Goal: Task Accomplishment & Management: Manage account settings

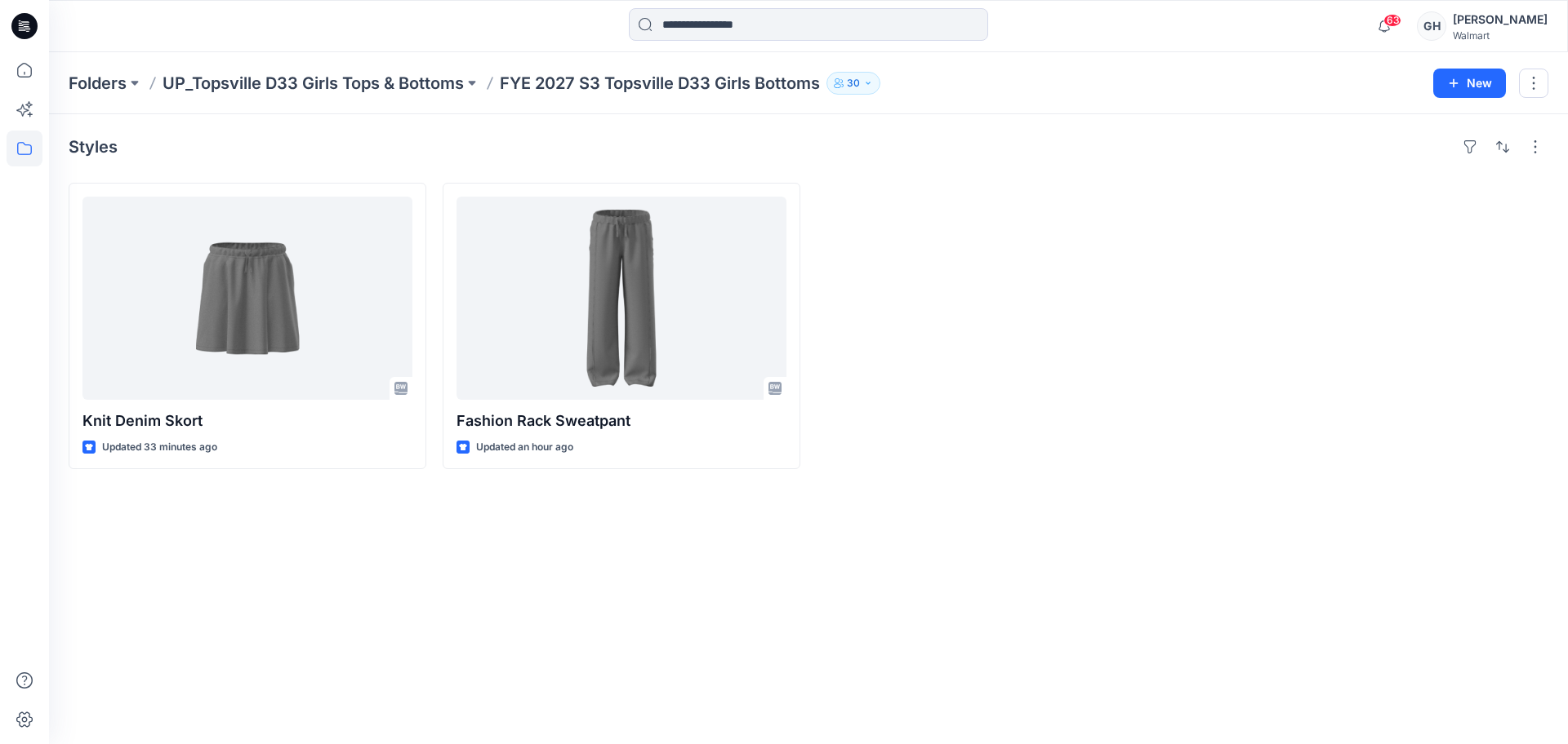
click at [345, 97] on div "Folders UP_Topsville D33 Girls Tops & Bottoms FYE 2027 S3 Topsville D33 Girls B…" at bounding box center [809, 83] width 1519 height 62
click at [342, 91] on p "UP_Topsville D33 Girls Tops & Bottoms" at bounding box center [313, 84] width 301 height 23
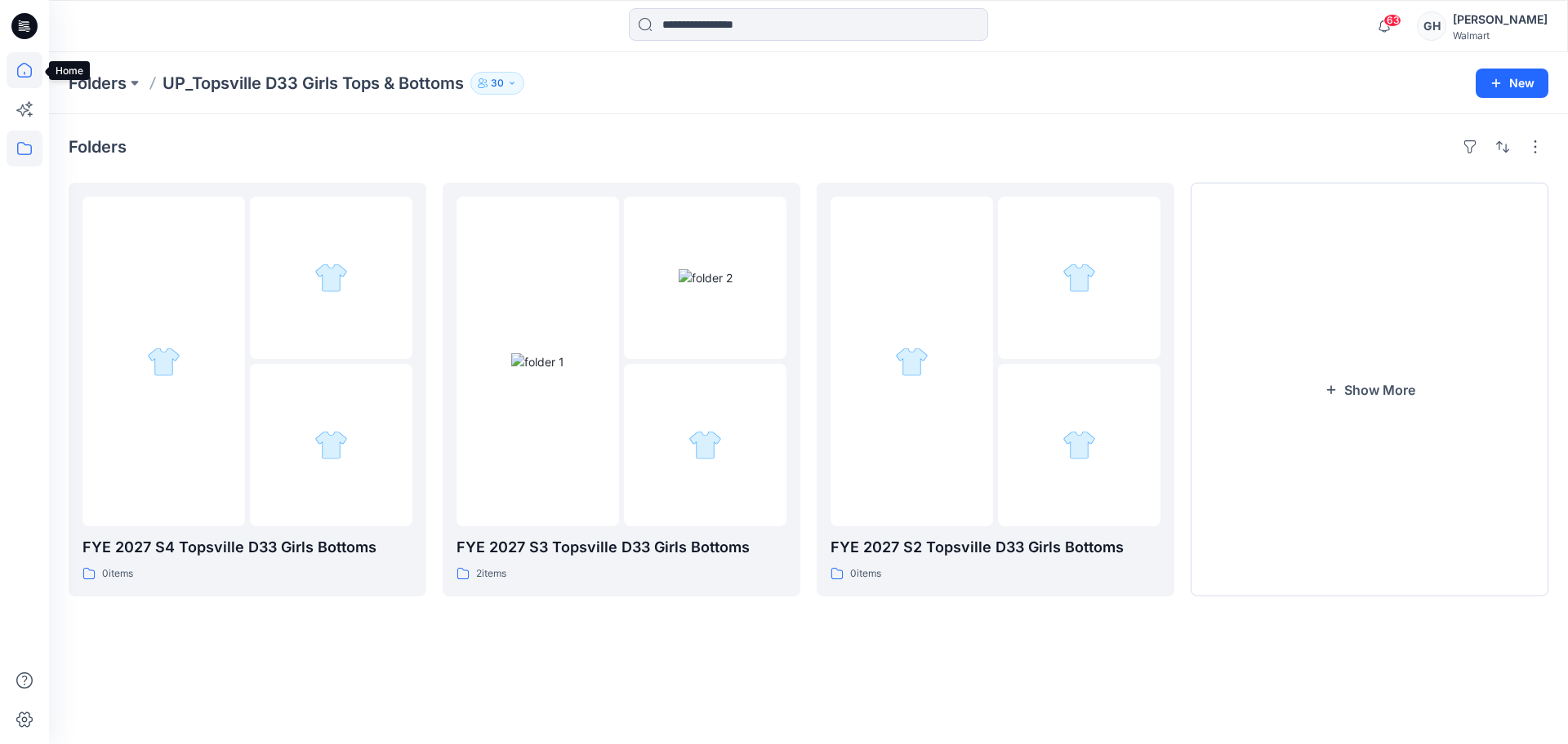
click at [29, 67] on icon at bounding box center [24, 69] width 36 height 36
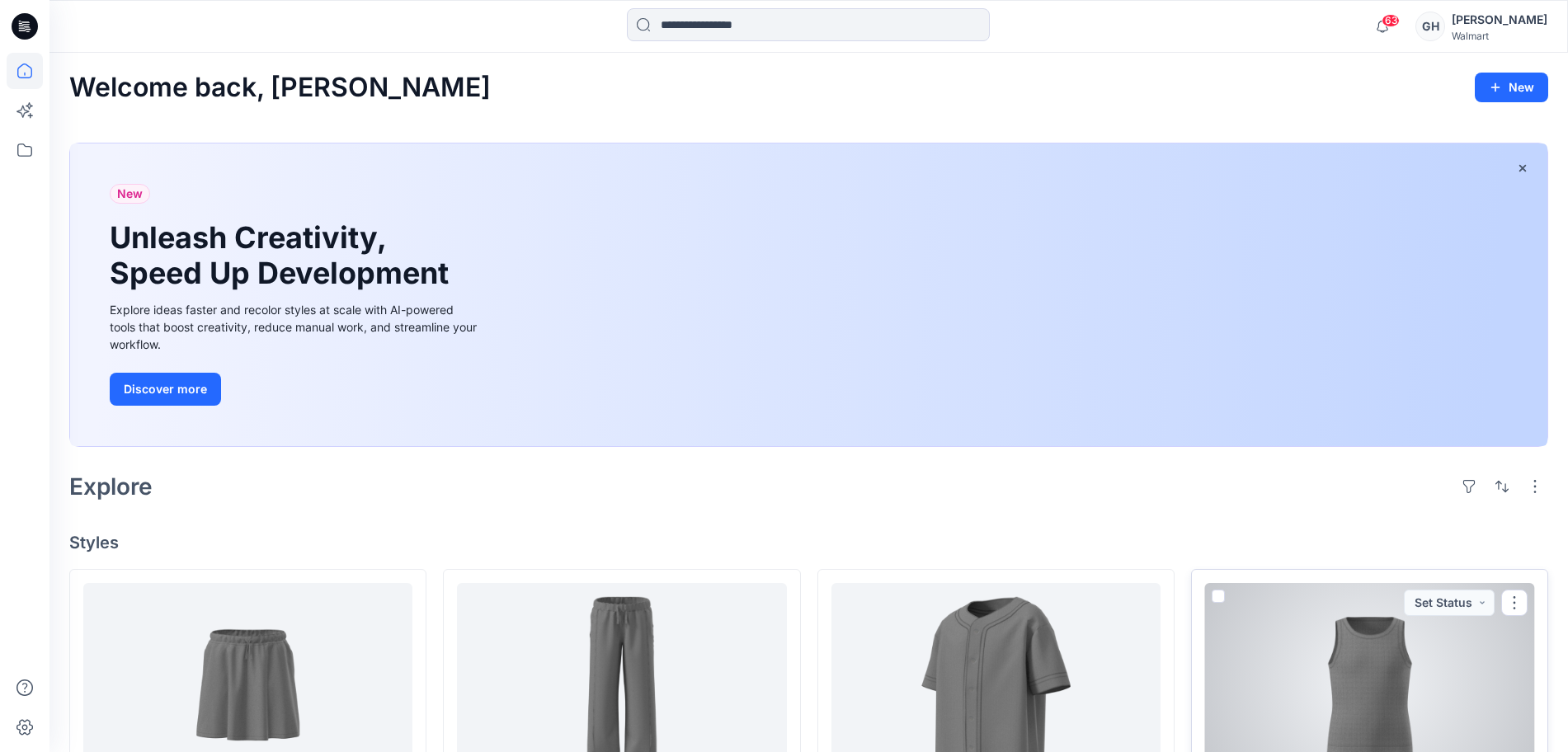
click at [1403, 699] on div at bounding box center [1370, 684] width 329 height 203
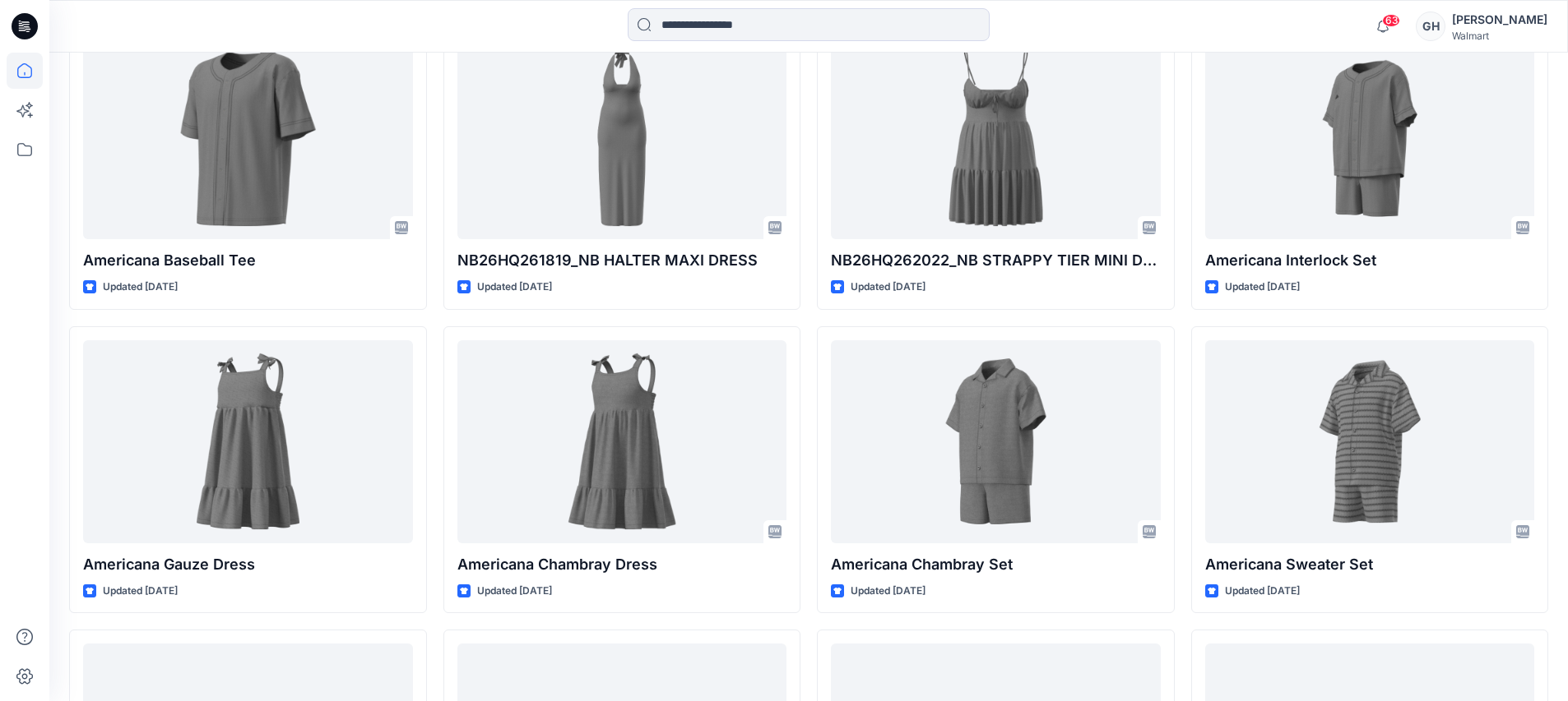
scroll to position [2662, 0]
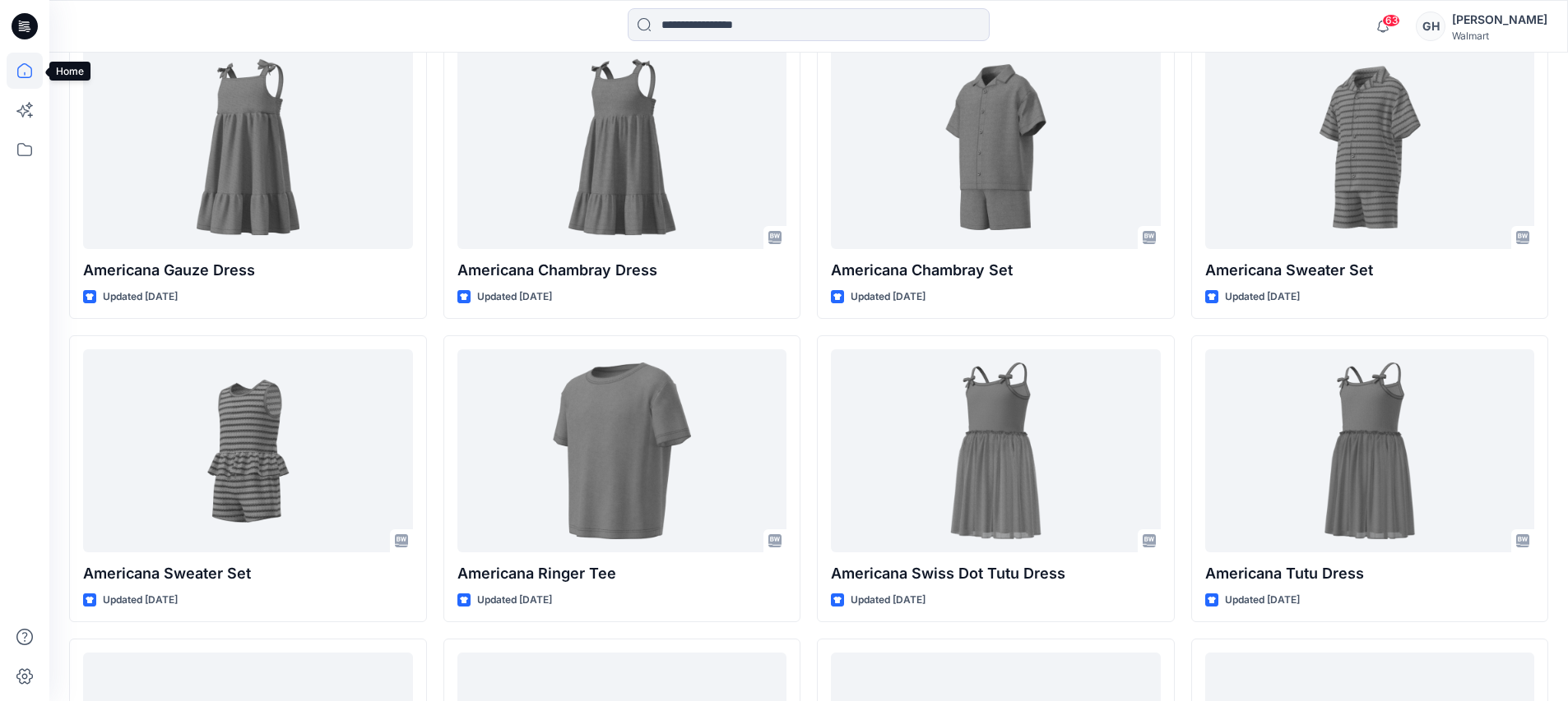
drag, startPoint x: 18, startPoint y: 80, endPoint x: 27, endPoint y: 89, distance: 12.7
click at [18, 79] on icon at bounding box center [24, 70] width 36 height 36
click at [25, 156] on icon at bounding box center [24, 149] width 36 height 36
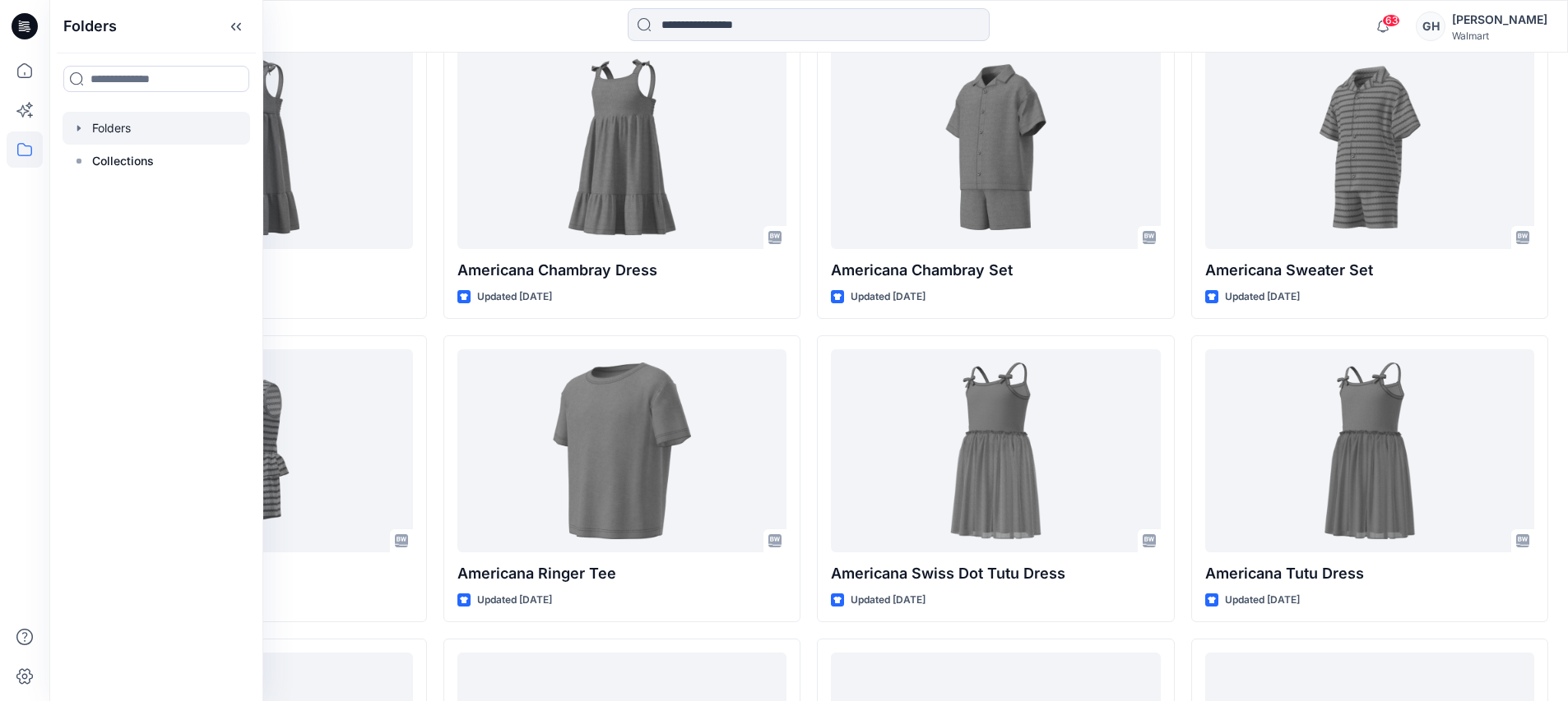
click at [81, 115] on div at bounding box center [157, 128] width 188 height 33
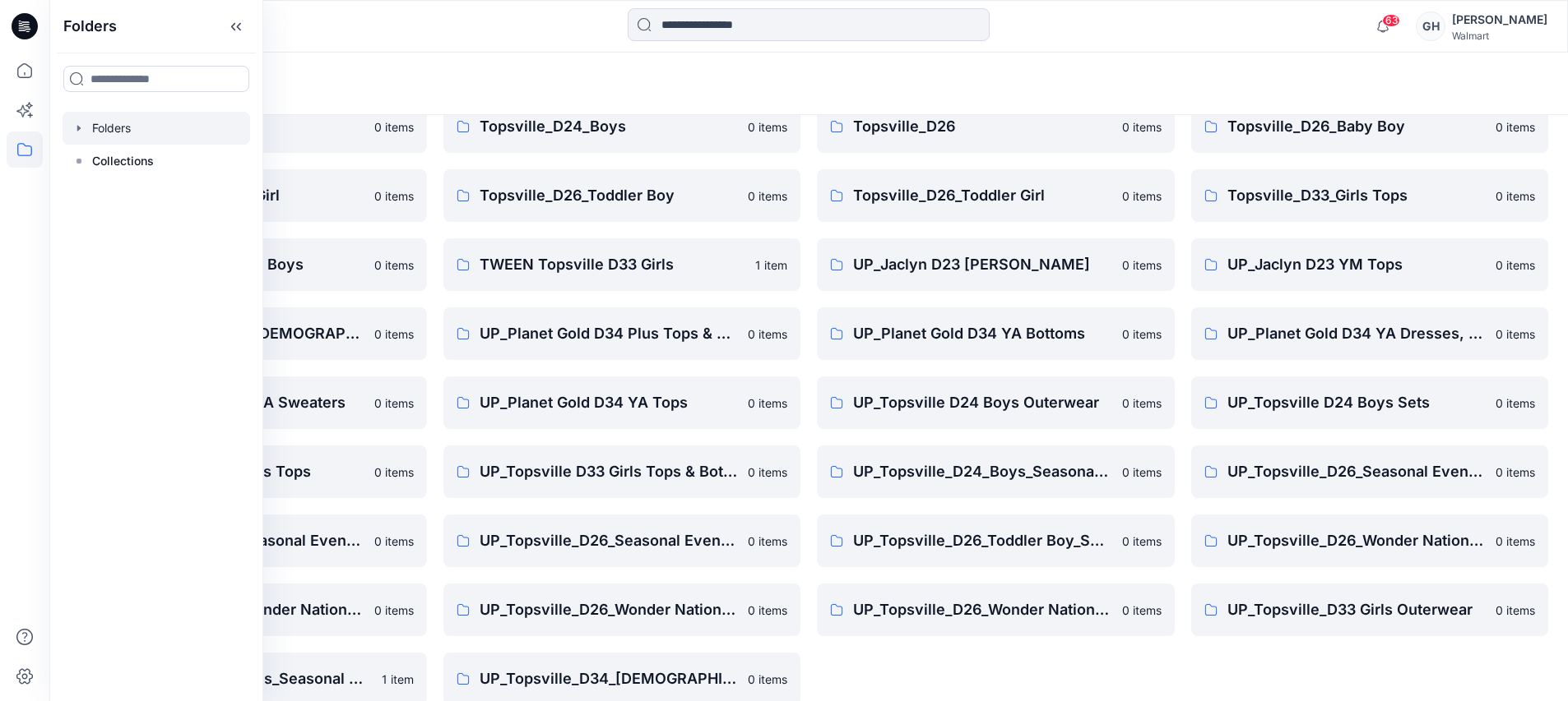
scroll to position [243, 0]
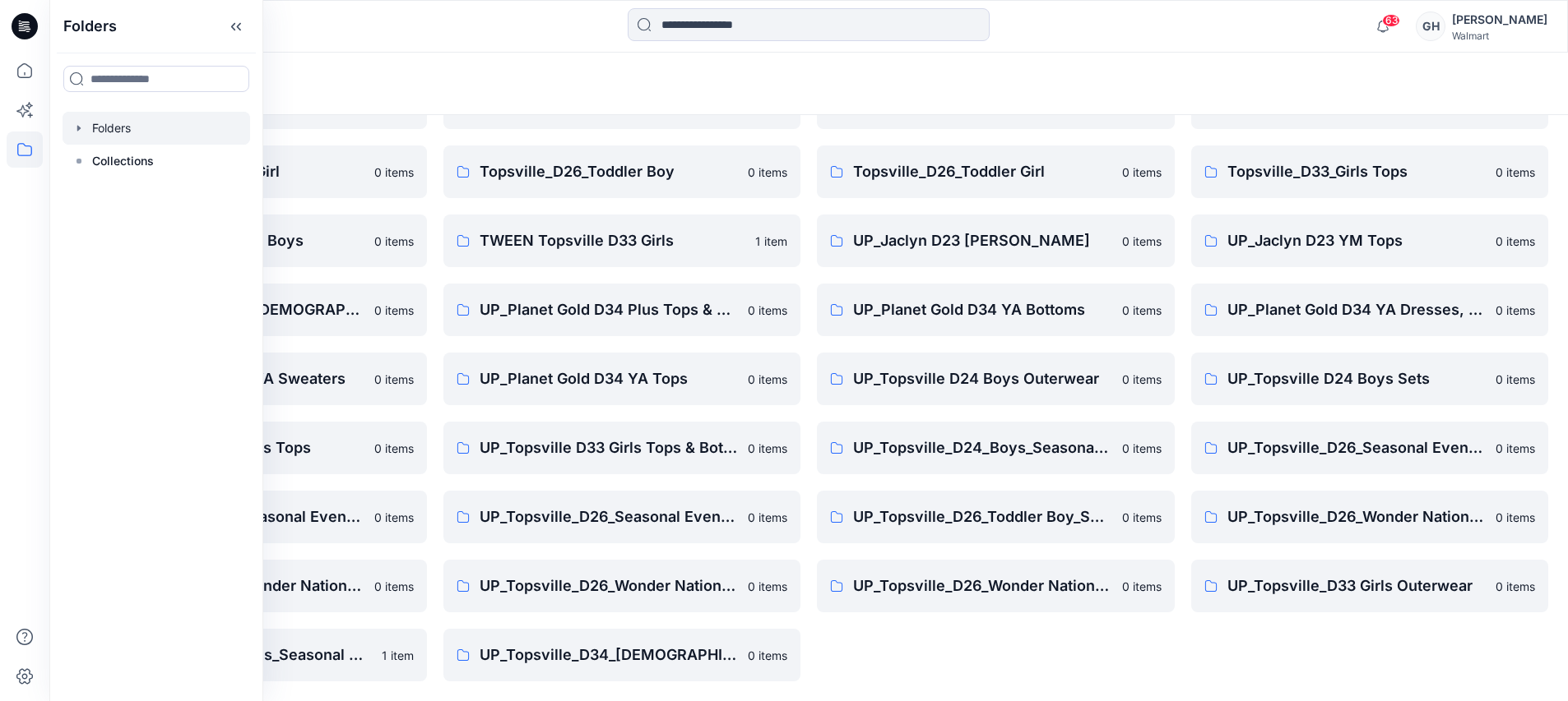
click at [1096, 663] on div "Planet Gold D34 Ladies Plus Bottoms 0 items Planet Gold Practice Group 0 items …" at bounding box center [995, 309] width 358 height 744
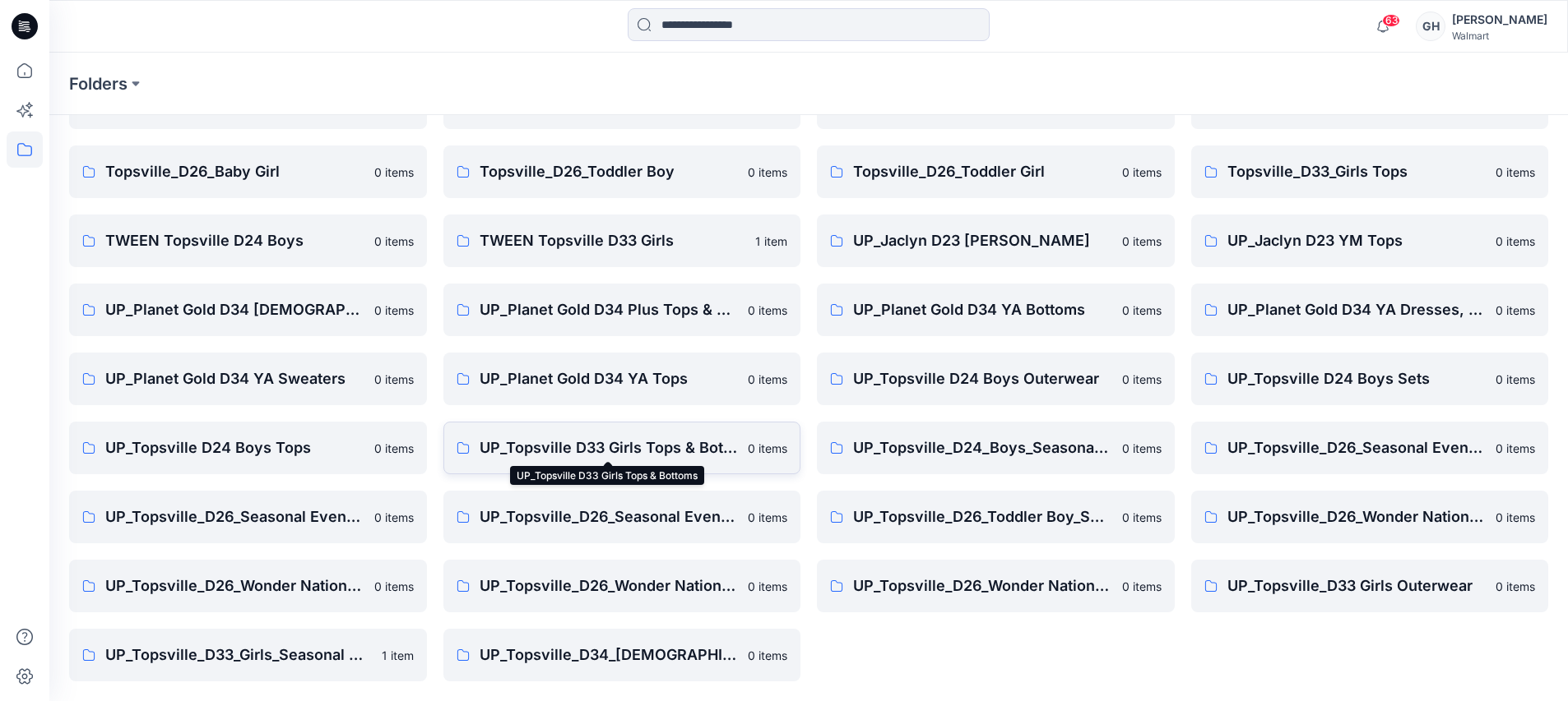
click at [613, 456] on p "UP_Topsville D33 Girls Tops & Bottoms" at bounding box center [609, 448] width 259 height 23
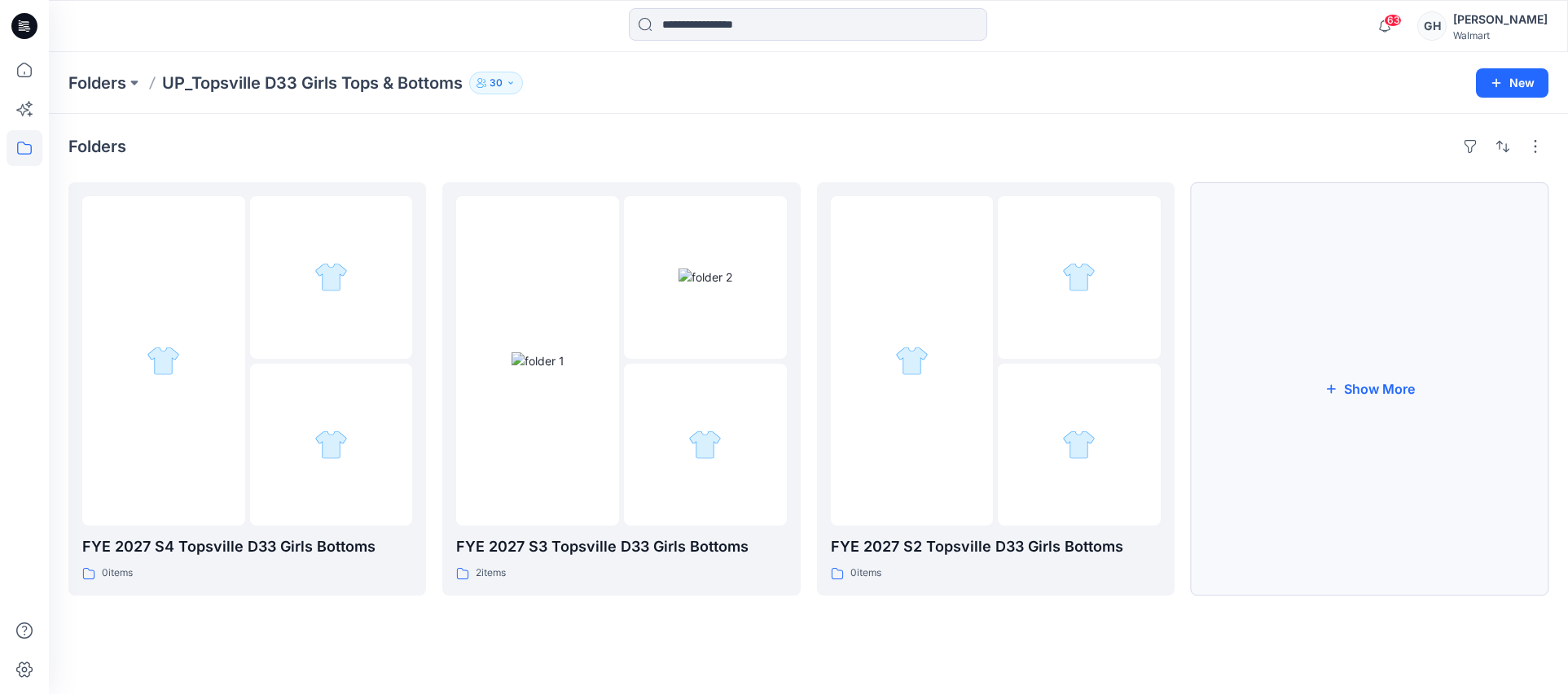
click at [1353, 387] on button "Show More" at bounding box center [1370, 389] width 357 height 413
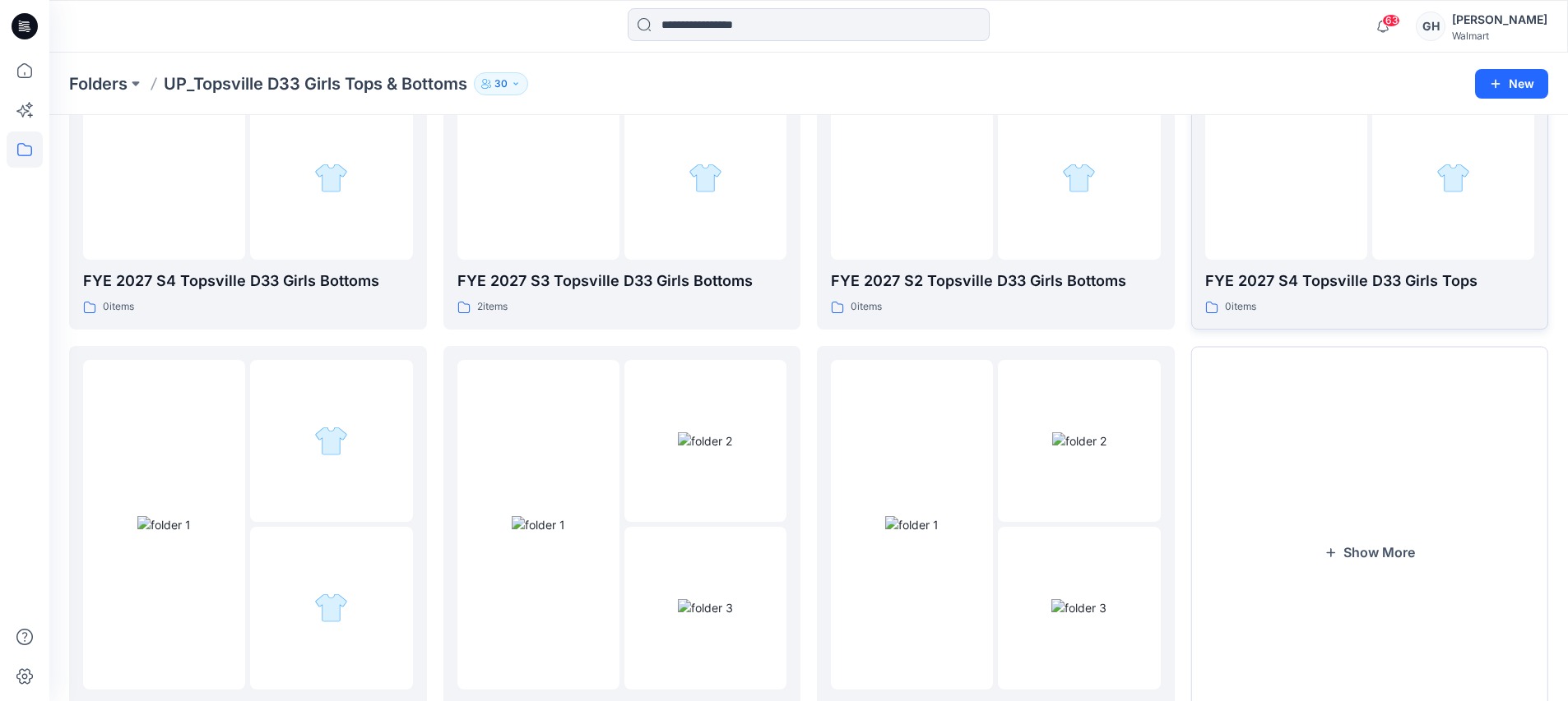
scroll to position [372, 0]
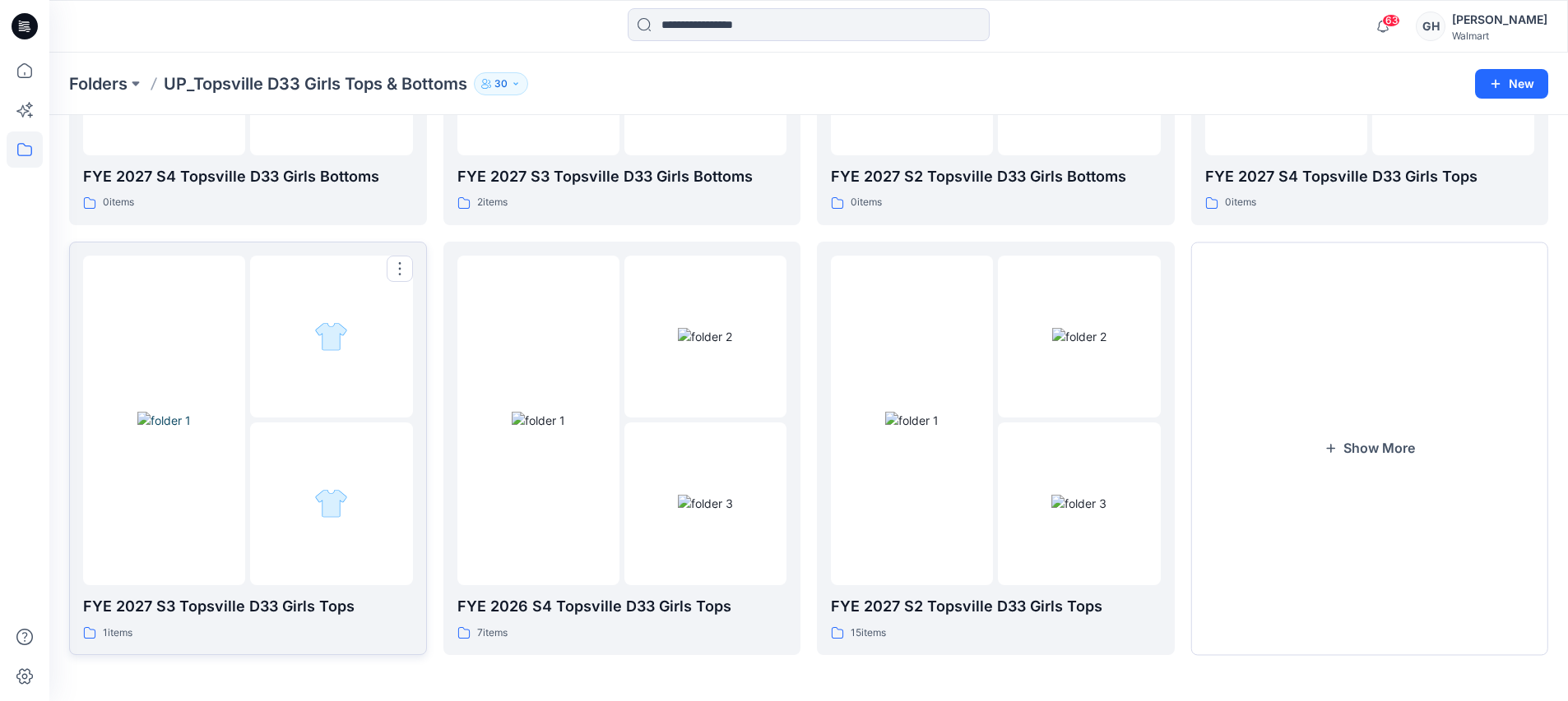
click at [191, 429] on img at bounding box center [164, 420] width 53 height 17
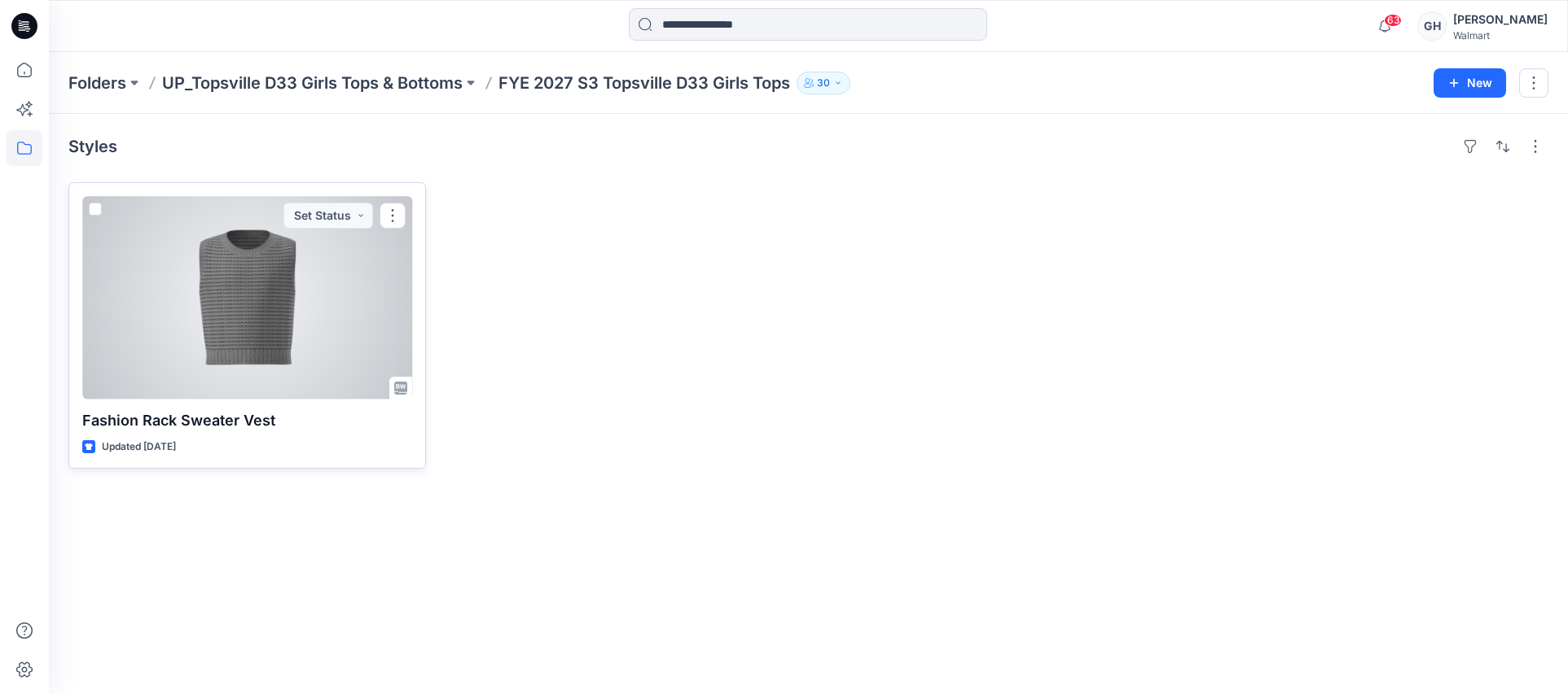
click at [247, 349] on div at bounding box center [248, 298] width 330 height 204
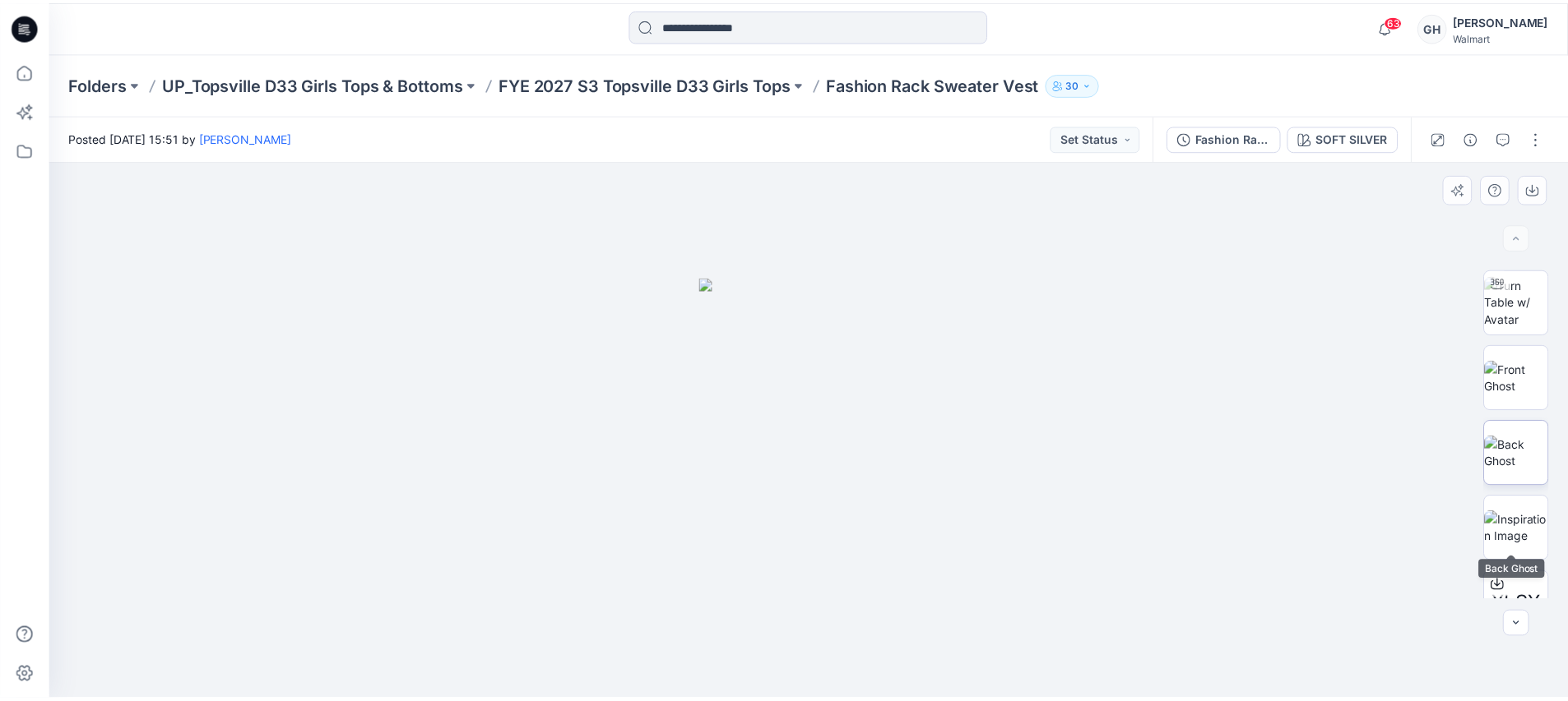
scroll to position [105, 0]
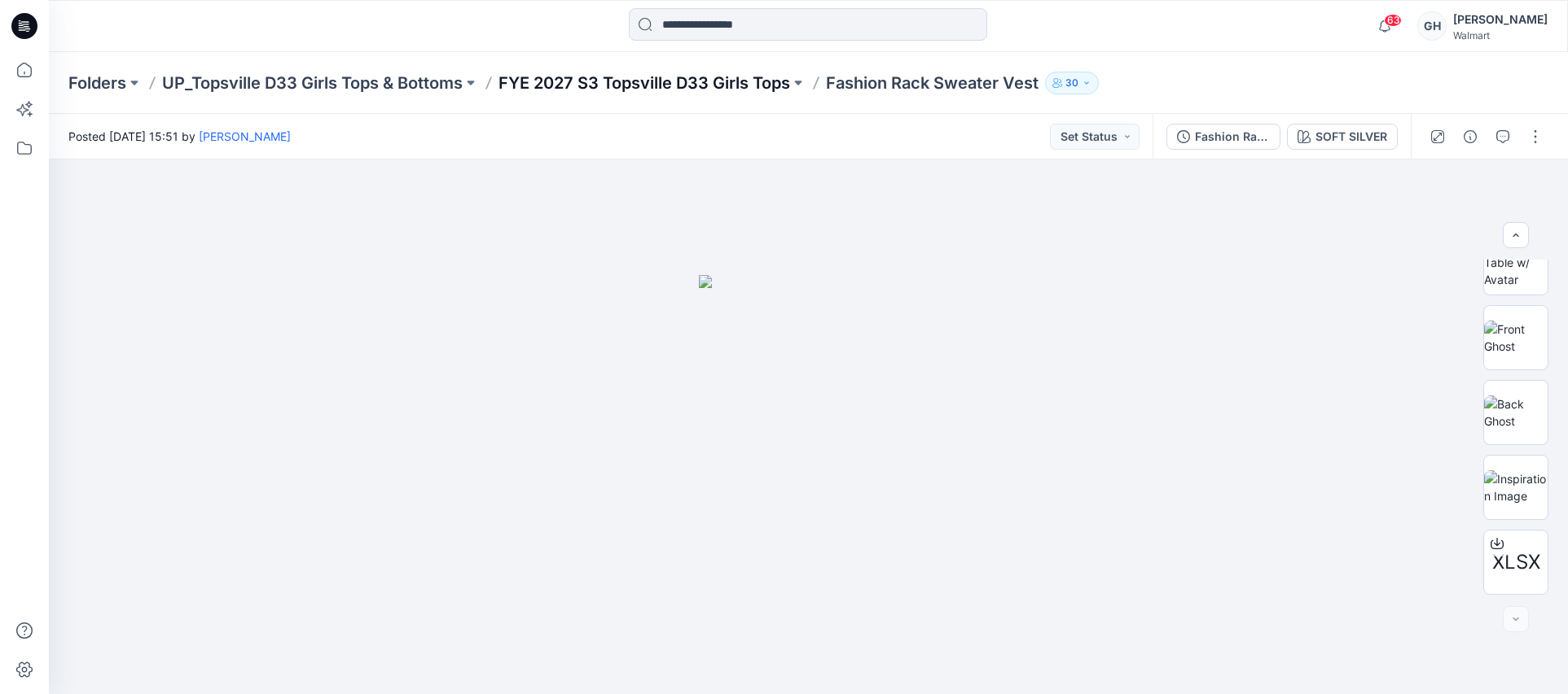
click at [640, 79] on p "FYE 2027 S3 Topsville D33 Girls Tops" at bounding box center [644, 83] width 291 height 23
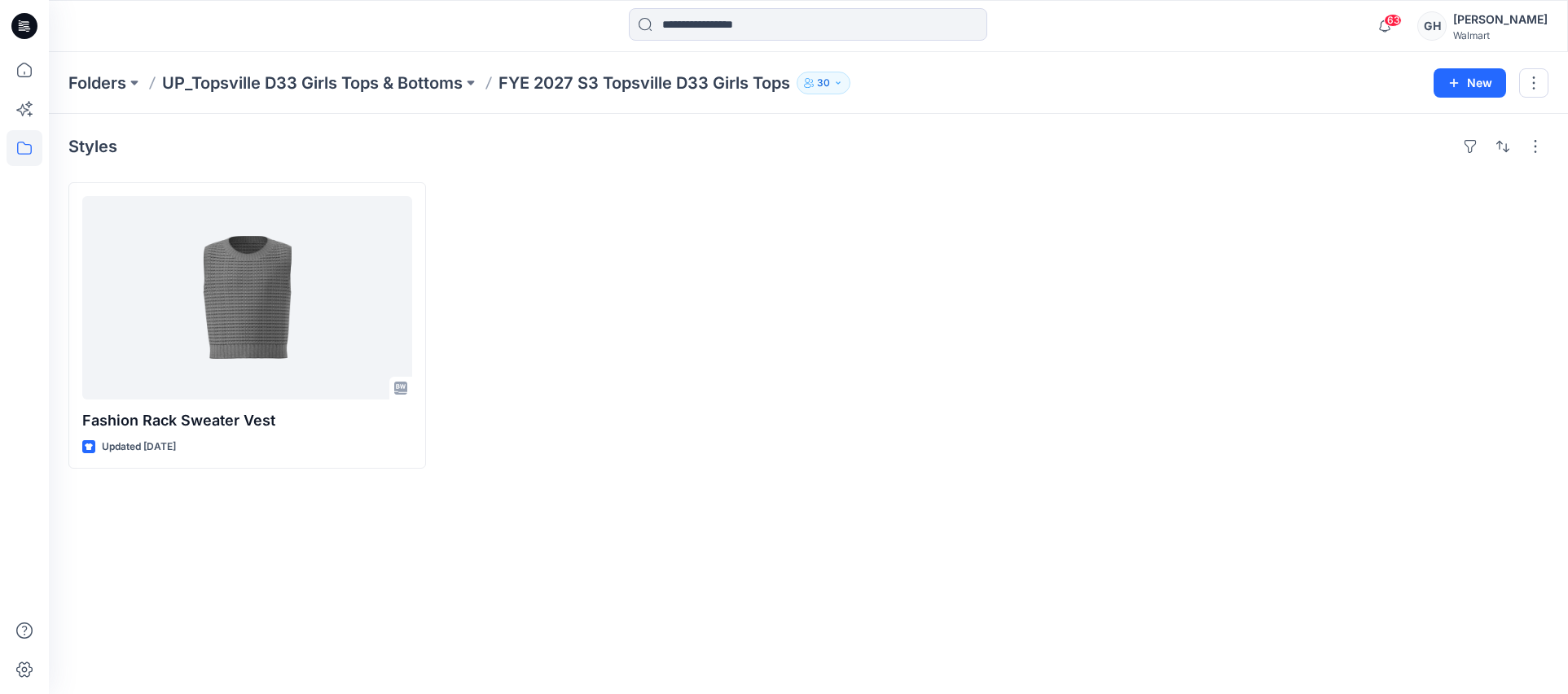
click at [453, 85] on p "UP_Topsville D33 Girls Tops & Bottoms" at bounding box center [313, 83] width 300 height 23
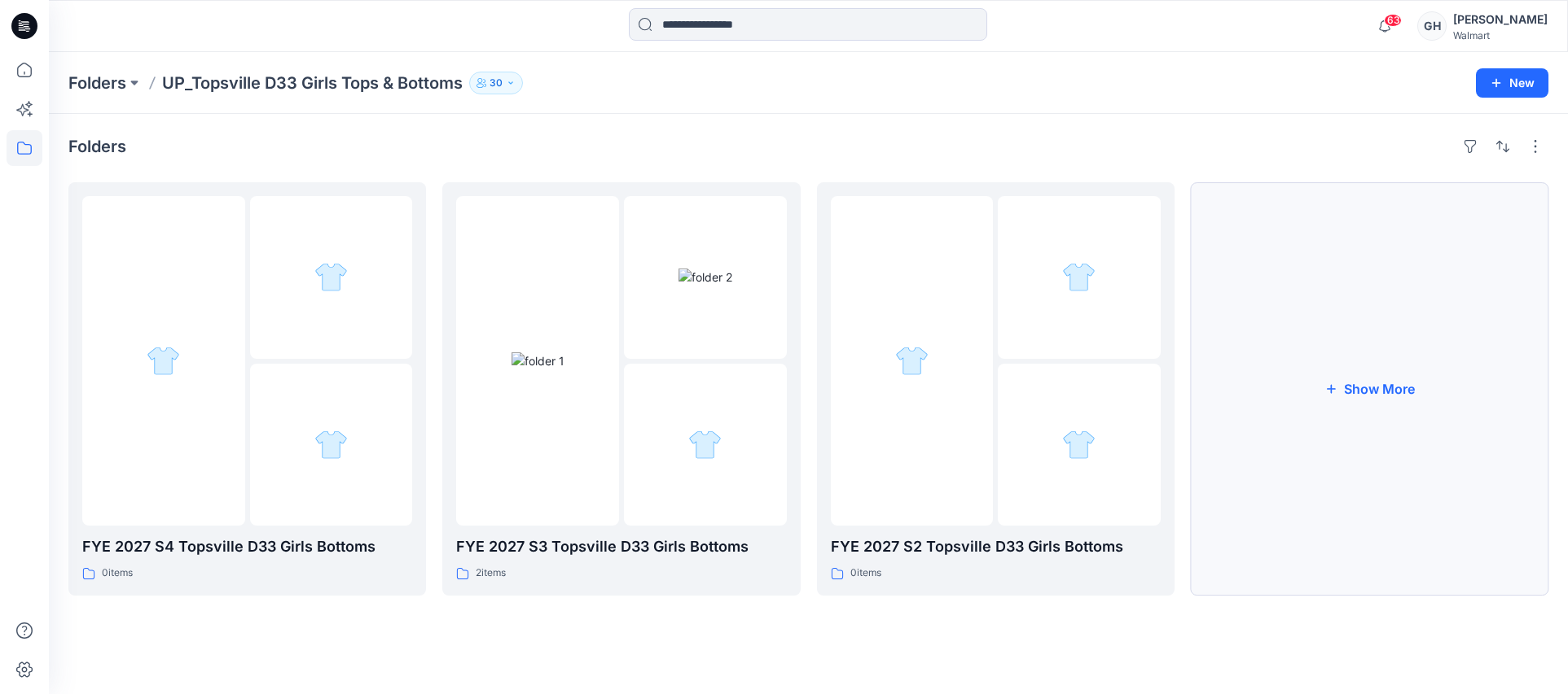
click at [1369, 470] on button "Show More" at bounding box center [1370, 389] width 357 height 413
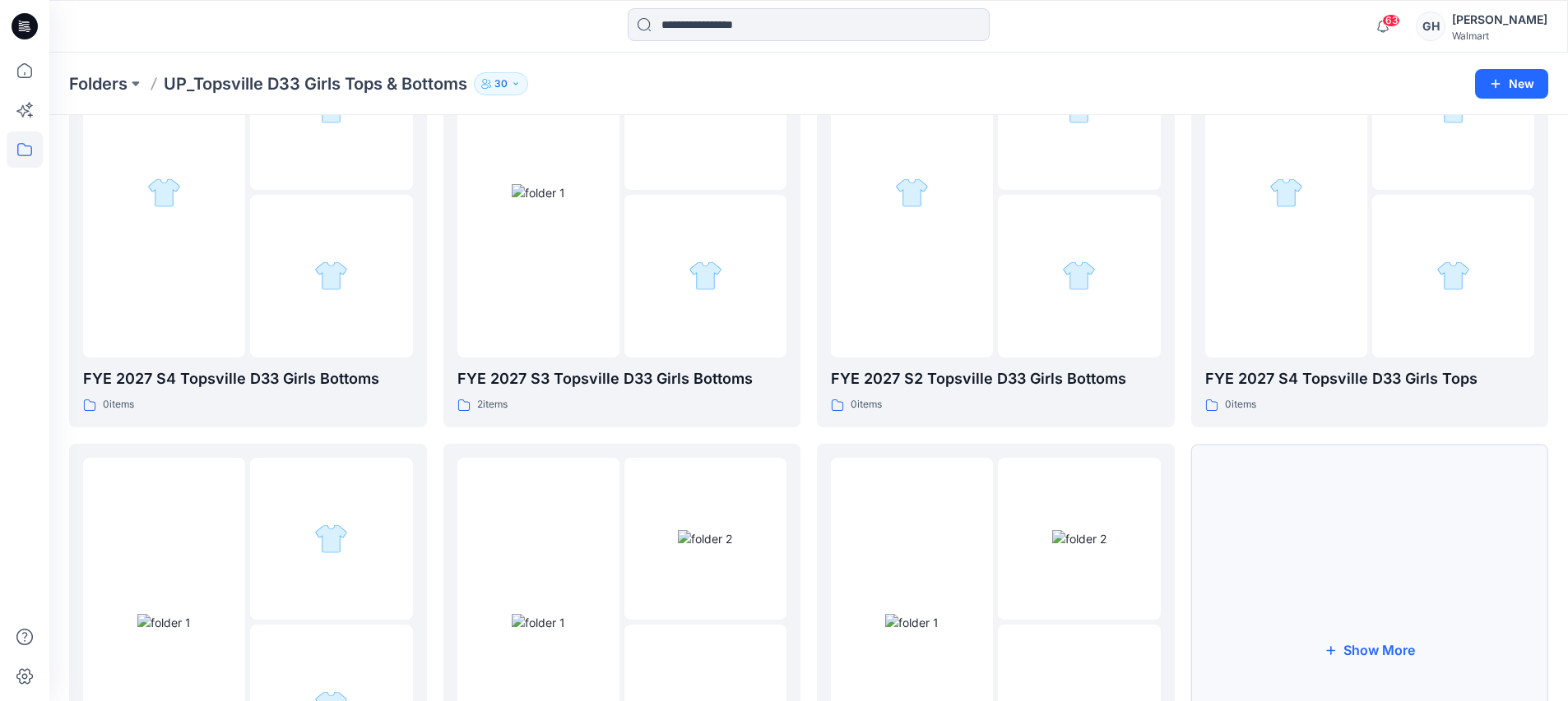
scroll to position [372, 0]
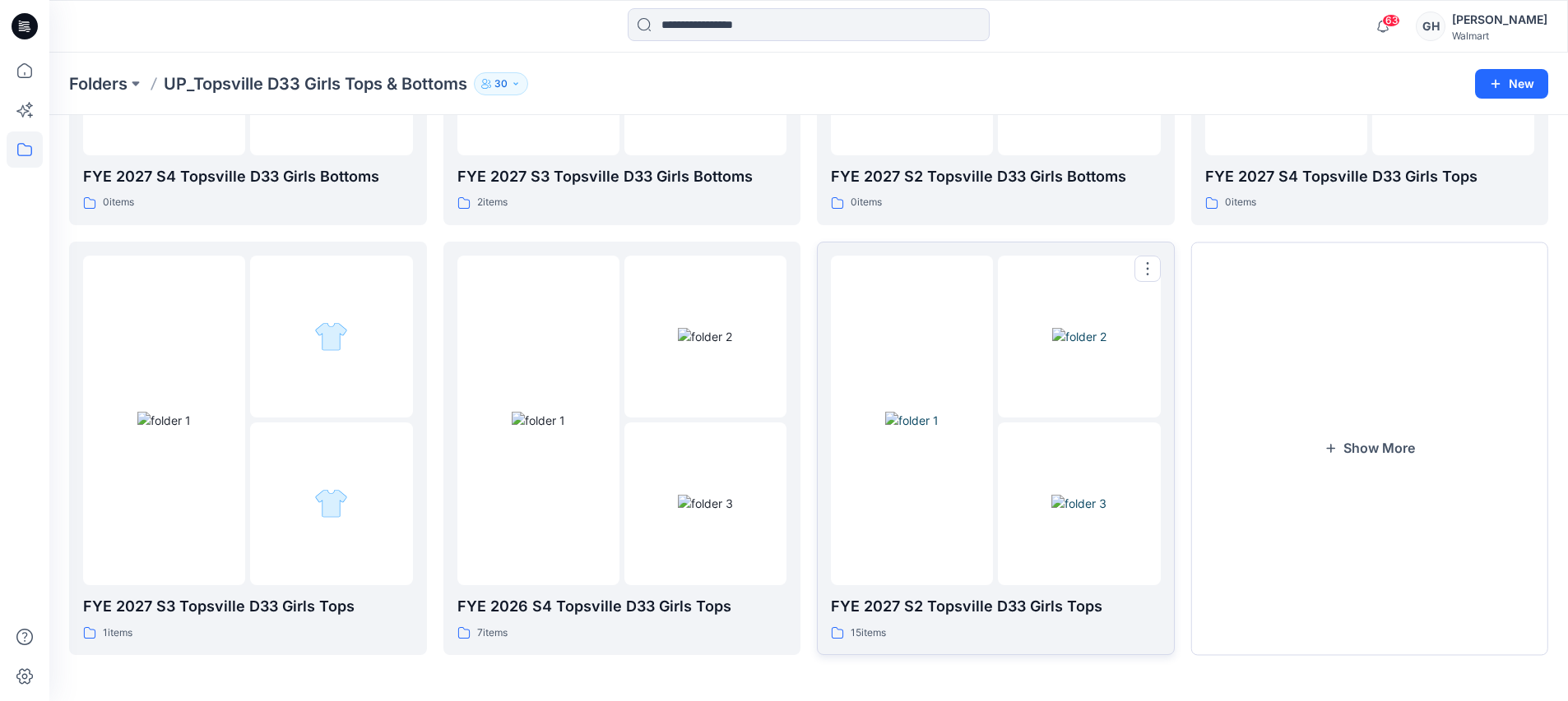
click at [972, 527] on div at bounding box center [911, 421] width 162 height 330
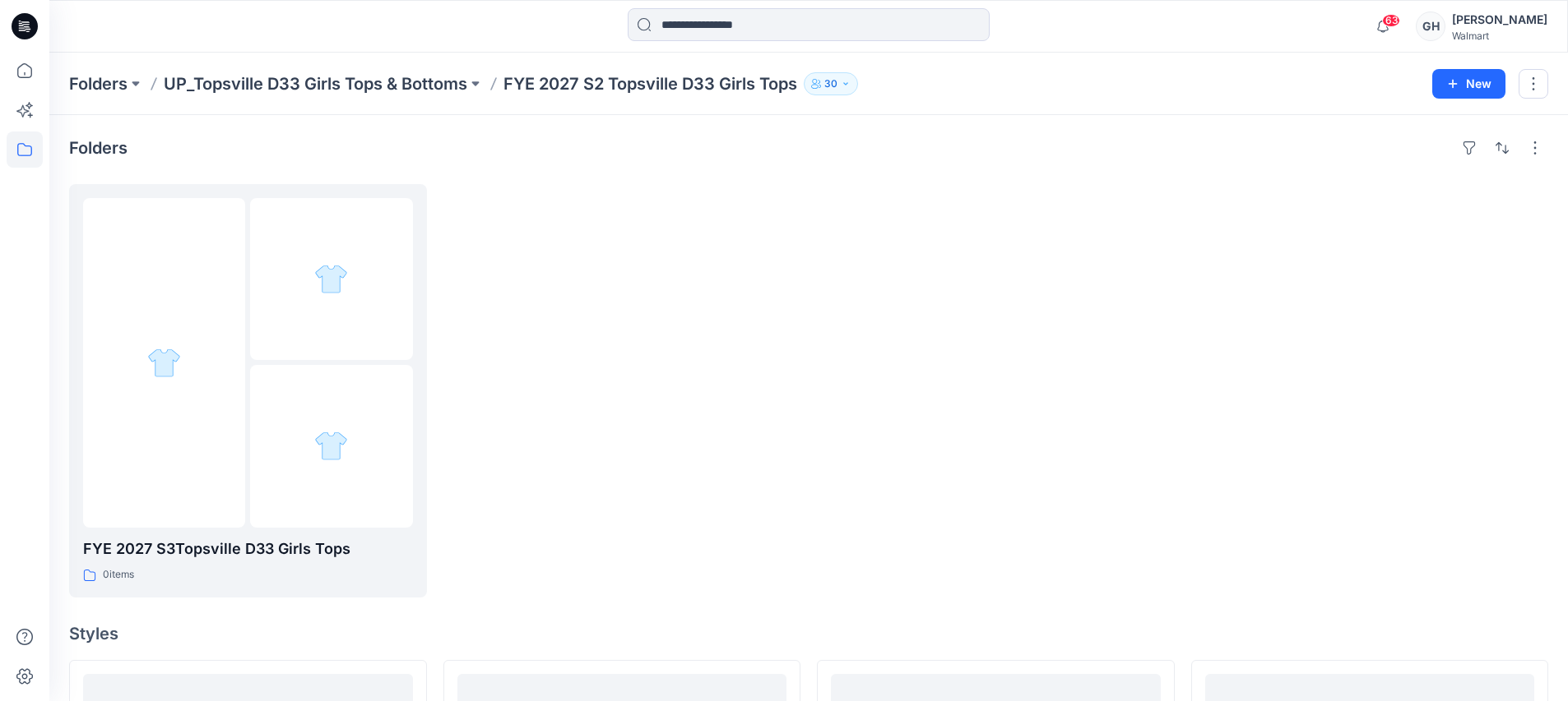
scroll to position [932, 0]
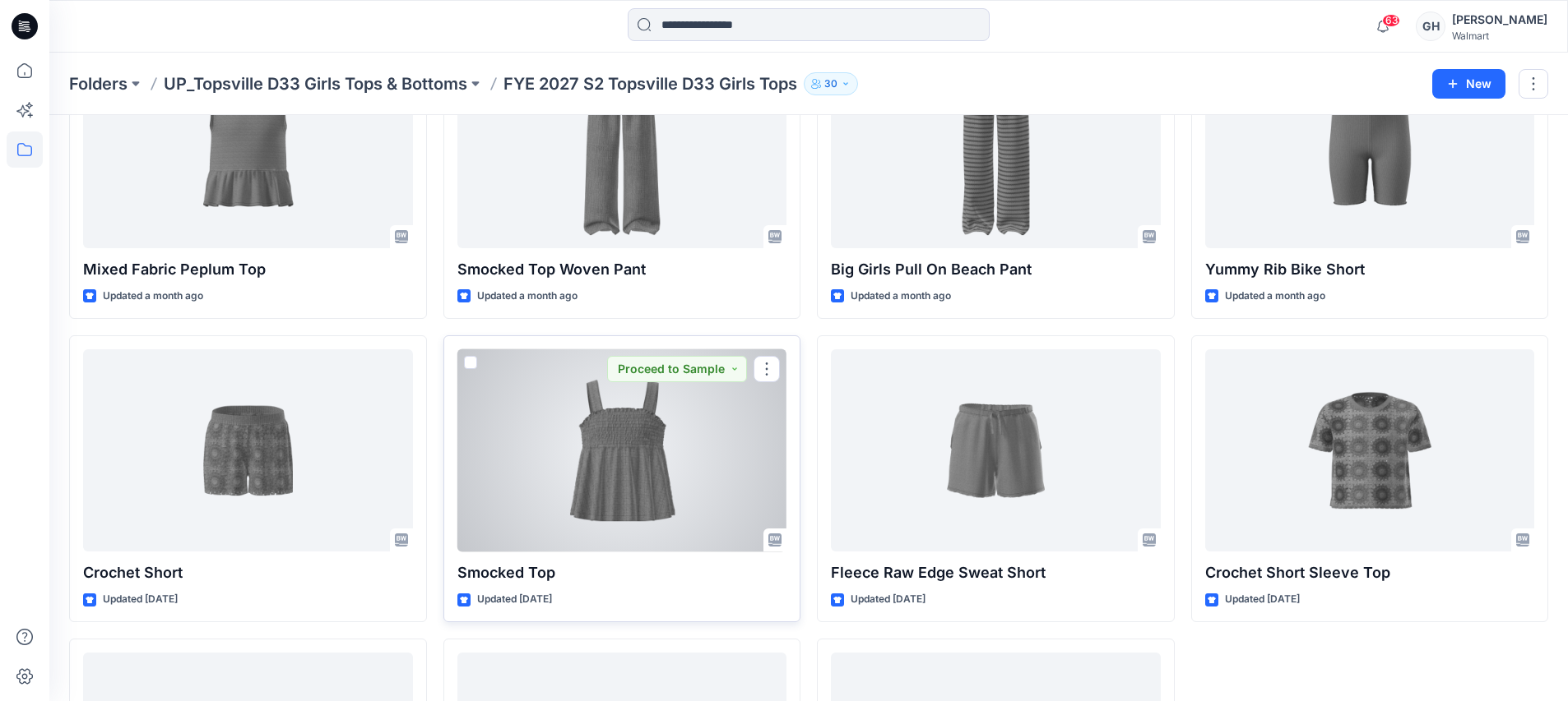
click at [638, 522] on div at bounding box center [622, 450] width 330 height 203
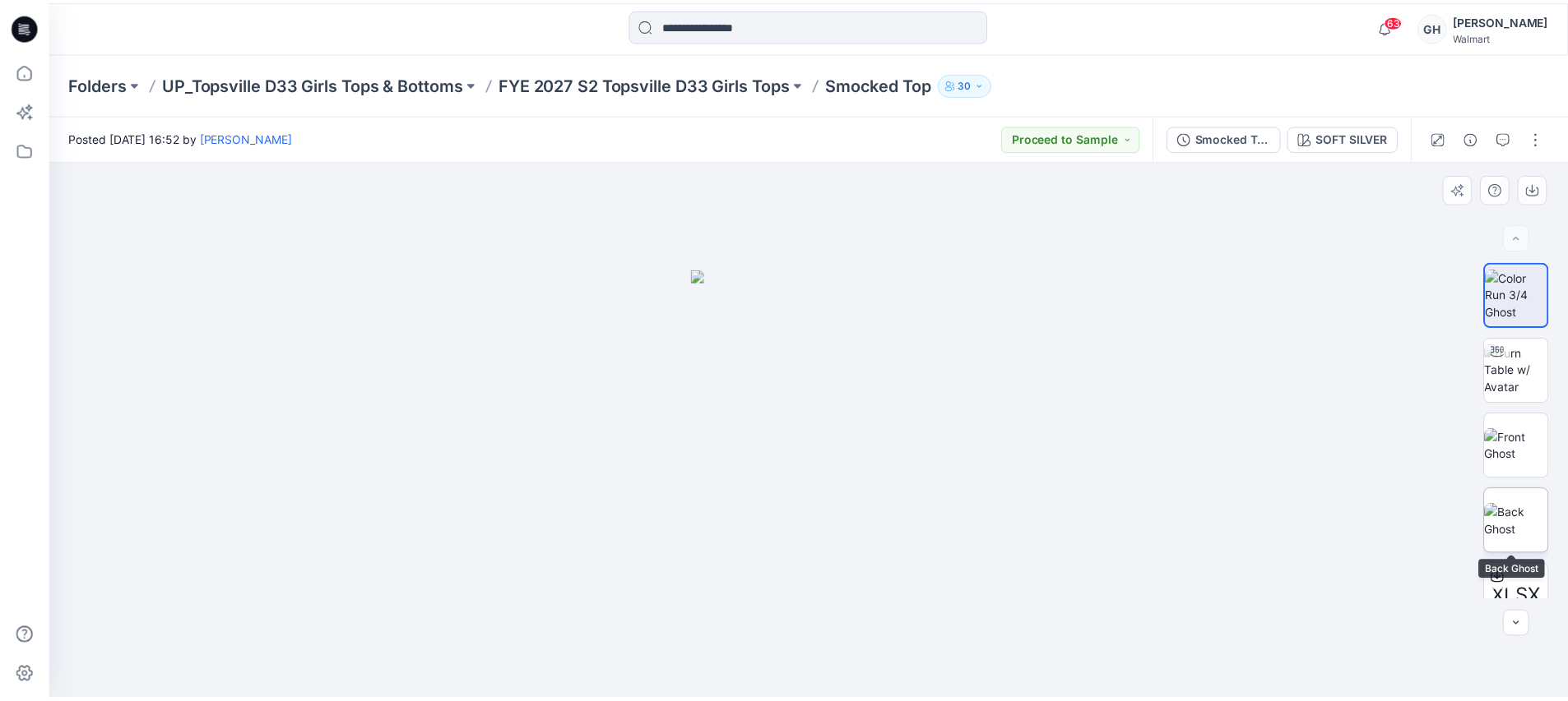
scroll to position [29, 0]
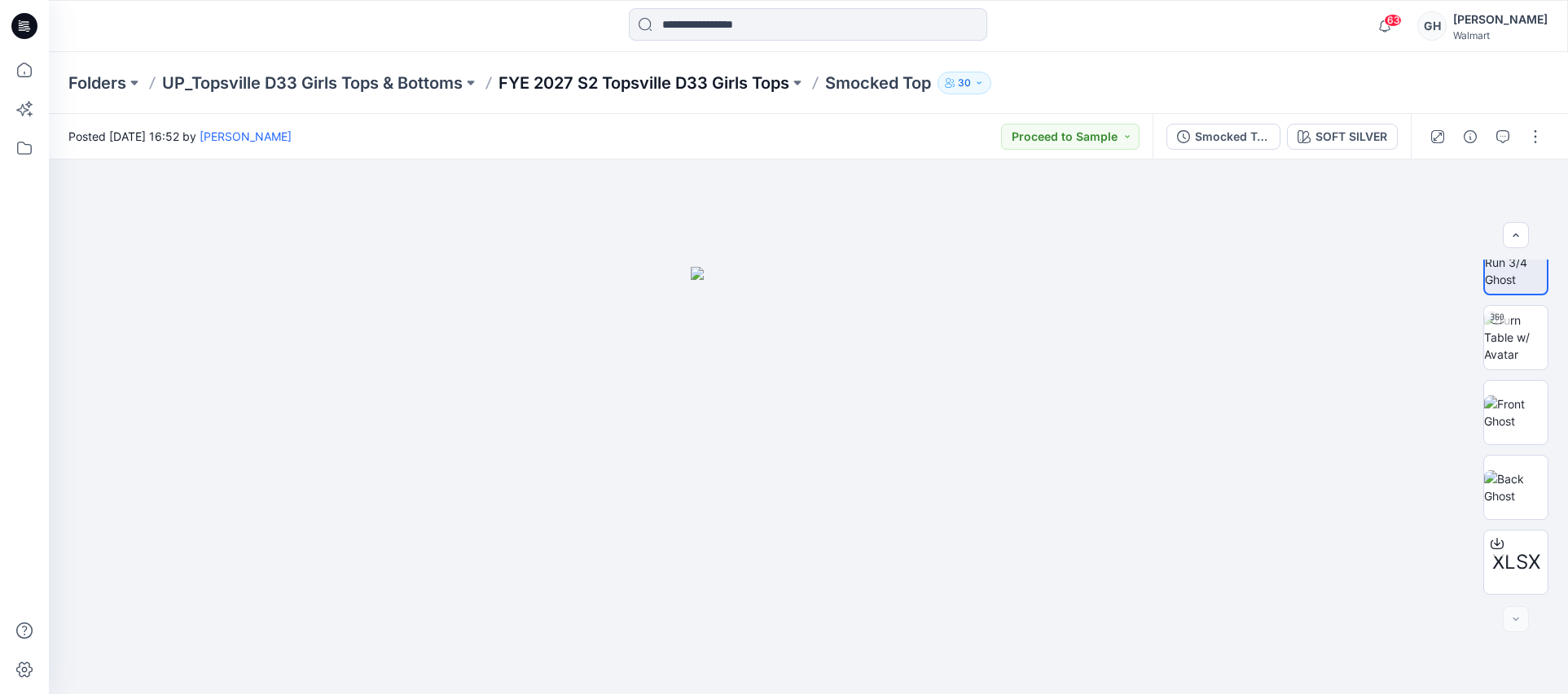
click at [615, 72] on p "FYE 2027 S2 Topsville D33 Girls Tops" at bounding box center [644, 83] width 291 height 23
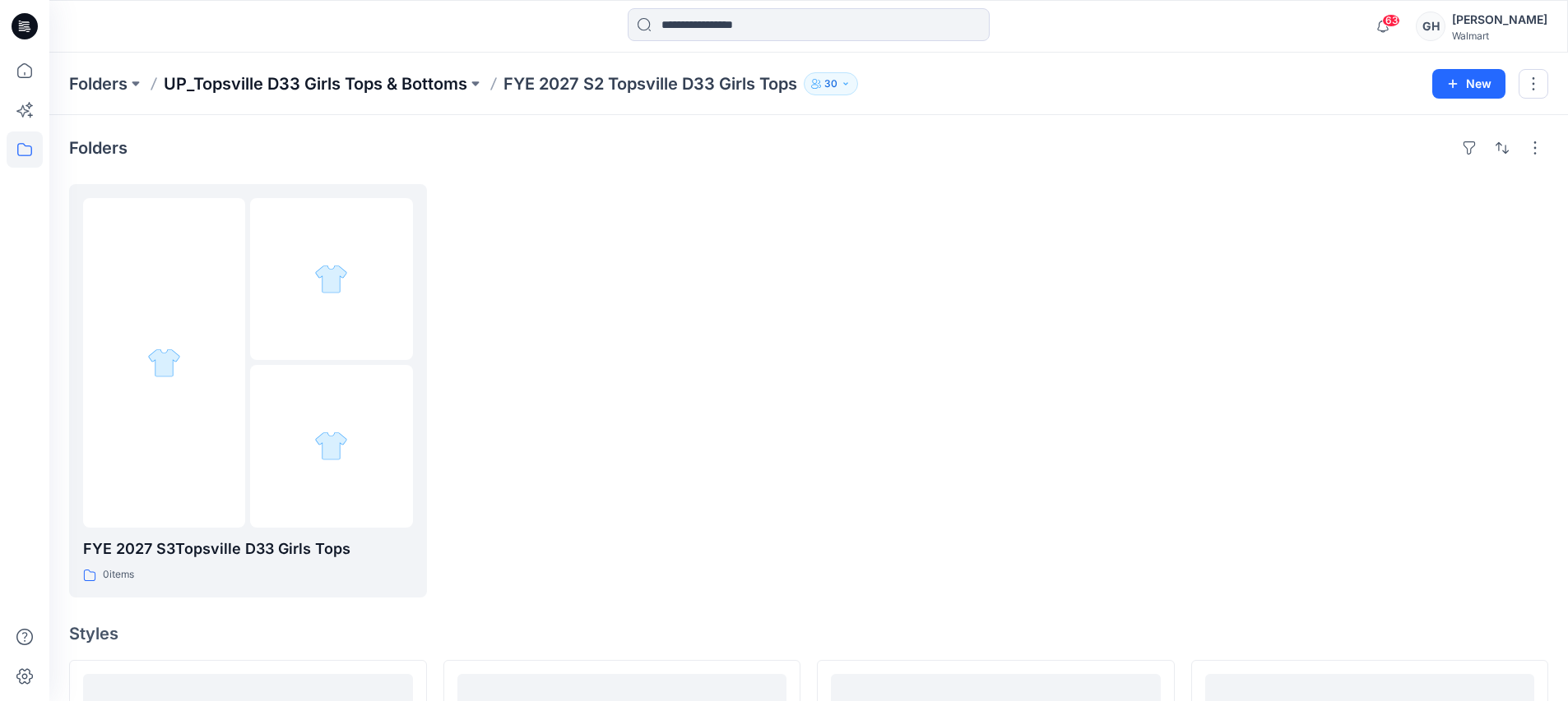
click at [432, 90] on p "UP_Topsville D33 Girls Tops & Bottoms" at bounding box center [316, 84] width 303 height 23
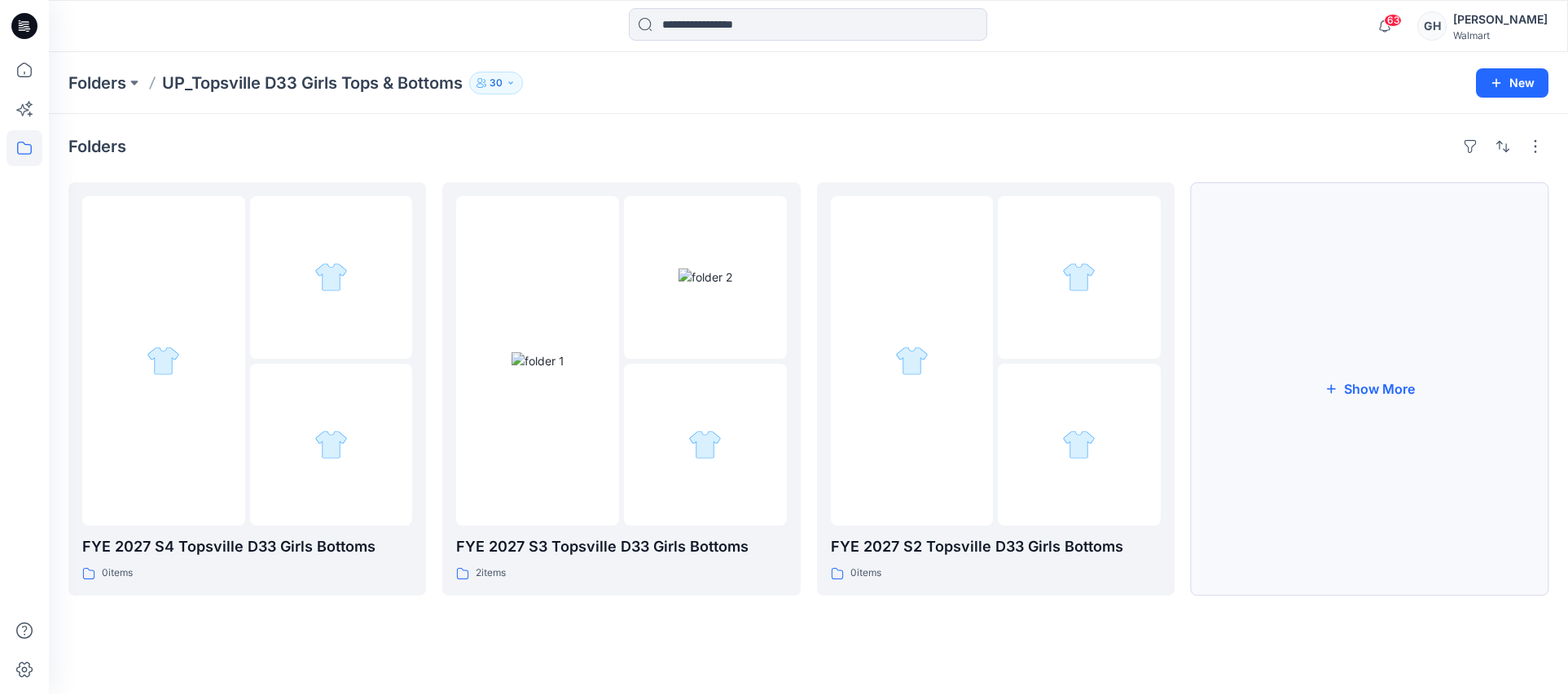
click at [1399, 392] on button "Show More" at bounding box center [1370, 389] width 357 height 413
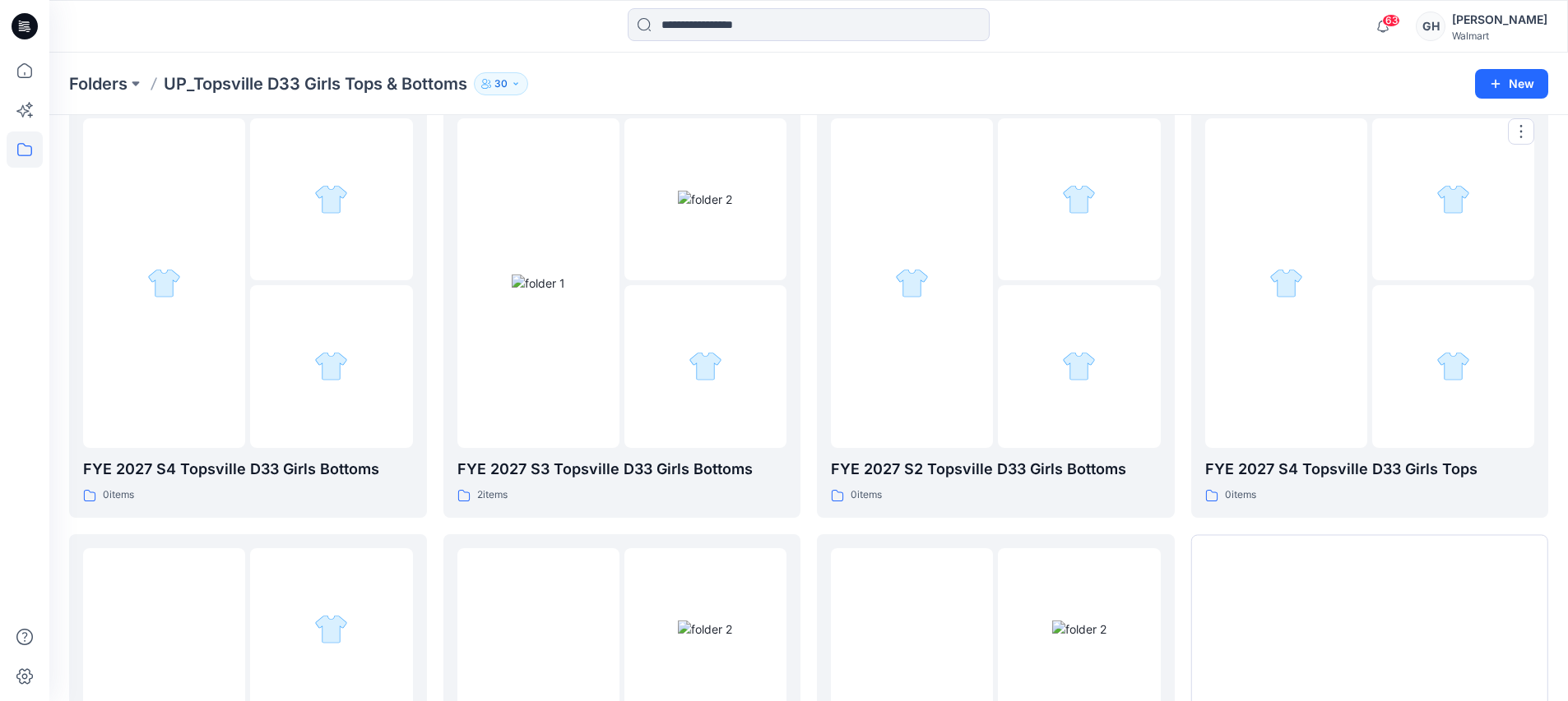
scroll to position [308, 0]
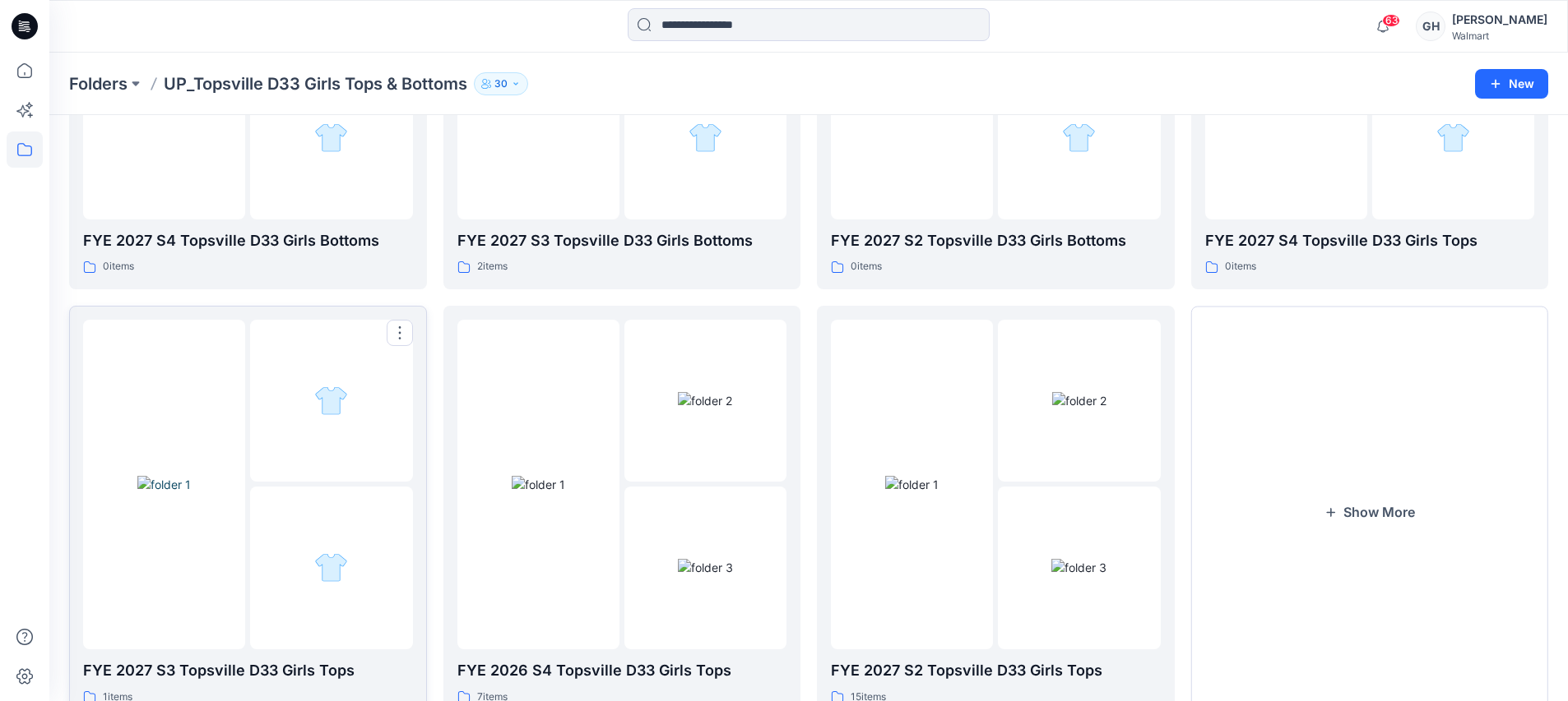
click at [191, 494] on img at bounding box center [164, 484] width 53 height 17
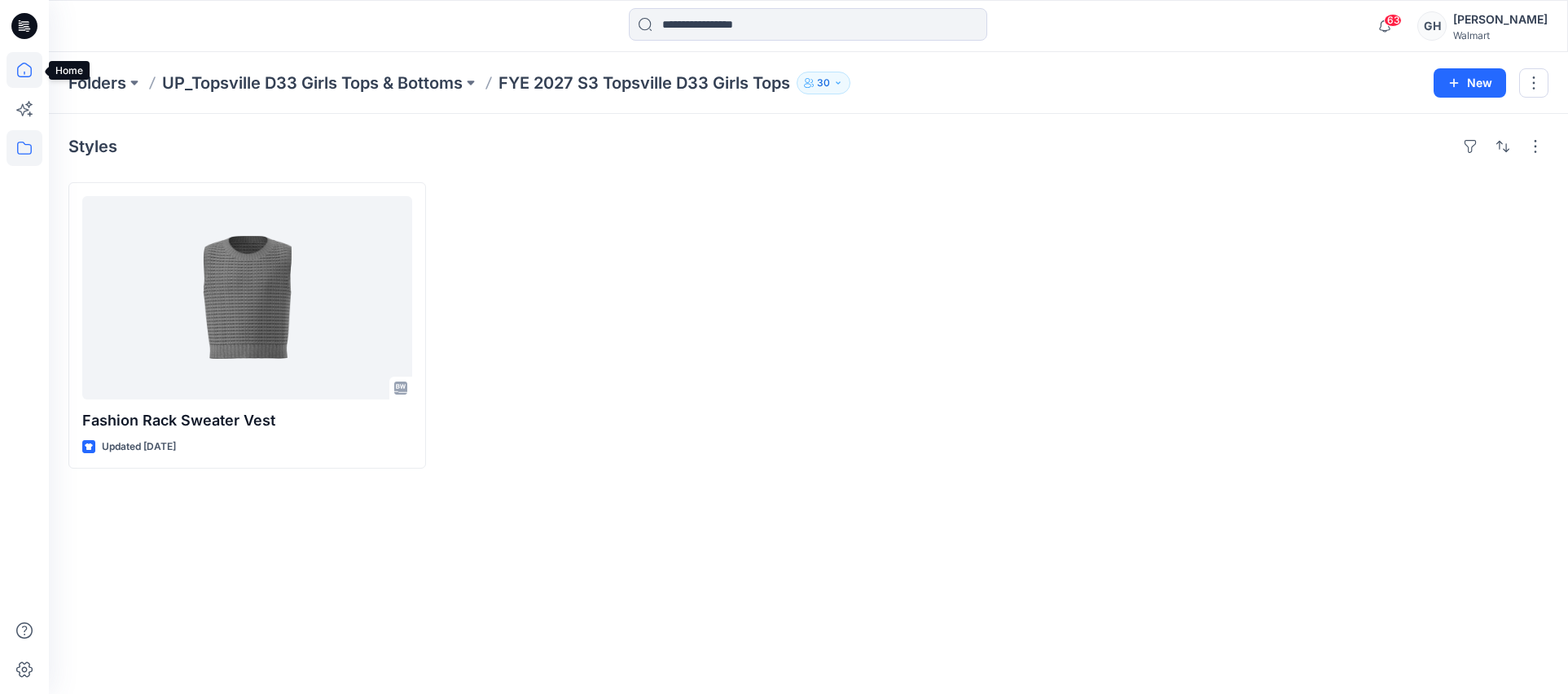
click at [28, 63] on icon at bounding box center [24, 69] width 36 height 36
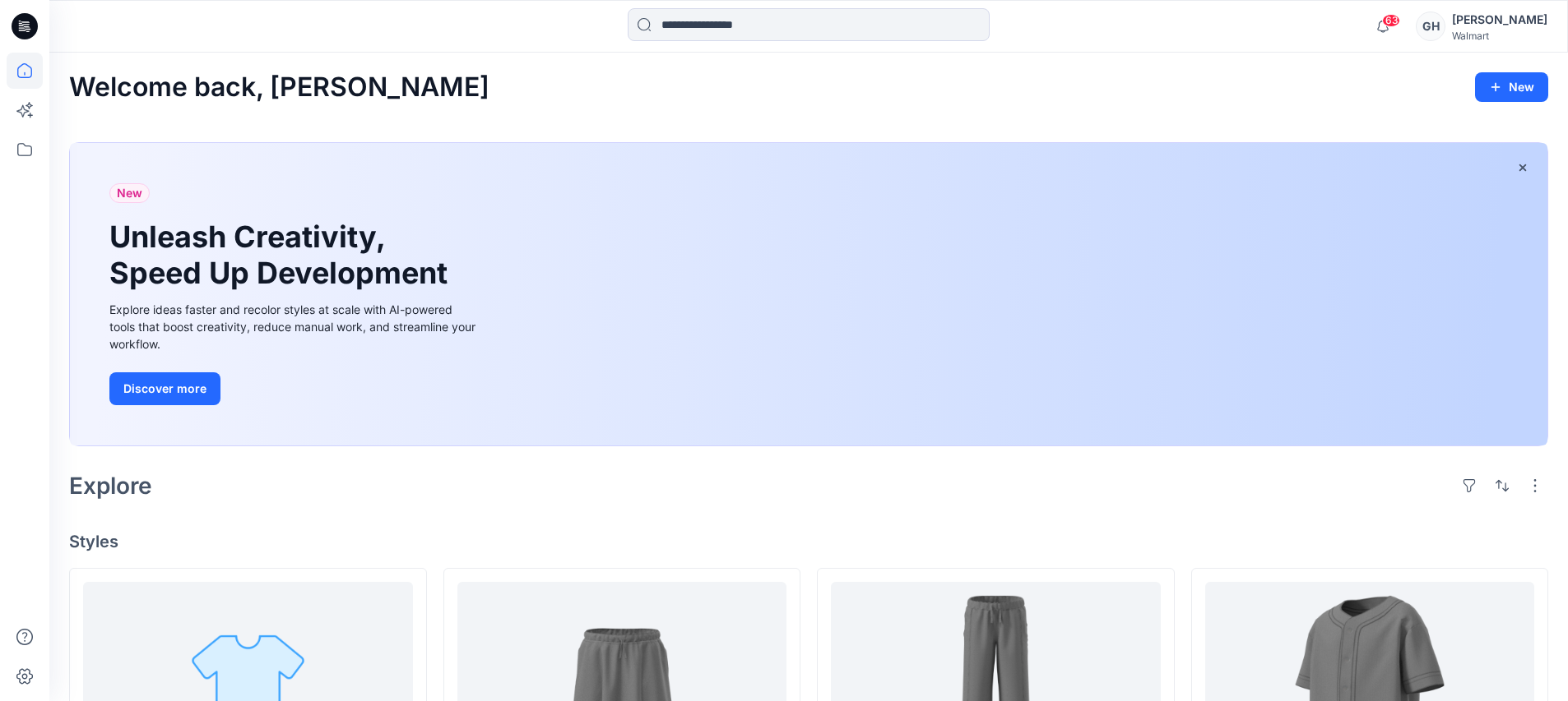
scroll to position [514, 0]
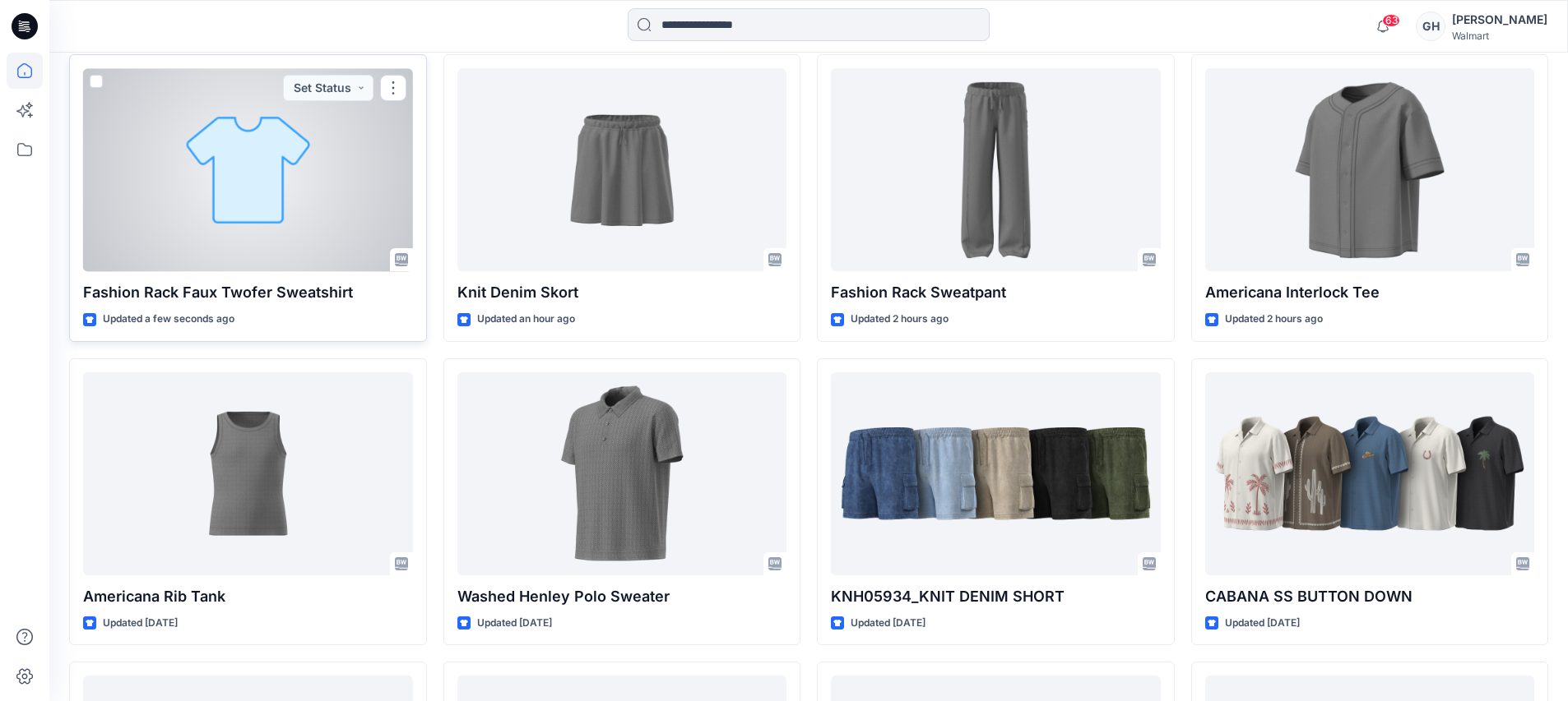
click at [229, 198] on div at bounding box center [248, 169] width 330 height 203
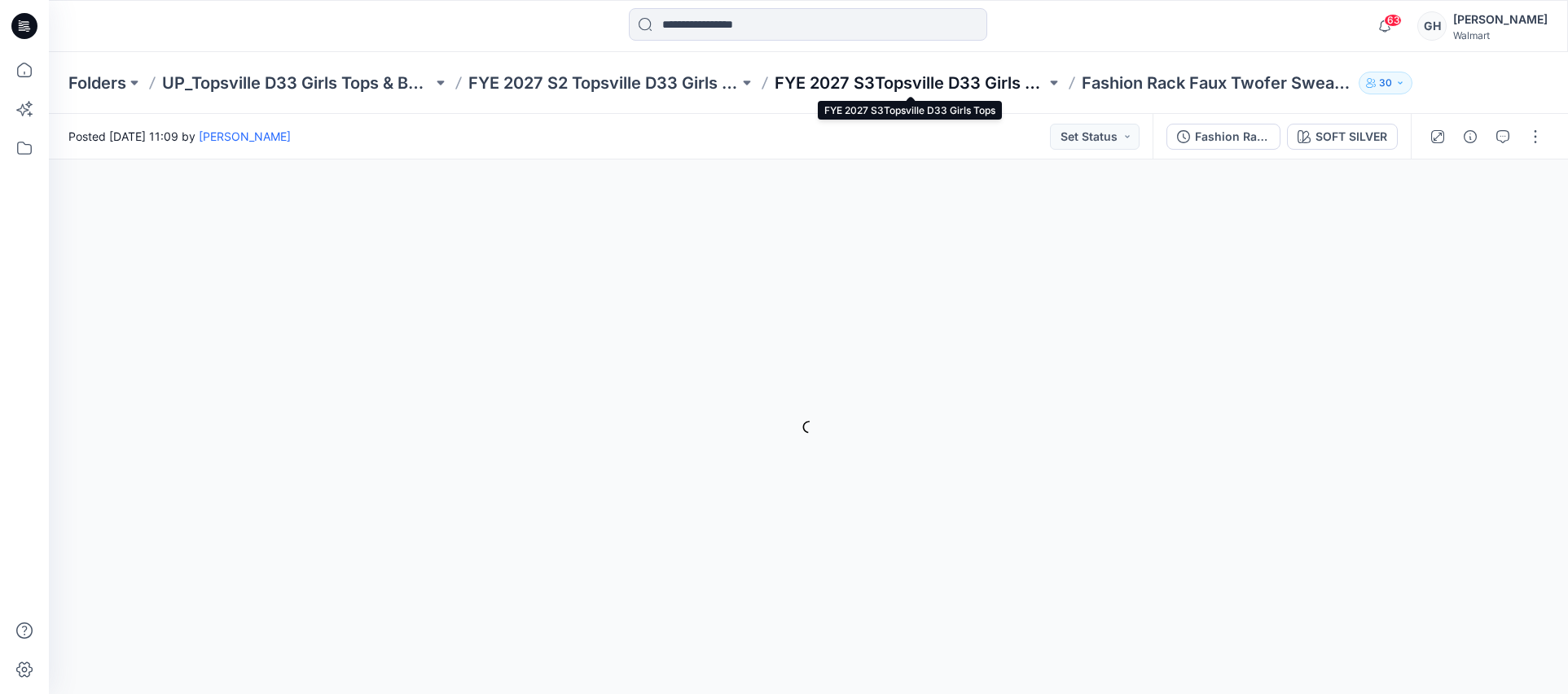
click at [867, 80] on p "FYE 2027 S3Topsville D33 Girls Tops" at bounding box center [910, 83] width 270 height 23
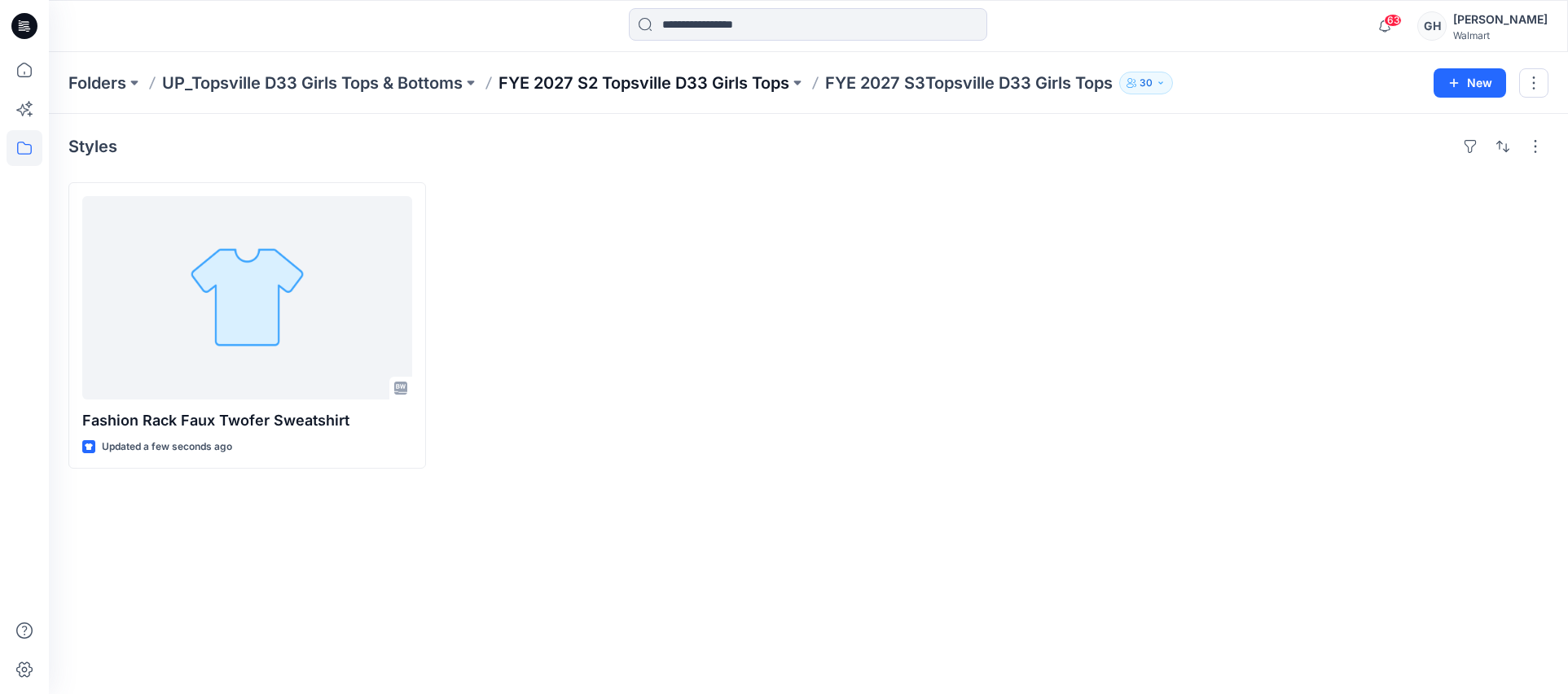
click at [665, 83] on p "FYE 2027 S2 Topsville D33 Girls Tops" at bounding box center [644, 83] width 291 height 23
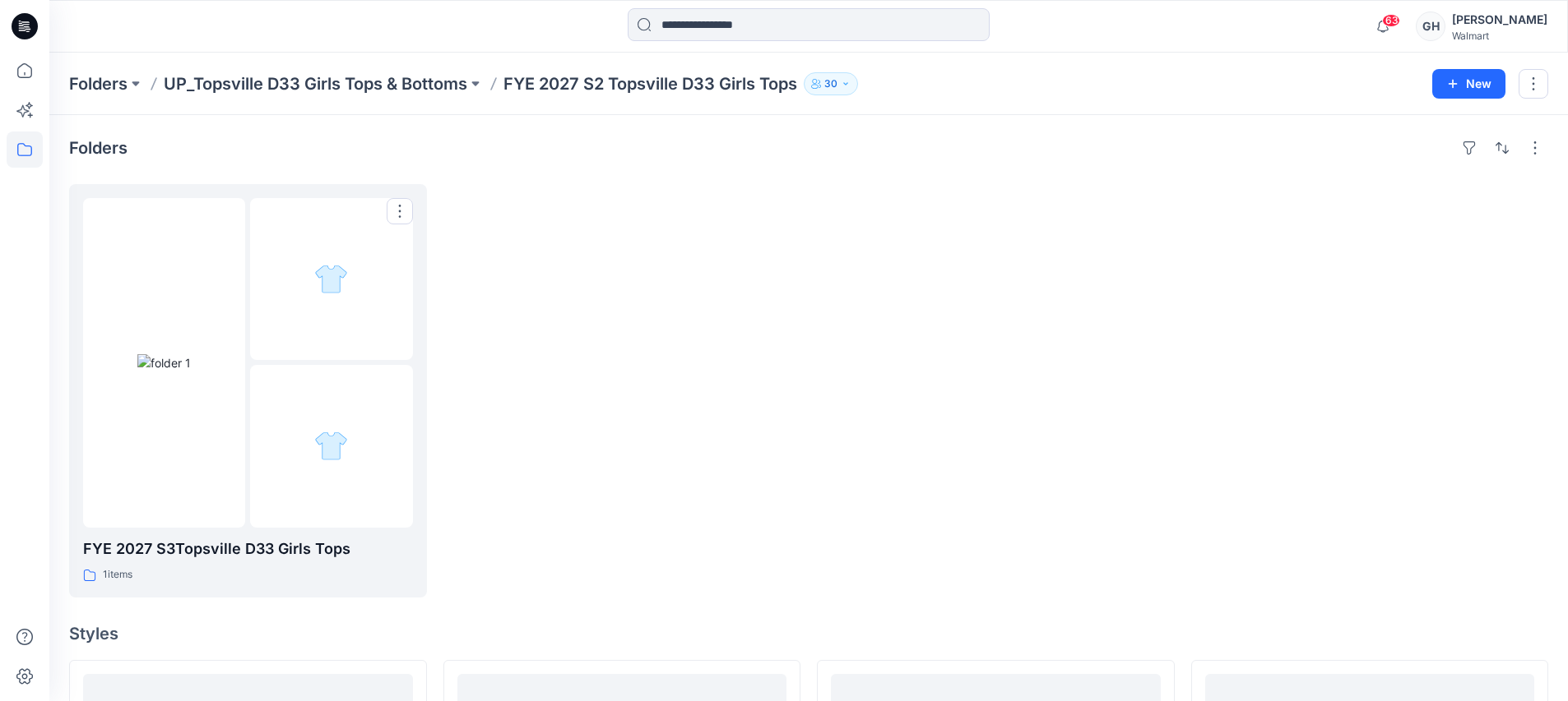
drag, startPoint x: 246, startPoint y: 424, endPoint x: 499, endPoint y: 410, distance: 253.4
click at [191, 371] on img at bounding box center [164, 362] width 53 height 17
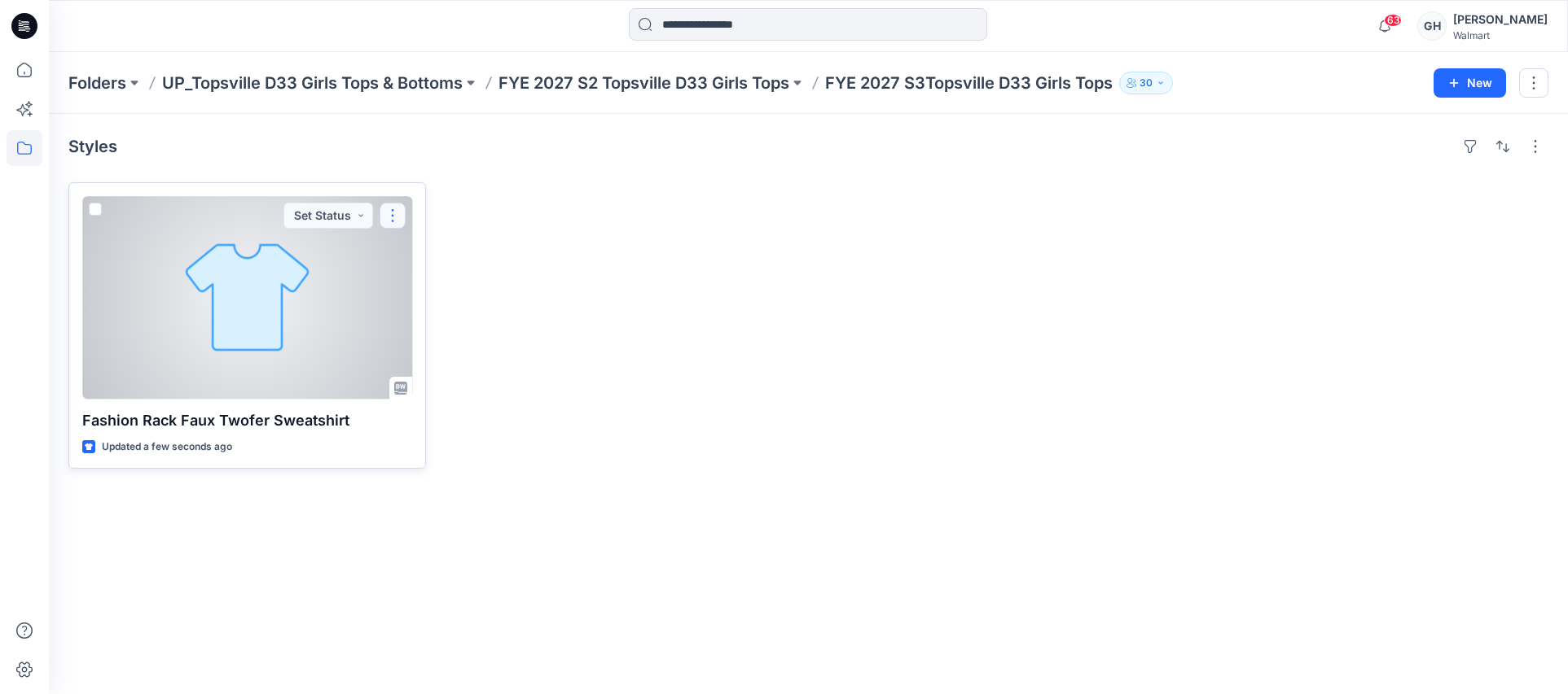
click at [383, 211] on button "button" at bounding box center [392, 216] width 26 height 26
click at [406, 254] on icon "button" at bounding box center [399, 254] width 13 height 13
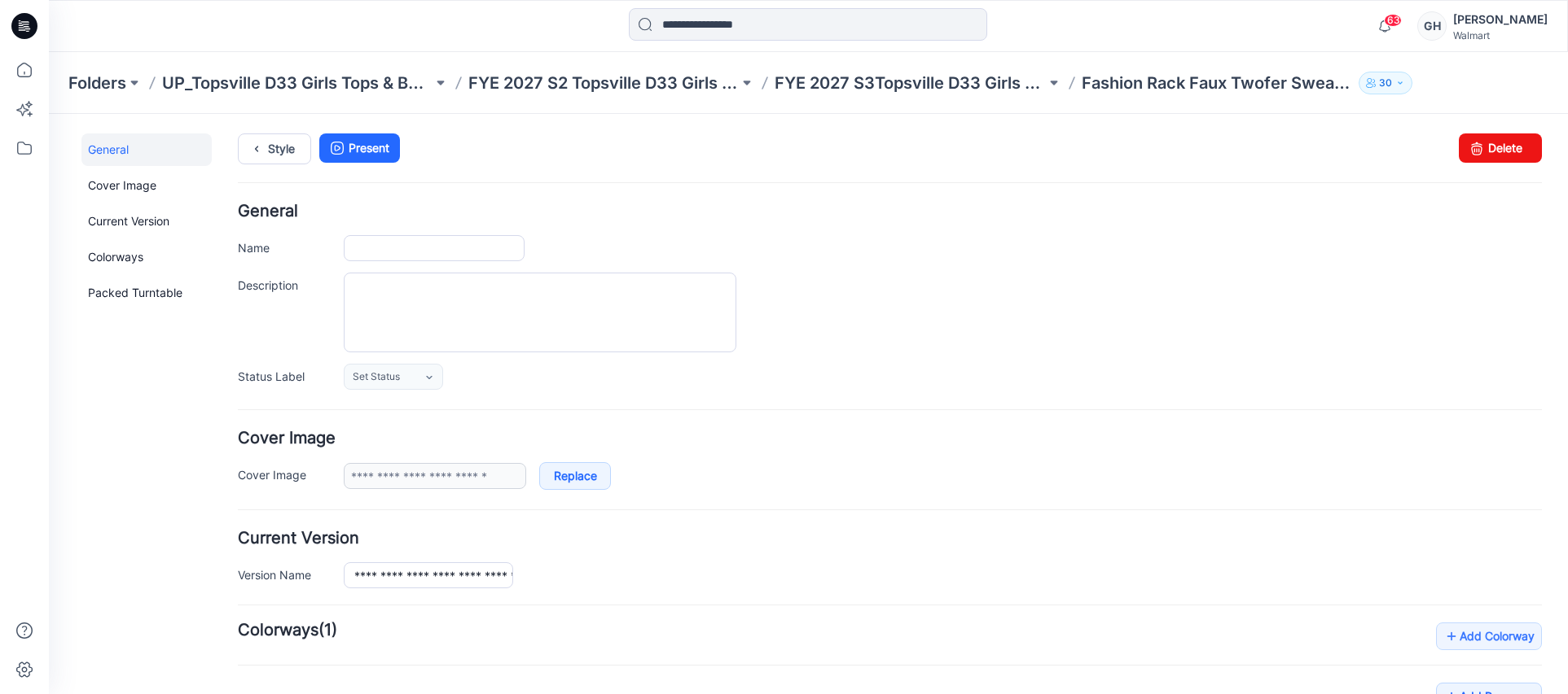
type input "**********"
click at [1465, 140] on icon at bounding box center [1477, 147] width 23 height 29
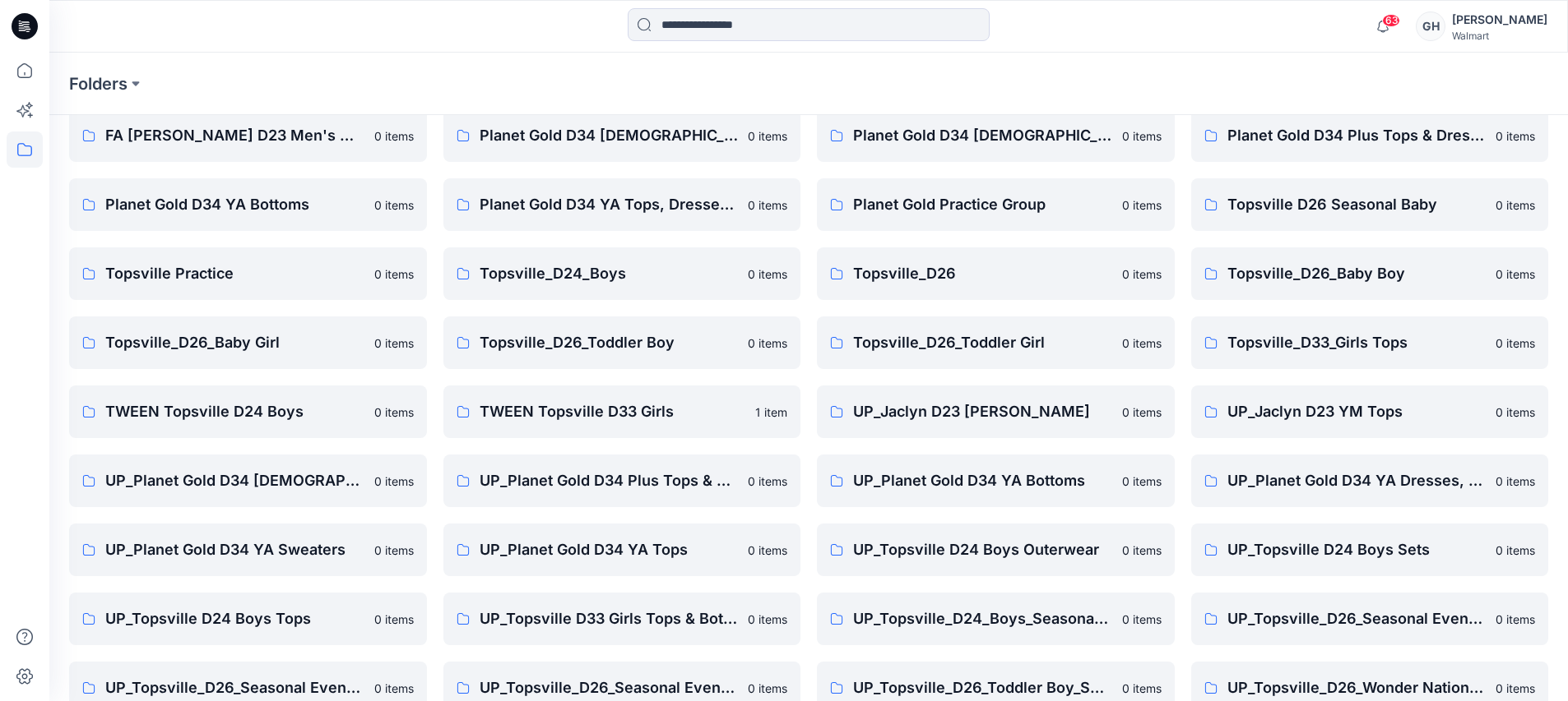
scroll to position [103, 0]
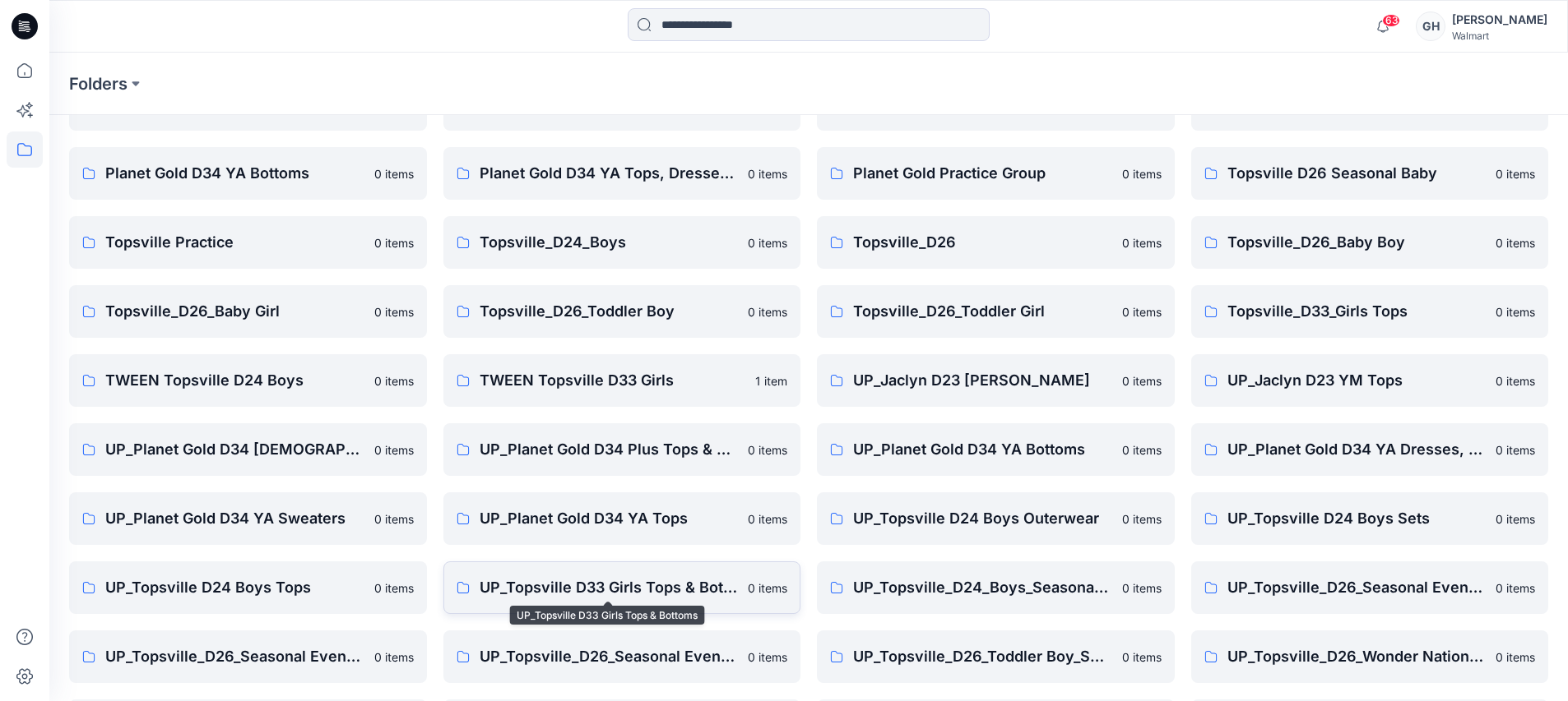
click at [642, 588] on p "UP_Topsville D33 Girls Tops & Bottoms" at bounding box center [609, 588] width 259 height 23
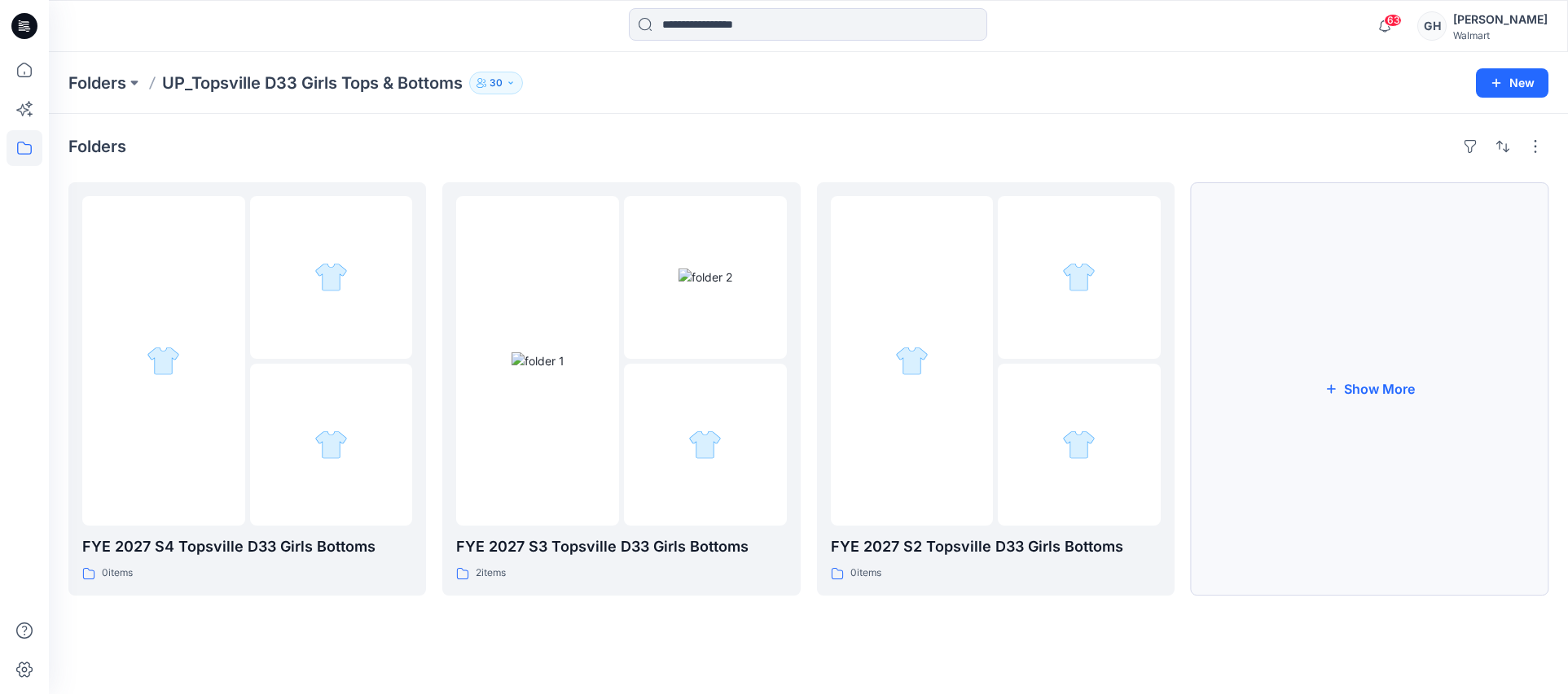
click at [1354, 401] on button "Show More" at bounding box center [1370, 389] width 357 height 413
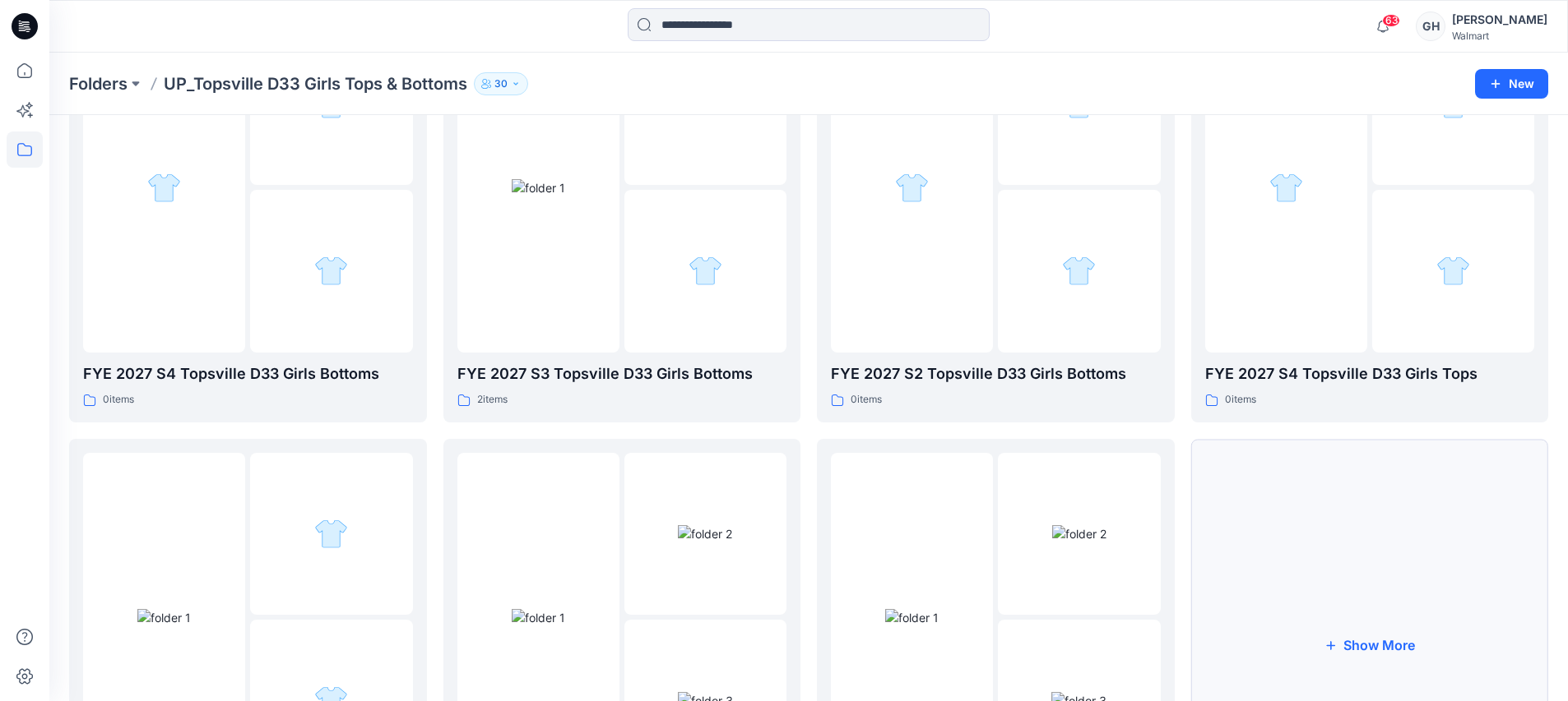
scroll to position [308, 0]
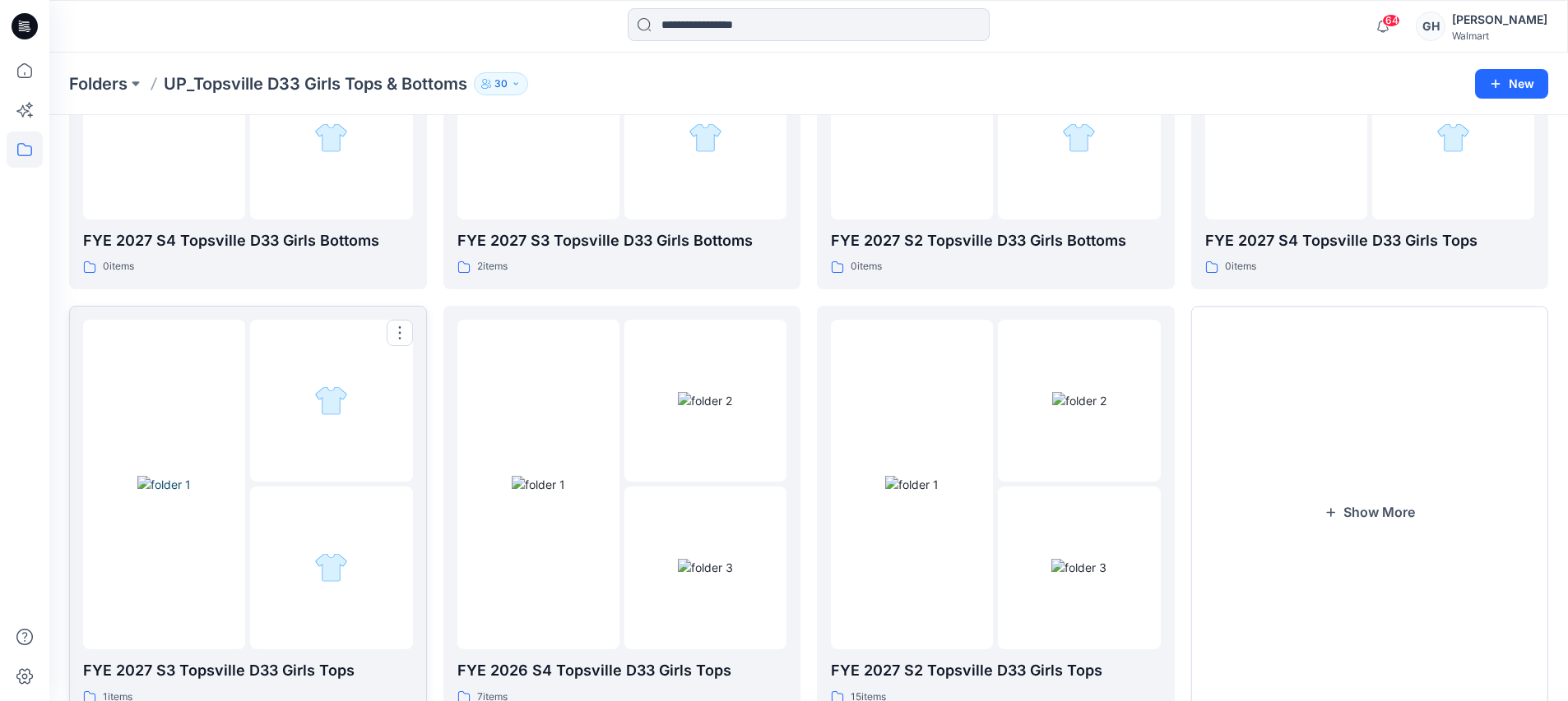
click at [191, 494] on img at bounding box center [164, 484] width 53 height 17
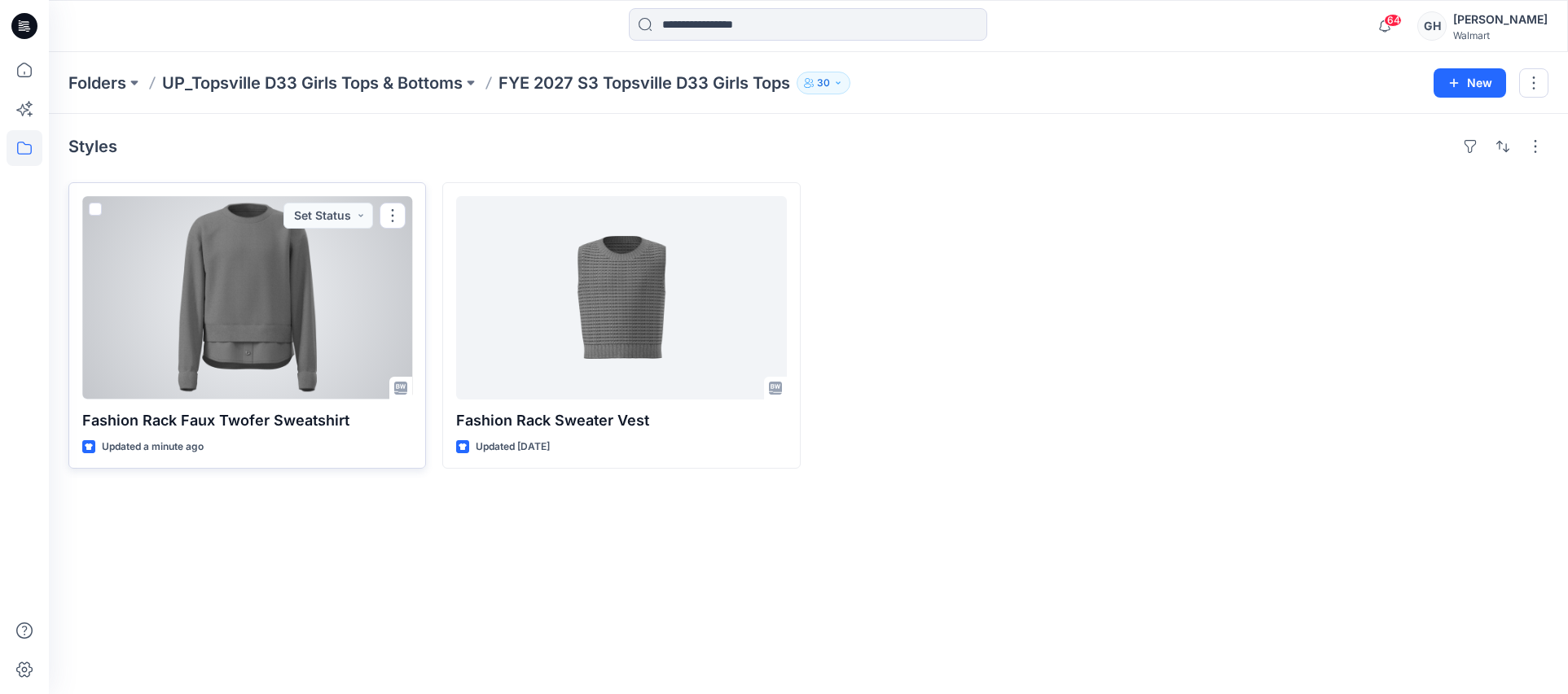
click at [252, 336] on div at bounding box center [248, 298] width 330 height 204
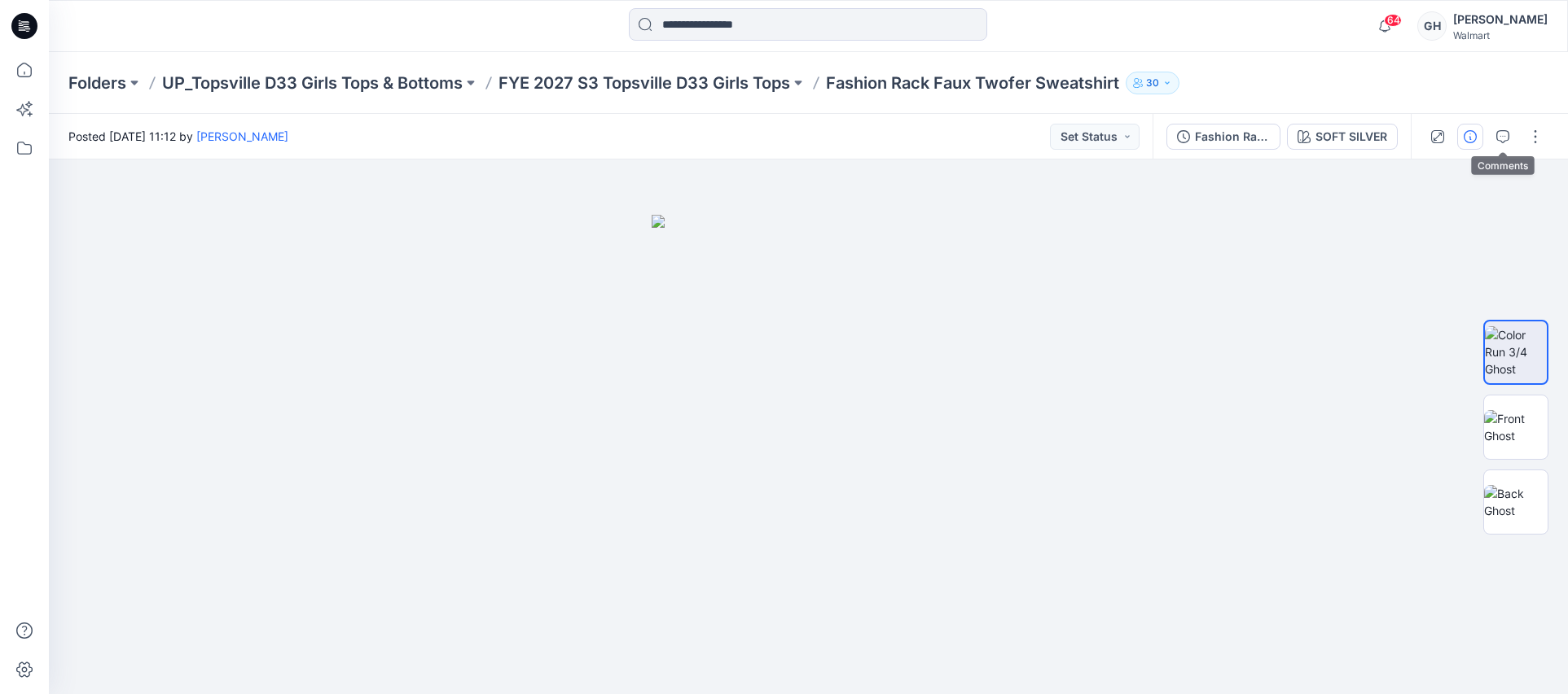
click at [1471, 140] on icon "button" at bounding box center [1470, 136] width 13 height 13
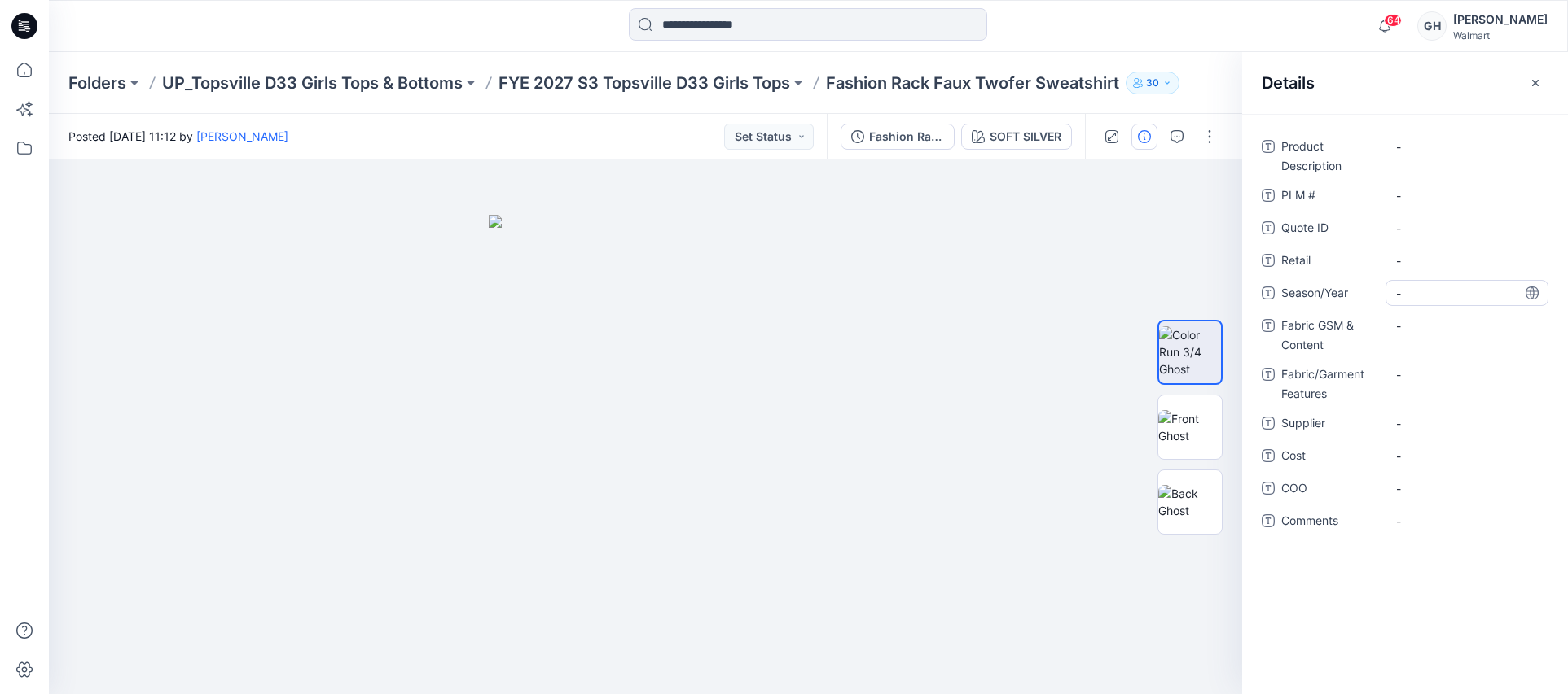
click at [1452, 296] on span "-" at bounding box center [1466, 293] width 141 height 17
type textarea "**********"
click at [1411, 427] on span "-" at bounding box center [1466, 423] width 141 height 17
type textarea "*********"
click at [1463, 376] on Features "-" at bounding box center [1466, 375] width 141 height 17
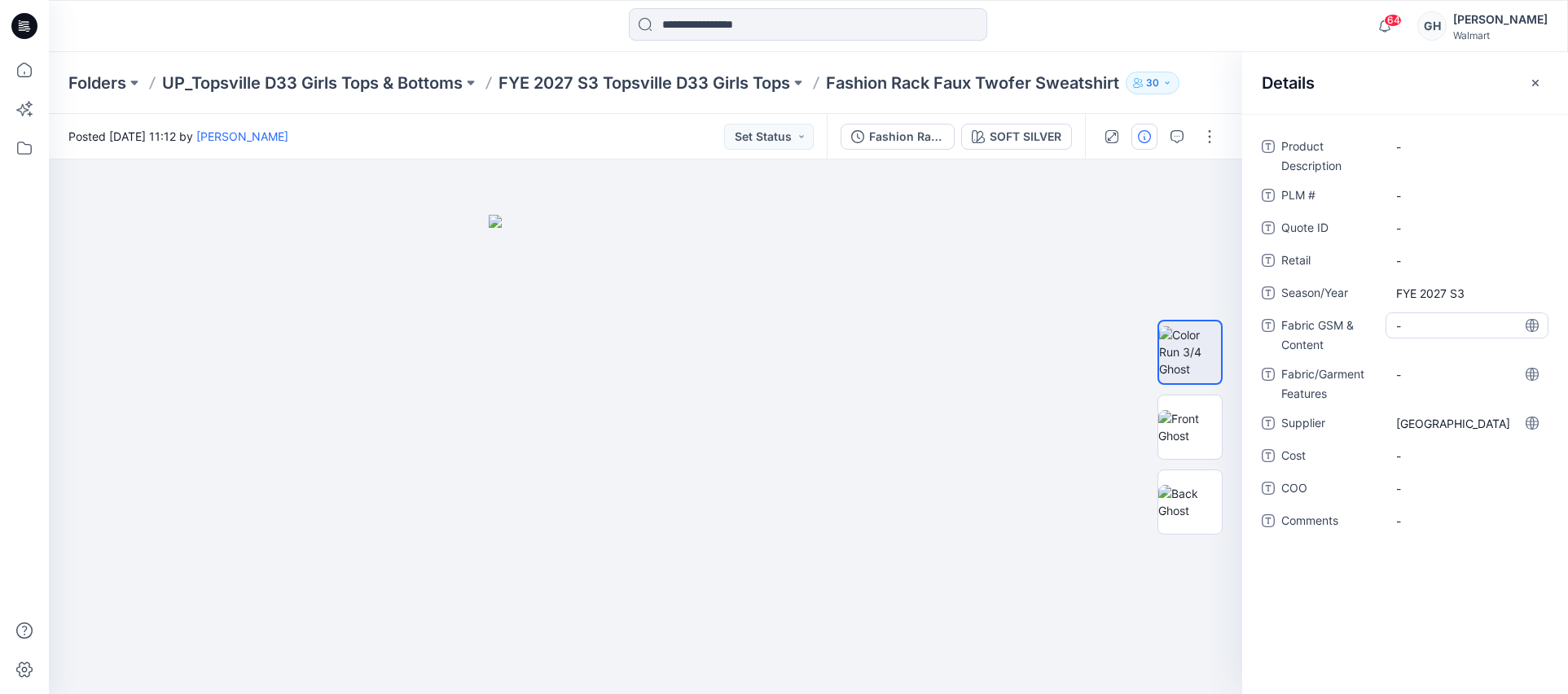
click at [1435, 319] on Content "-" at bounding box center [1466, 326] width 141 height 17
click at [1435, 322] on Content "-" at bounding box center [1466, 326] width 141 height 17
type textarea "**********"
click at [1420, 375] on div "-" at bounding box center [1467, 375] width 163 height 26
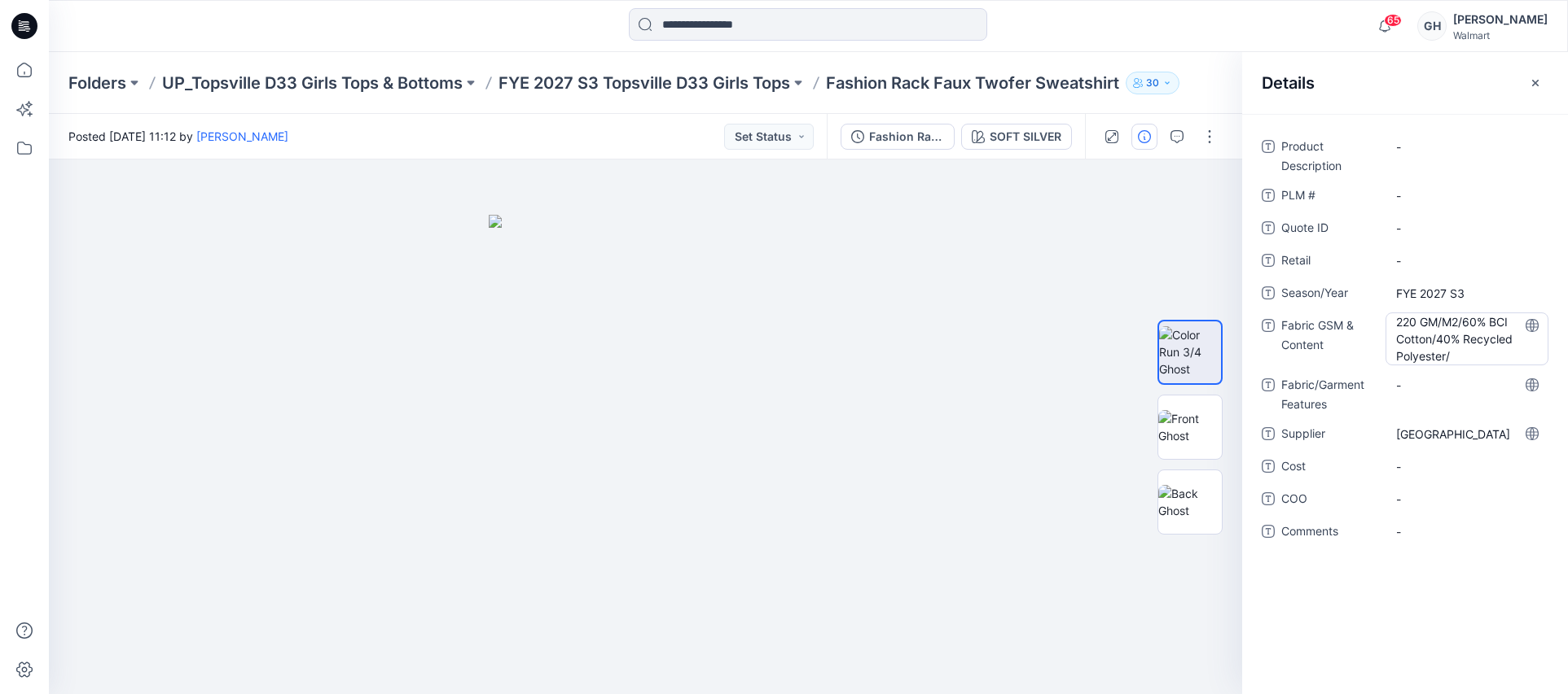
click at [1449, 352] on Content "220 GM/M2/60% BCI Cotton/40% Recycled Polyester/" at bounding box center [1466, 339] width 141 height 51
type textarea "**********"
click at [1429, 393] on div "-" at bounding box center [1467, 385] width 163 height 26
click at [1500, 333] on Content "220 GM/M2/60% BCI Cotton/40% Recycled Polyester/ Recycled CVC Bunny Fleece |" at bounding box center [1466, 339] width 141 height 51
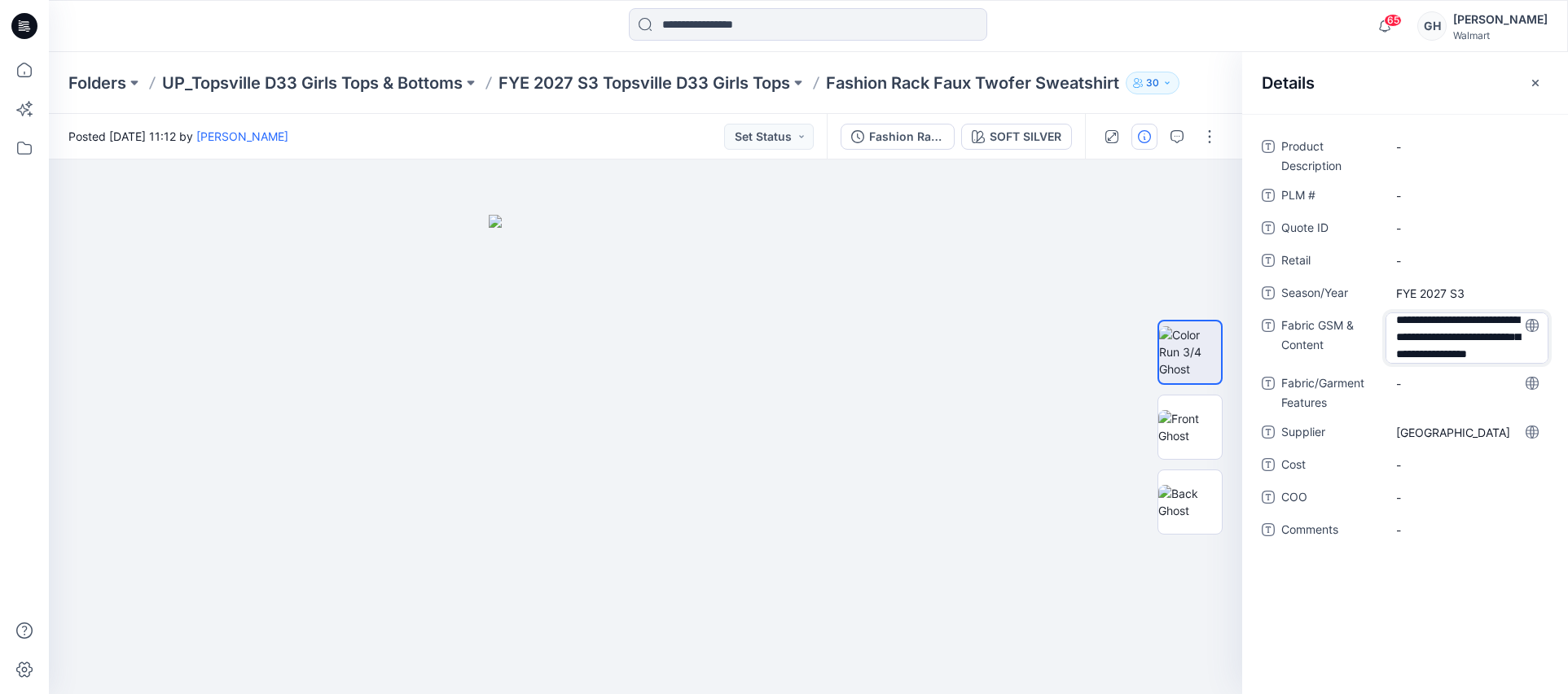
scroll to position [22, 0]
click at [1510, 353] on textarea "**********" at bounding box center [1467, 338] width 163 height 51
type textarea "**********"
click at [1459, 391] on div "-" at bounding box center [1467, 383] width 163 height 26
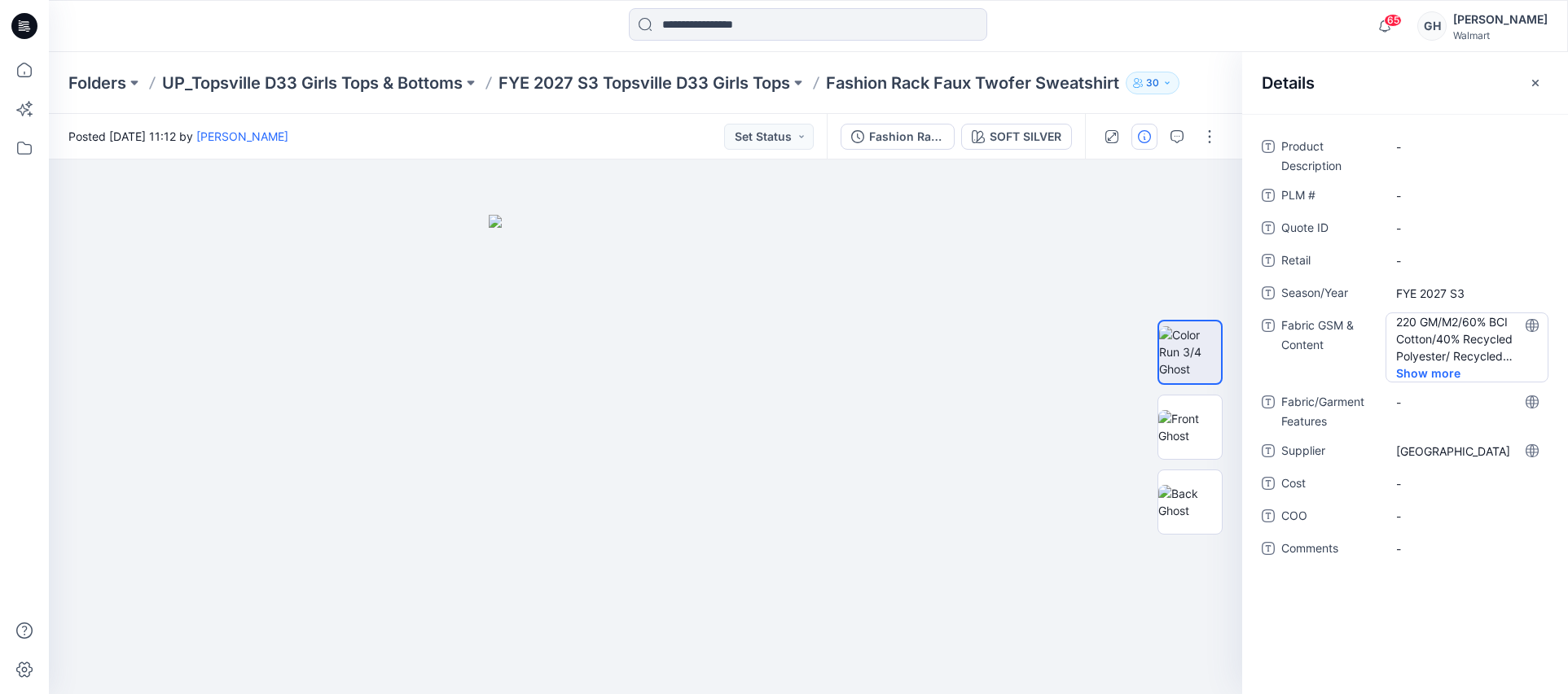
click at [1487, 362] on Content "220 GM/M2/60% BCI Cotton/40% Recycled Polyester/ Recycled CVC Bunny Fleece | 2.…" at bounding box center [1466, 339] width 141 height 51
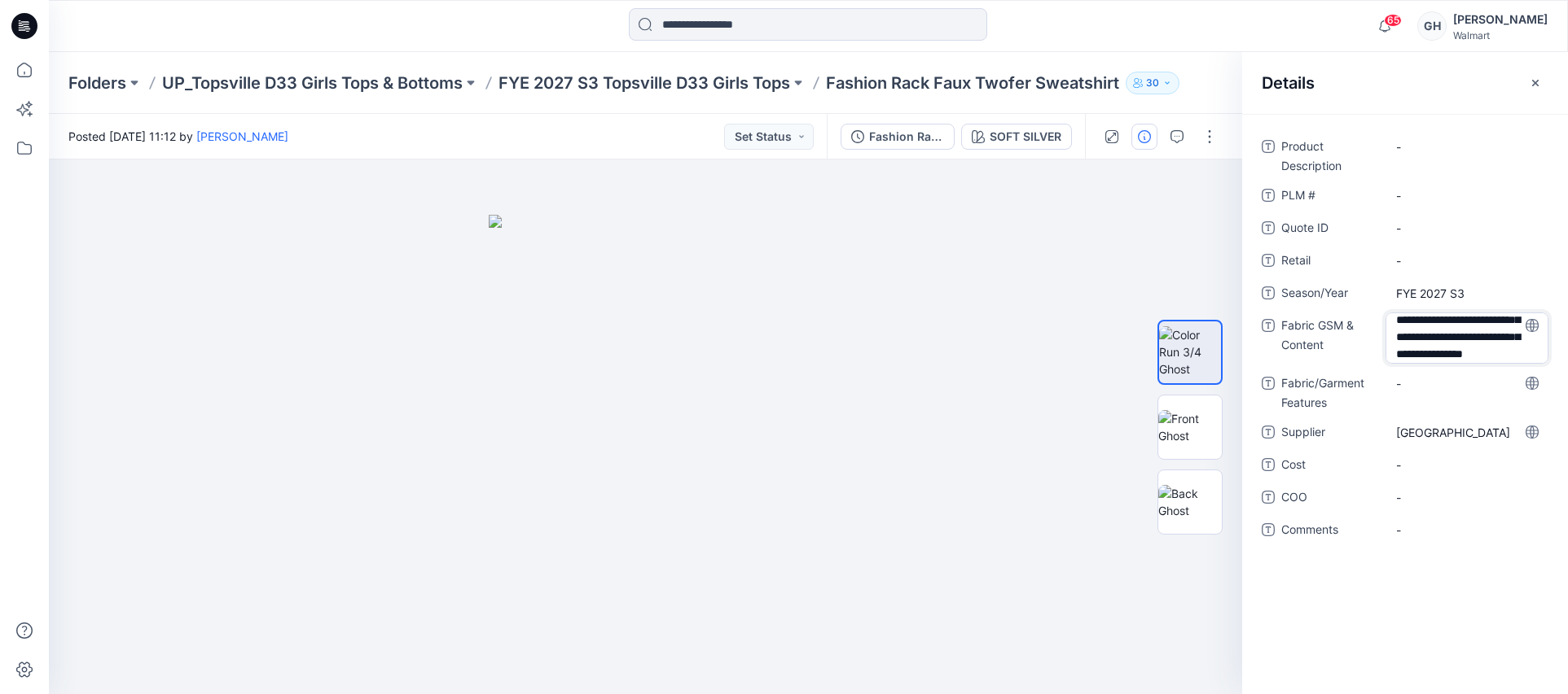
click at [1487, 356] on textarea "**********" at bounding box center [1467, 338] width 163 height 51
type textarea "**********"
click at [1456, 378] on div "**********" at bounding box center [1405, 347] width 287 height 429
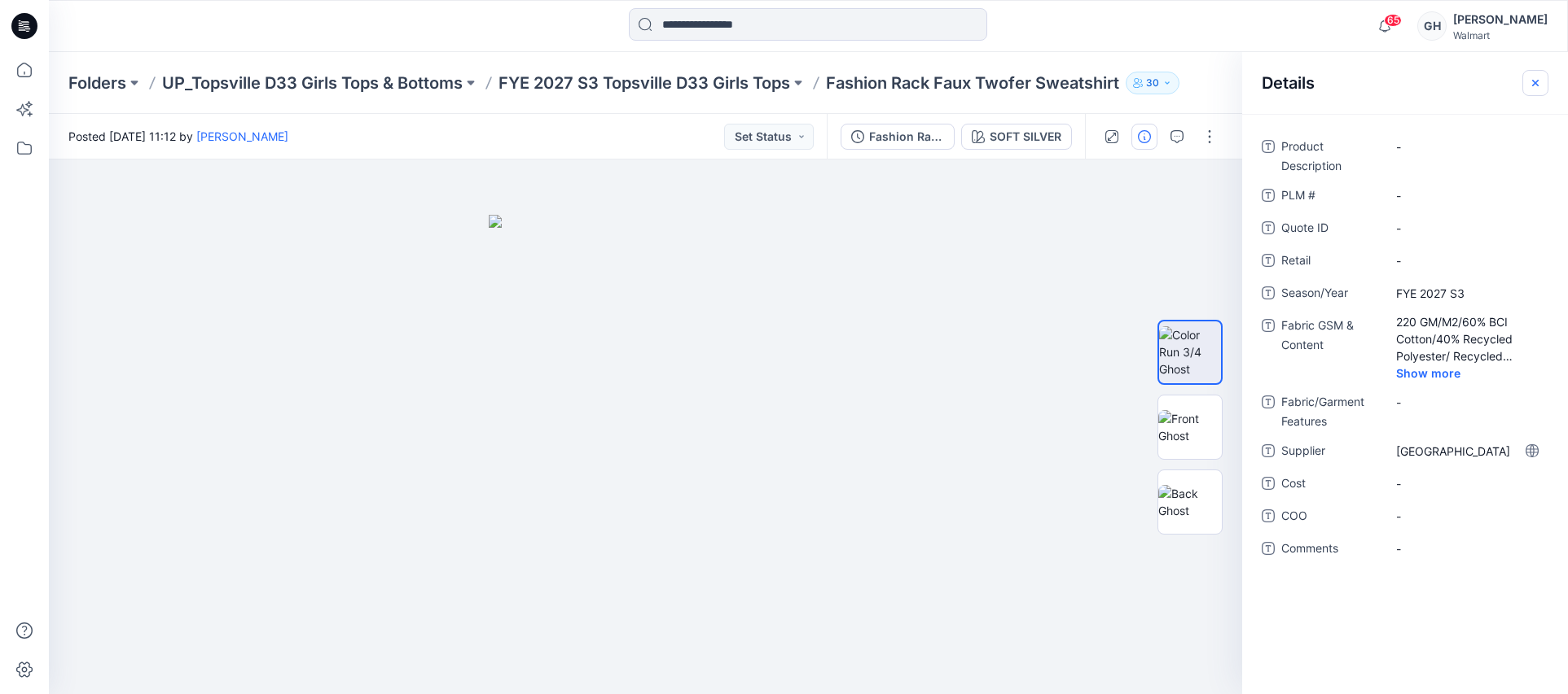
click at [1534, 85] on icon "button" at bounding box center [1536, 82] width 13 height 13
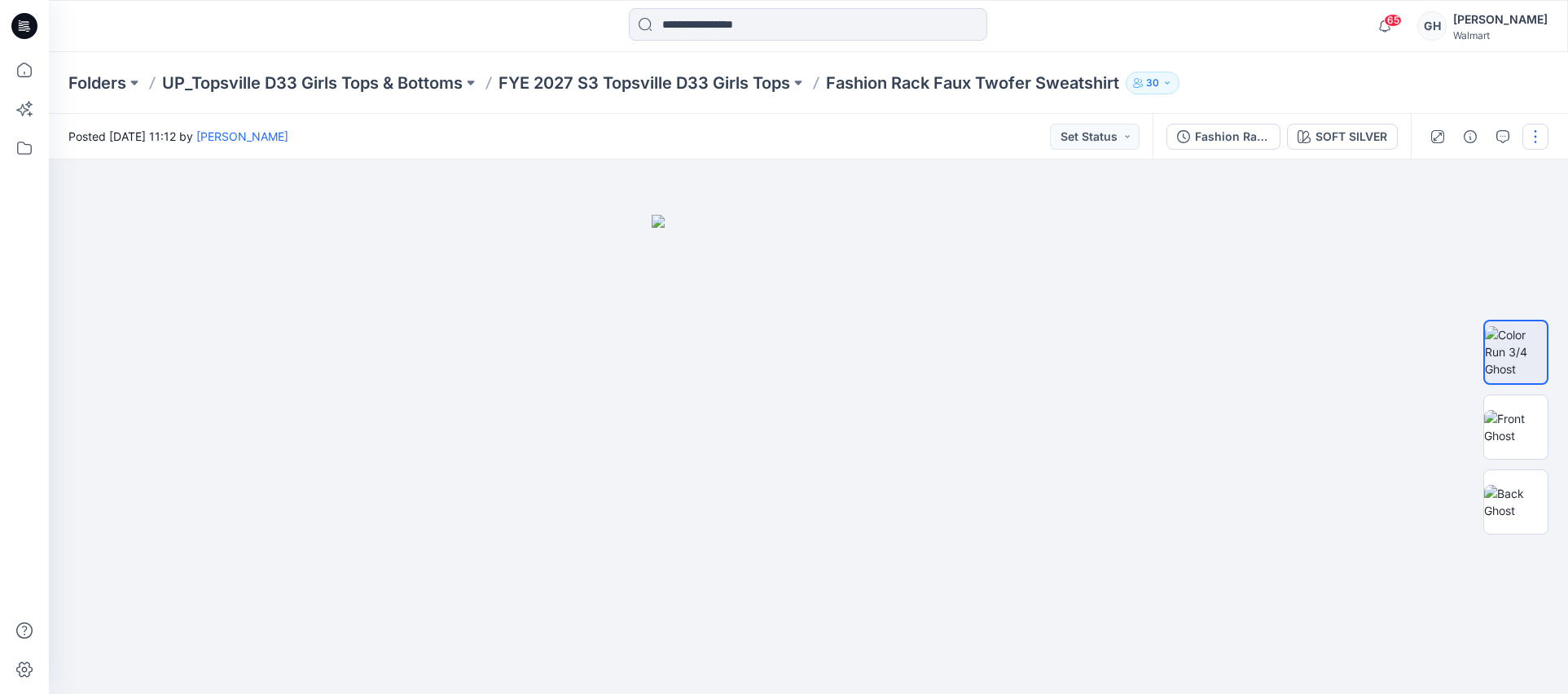
click at [1535, 130] on button "button" at bounding box center [1536, 137] width 26 height 26
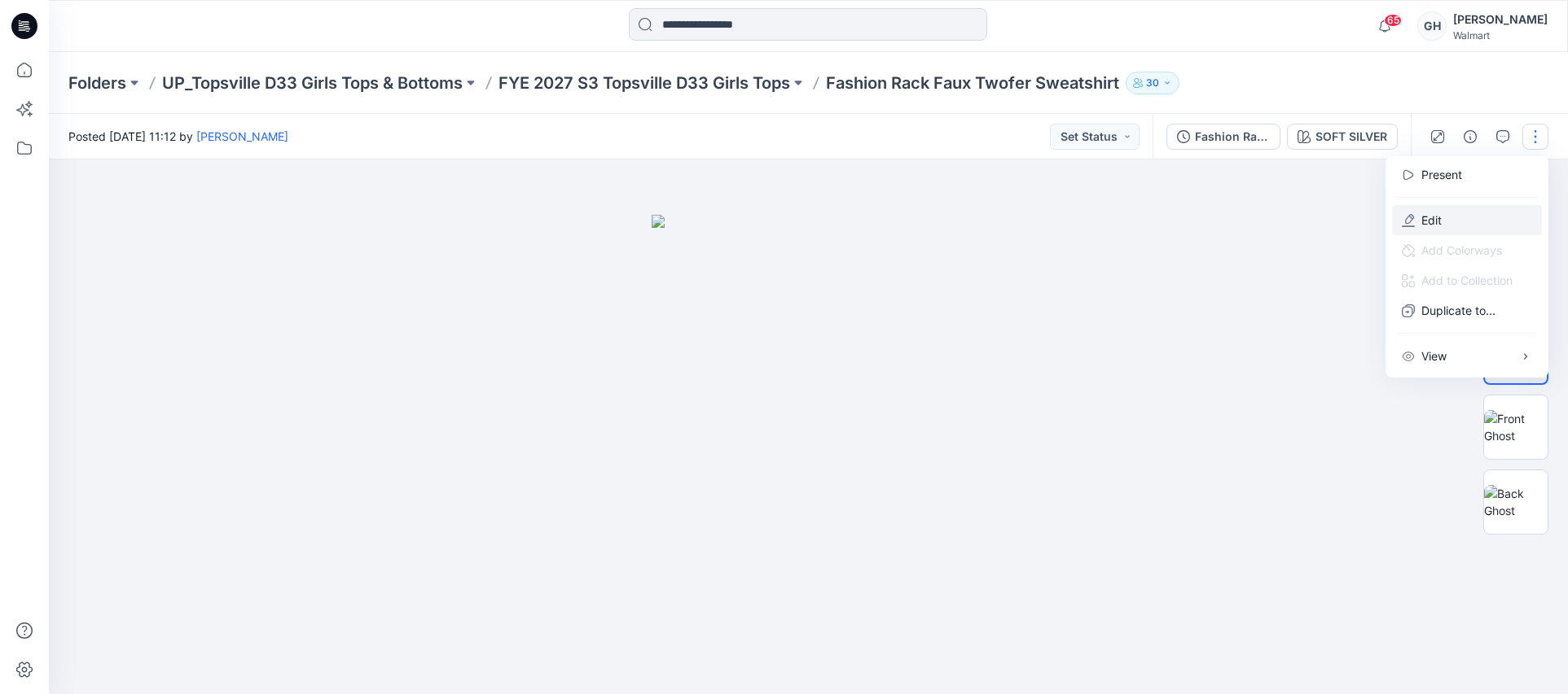
click at [1411, 229] on button "Edit" at bounding box center [1467, 220] width 150 height 30
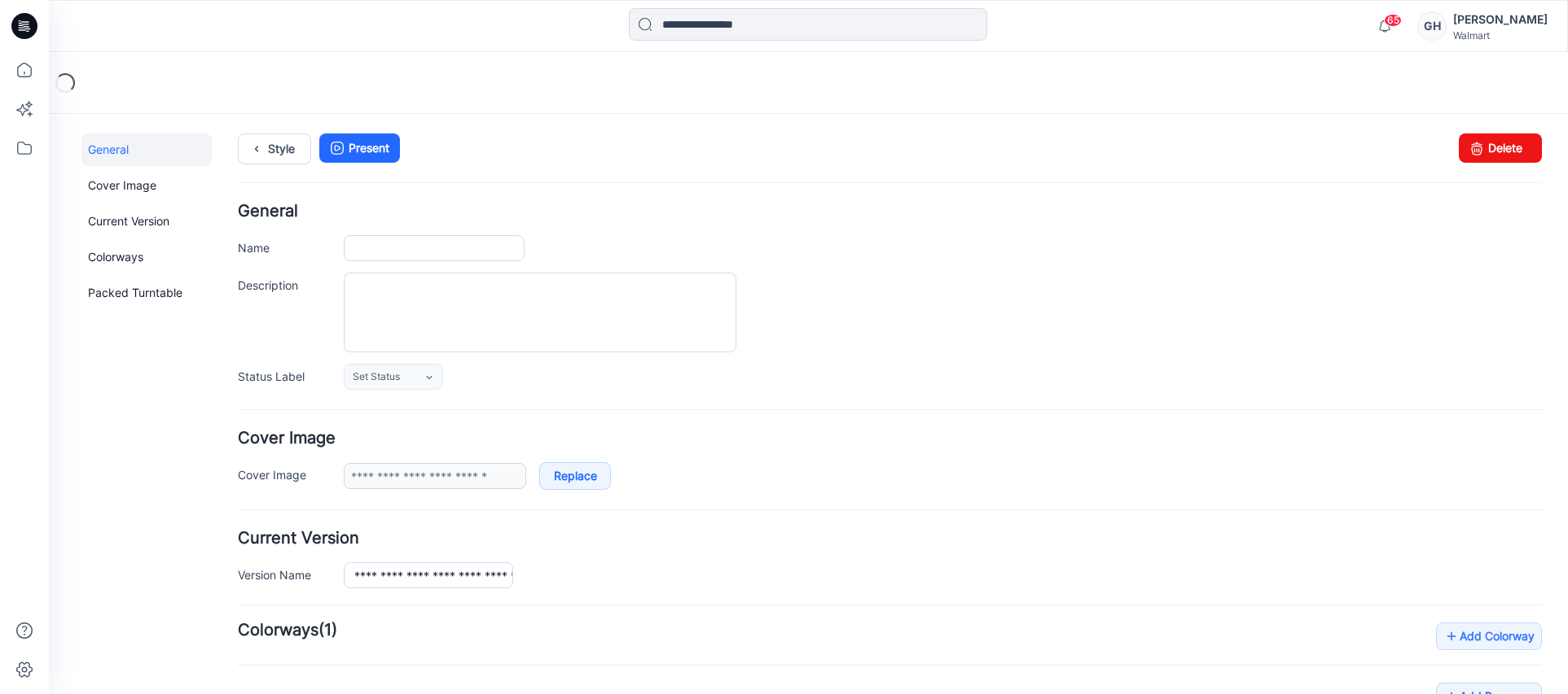
type input "**********"
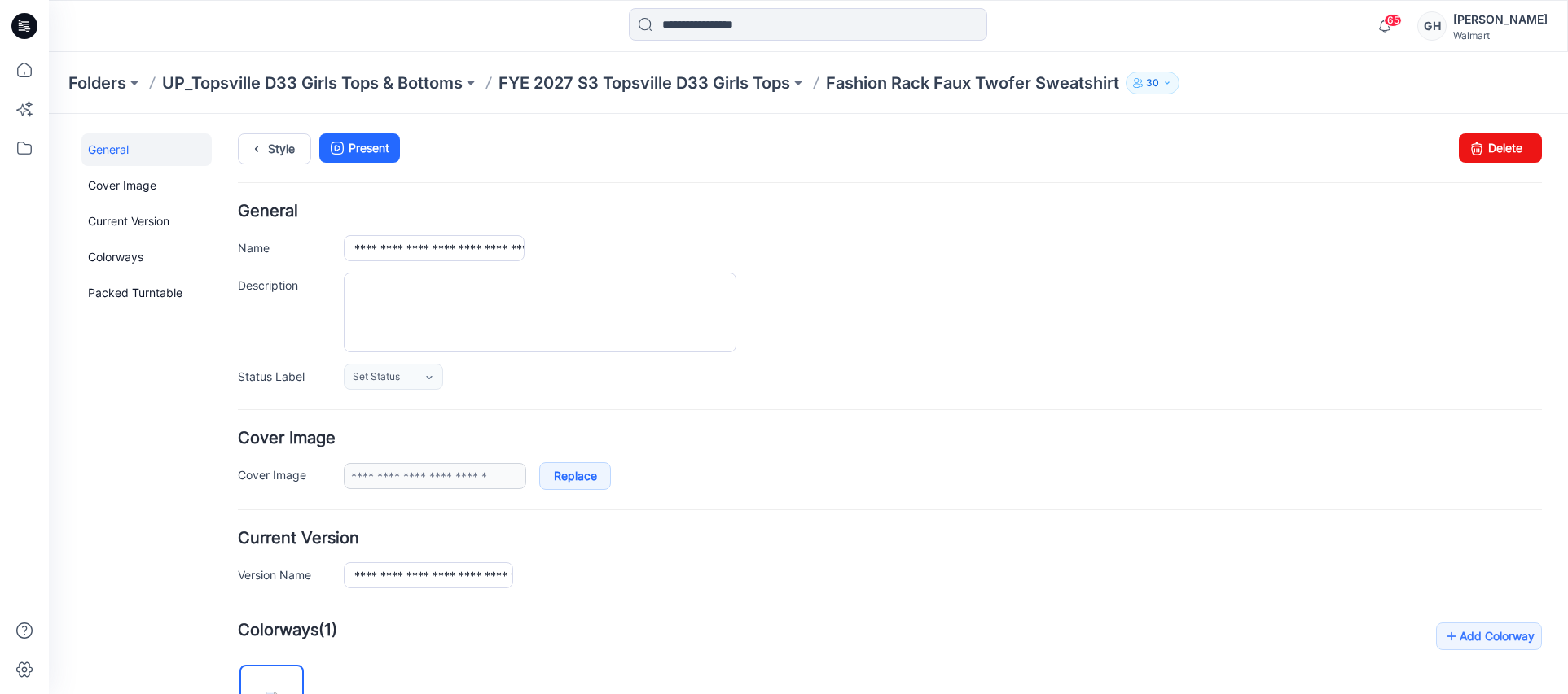
scroll to position [558, 0]
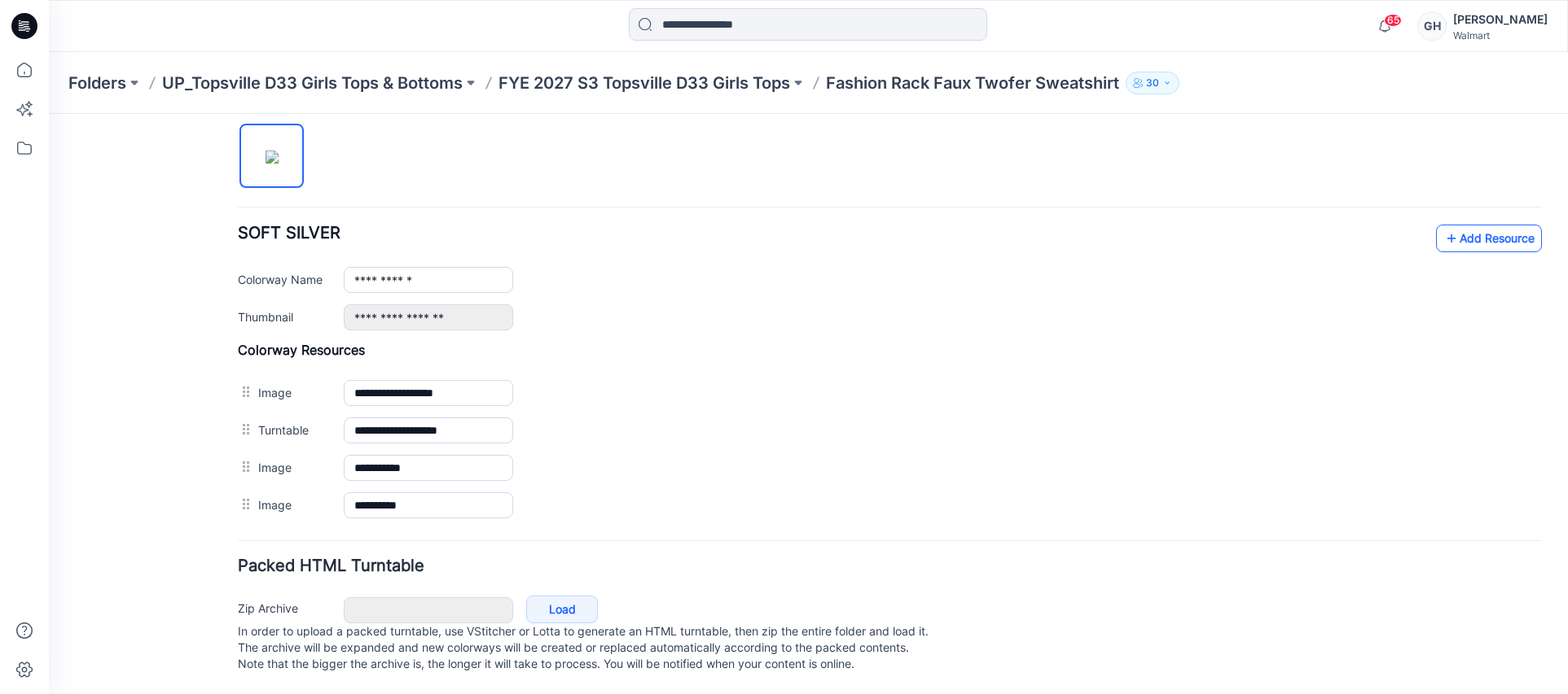
click at [1451, 225] on link "Add Resource" at bounding box center [1489, 239] width 106 height 28
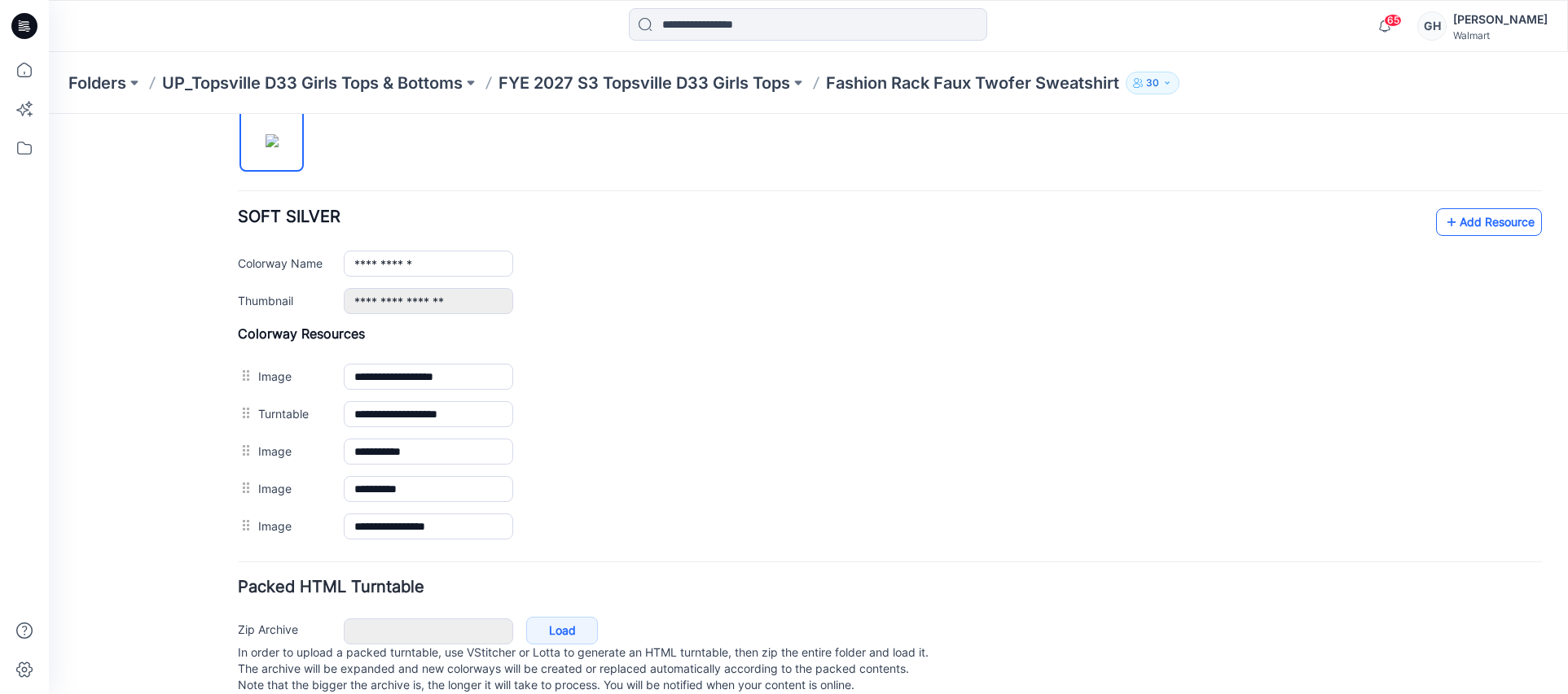
click at [1447, 223] on link "Add Resource" at bounding box center [1489, 223] width 106 height 28
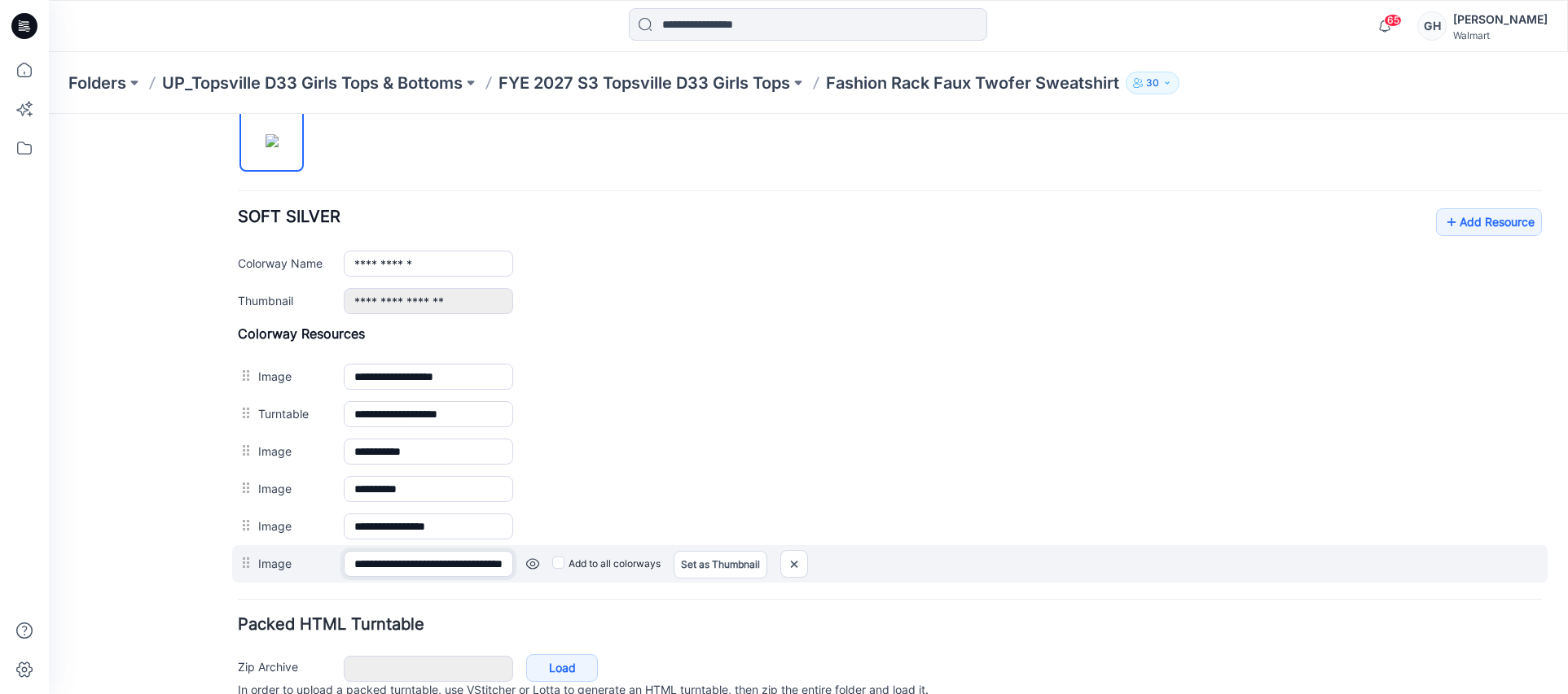
click at [436, 569] on input "**********" at bounding box center [428, 564] width 169 height 26
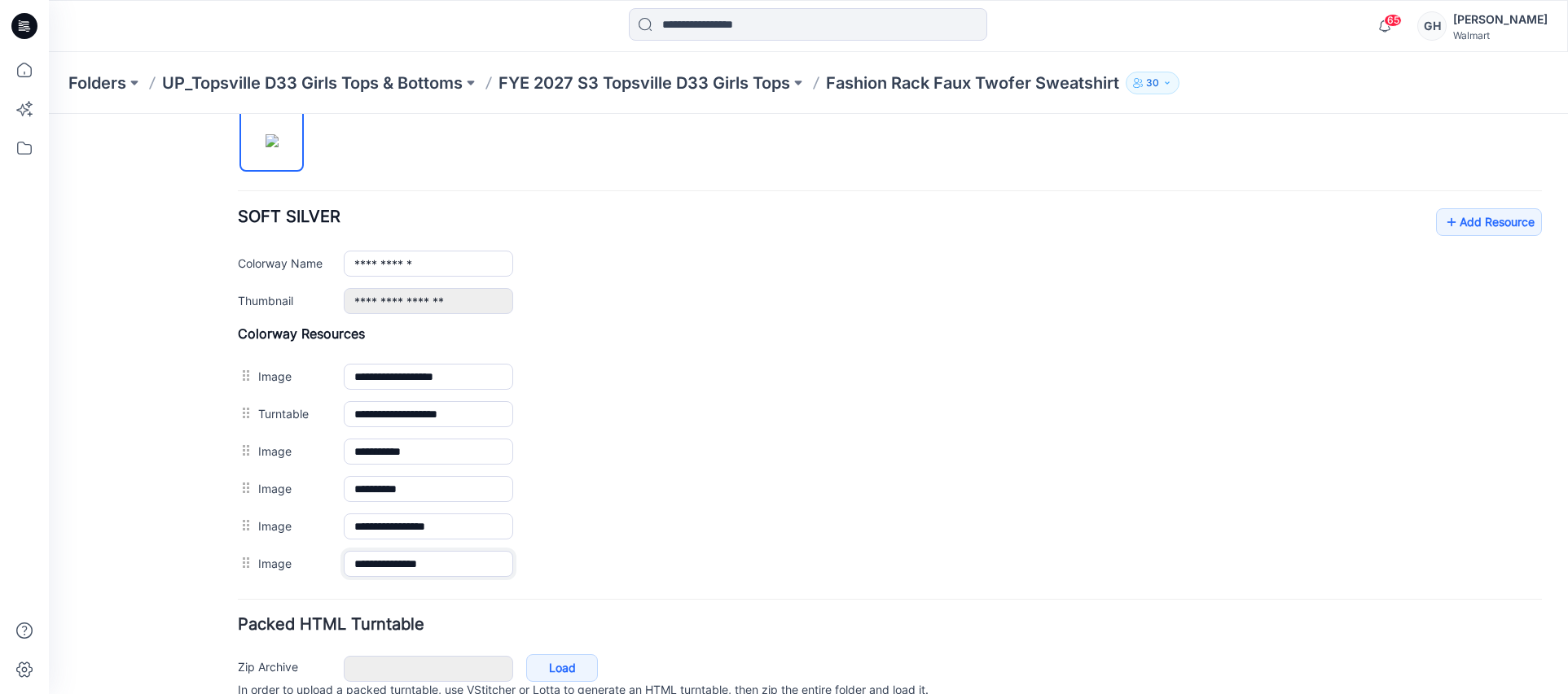
type input "**********"
click at [460, 612] on form "**********" at bounding box center [890, 190] width 1305 height 1091
click at [1458, 215] on link "Add Resource" at bounding box center [1489, 223] width 106 height 28
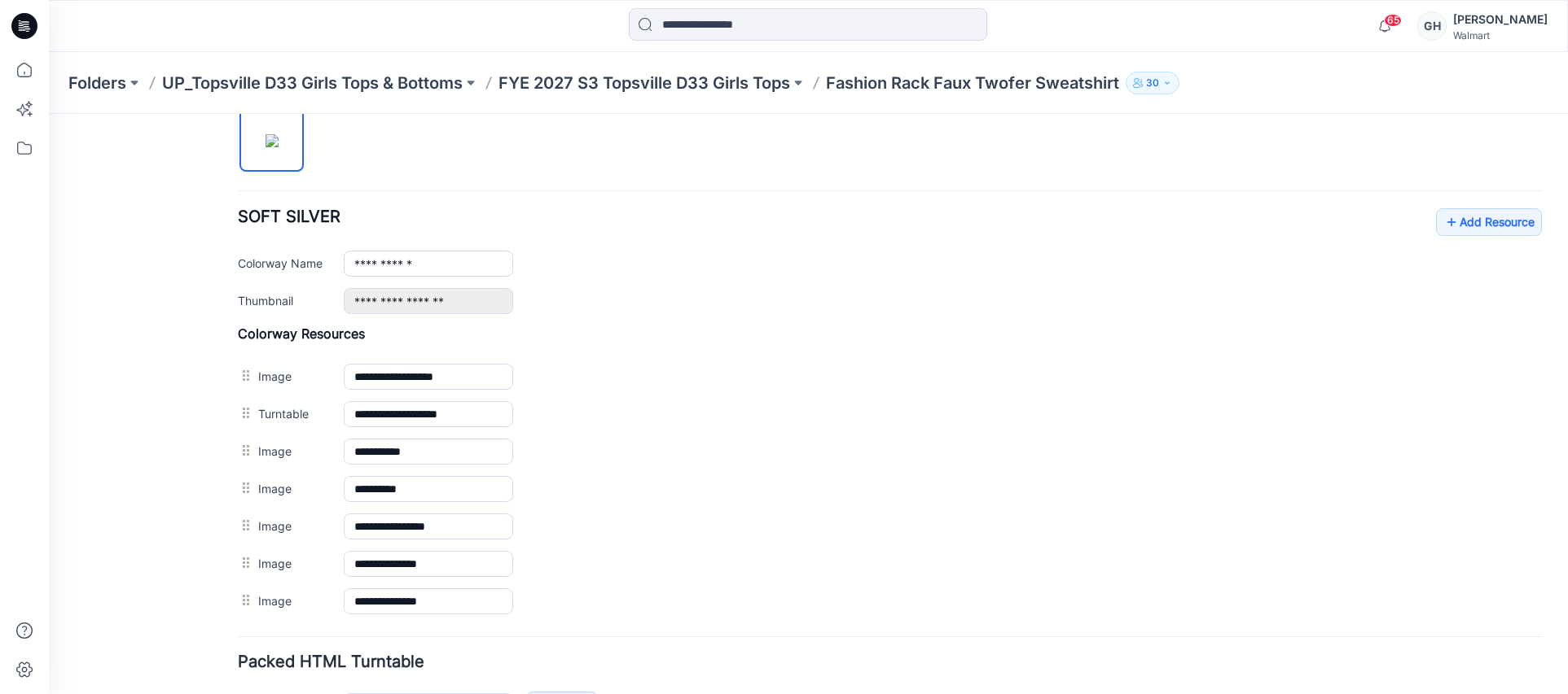
click at [1448, 235] on div "**********" at bounding box center [890, 261] width 1305 height 106
click at [1457, 231] on link "Add Resource" at bounding box center [1489, 223] width 106 height 28
click at [706, 79] on p "FYE 2027 S3 Topsville D33 Girls Tops" at bounding box center [644, 83] width 291 height 23
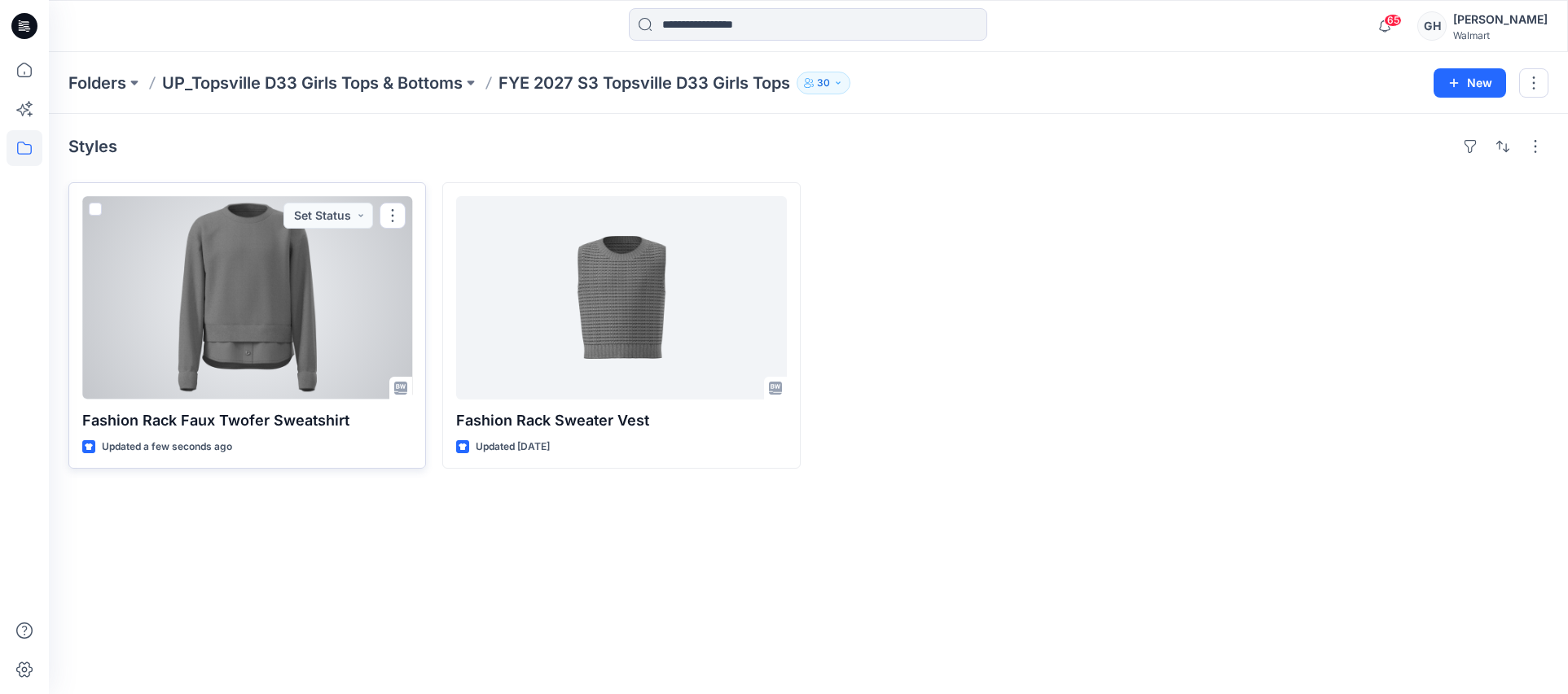
click at [231, 369] on div at bounding box center [248, 298] width 330 height 204
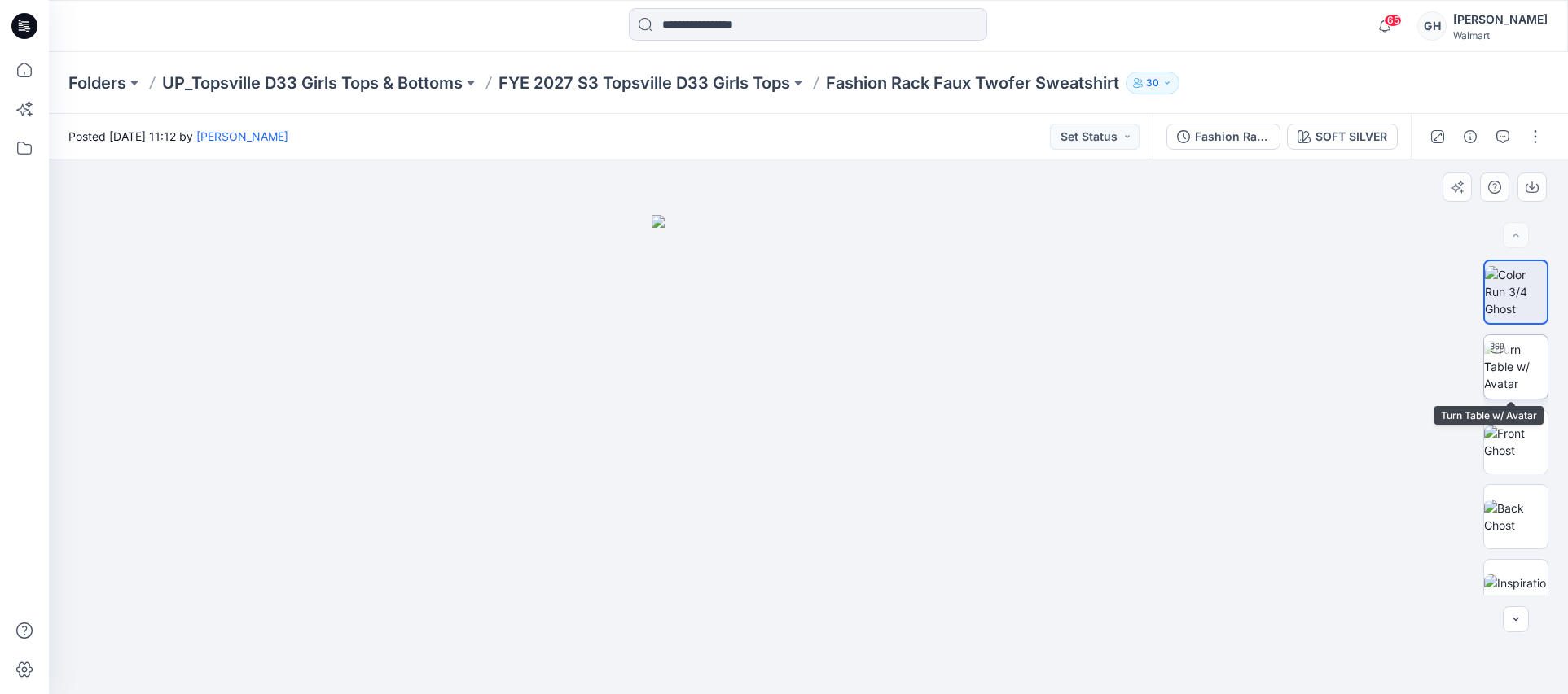
click at [1500, 379] on img at bounding box center [1516, 367] width 63 height 51
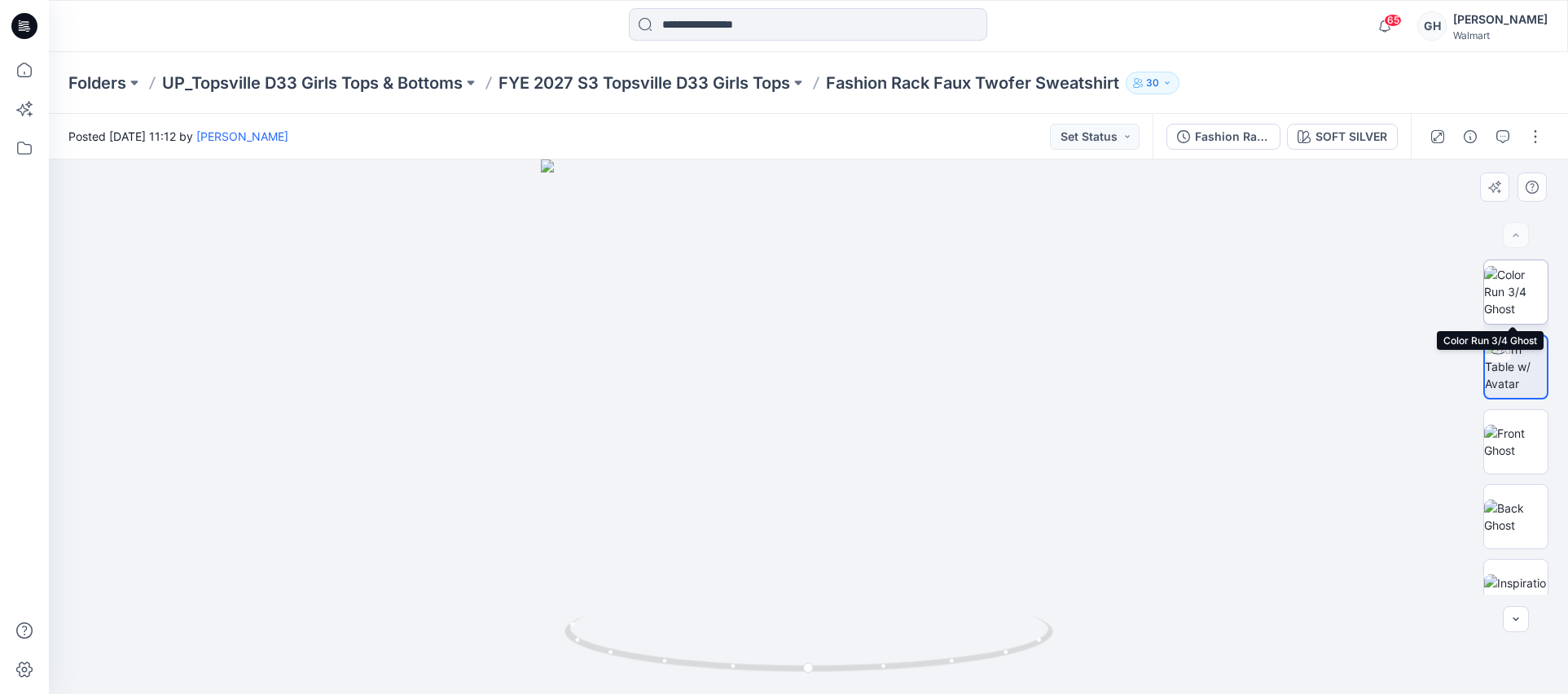
click at [1519, 290] on img at bounding box center [1516, 291] width 63 height 51
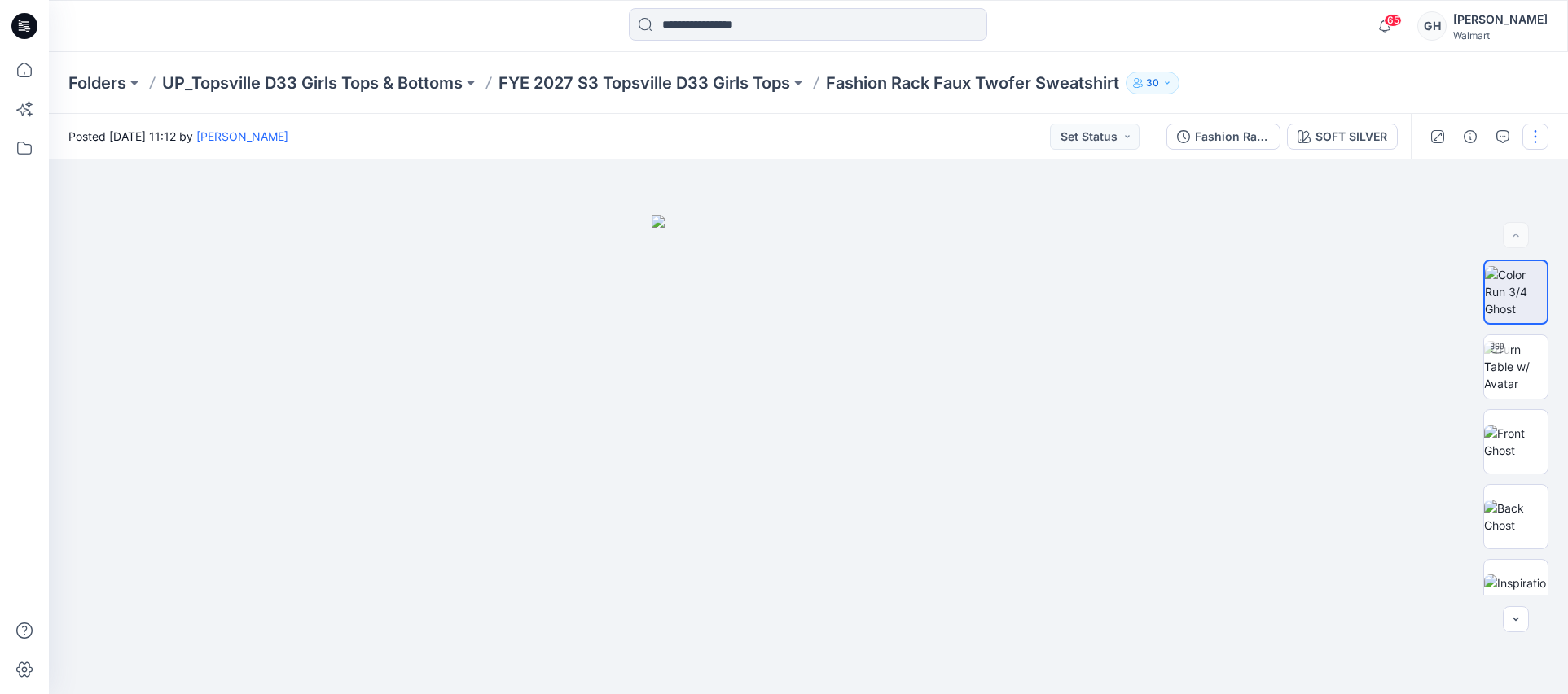
click at [1530, 135] on button "button" at bounding box center [1536, 137] width 26 height 26
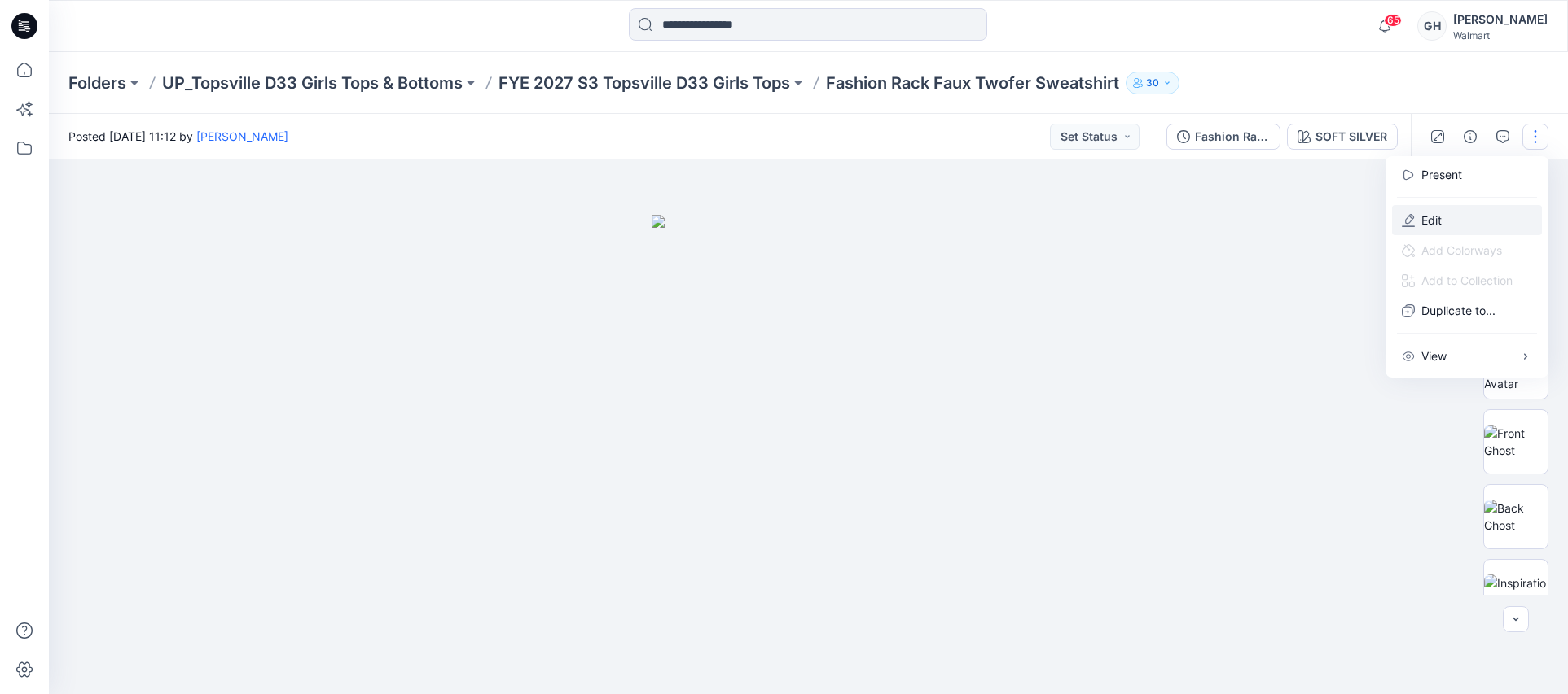
click at [1415, 209] on button "Edit" at bounding box center [1467, 220] width 150 height 30
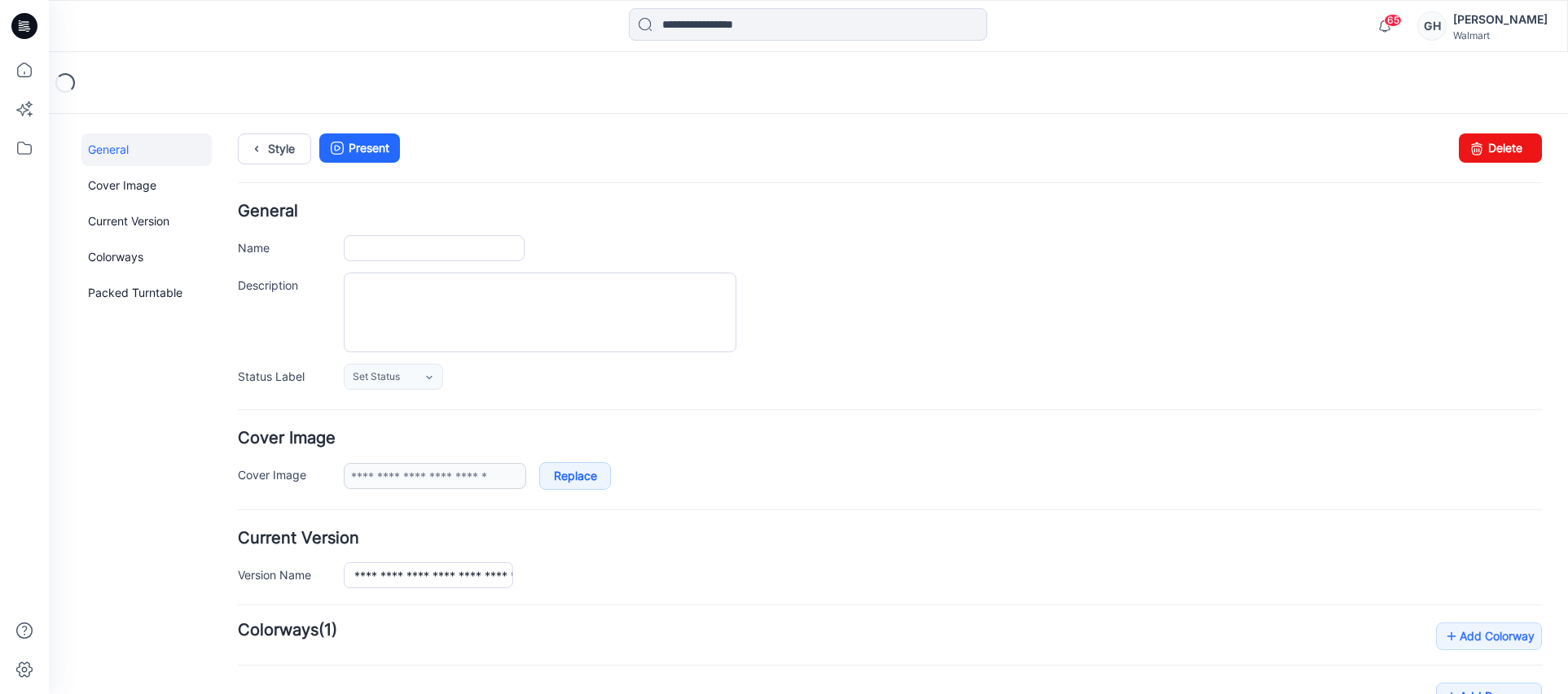
type input "**********"
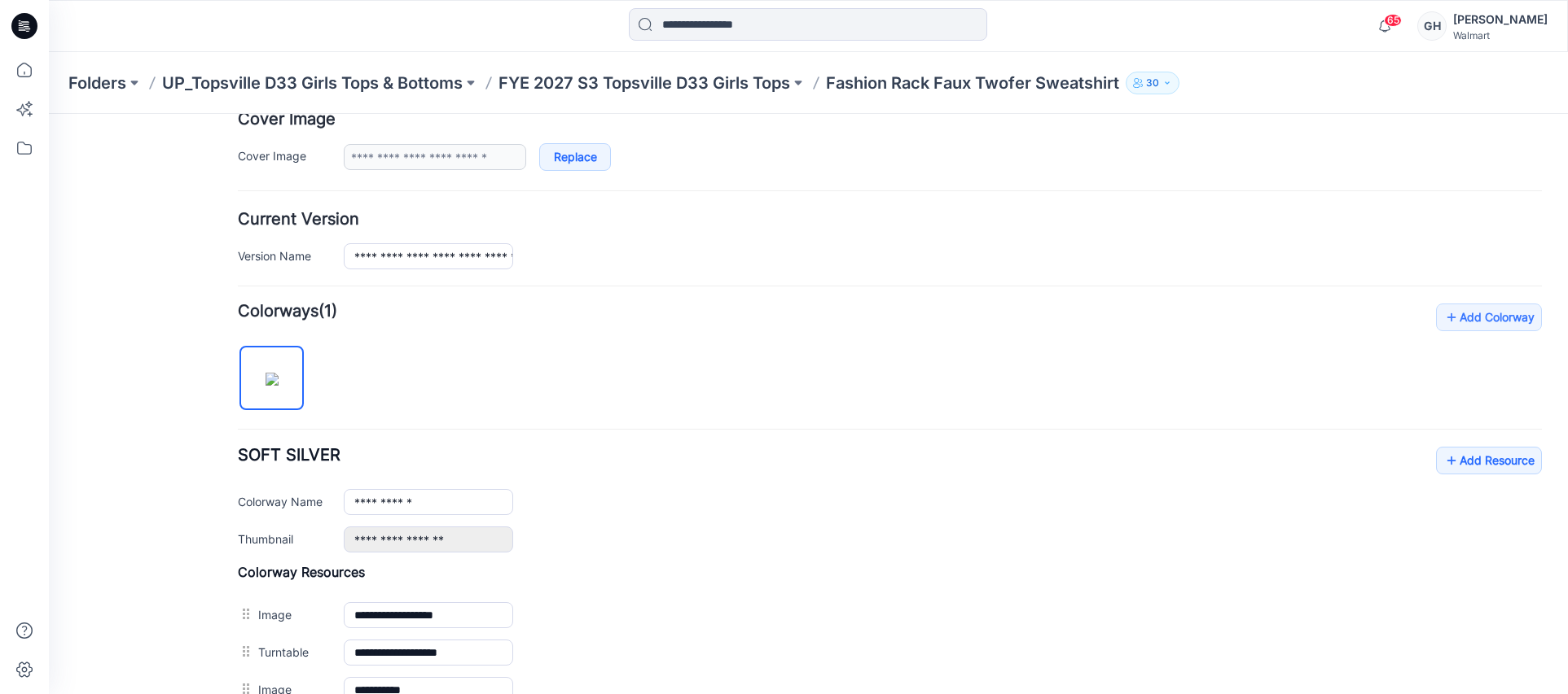
scroll to position [407, 0]
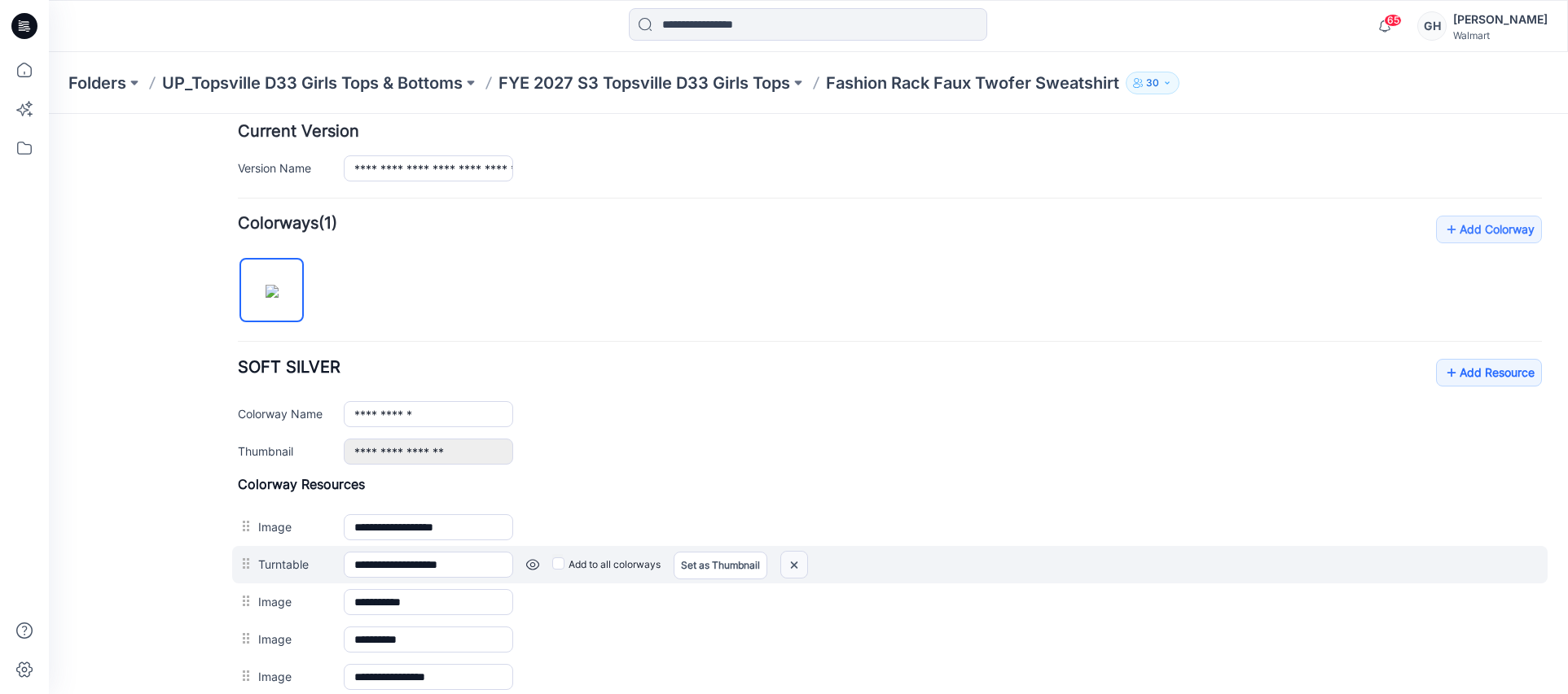
drag, startPoint x: 788, startPoint y: 560, endPoint x: 924, endPoint y: 212, distance: 373.6
click at [788, 560] on img at bounding box center [795, 565] width 26 height 27
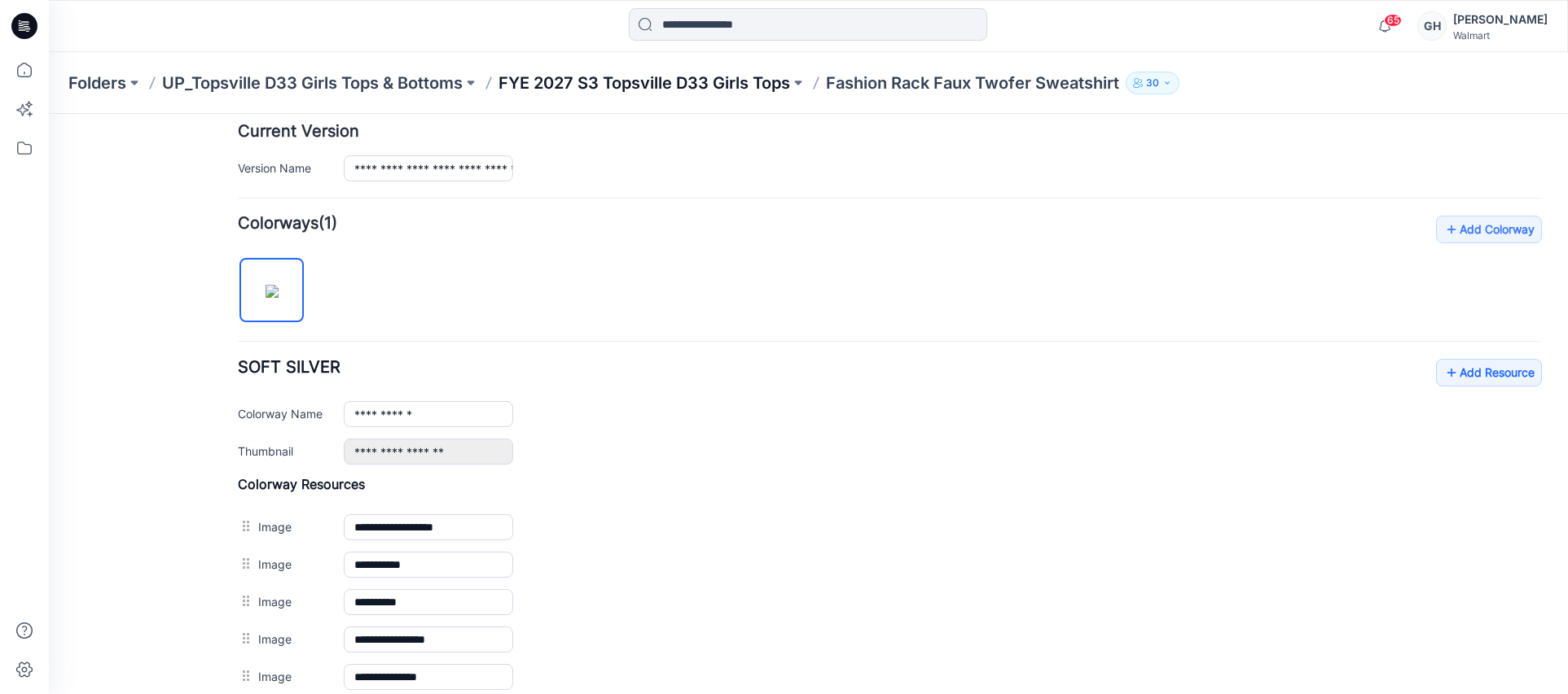
click at [773, 84] on p "FYE 2027 S3 Topsville D33 Girls Tops" at bounding box center [644, 83] width 291 height 23
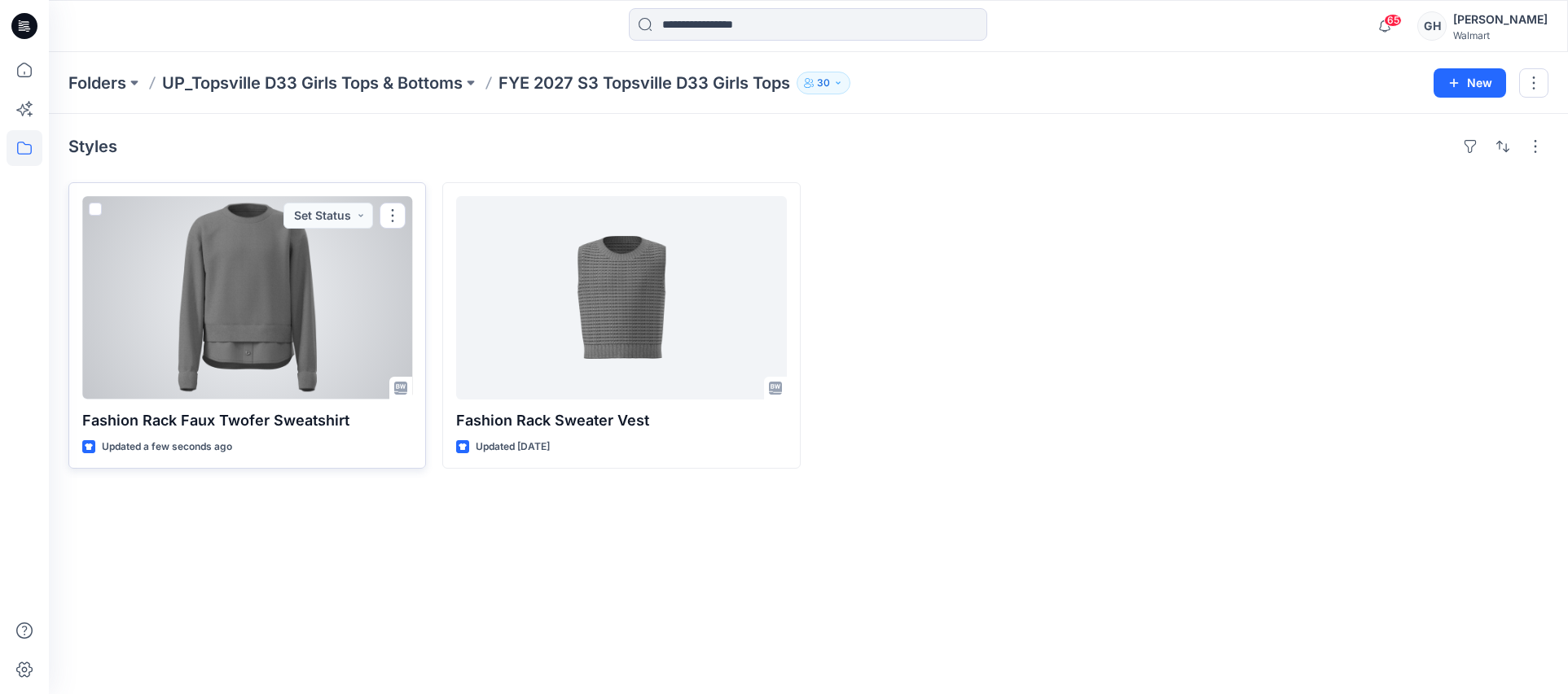
click at [318, 315] on div at bounding box center [248, 298] width 330 height 204
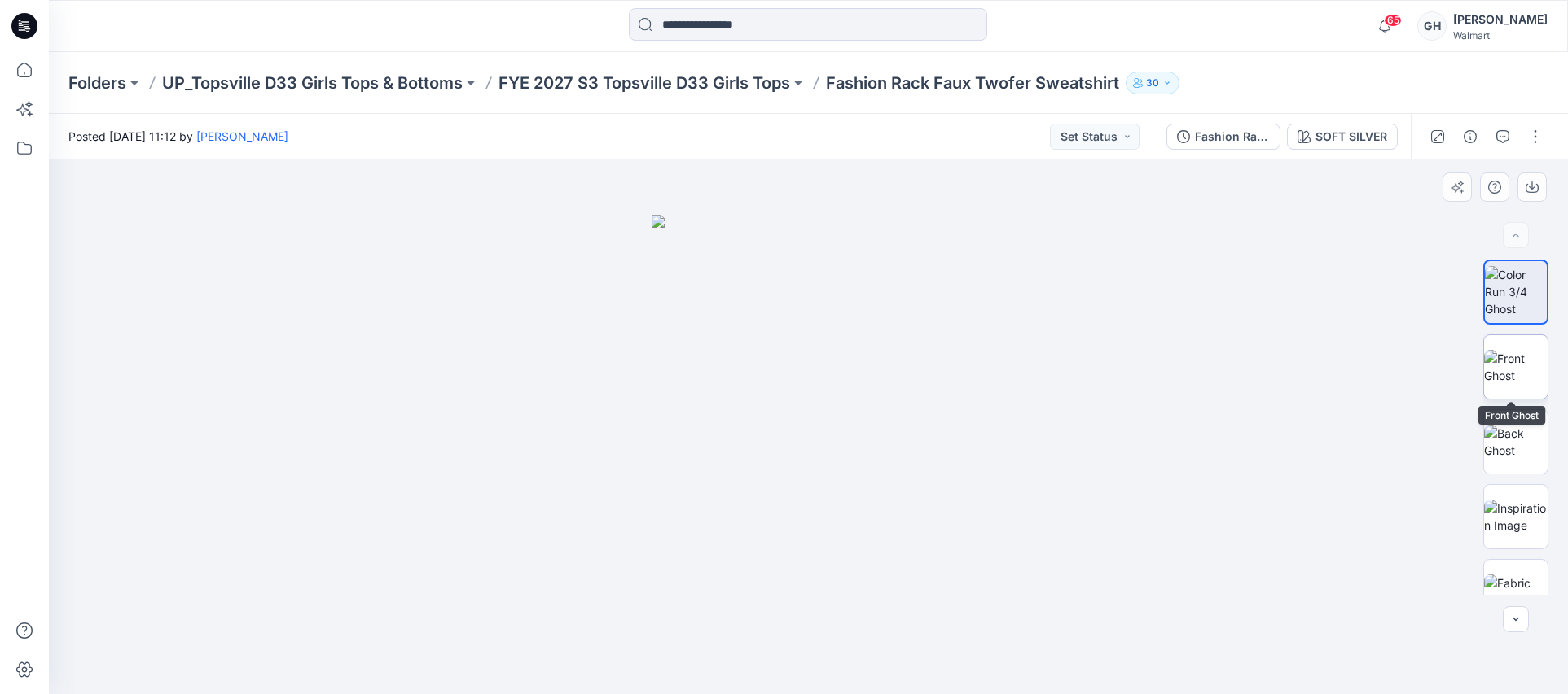
click at [1523, 371] on img at bounding box center [1516, 367] width 63 height 34
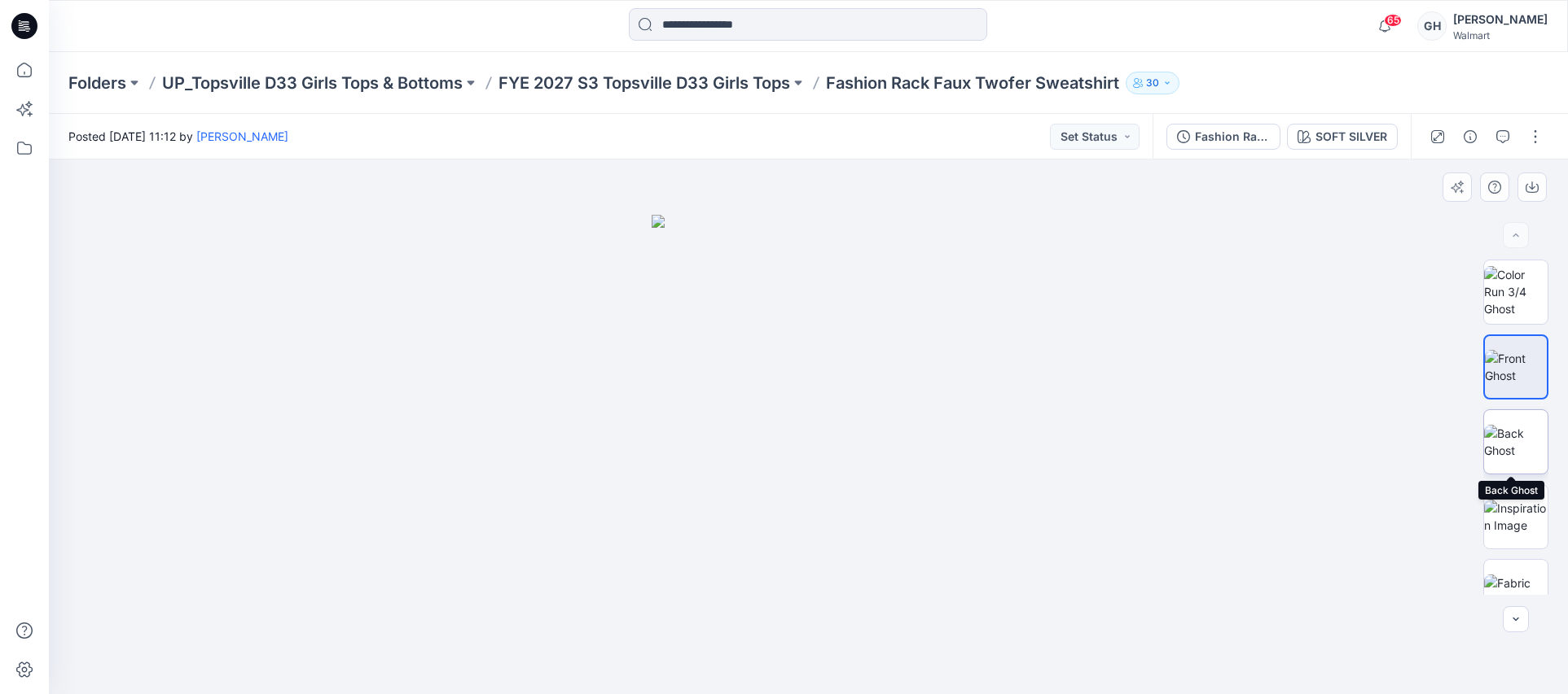
click at [1519, 443] on img at bounding box center [1516, 441] width 63 height 34
click at [1508, 374] on img at bounding box center [1516, 367] width 63 height 34
click at [1502, 311] on img at bounding box center [1516, 291] width 63 height 51
click at [1508, 436] on img at bounding box center [1516, 441] width 63 height 34
click at [703, 76] on p "FYE 2027 S3 Topsville D33 Girls Tops" at bounding box center [644, 83] width 291 height 23
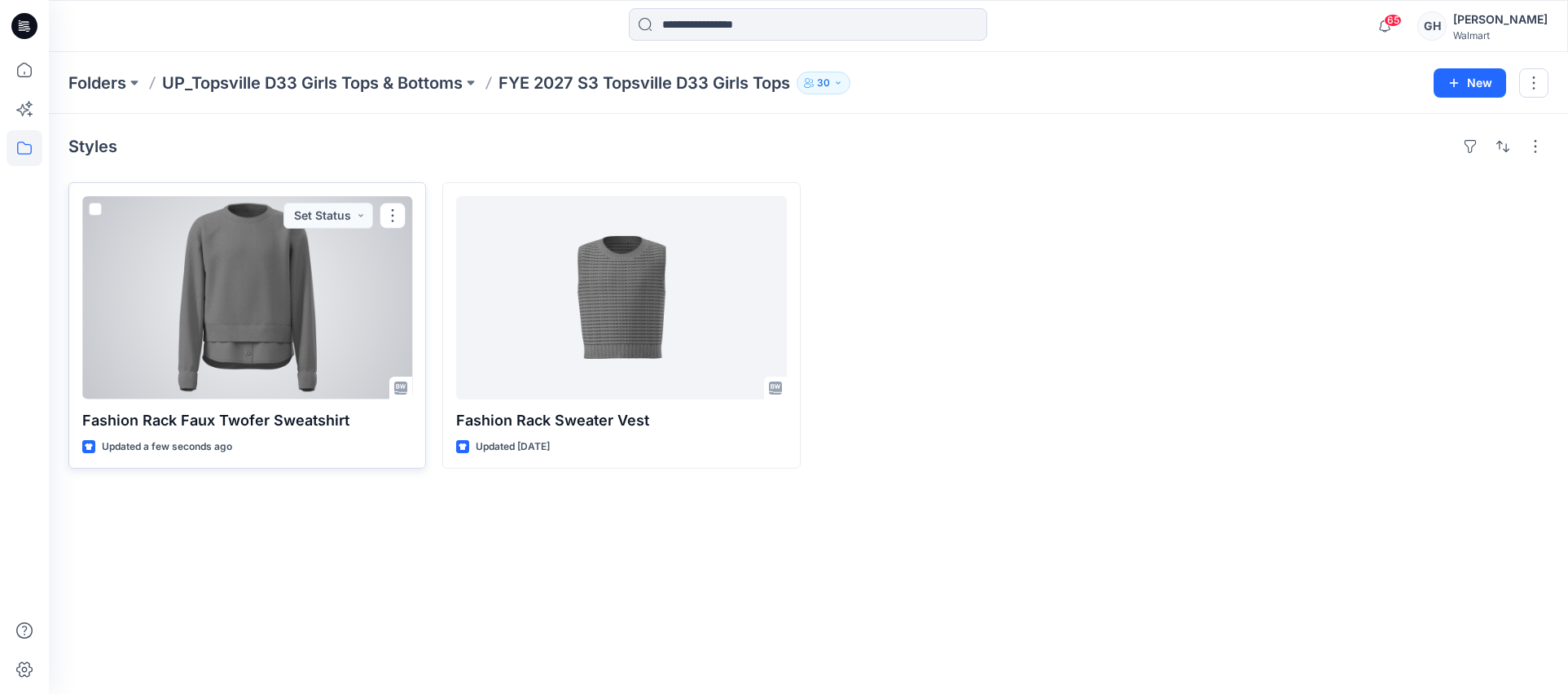
click at [241, 310] on div at bounding box center [248, 298] width 330 height 204
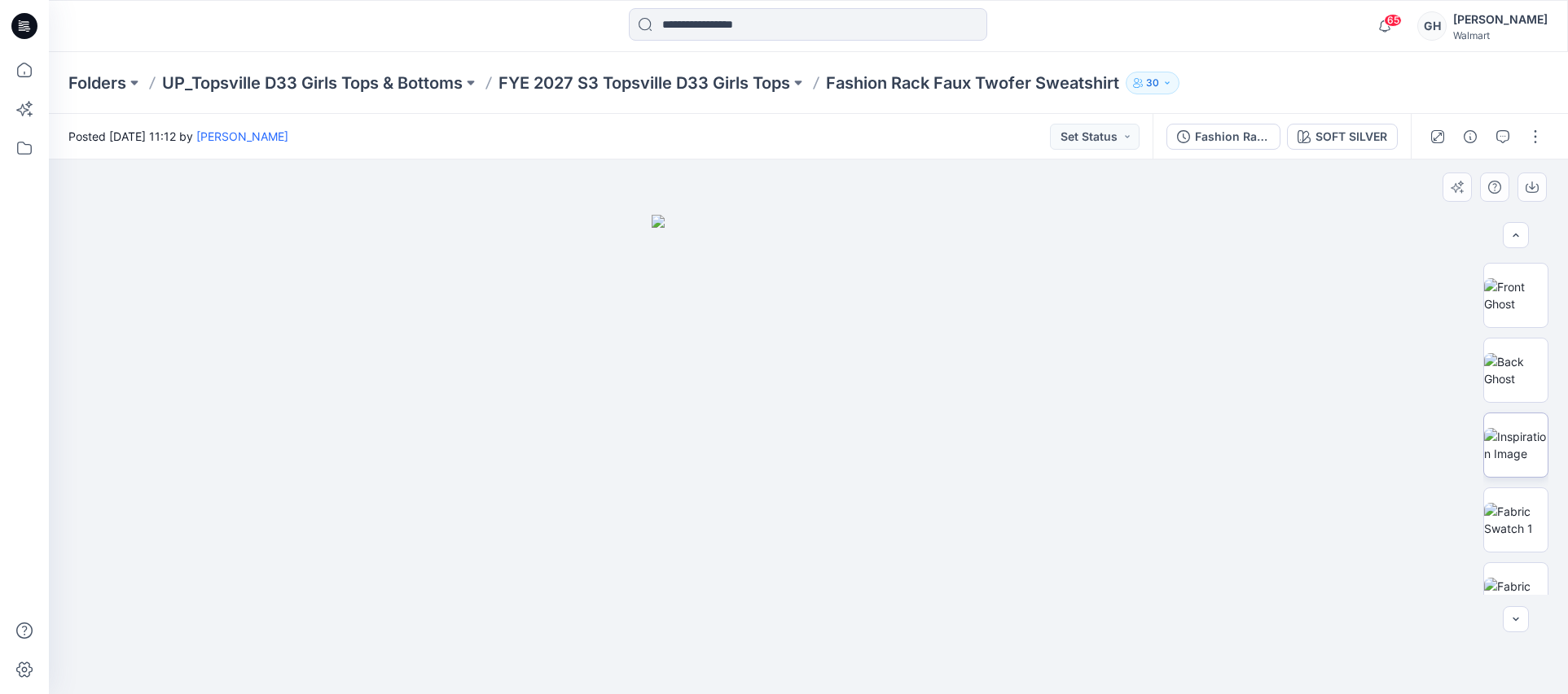
scroll to position [254, 0]
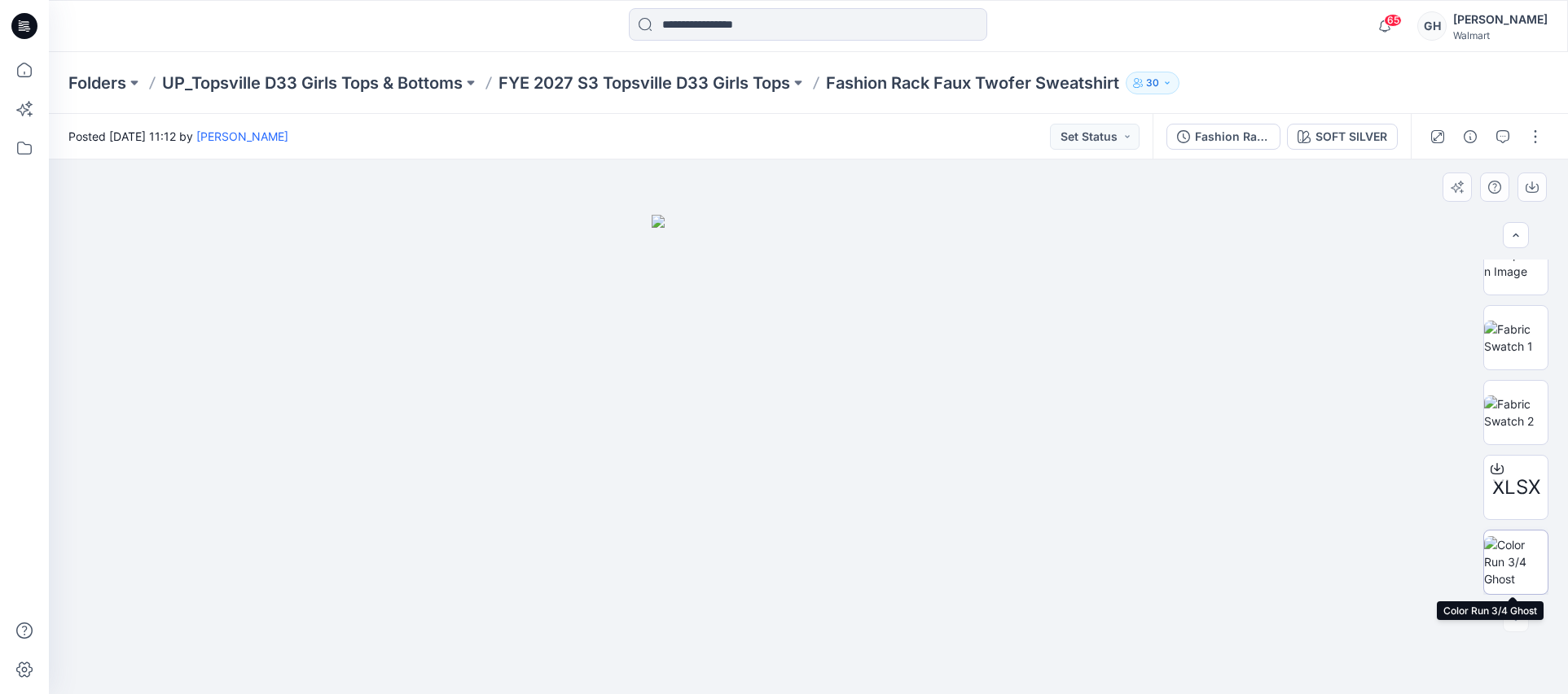
click at [1506, 566] on img at bounding box center [1516, 562] width 63 height 51
click at [1530, 141] on button "button" at bounding box center [1536, 137] width 26 height 26
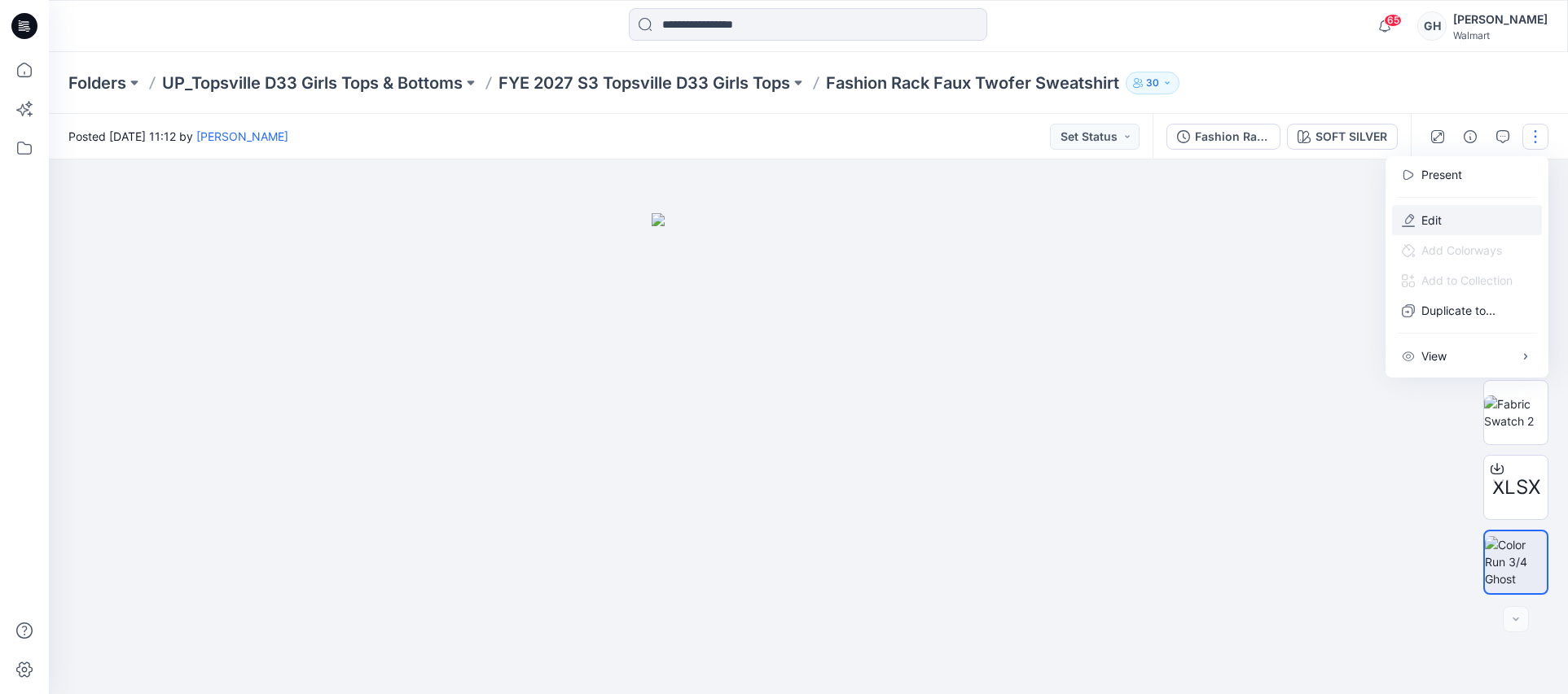
click at [1455, 218] on button "Edit" at bounding box center [1467, 220] width 150 height 30
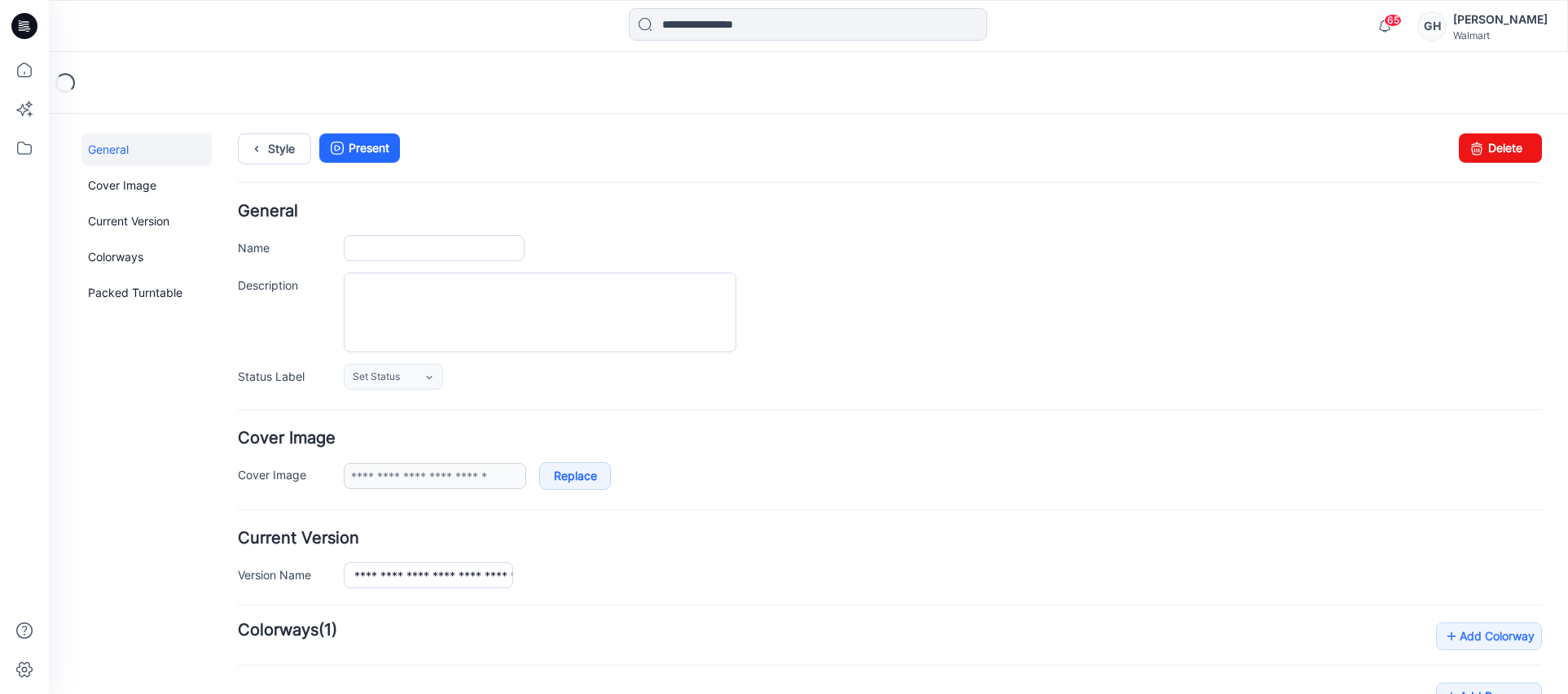
type input "**********"
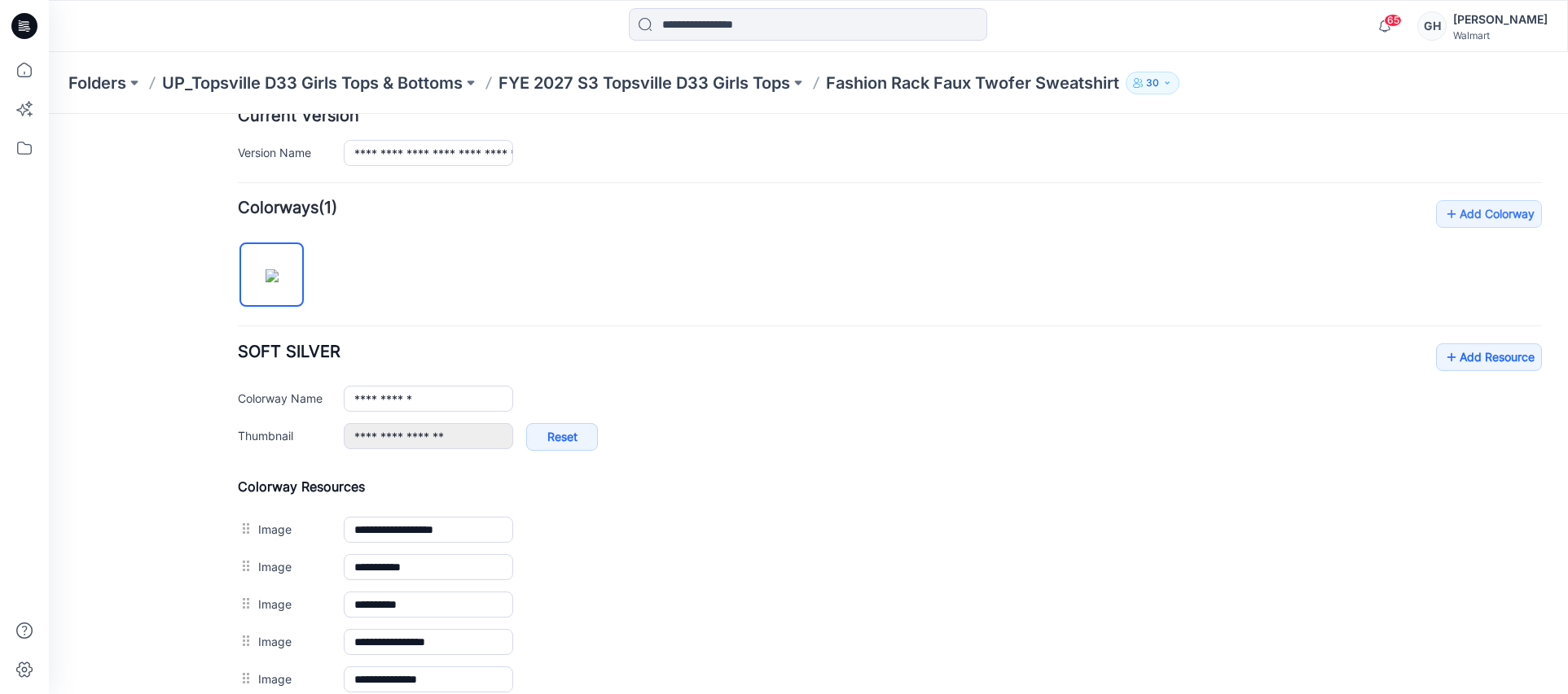
scroll to position [762, 0]
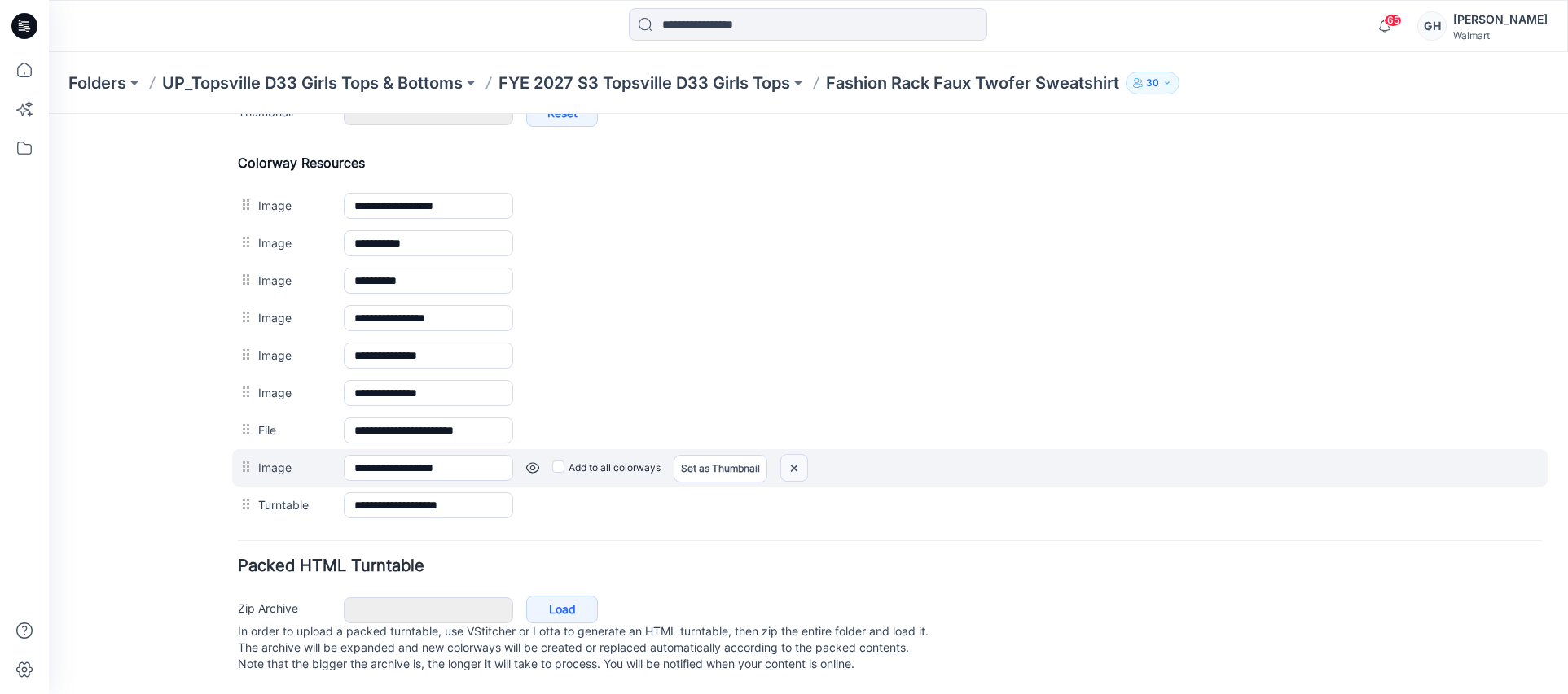
click at [800, 455] on img at bounding box center [795, 469] width 26 height 27
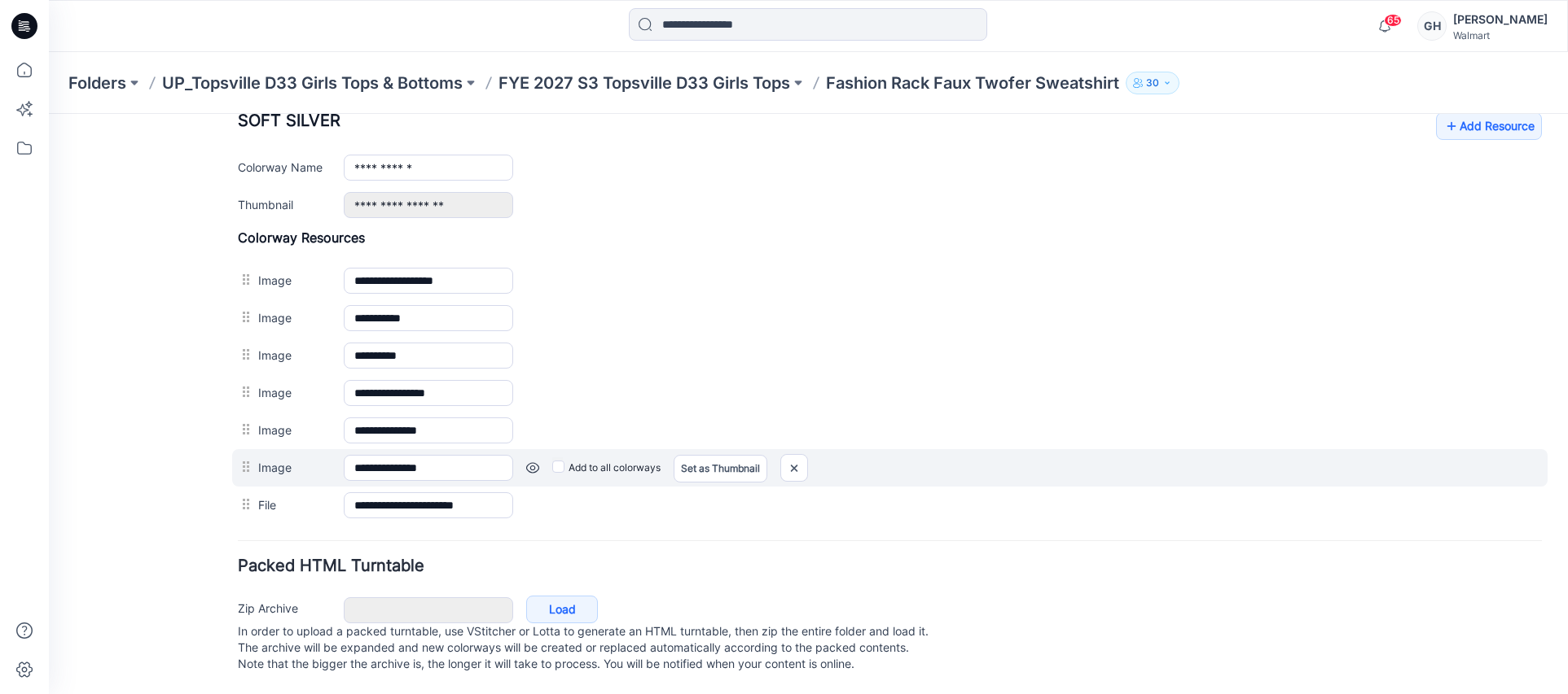
scroll to position [670, 0]
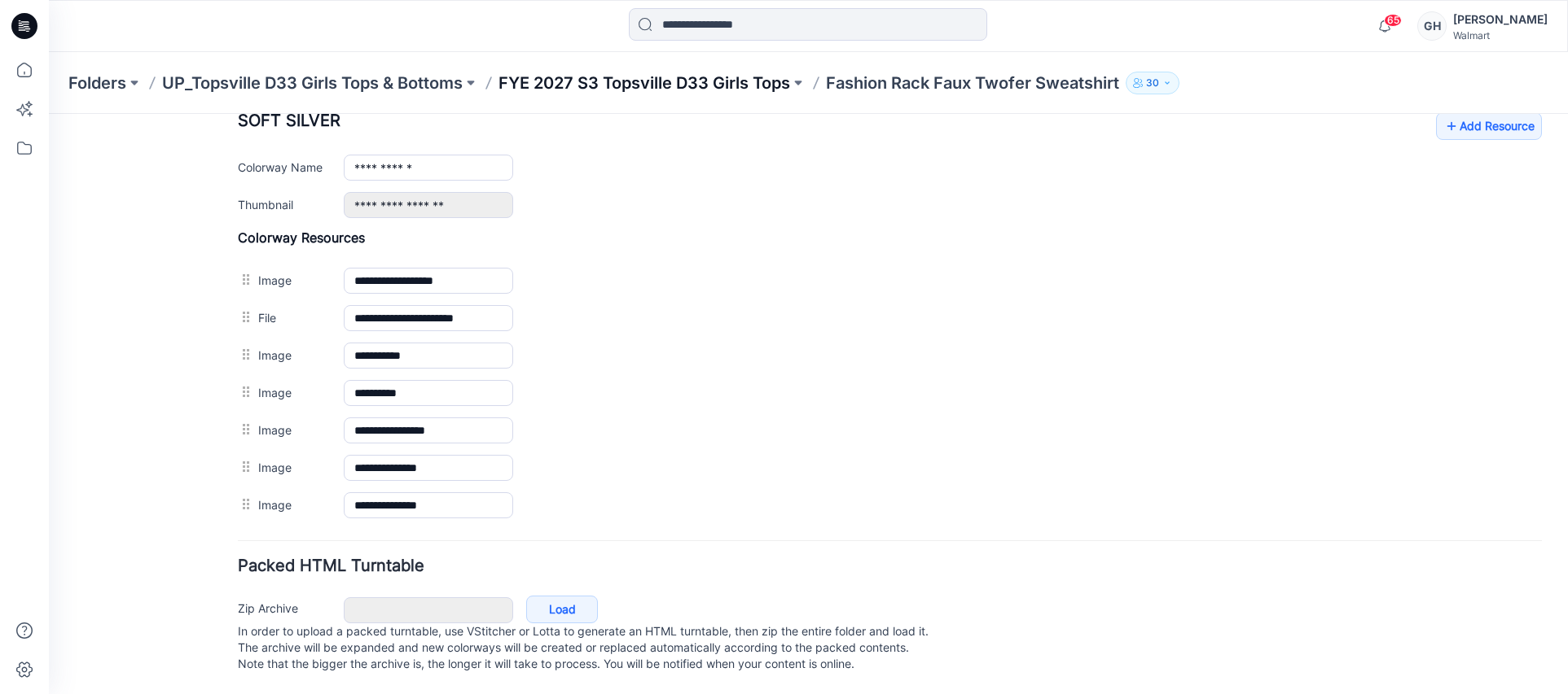
click at [780, 74] on p "FYE 2027 S3 Topsville D33 Girls Tops" at bounding box center [644, 83] width 291 height 23
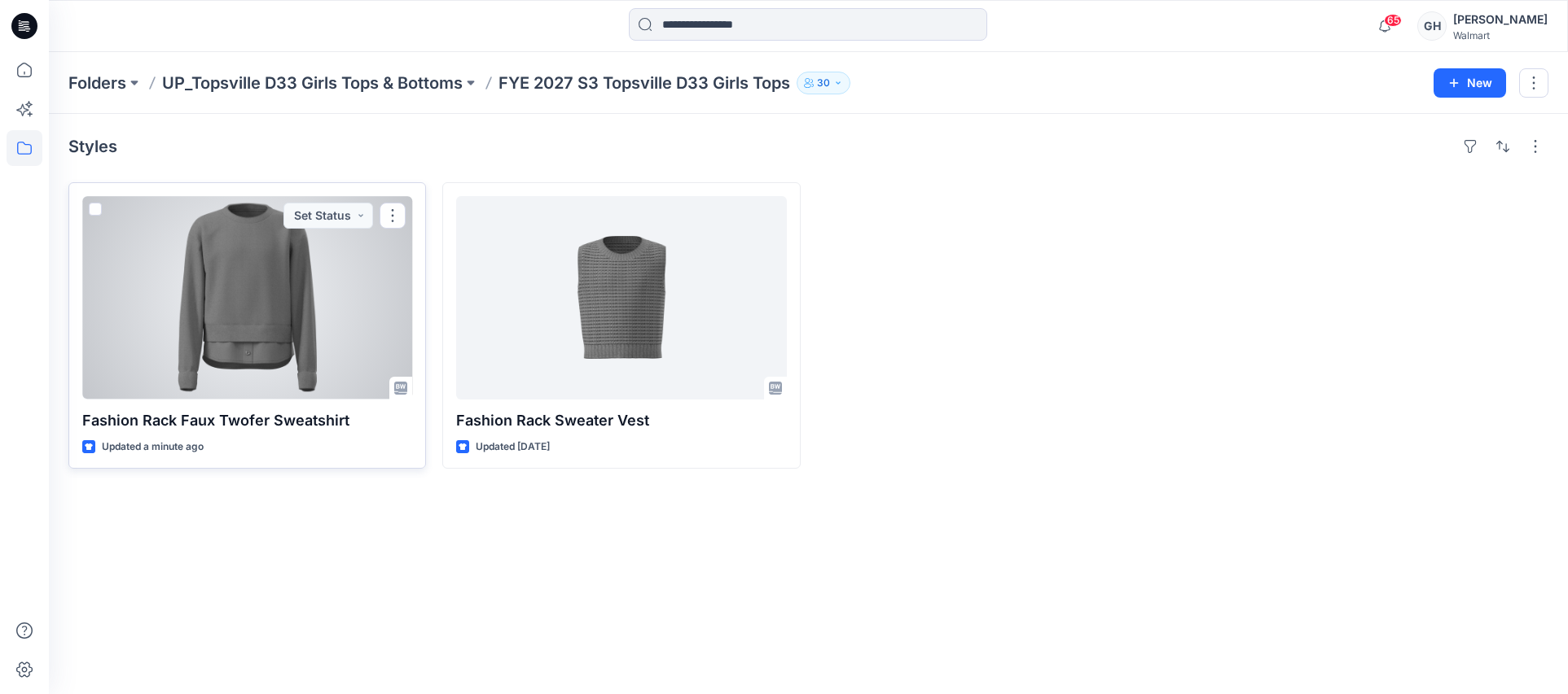
click at [270, 346] on div at bounding box center [248, 298] width 330 height 204
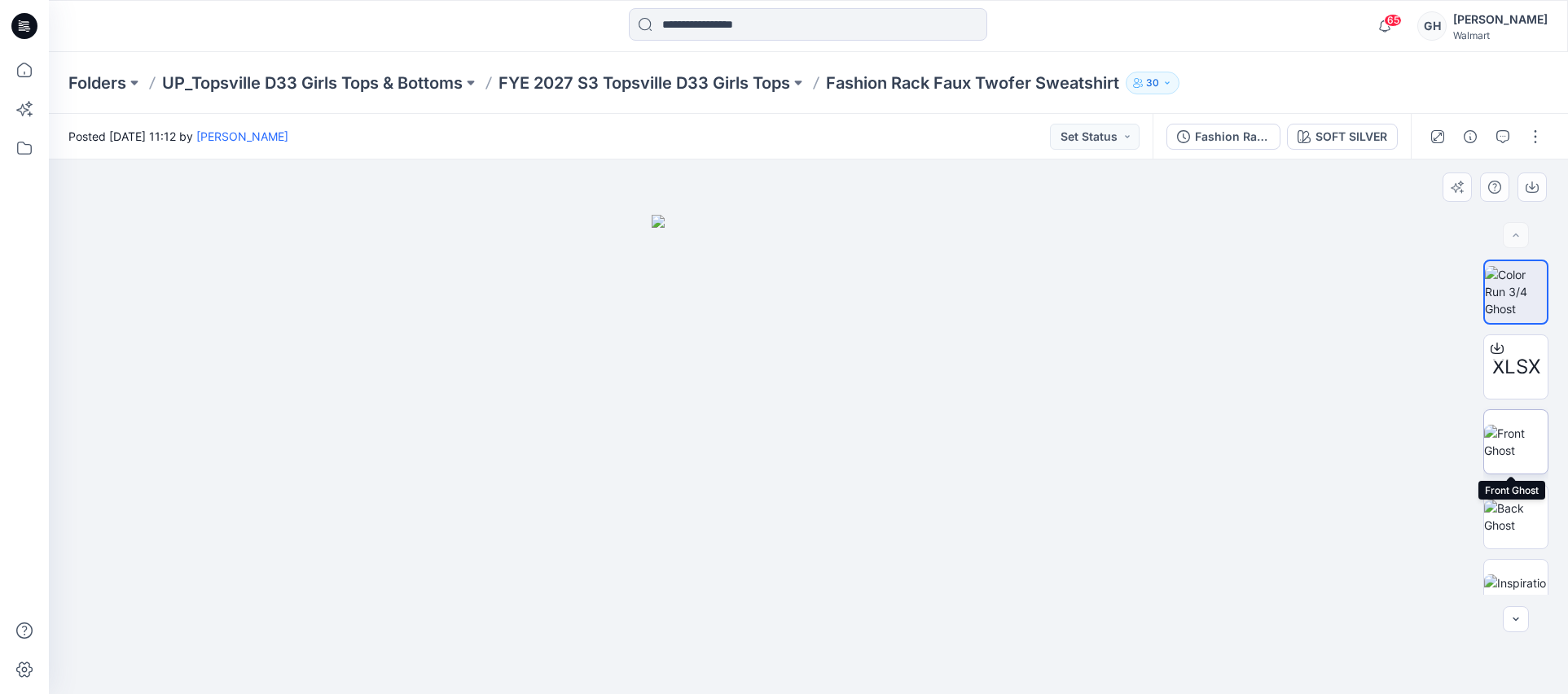
click at [1521, 447] on img at bounding box center [1516, 441] width 63 height 34
click at [1527, 130] on button "button" at bounding box center [1536, 137] width 26 height 26
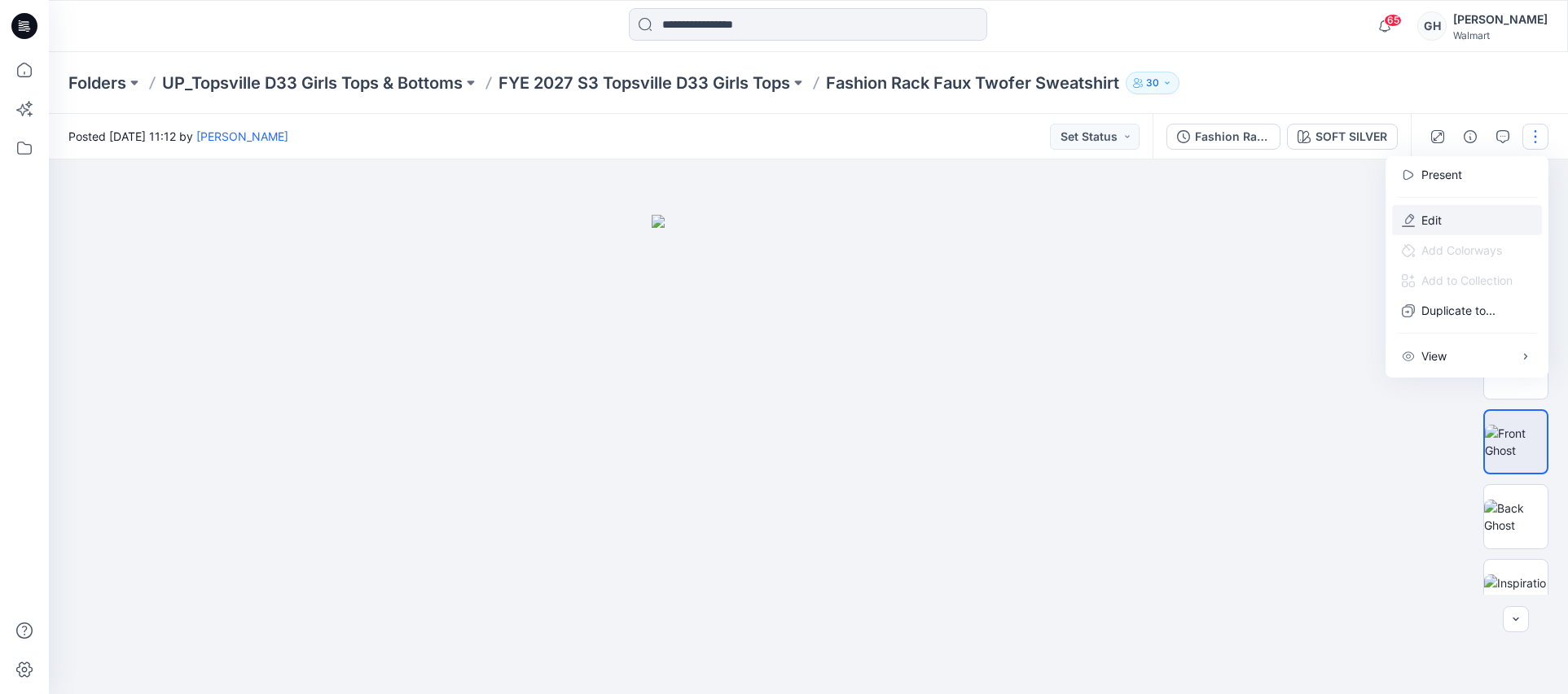
click at [1412, 210] on button "Edit" at bounding box center [1467, 220] width 150 height 30
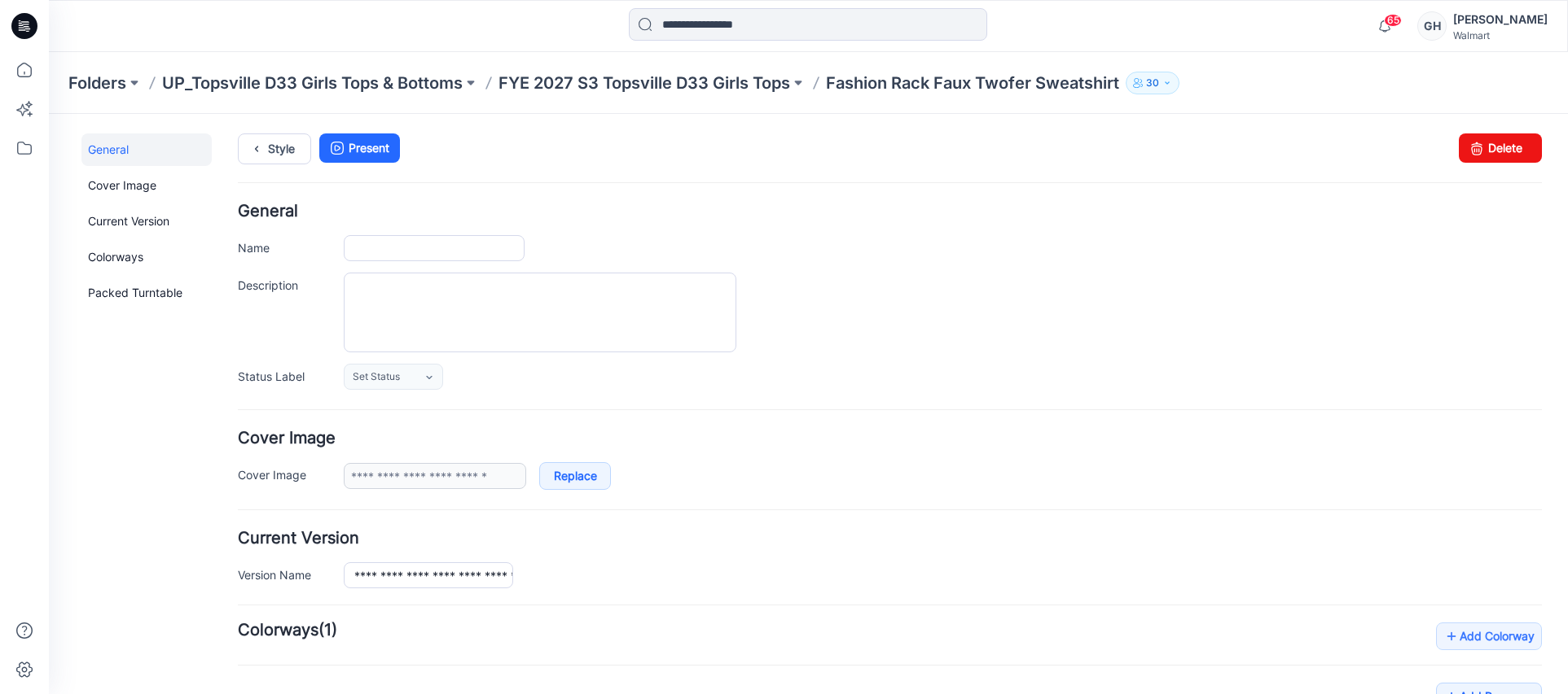
type input "**********"
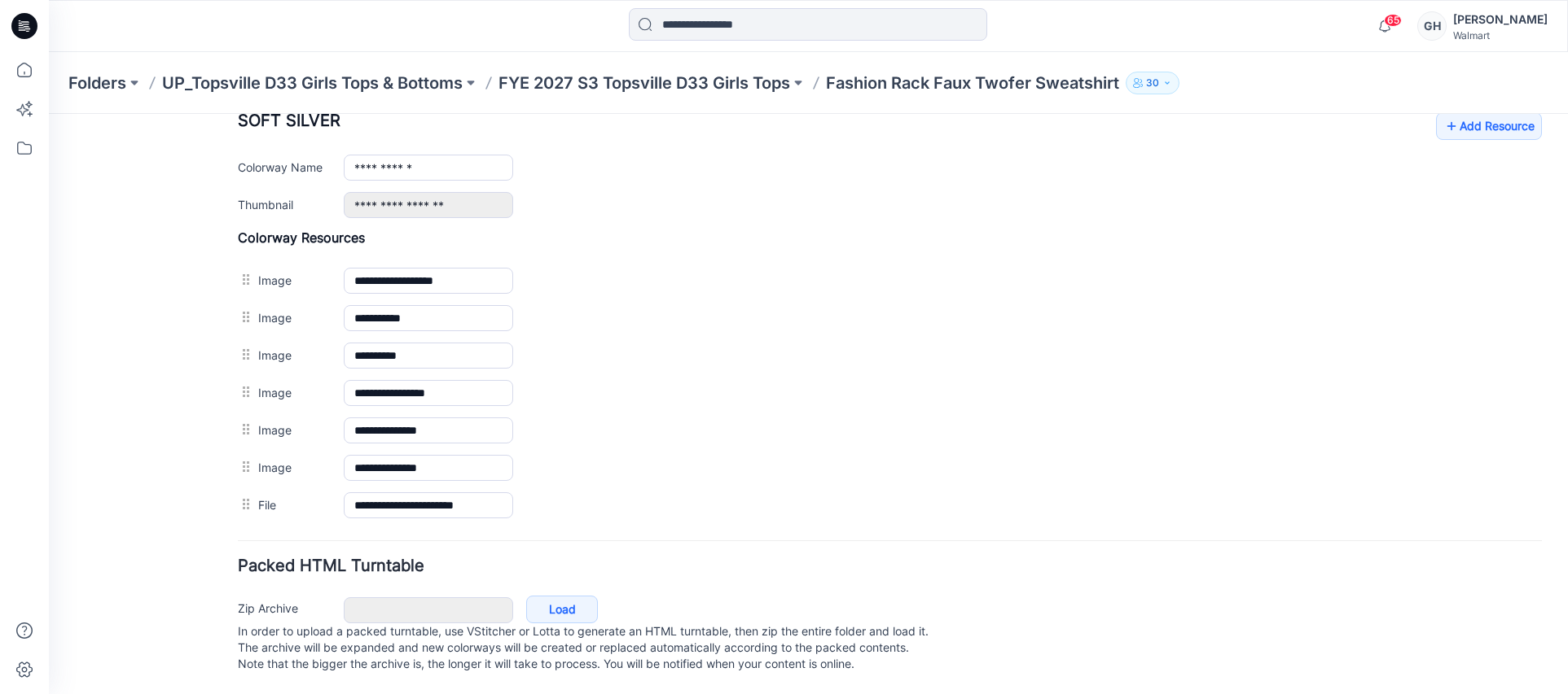
scroll to position [670, 0]
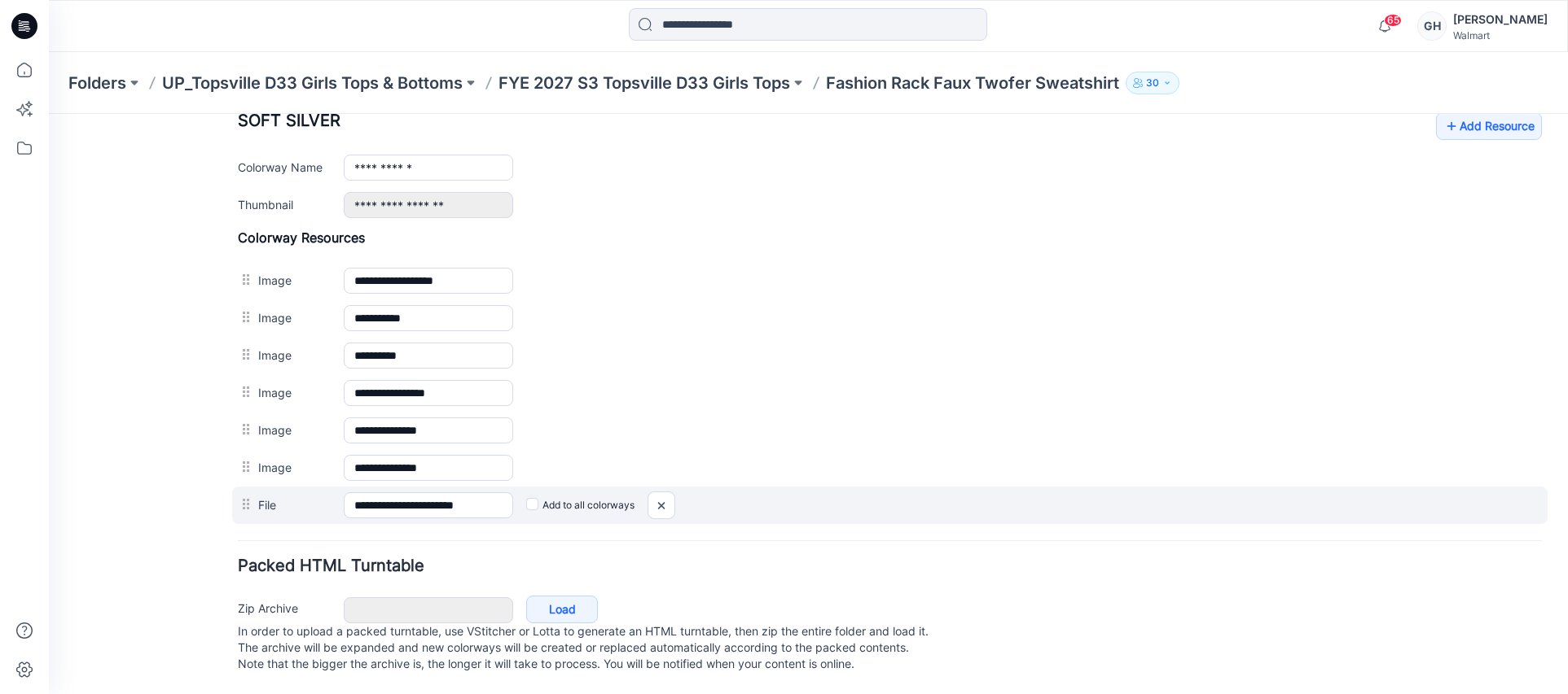
click at [245, 492] on div at bounding box center [248, 504] width 20 height 25
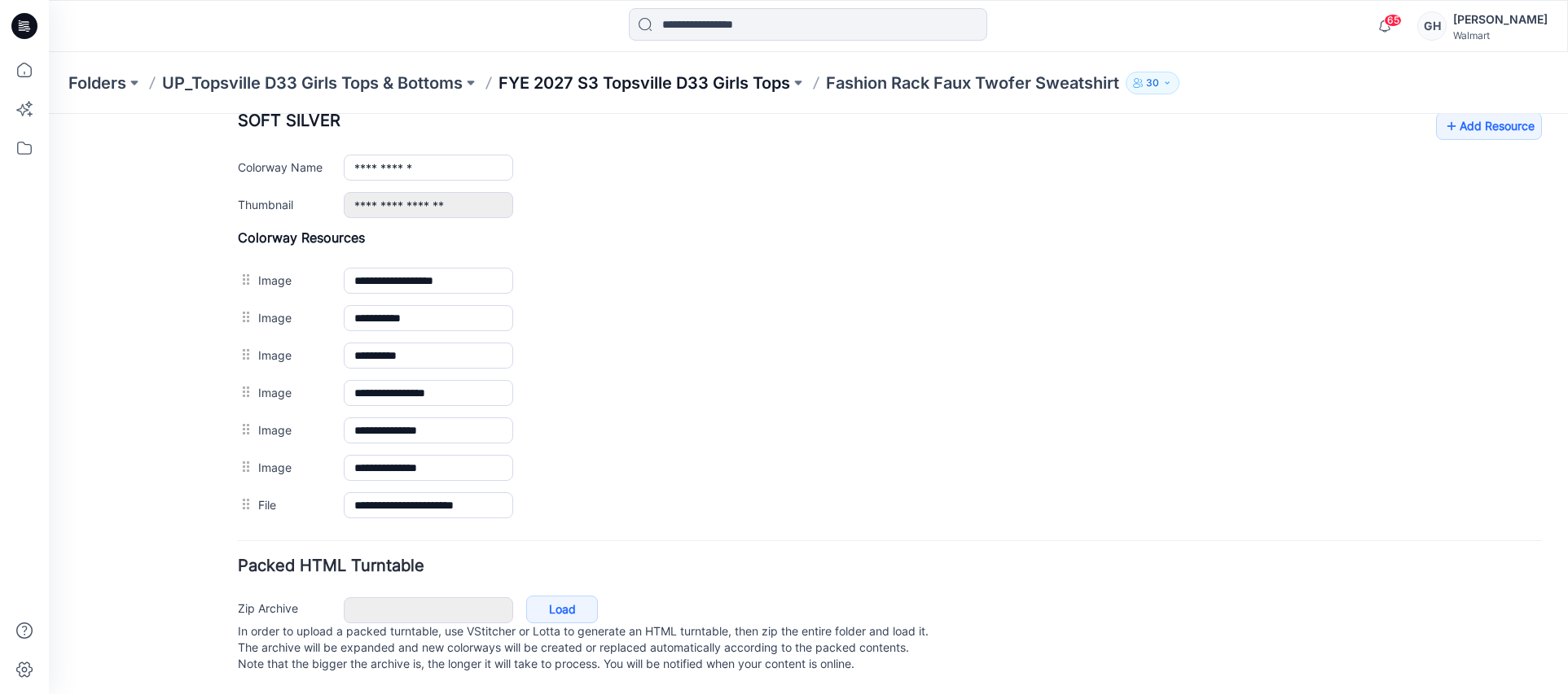
click at [739, 91] on p "FYE 2027 S3 Topsville D33 Girls Tops" at bounding box center [644, 83] width 291 height 23
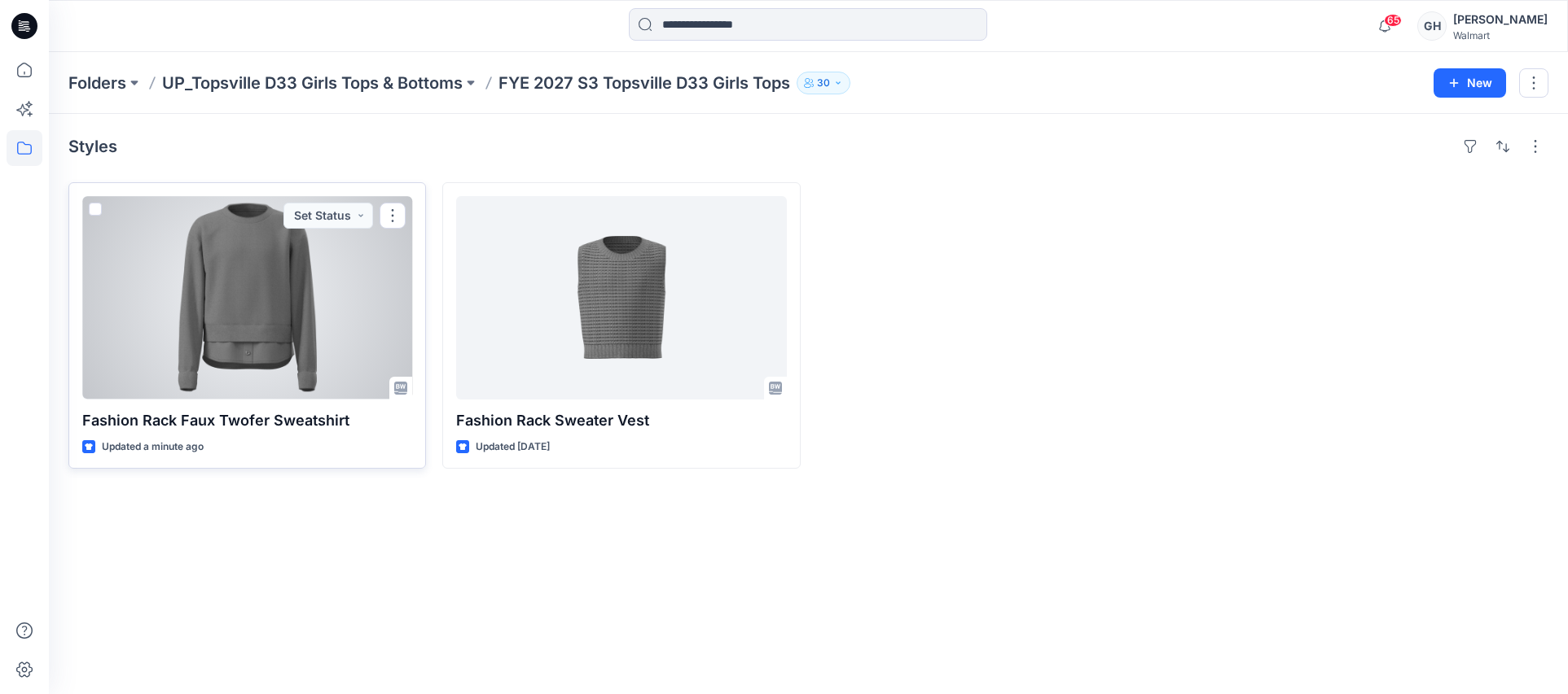
click at [277, 321] on div at bounding box center [248, 298] width 330 height 204
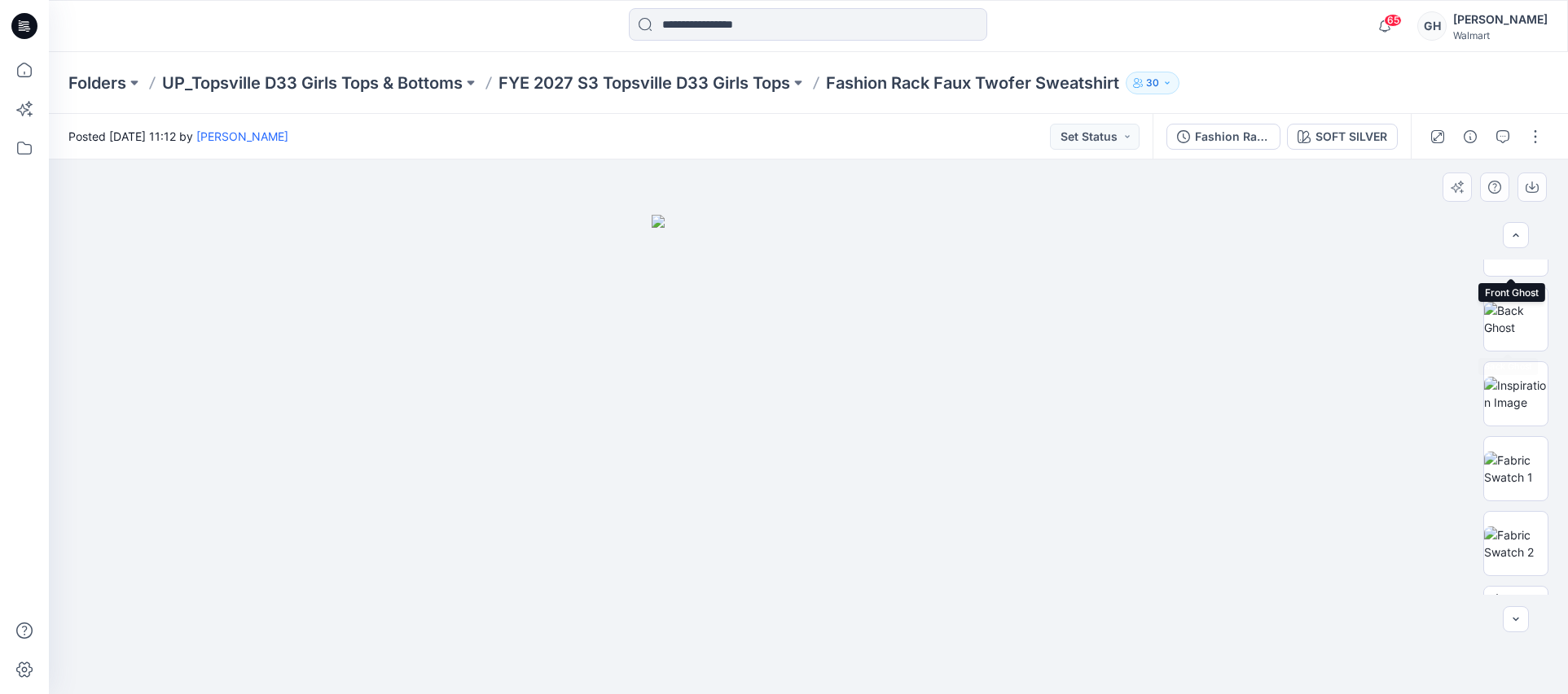
scroll to position [179, 0]
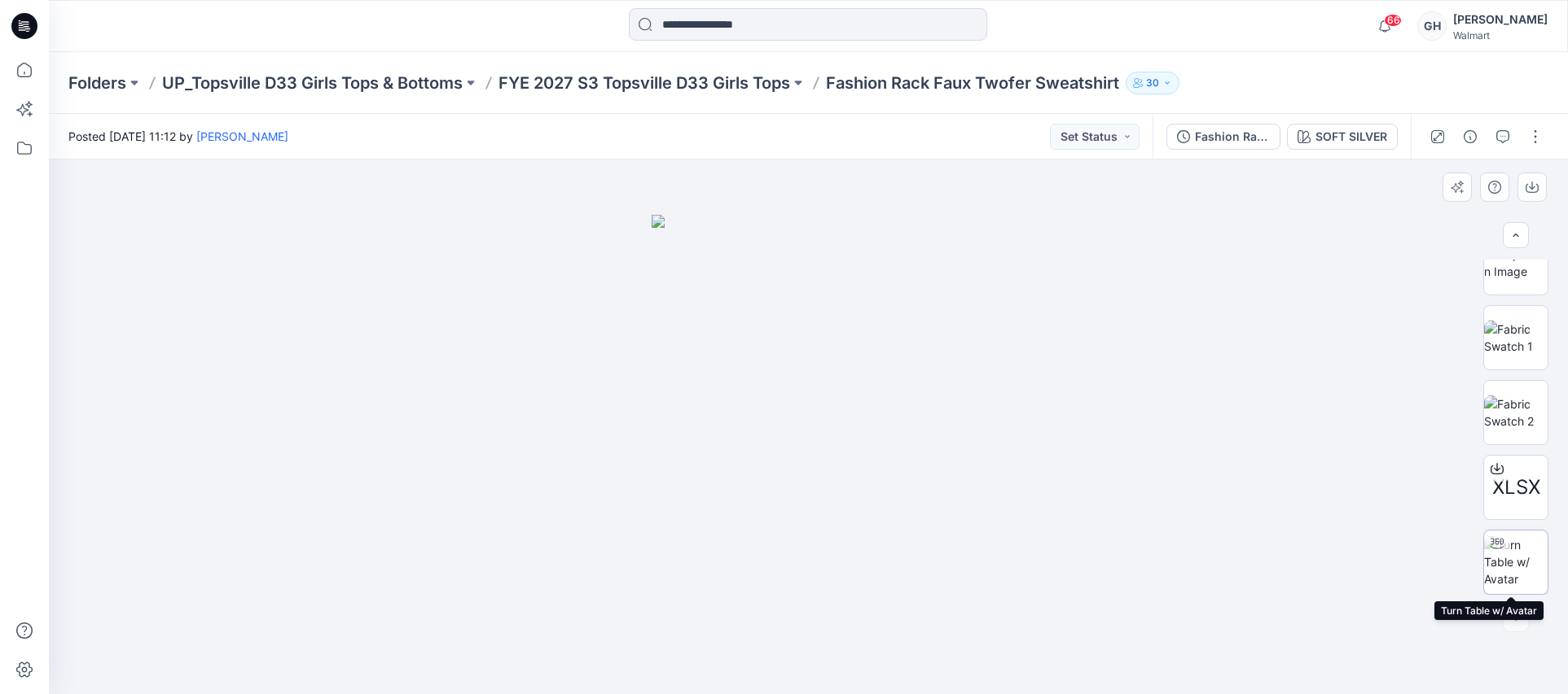
click at [1511, 553] on img at bounding box center [1516, 562] width 63 height 51
drag, startPoint x: 800, startPoint y: 668, endPoint x: 428, endPoint y: 663, distance: 372.0
click at [428, 663] on div at bounding box center [809, 427] width 1519 height 535
click at [1537, 143] on button "button" at bounding box center [1536, 137] width 26 height 26
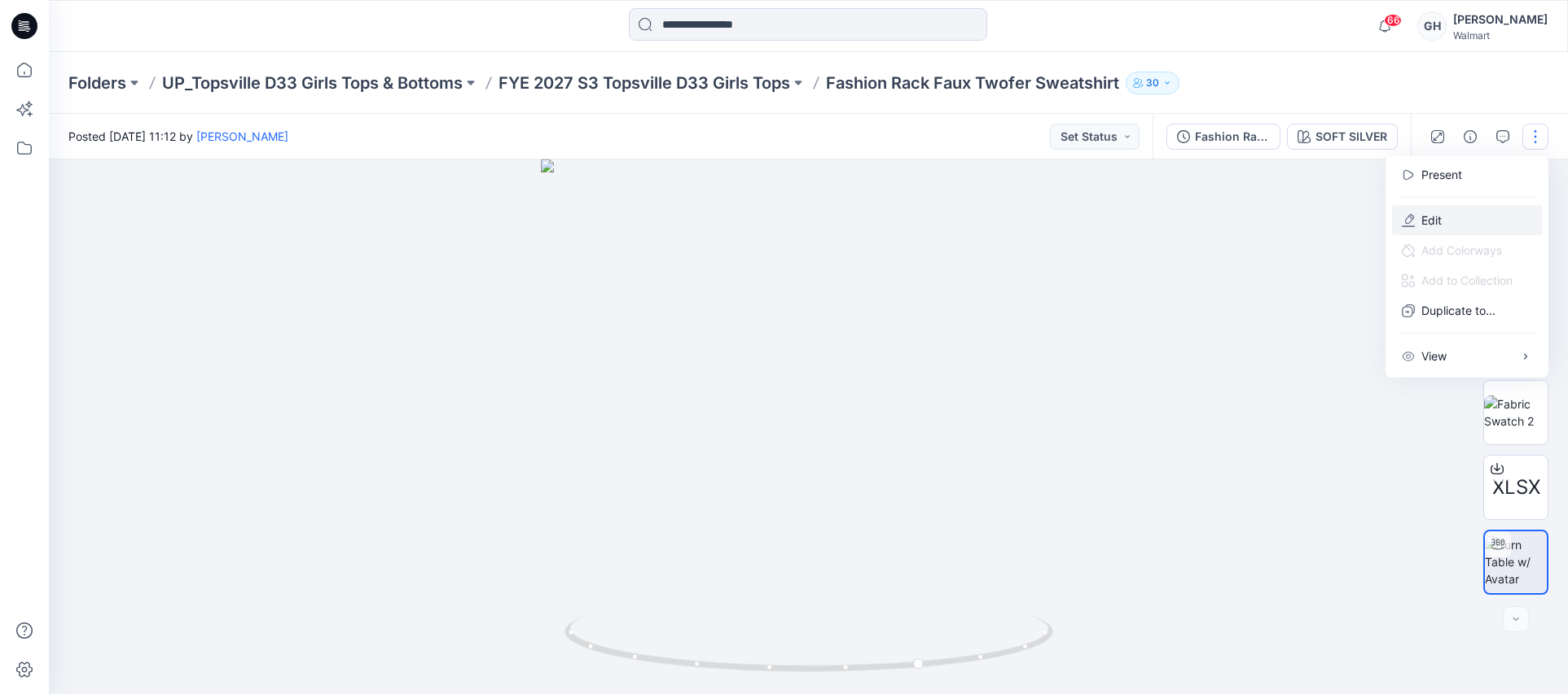
click at [1464, 211] on button "Edit" at bounding box center [1467, 220] width 150 height 30
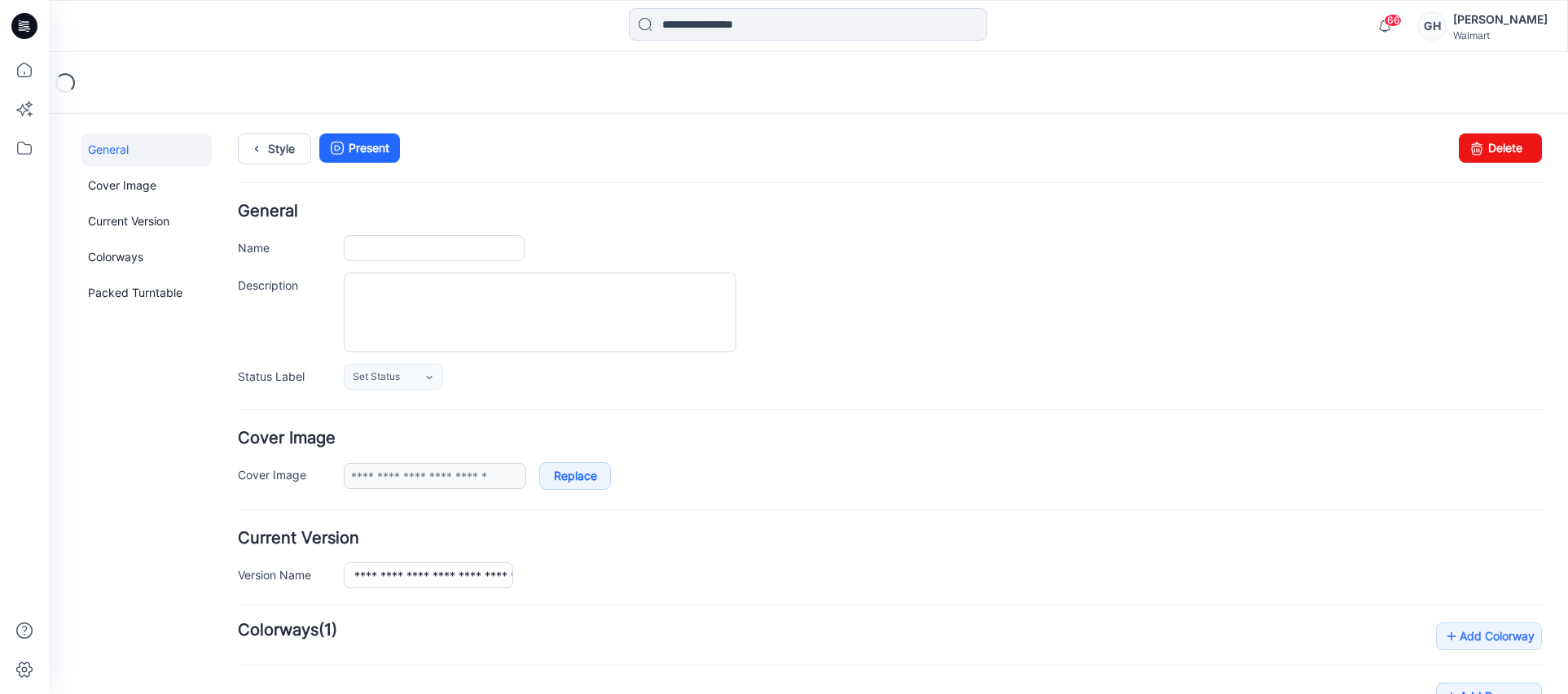
type input "**********"
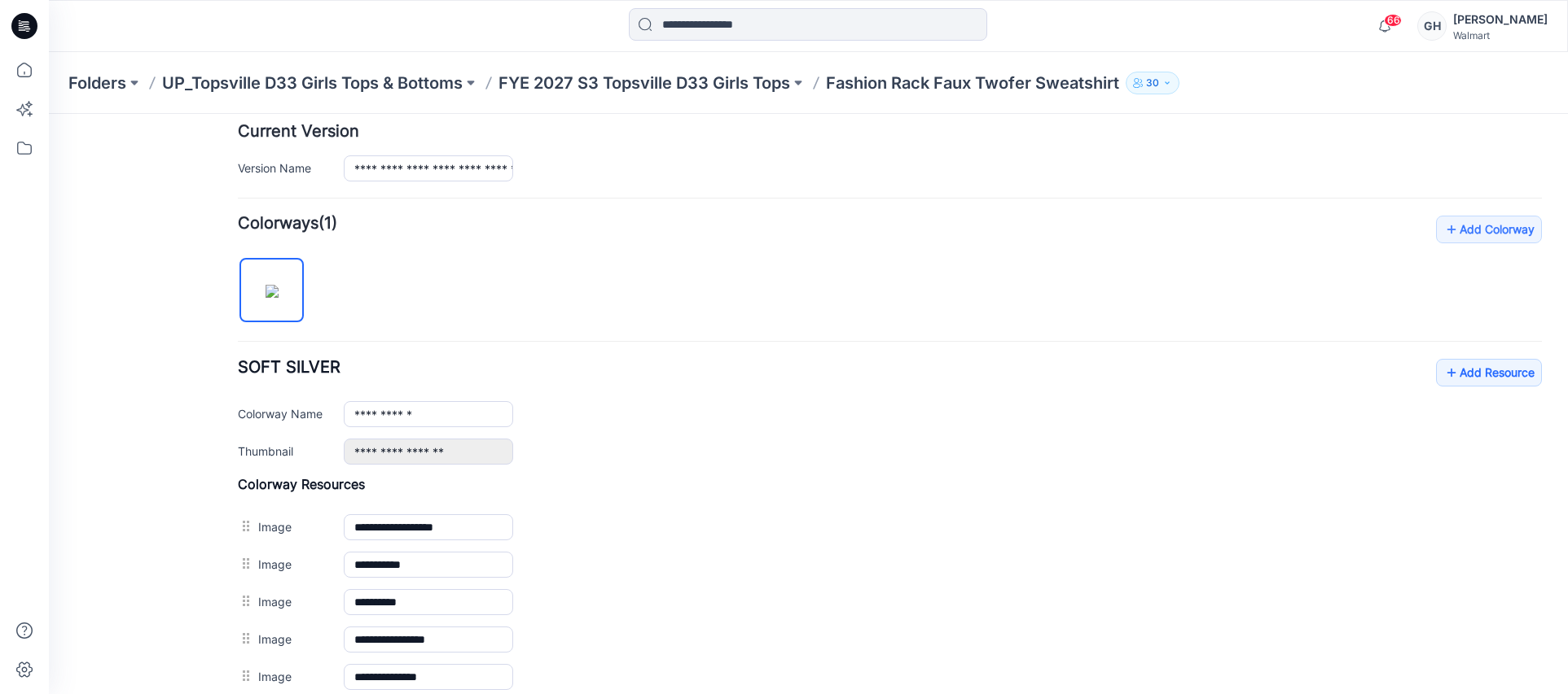
scroll to position [707, 0]
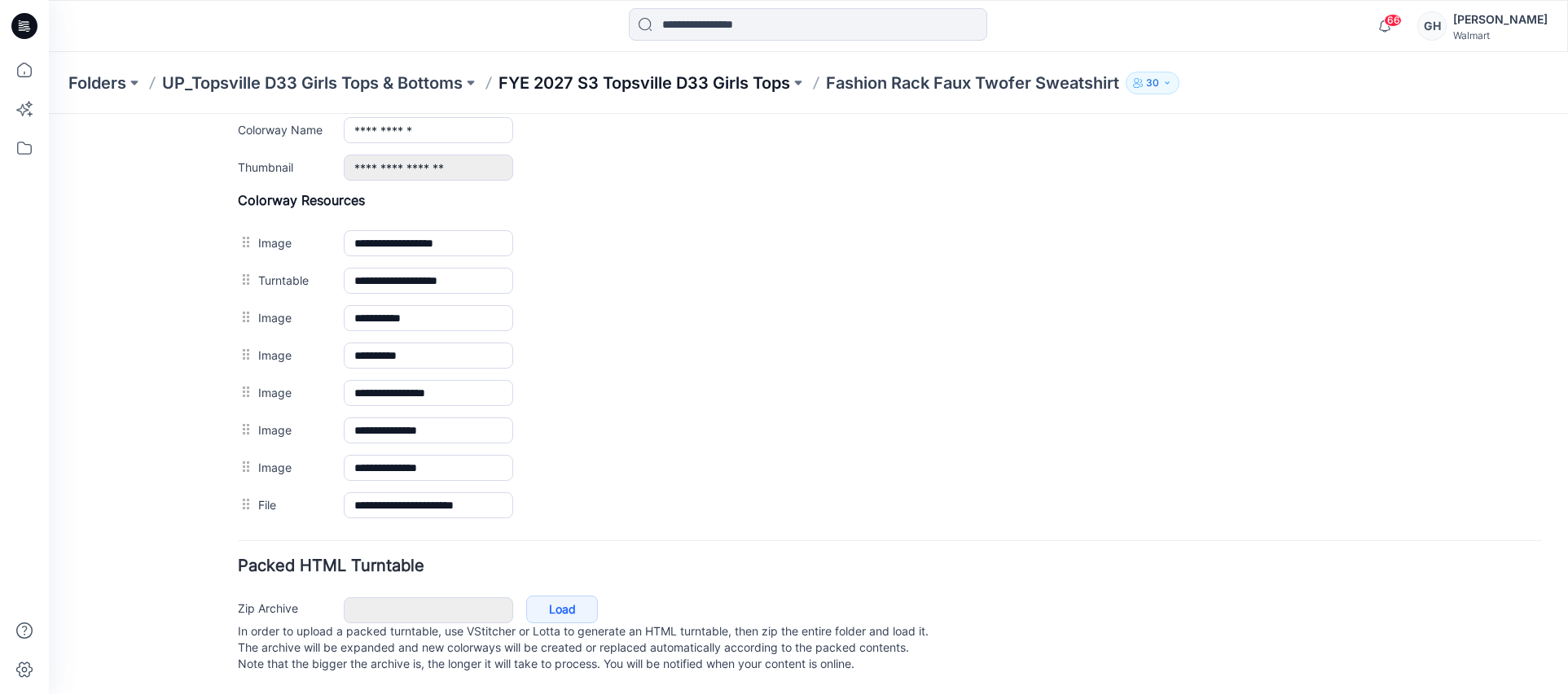
click at [664, 86] on p "FYE 2027 S3 Topsville D33 Girls Tops" at bounding box center [644, 83] width 291 height 23
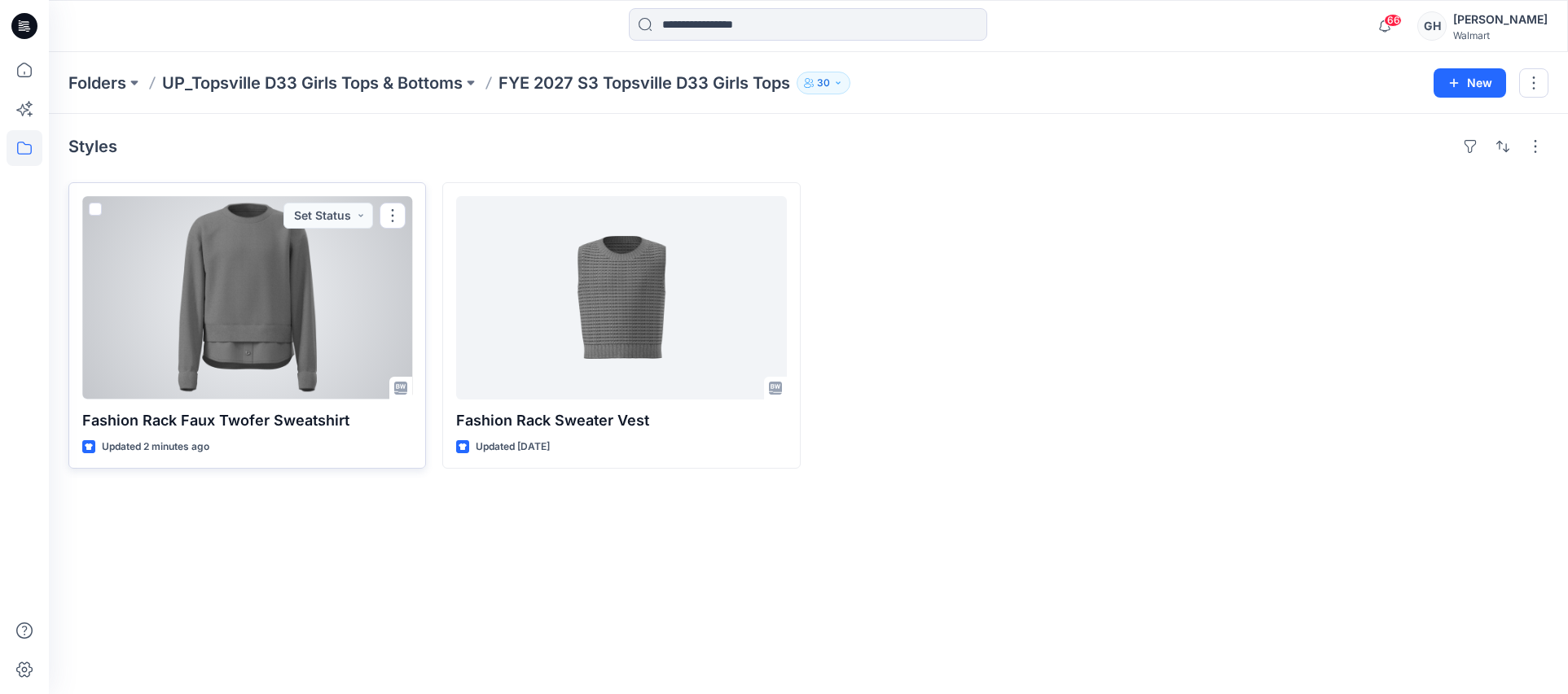
click at [265, 315] on div at bounding box center [248, 298] width 330 height 204
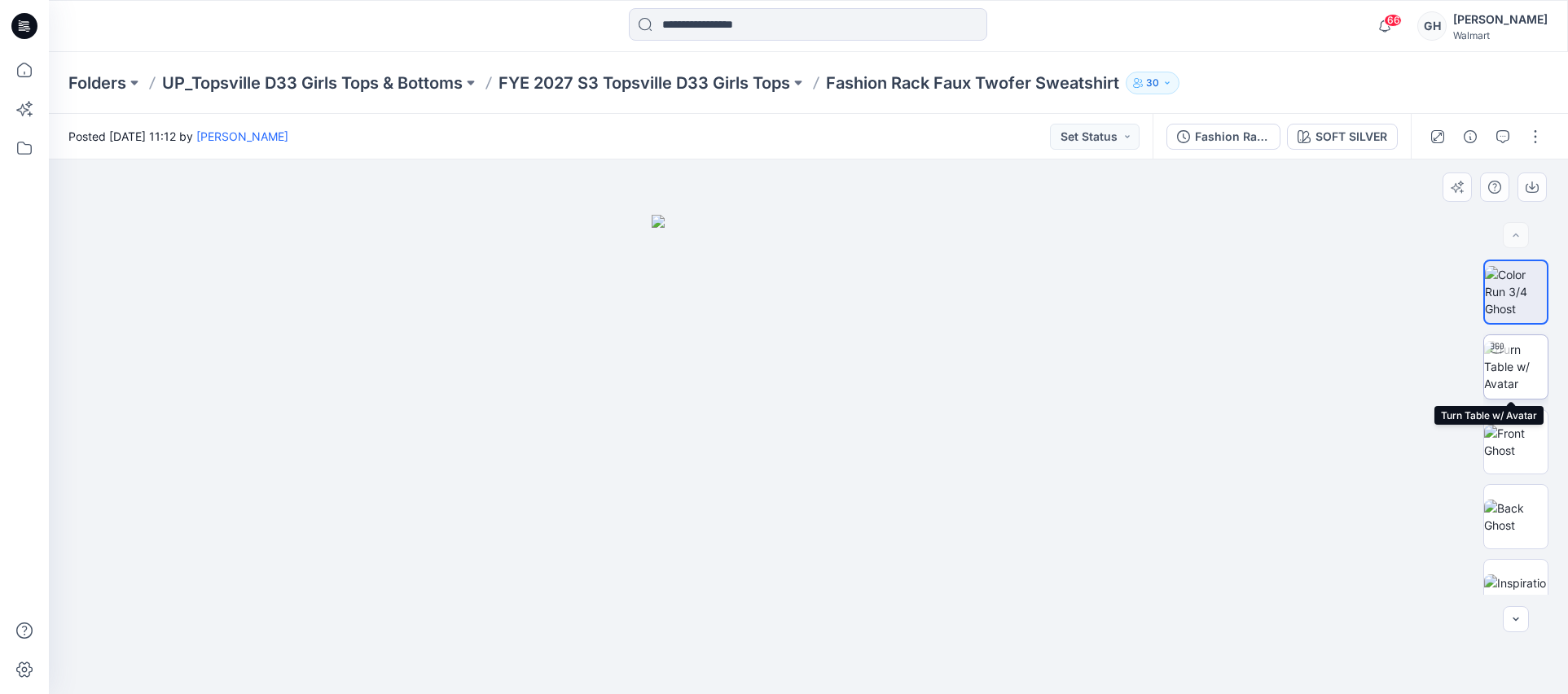
click at [1515, 383] on img at bounding box center [1516, 367] width 63 height 51
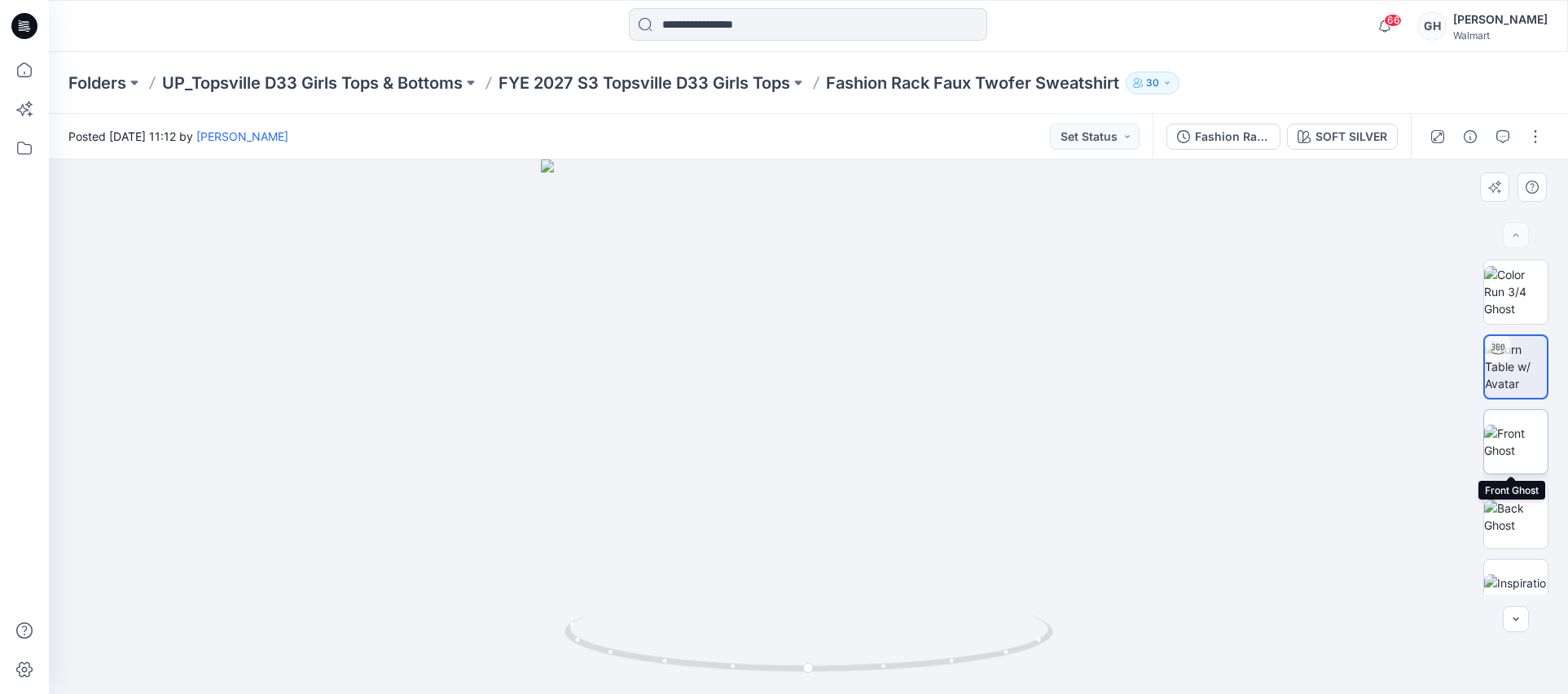
click at [1518, 449] on img at bounding box center [1516, 441] width 63 height 34
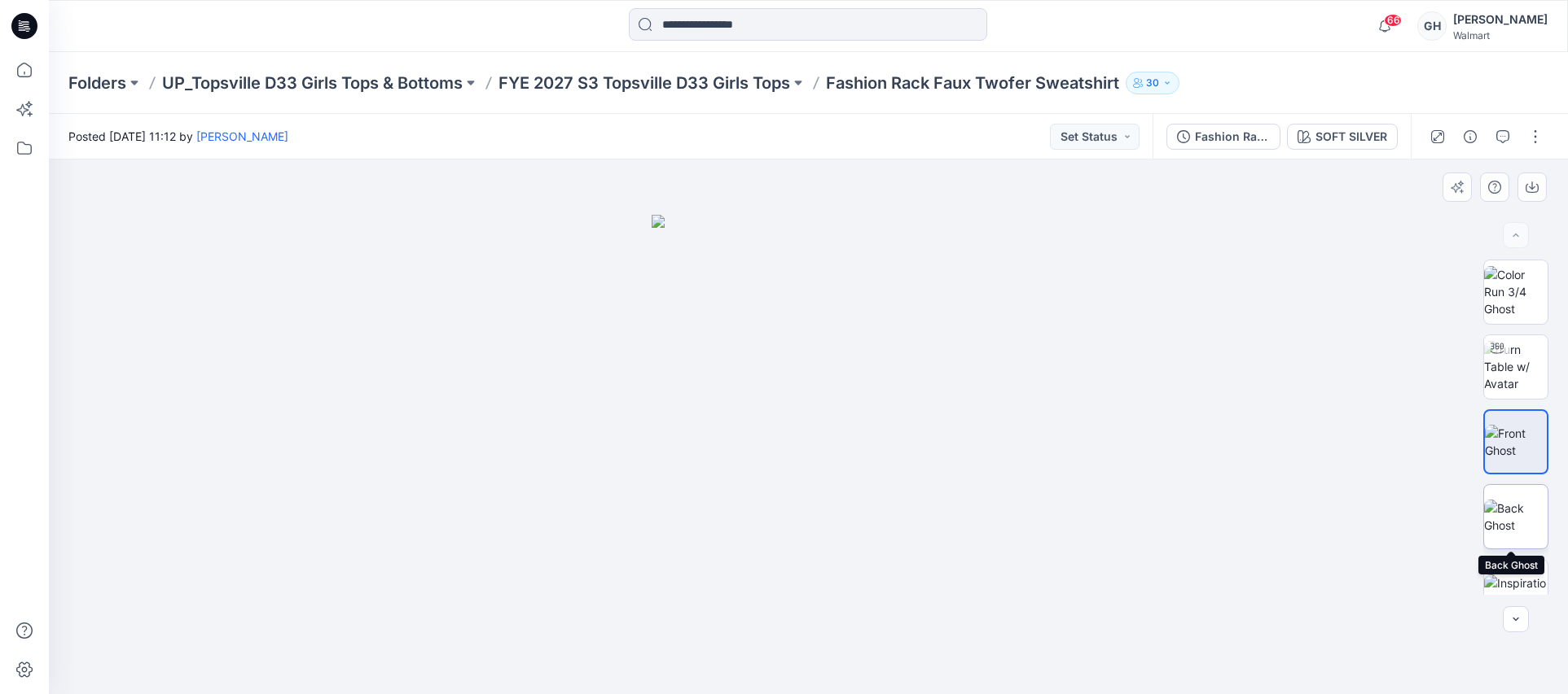
click at [1507, 526] on img at bounding box center [1516, 517] width 63 height 34
click at [679, 93] on p "FYE 2027 S3 Topsville D33 Girls Tops" at bounding box center [644, 83] width 291 height 23
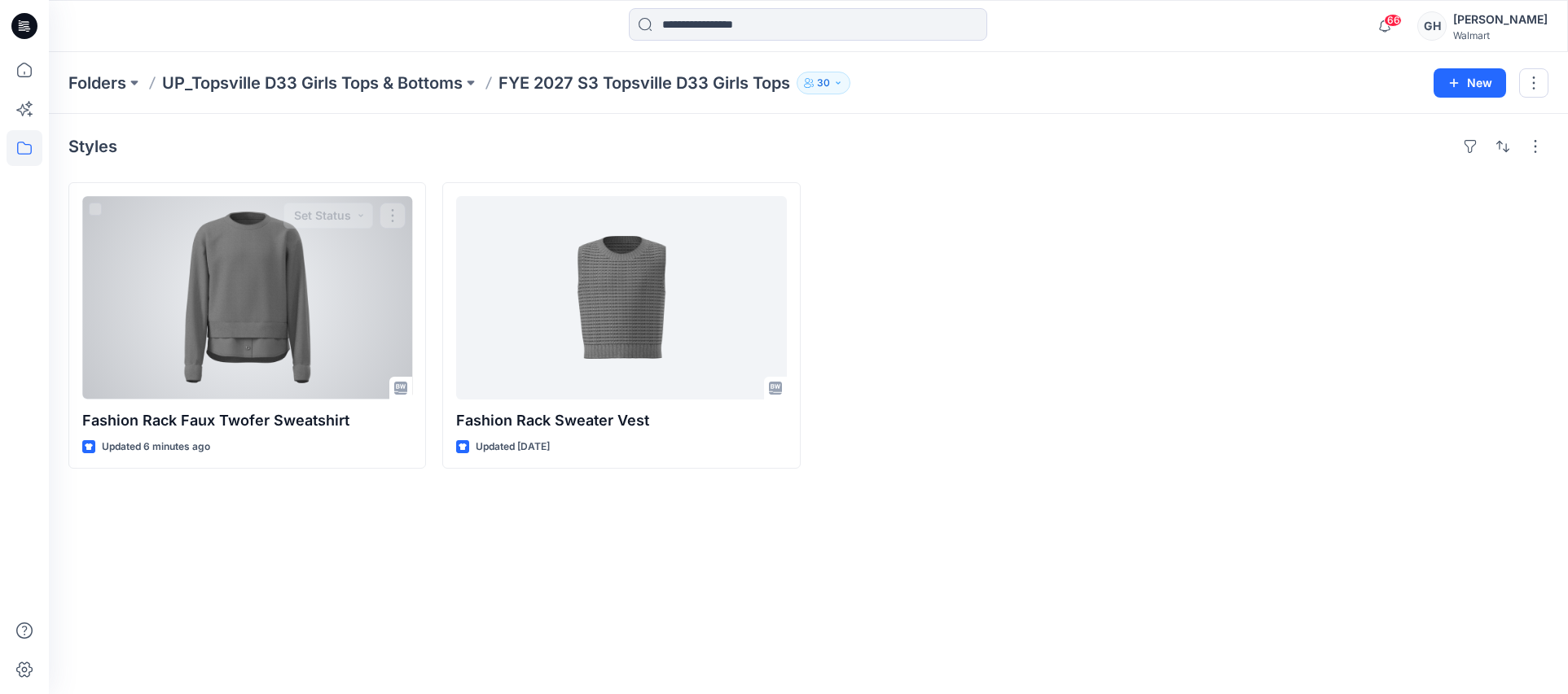
click at [209, 355] on div at bounding box center [248, 298] width 330 height 204
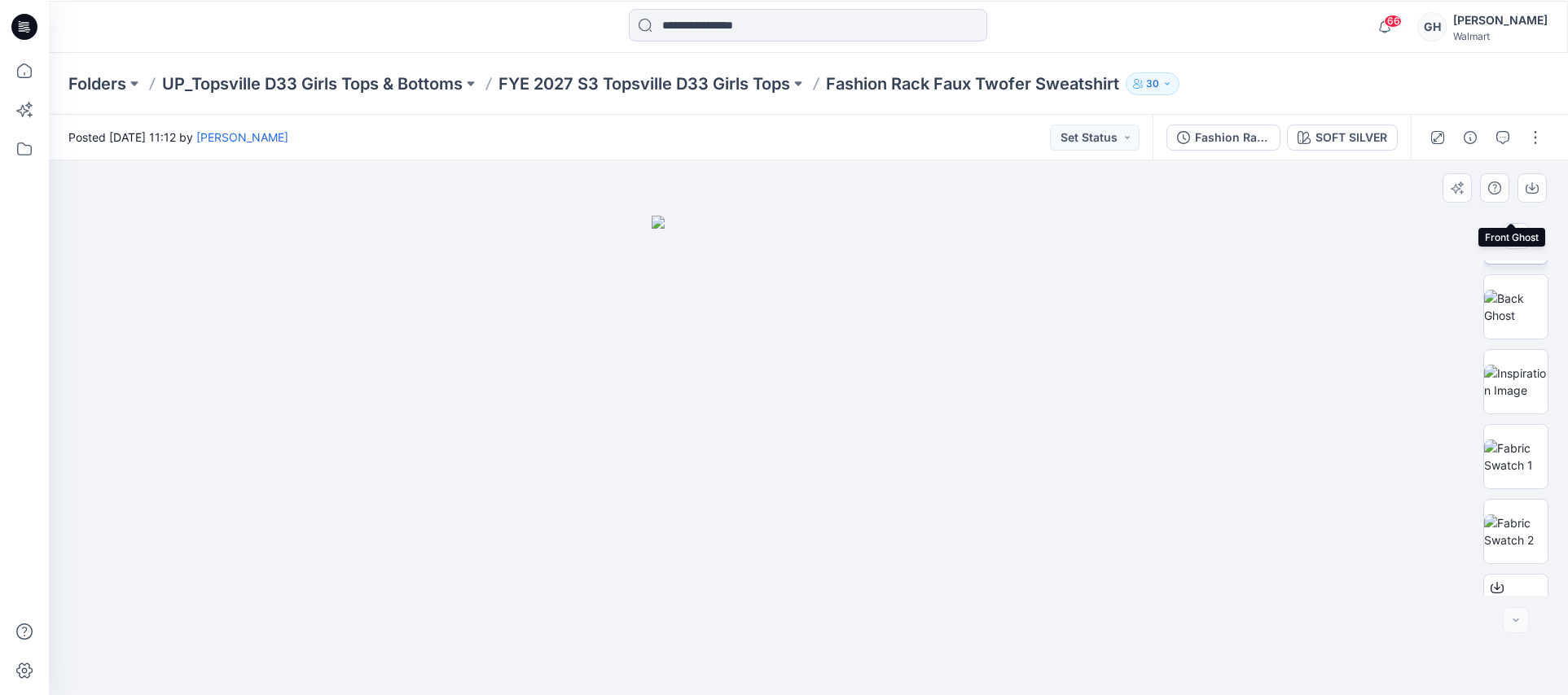
scroll to position [254, 0]
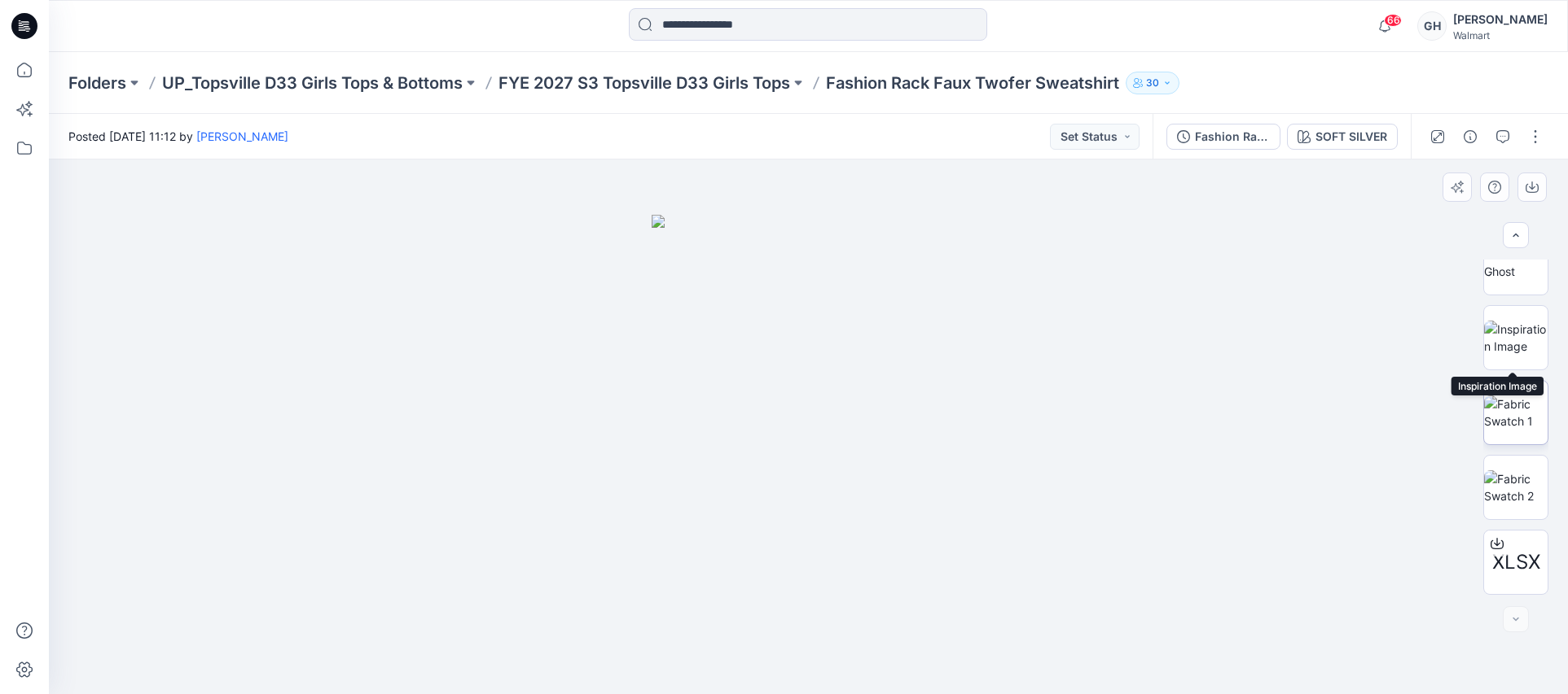
click at [1498, 345] on img at bounding box center [1516, 338] width 63 height 34
click at [1510, 414] on img at bounding box center [1516, 412] width 63 height 34
click at [1511, 483] on img at bounding box center [1516, 487] width 63 height 34
click at [661, 76] on p "FYE 2027 S3 Topsville D33 Girls Tops" at bounding box center [644, 83] width 291 height 23
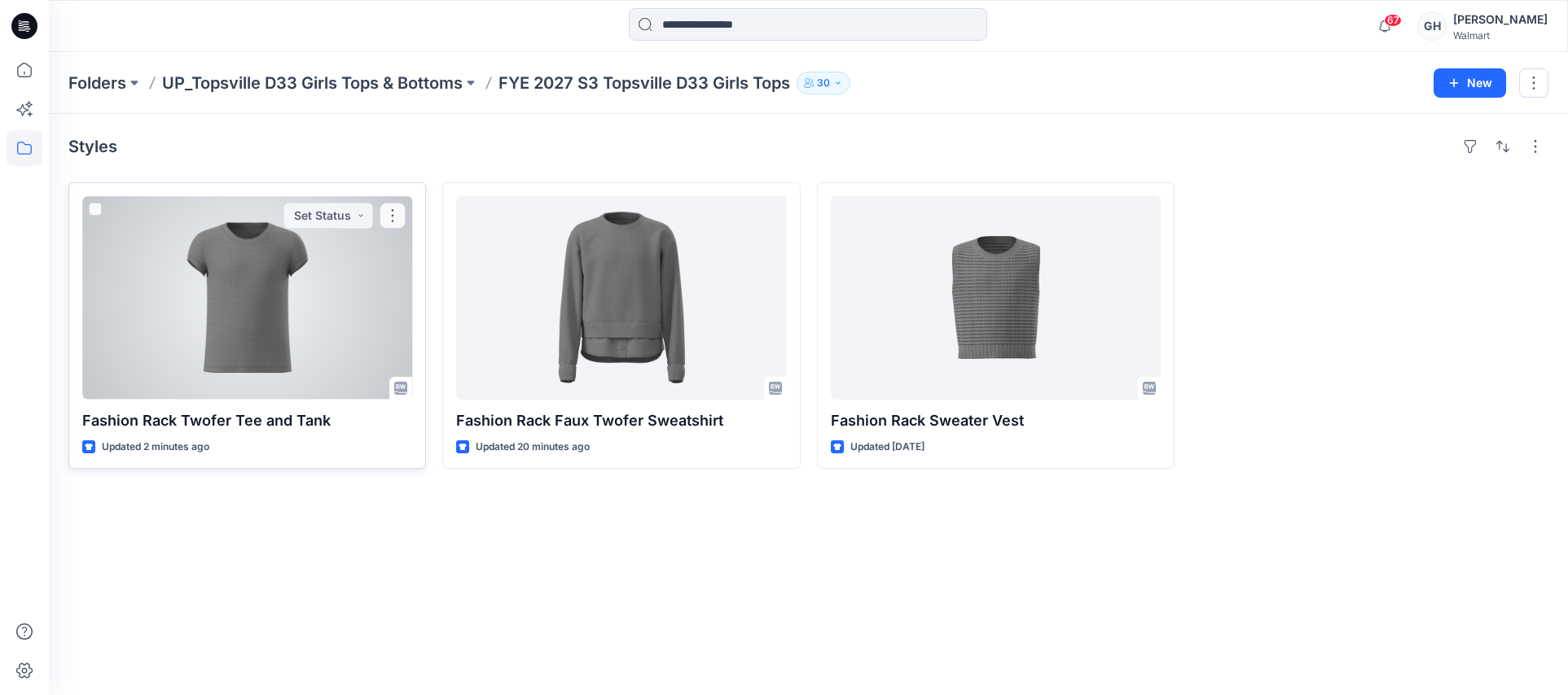
click at [327, 342] on div at bounding box center [248, 298] width 330 height 204
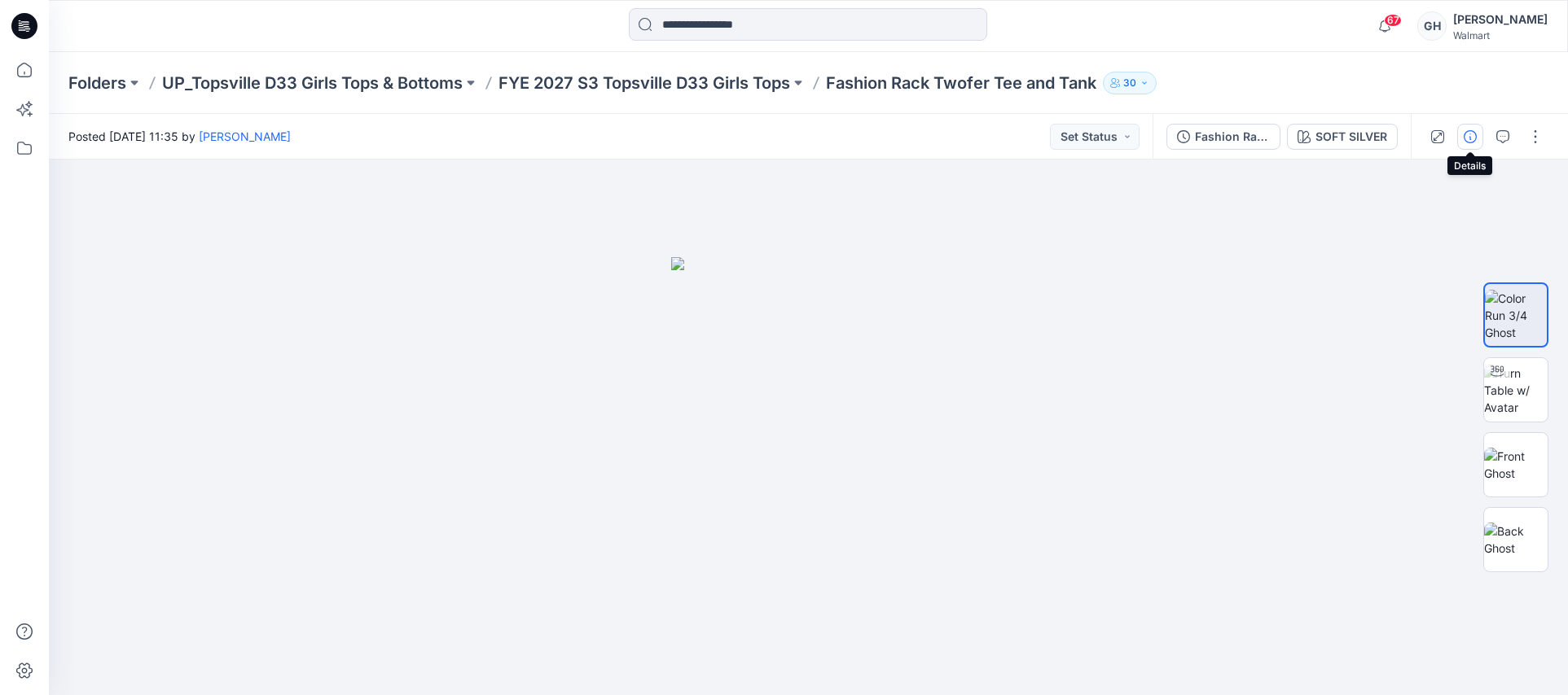
click at [1464, 139] on icon "button" at bounding box center [1470, 136] width 13 height 13
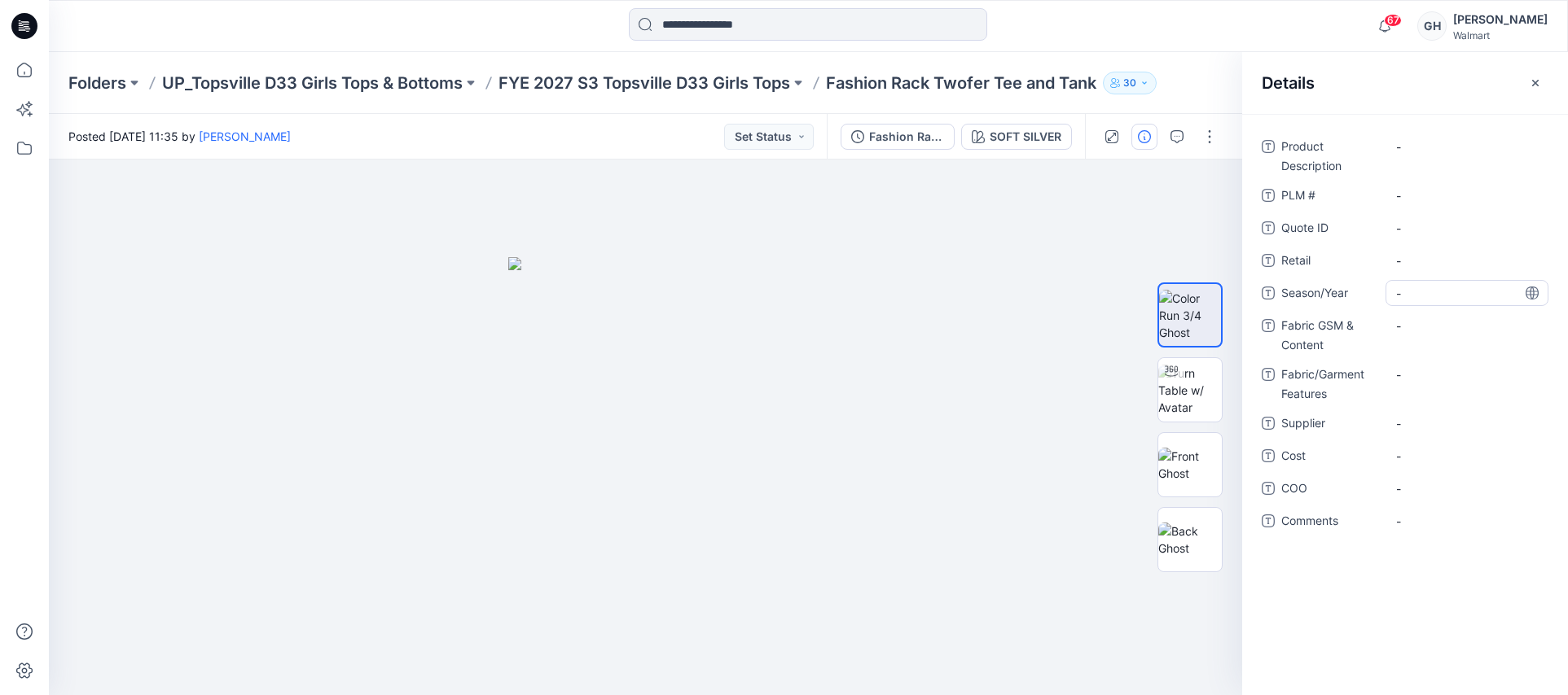
click at [1421, 291] on span "-" at bounding box center [1466, 293] width 141 height 17
type textarea "**********"
click at [1421, 428] on span "-" at bounding box center [1466, 423] width 141 height 17
type textarea "*********"
click at [1440, 333] on Content "-" at bounding box center [1466, 326] width 141 height 17
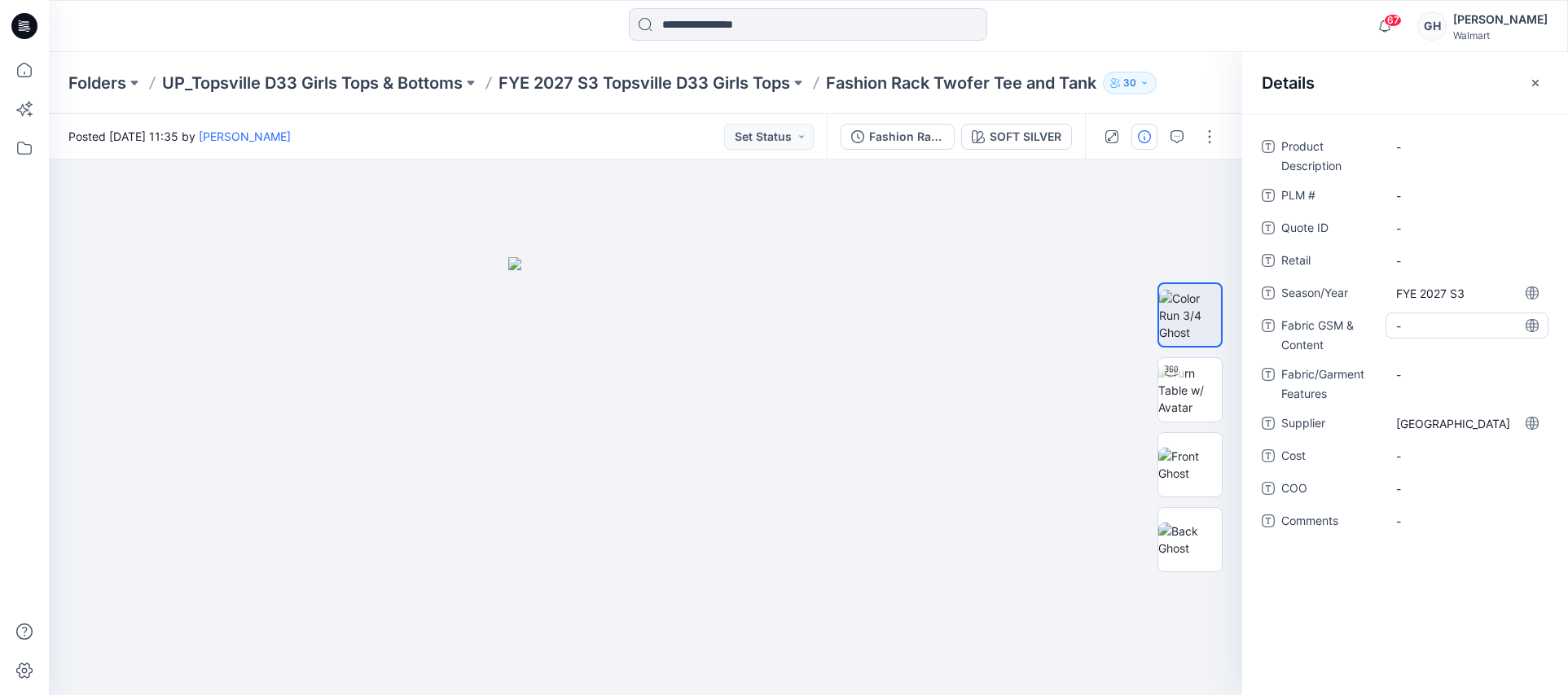
click at [1420, 326] on Content "-" at bounding box center [1466, 326] width 141 height 17
type textarea "**********"
click at [1419, 377] on Features "-" at bounding box center [1466, 375] width 141 height 17
click at [1433, 348] on Content "4.57 oz/yd2/100% Recycled Polyester /" at bounding box center [1466, 339] width 141 height 51
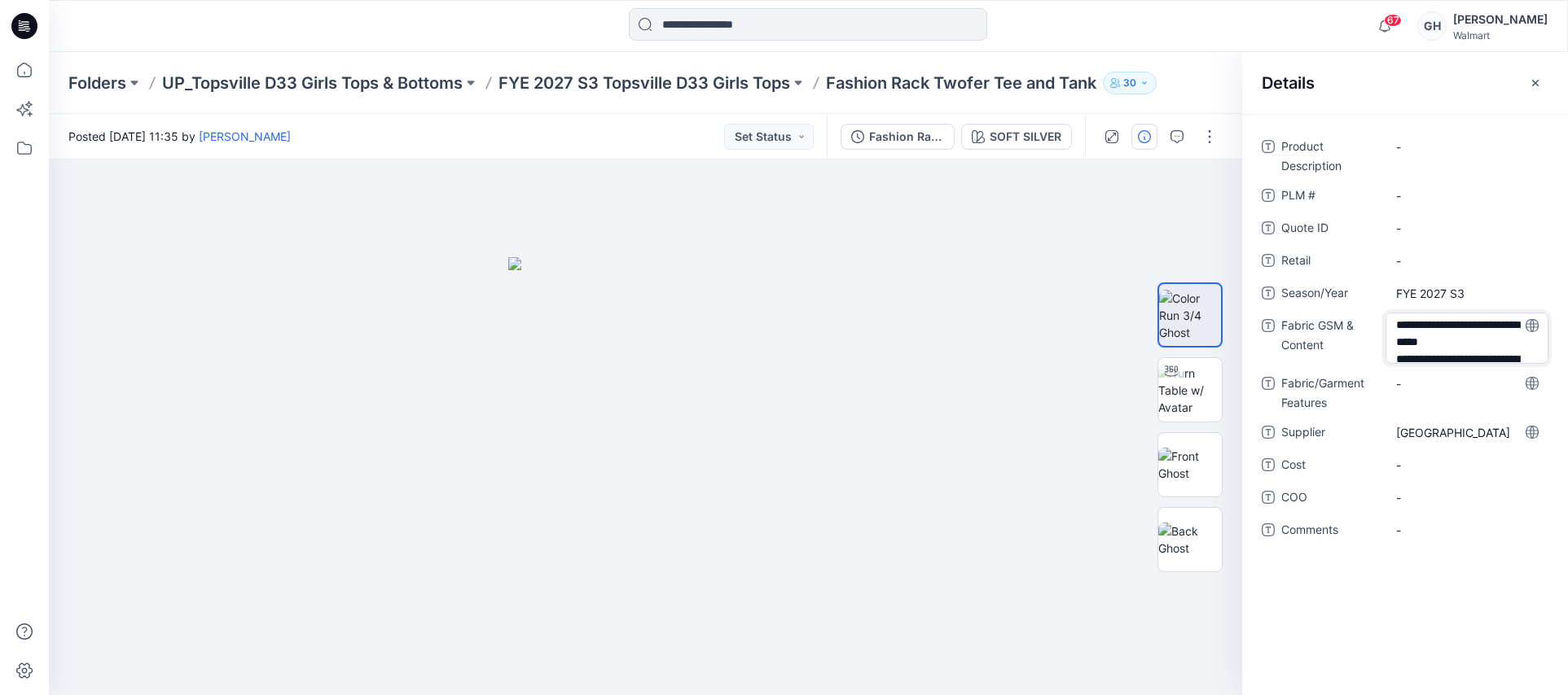
scroll to position [72, 0]
click at [1450, 340] on textarea "**********" at bounding box center [1467, 338] width 163 height 51
drag, startPoint x: 1492, startPoint y: 343, endPoint x: 1432, endPoint y: 326, distance: 62.4
click at [1432, 326] on textarea "**********" at bounding box center [1467, 338] width 163 height 51
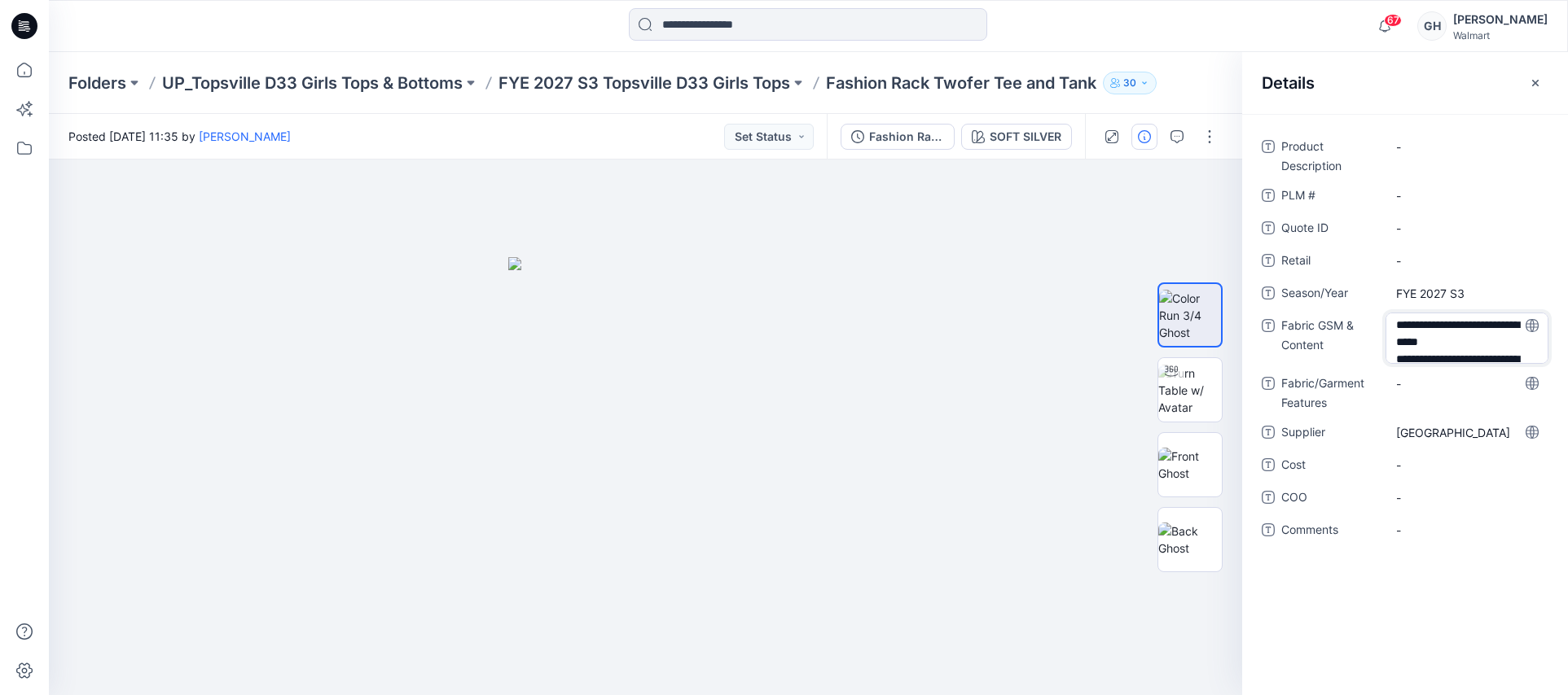
click at [1459, 347] on textarea "**********" at bounding box center [1467, 338] width 163 height 51
drag, startPoint x: 1440, startPoint y: 355, endPoint x: 1526, endPoint y: 353, distance: 86.0
click at [1526, 353] on textarea "**********" at bounding box center [1467, 338] width 163 height 51
click at [1463, 338] on textarea "**********" at bounding box center [1467, 338] width 163 height 51
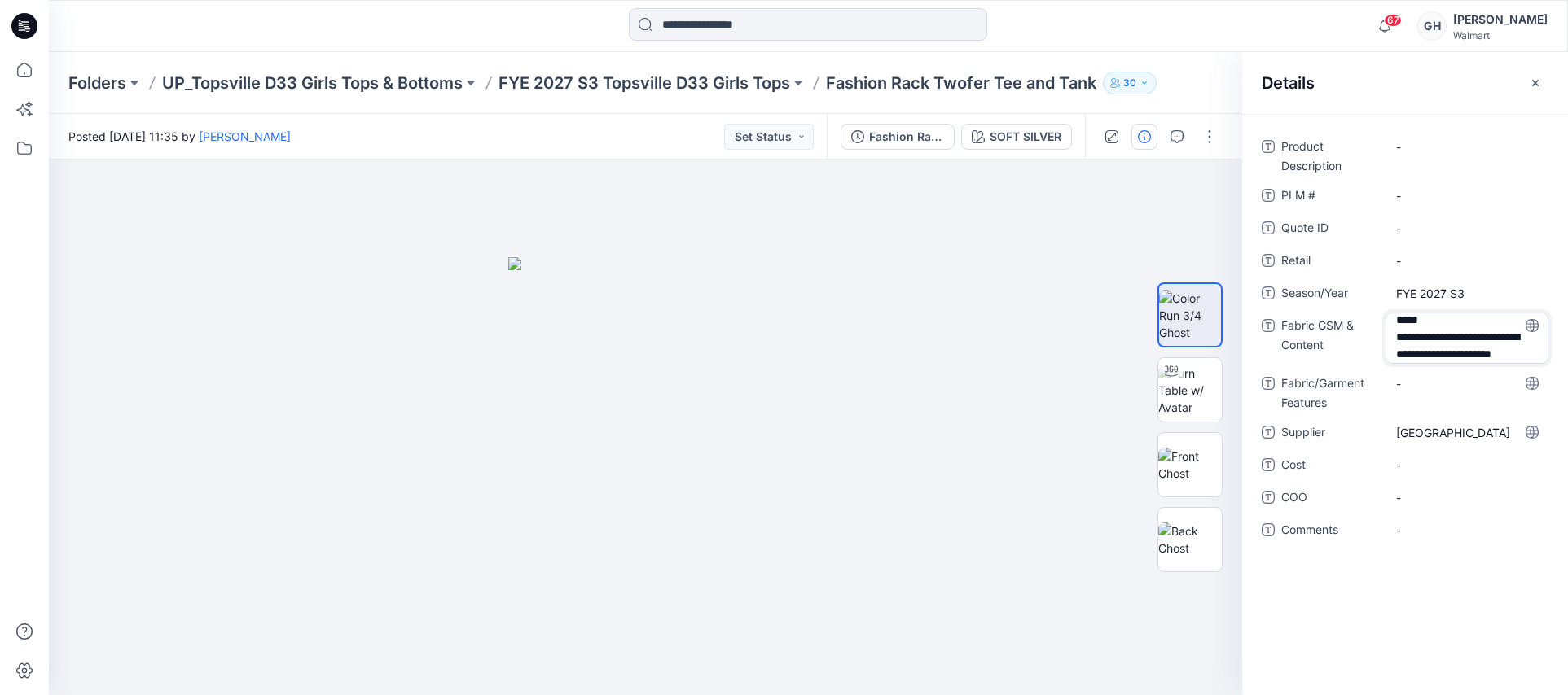
click at [1463, 334] on textarea "**********" at bounding box center [1467, 338] width 163 height 51
click at [1398, 320] on textarea "**********" at bounding box center [1467, 338] width 163 height 51
drag, startPoint x: 1442, startPoint y: 322, endPoint x: 1427, endPoint y: 353, distance: 34.4
click at [1427, 353] on textarea "**********" at bounding box center [1467, 338] width 163 height 51
click at [1435, 327] on textarea "**********" at bounding box center [1467, 338] width 163 height 51
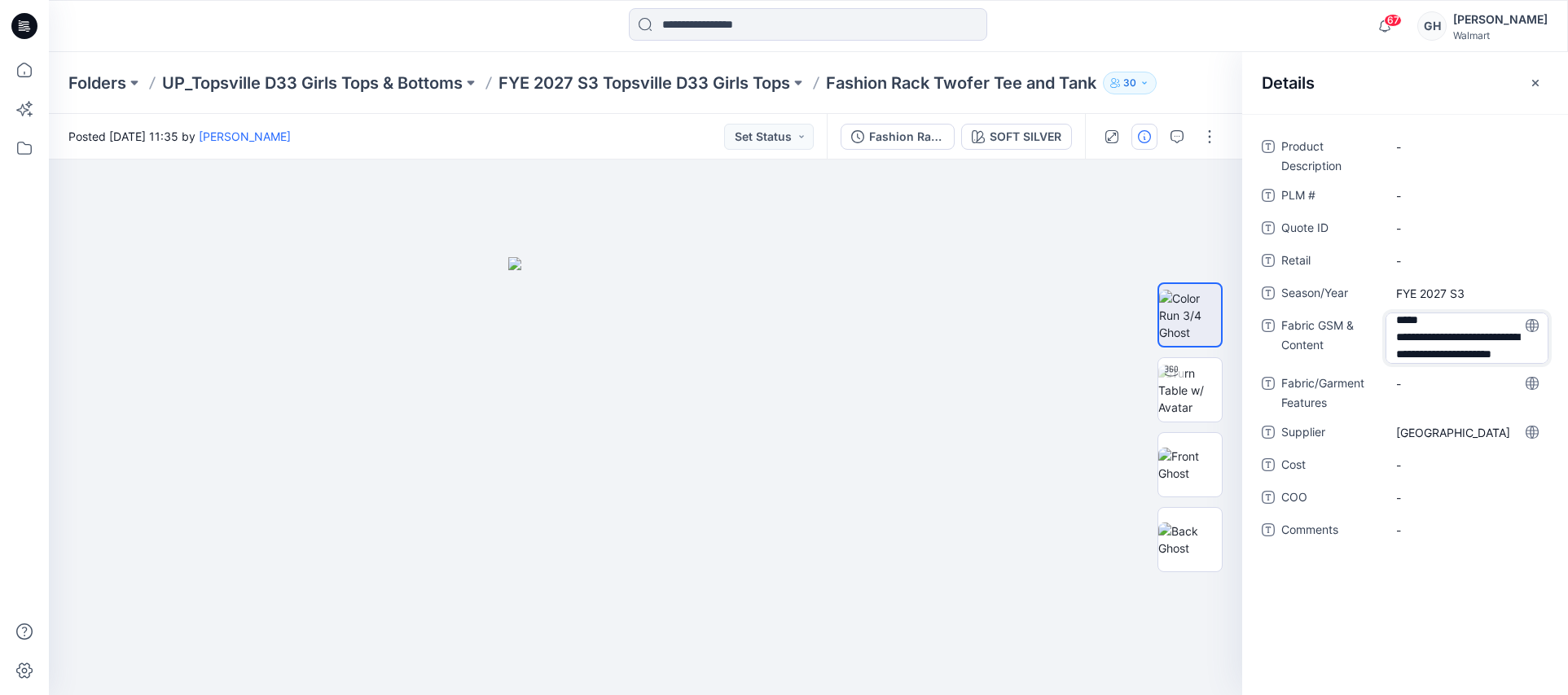
scroll to position [0, 0]
click at [1482, 356] on textarea "**********" at bounding box center [1467, 338] width 163 height 51
click at [1430, 322] on textarea "**********" at bounding box center [1467, 338] width 163 height 51
click at [1392, 321] on textarea "**********" at bounding box center [1467, 338] width 163 height 51
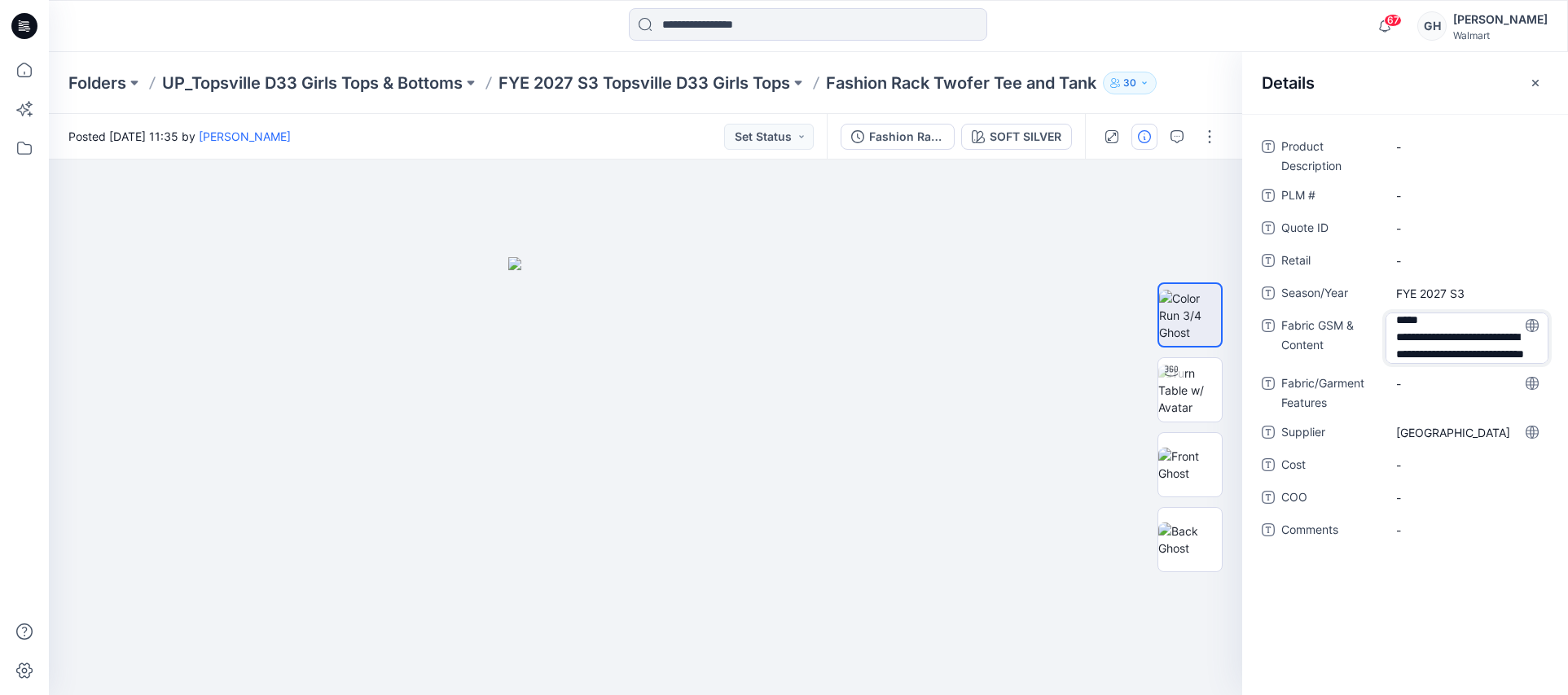
scroll to position [56, 0]
click at [1442, 322] on textarea "**********" at bounding box center [1467, 338] width 163 height 51
type textarea "**********"
click at [1435, 378] on Features "-" at bounding box center [1466, 385] width 141 height 17
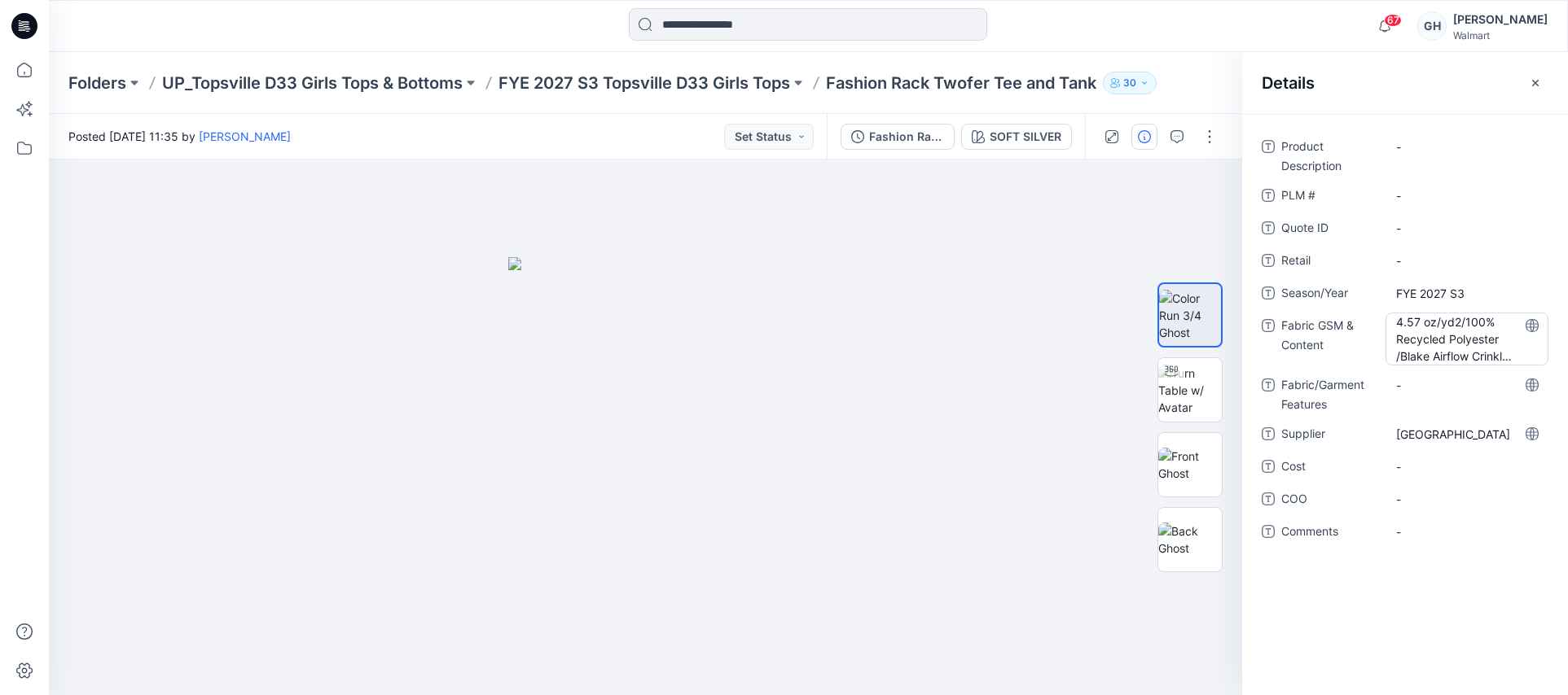
click at [1458, 346] on Content "4.57 oz/yd2/100% Recycled Polyester /Blake Airflow Crinkle Woven w/Single Dyed …" at bounding box center [1466, 339] width 141 height 51
click at [1471, 348] on Content "4.57 oz/yd2/100% Recycled Polyester /Blake Airflow Crinkle Woven w/Single Dyed …" at bounding box center [1466, 339] width 141 height 51
click at [1457, 340] on textarea "**********" at bounding box center [1467, 338] width 163 height 51
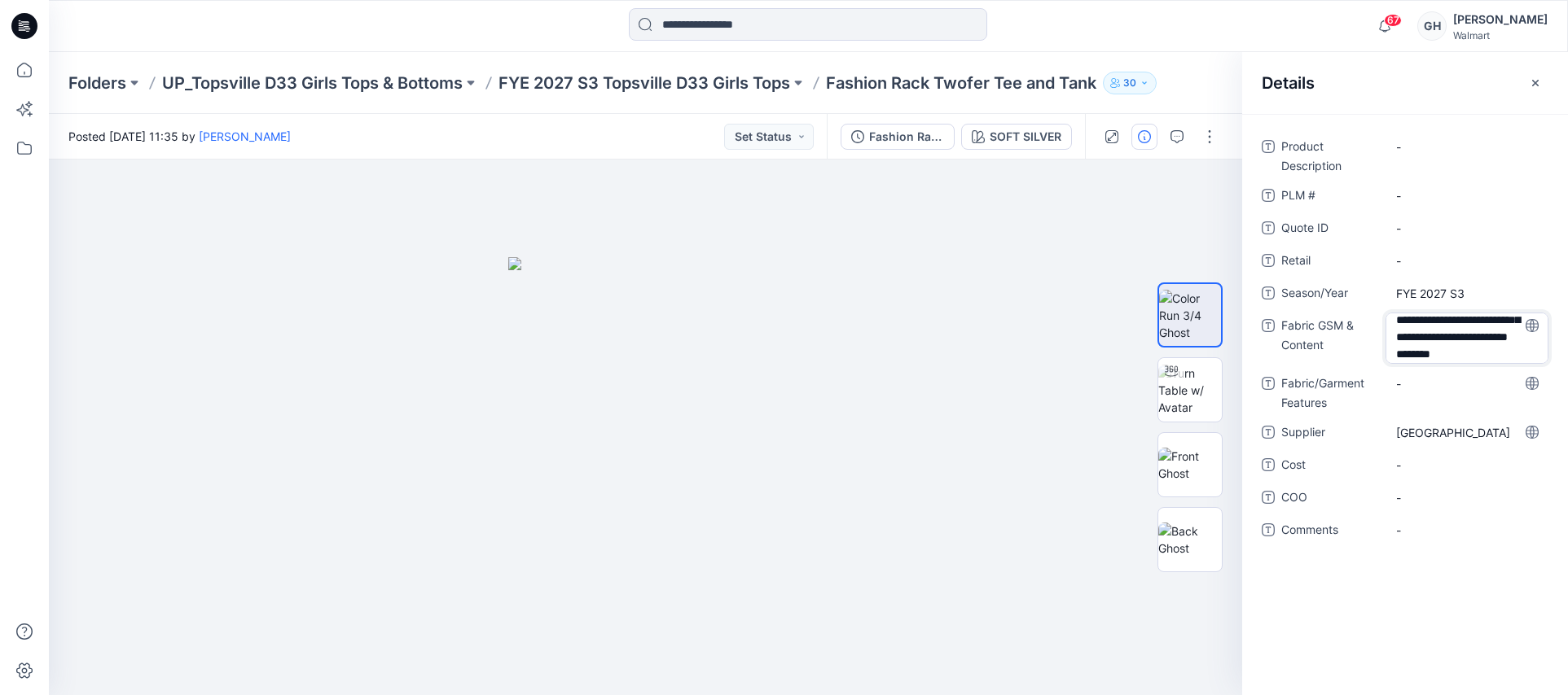
type textarea "**********"
click at [1442, 387] on div "**********" at bounding box center [1405, 348] width 287 height 429
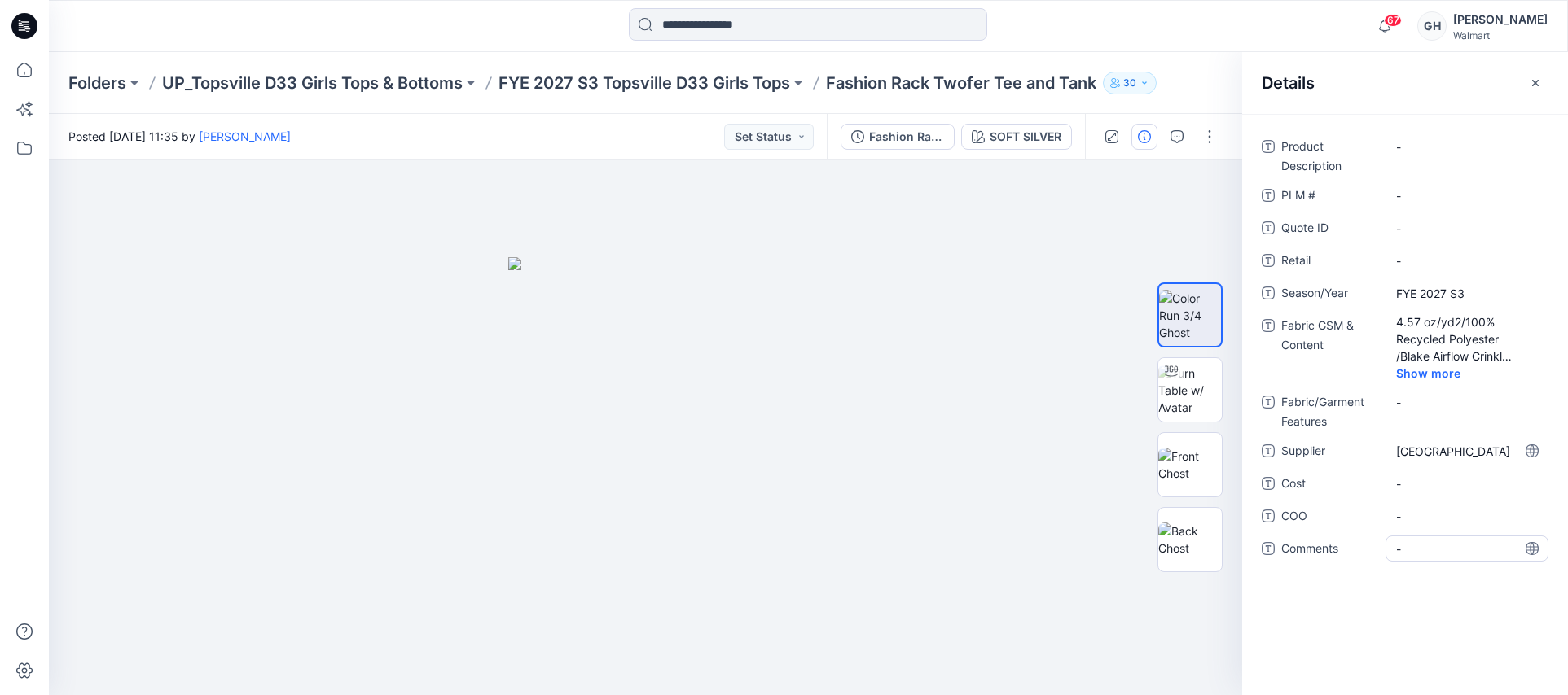
click at [1423, 551] on span "-" at bounding box center [1466, 548] width 141 height 17
type textarea "**********"
click at [1418, 523] on span "-" at bounding box center [1466, 516] width 141 height 17
click at [1469, 534] on div "Product Description - PLM # - Quote ID - Retail - Season/Year FYE 2027 S3 Fabri…" at bounding box center [1405, 357] width 287 height 448
click at [1480, 541] on span "3D Sub Fabric: 4.7 oz/" at bounding box center [1466, 548] width 141 height 17
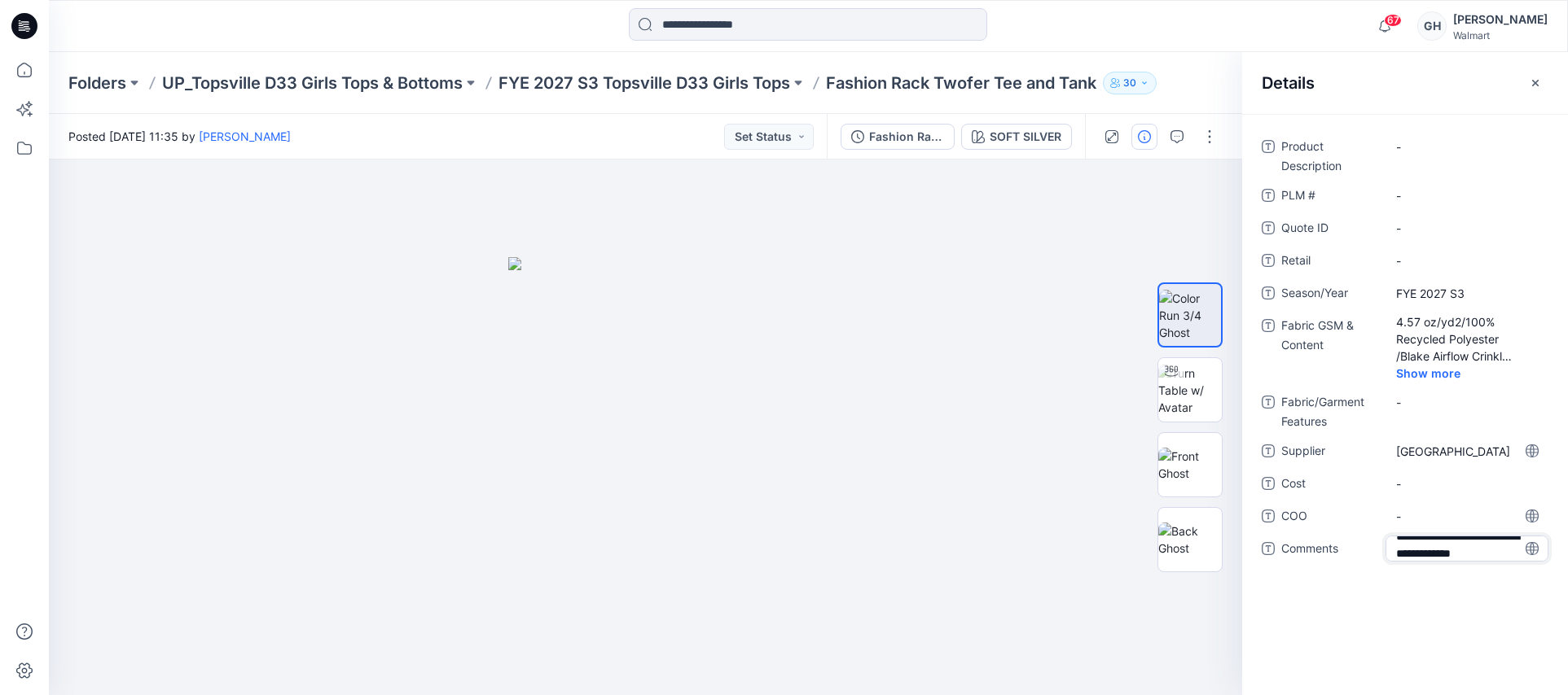
scroll to position [28, 0]
type textarea "**********"
click at [1442, 513] on span "-" at bounding box center [1466, 516] width 141 height 17
click at [1461, 575] on span "3D Sub Fabric: 4.7 oz/ 100% Recycled Polyester/" at bounding box center [1466, 562] width 141 height 51
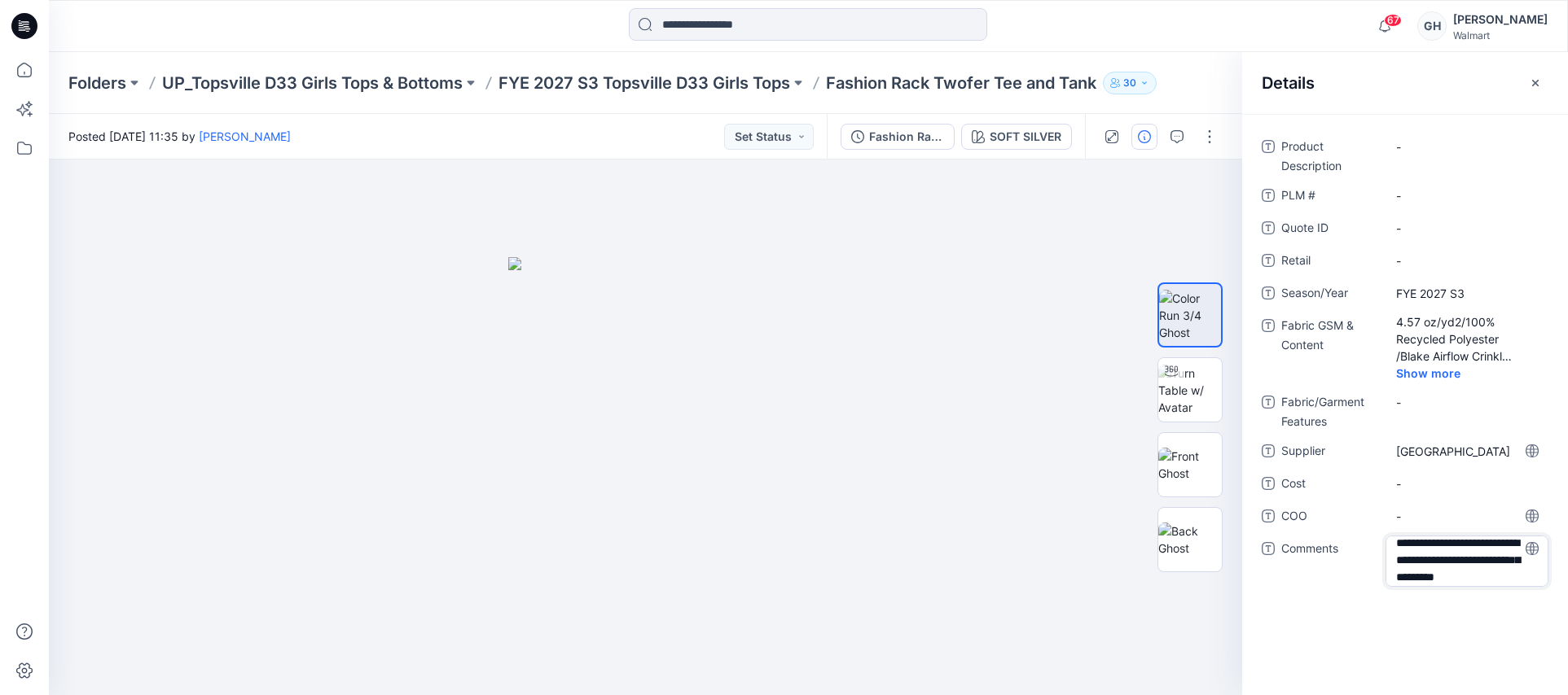
type textarea "**********"
click at [1450, 523] on span "-" at bounding box center [1466, 516] width 141 height 17
click at [754, 69] on div "Folders UP_Topsville D33 Girls Tops & Bottoms FYE 2027 S3 Topsville D33 Girls T…" at bounding box center [809, 82] width 1519 height 62
click at [685, 81] on p "FYE 2027 S3 Topsville D33 Girls Tops" at bounding box center [644, 83] width 291 height 23
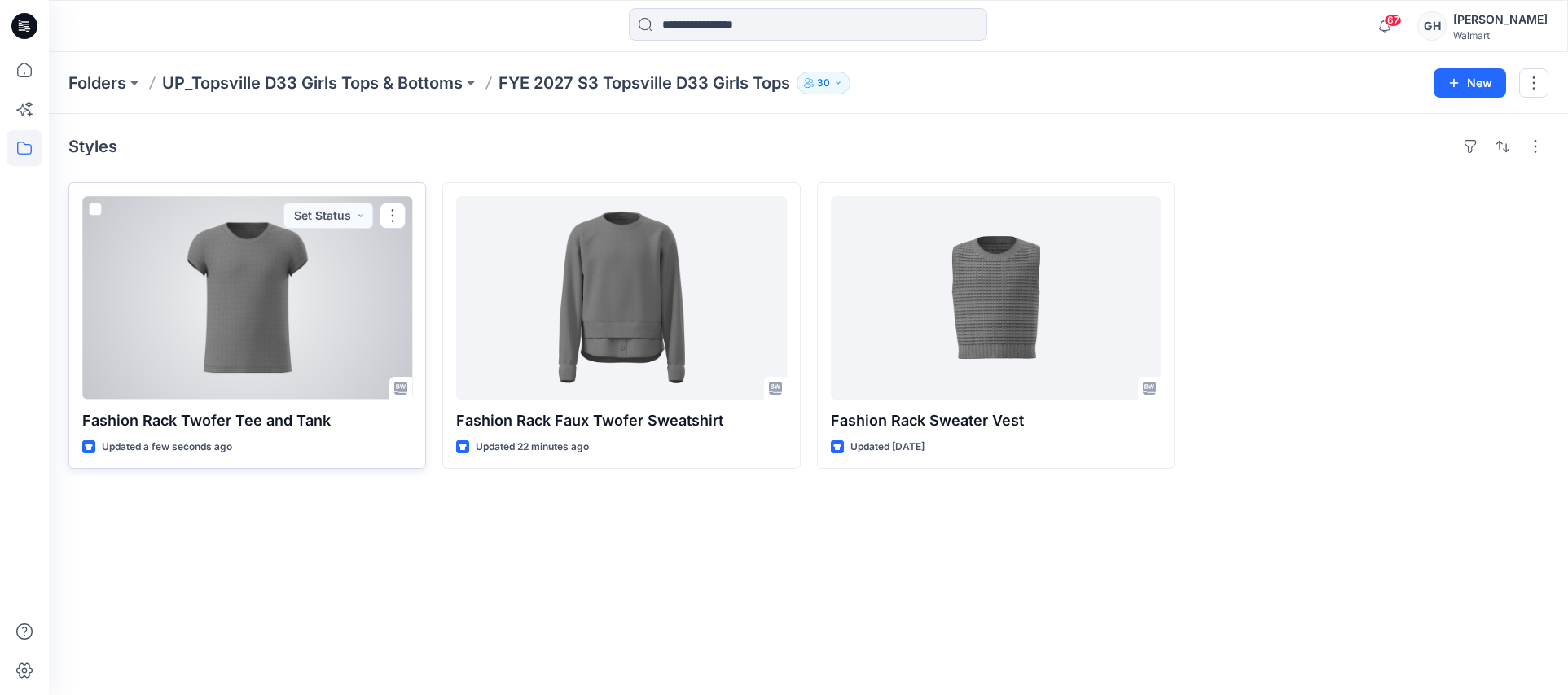
click at [262, 377] on div at bounding box center [248, 298] width 330 height 204
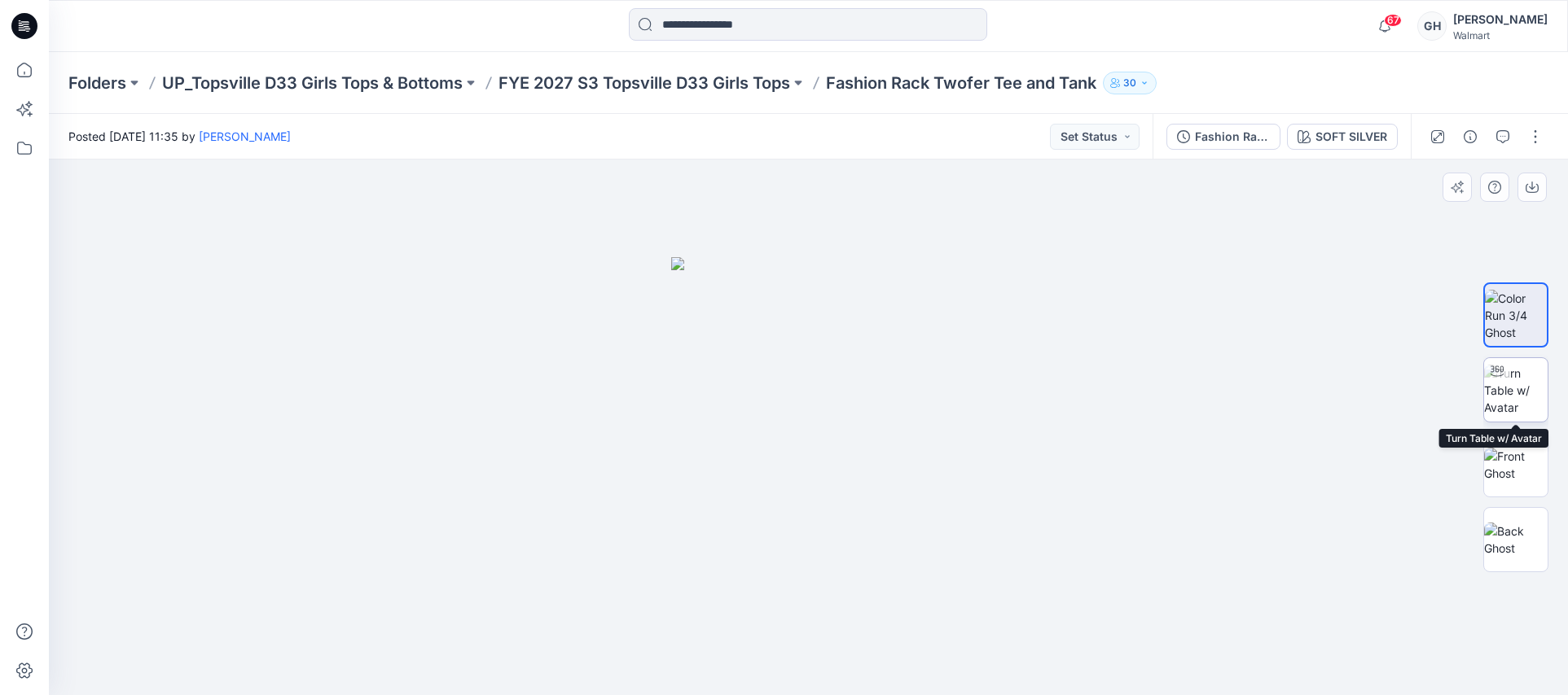
click at [1517, 388] on img at bounding box center [1516, 390] width 63 height 51
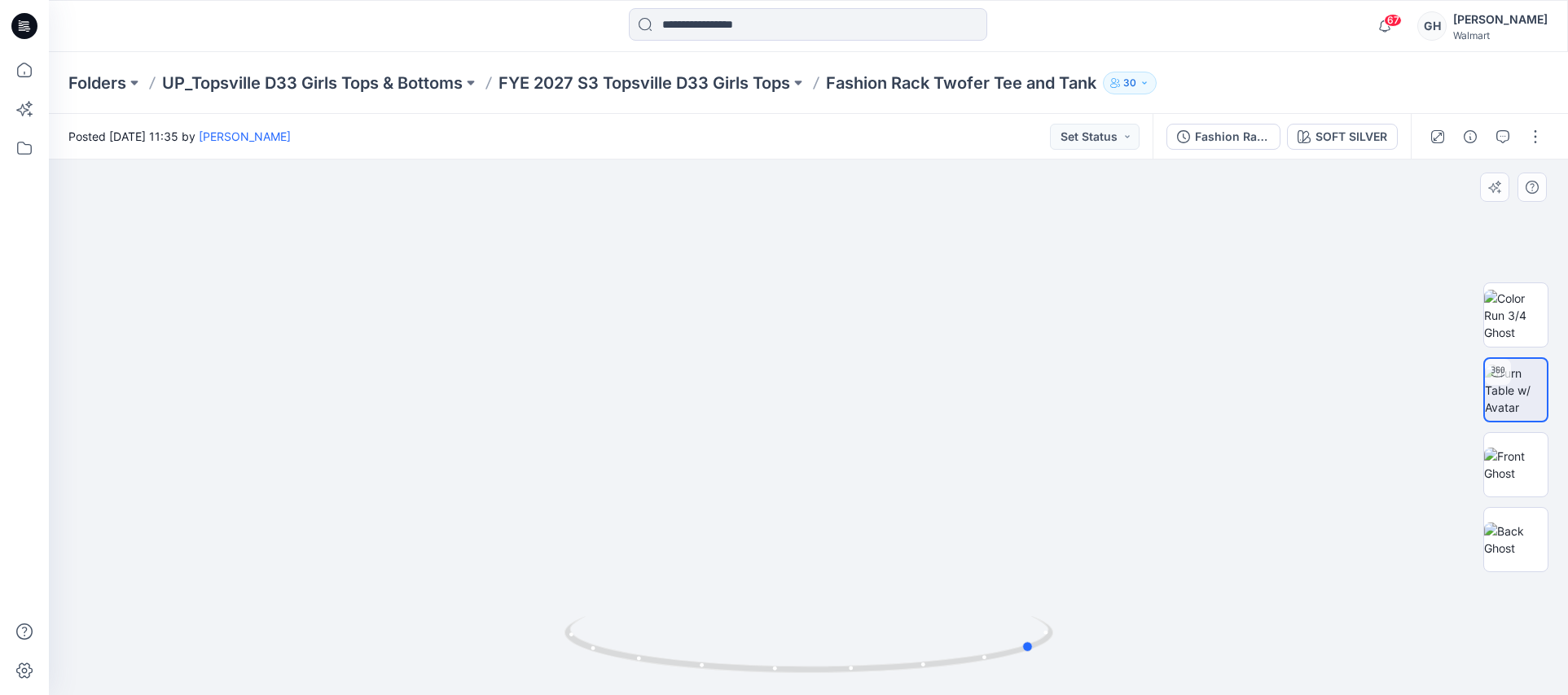
drag, startPoint x: 809, startPoint y: 672, endPoint x: 545, endPoint y: 649, distance: 265.0
click at [545, 649] on div at bounding box center [809, 427] width 1519 height 536
click at [1520, 472] on img at bounding box center [1516, 464] width 63 height 34
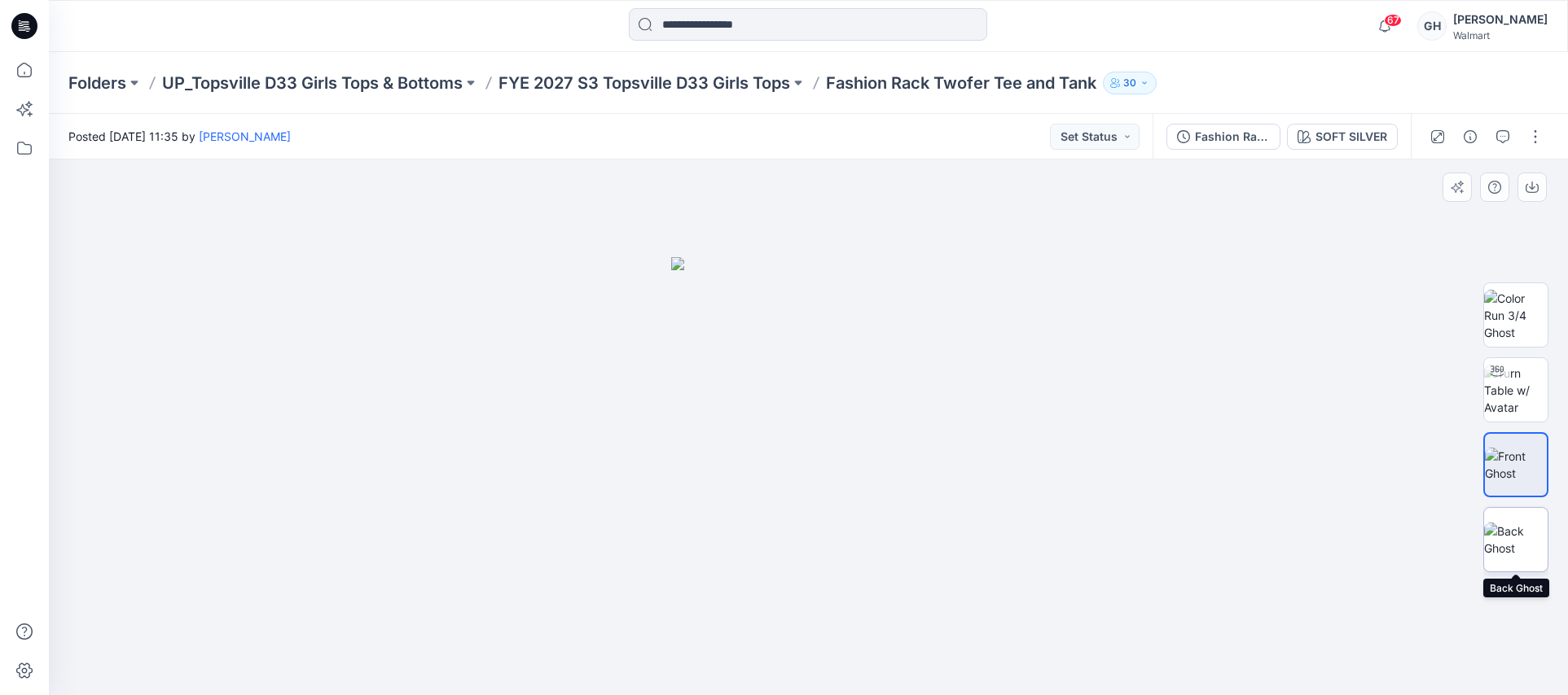
click at [1513, 523] on img at bounding box center [1516, 540] width 63 height 34
click at [697, 74] on p "FYE 2027 S3 Topsville D33 Girls Tops" at bounding box center [644, 83] width 291 height 23
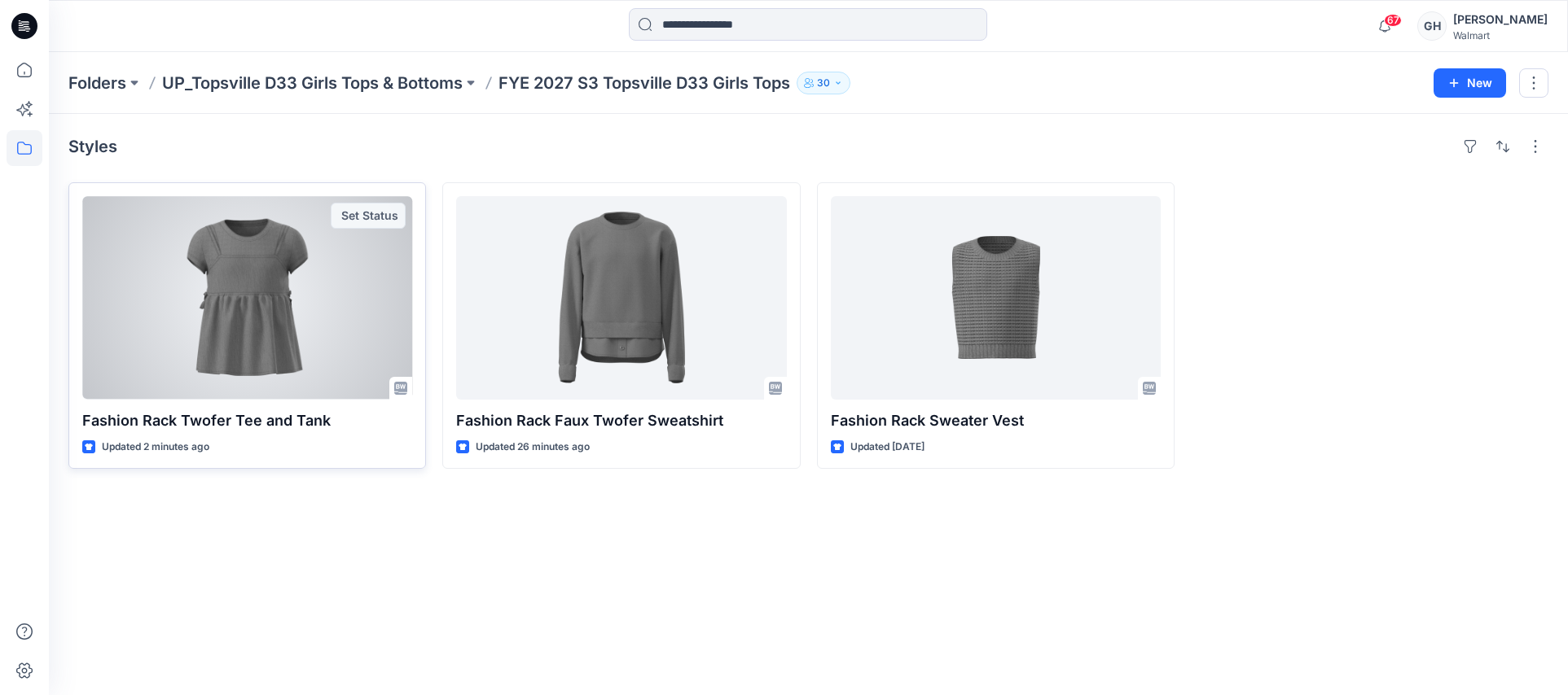
click at [341, 316] on div at bounding box center [248, 298] width 330 height 204
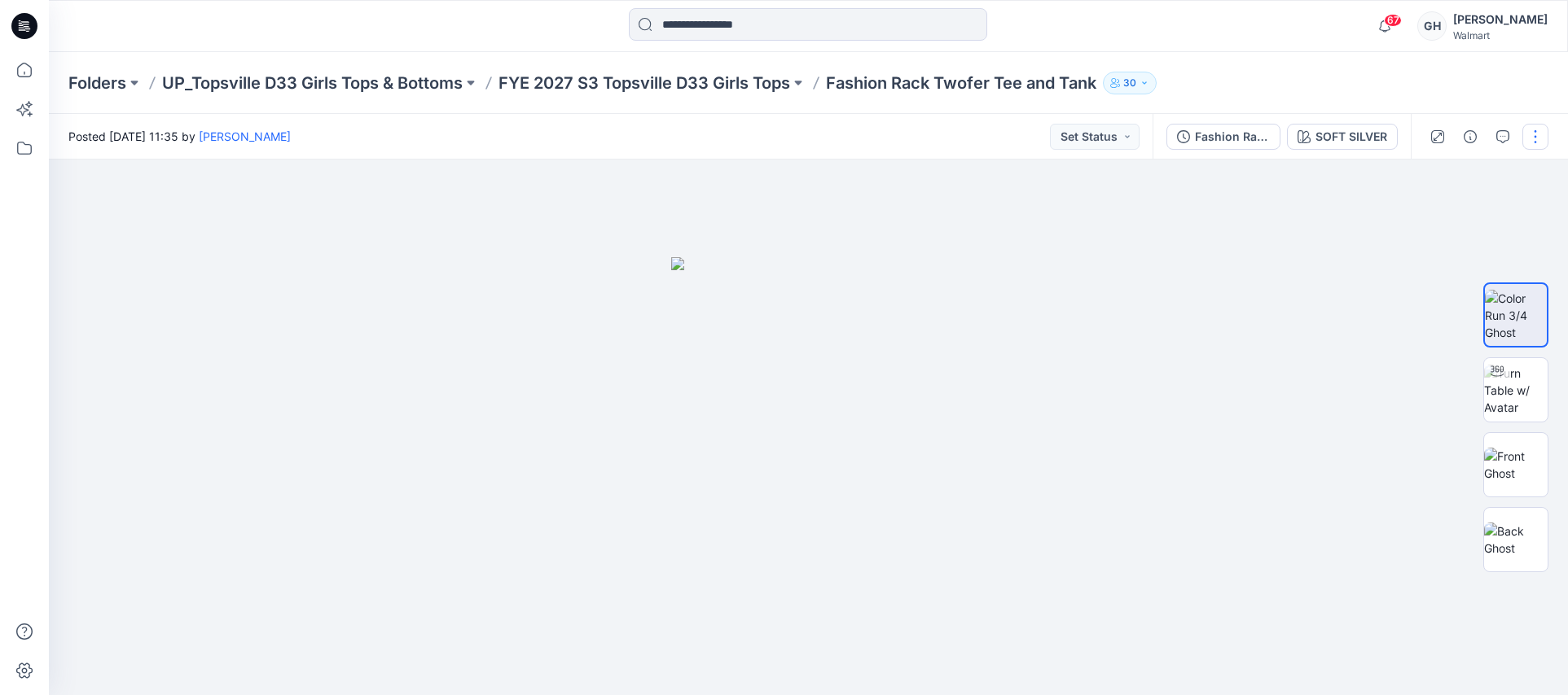
click at [1528, 143] on button "button" at bounding box center [1536, 137] width 26 height 26
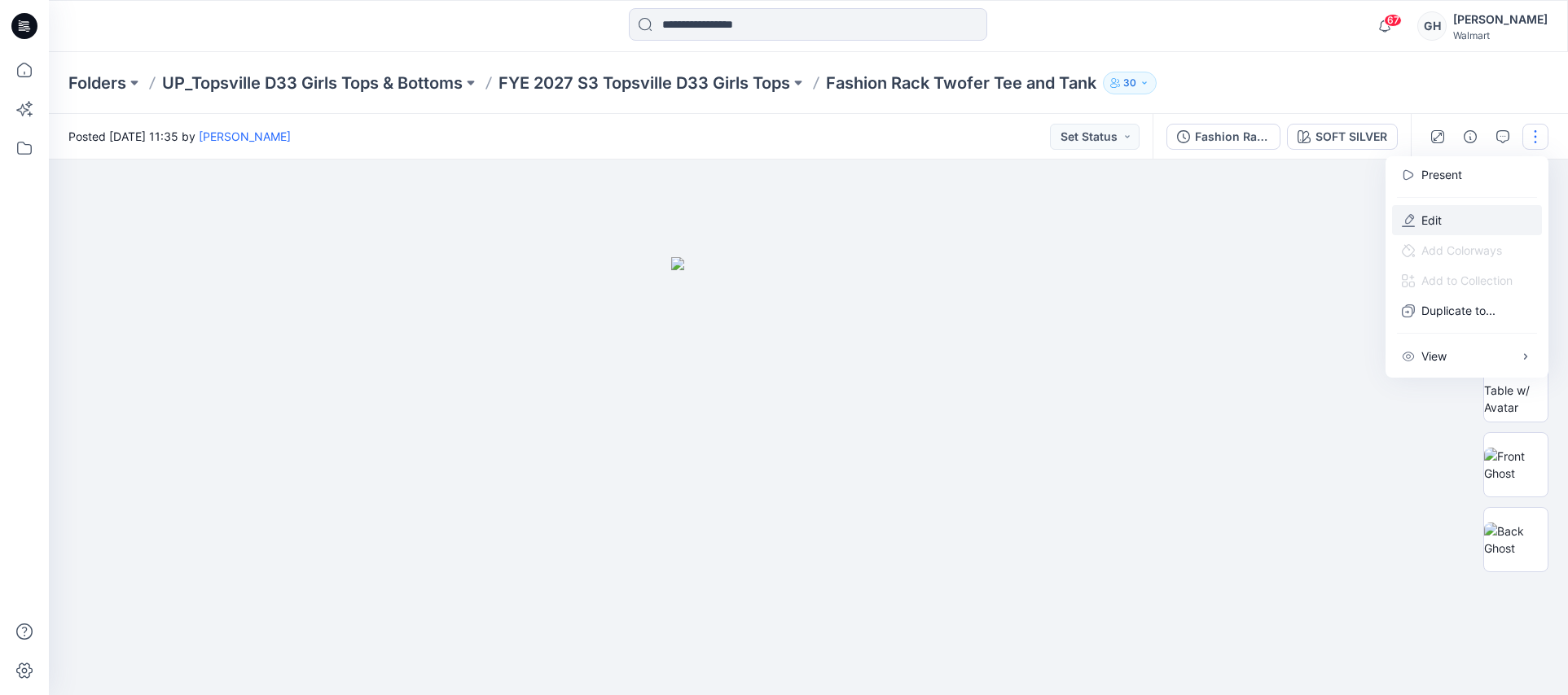
click at [1436, 216] on p "Edit" at bounding box center [1431, 219] width 20 height 17
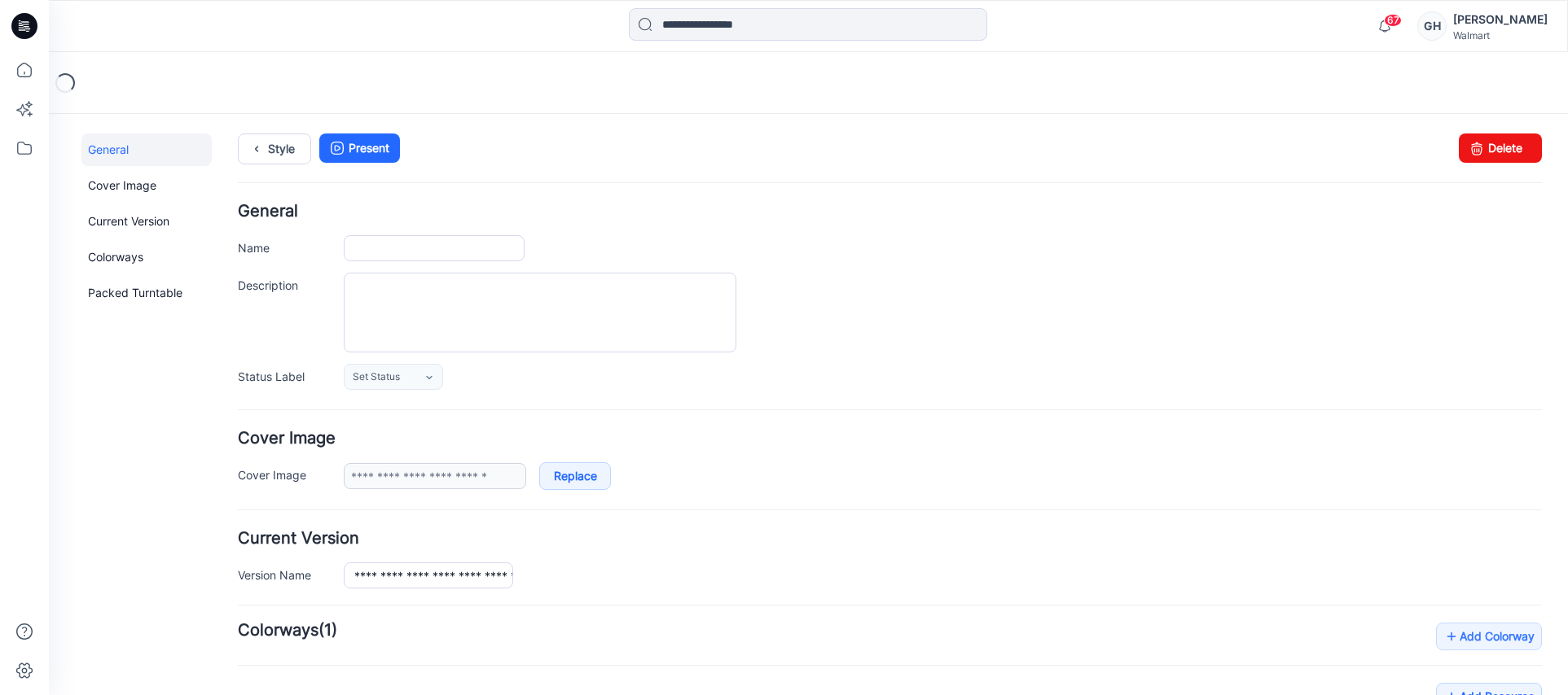
type input "**********"
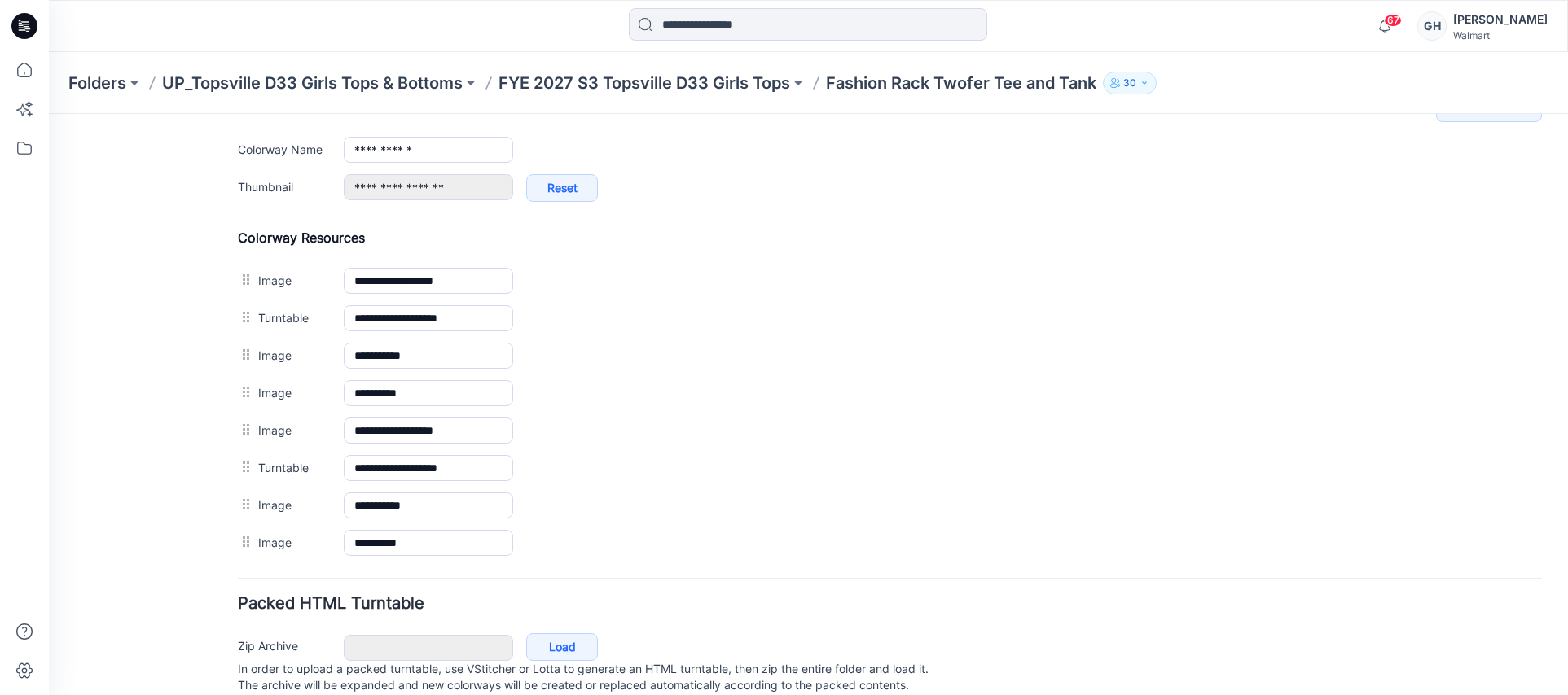
scroll to position [521, 0]
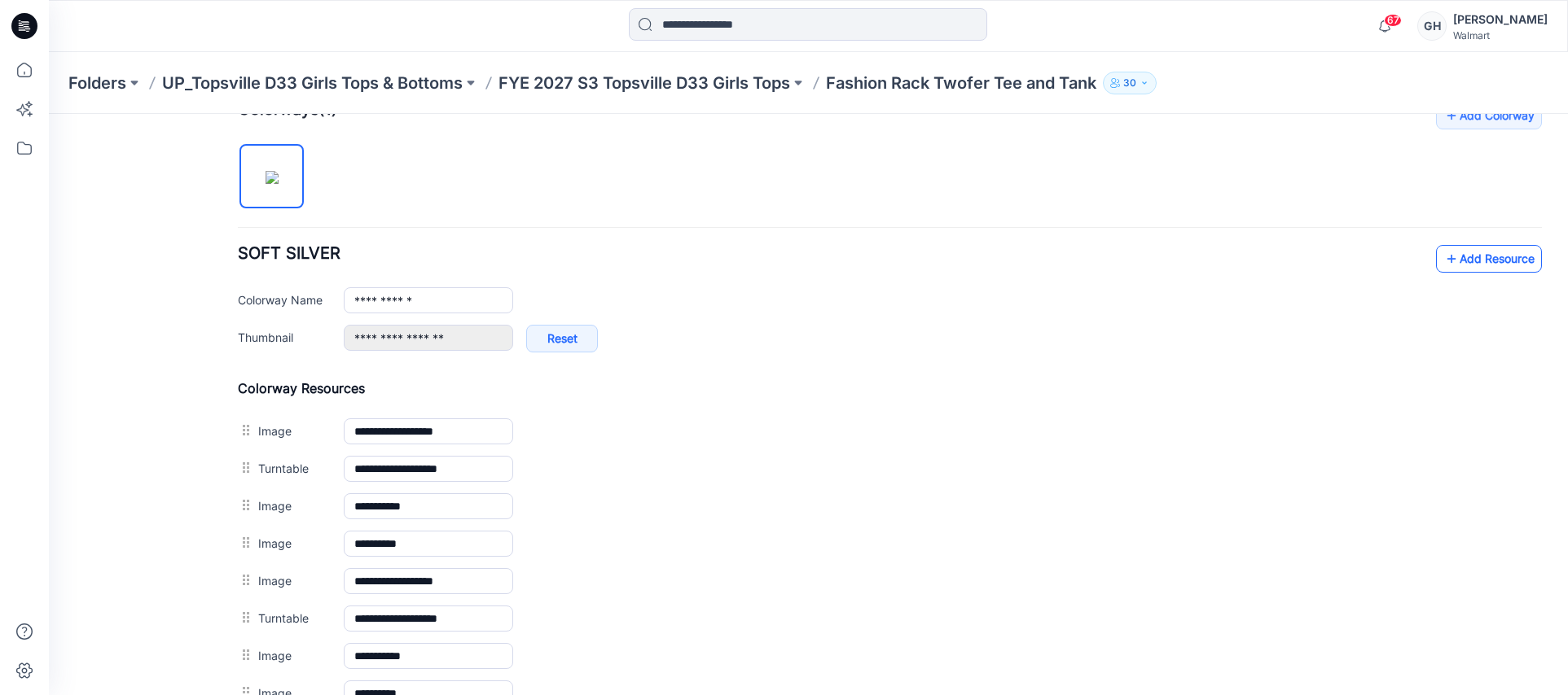
click at [1481, 269] on link "Add Resource" at bounding box center [1489, 259] width 106 height 28
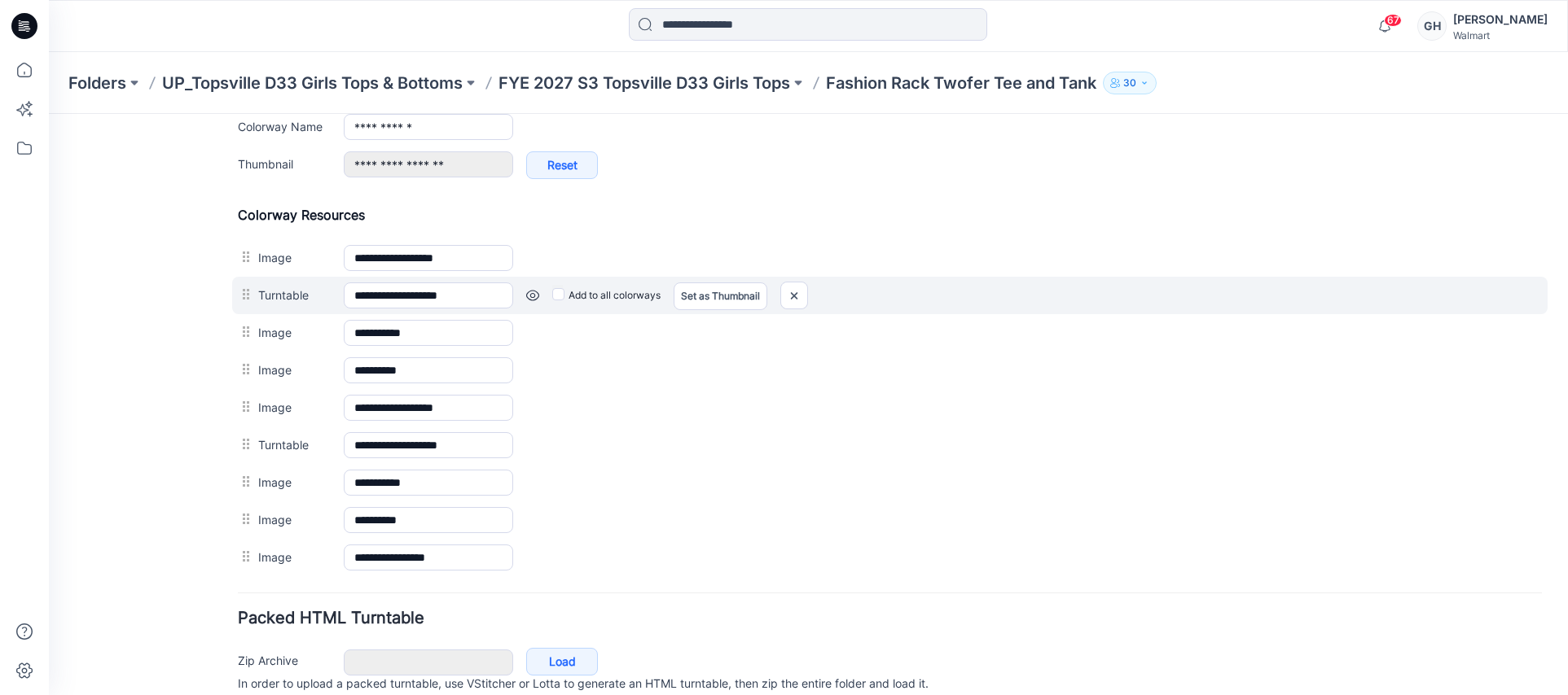
scroll to position [660, 0]
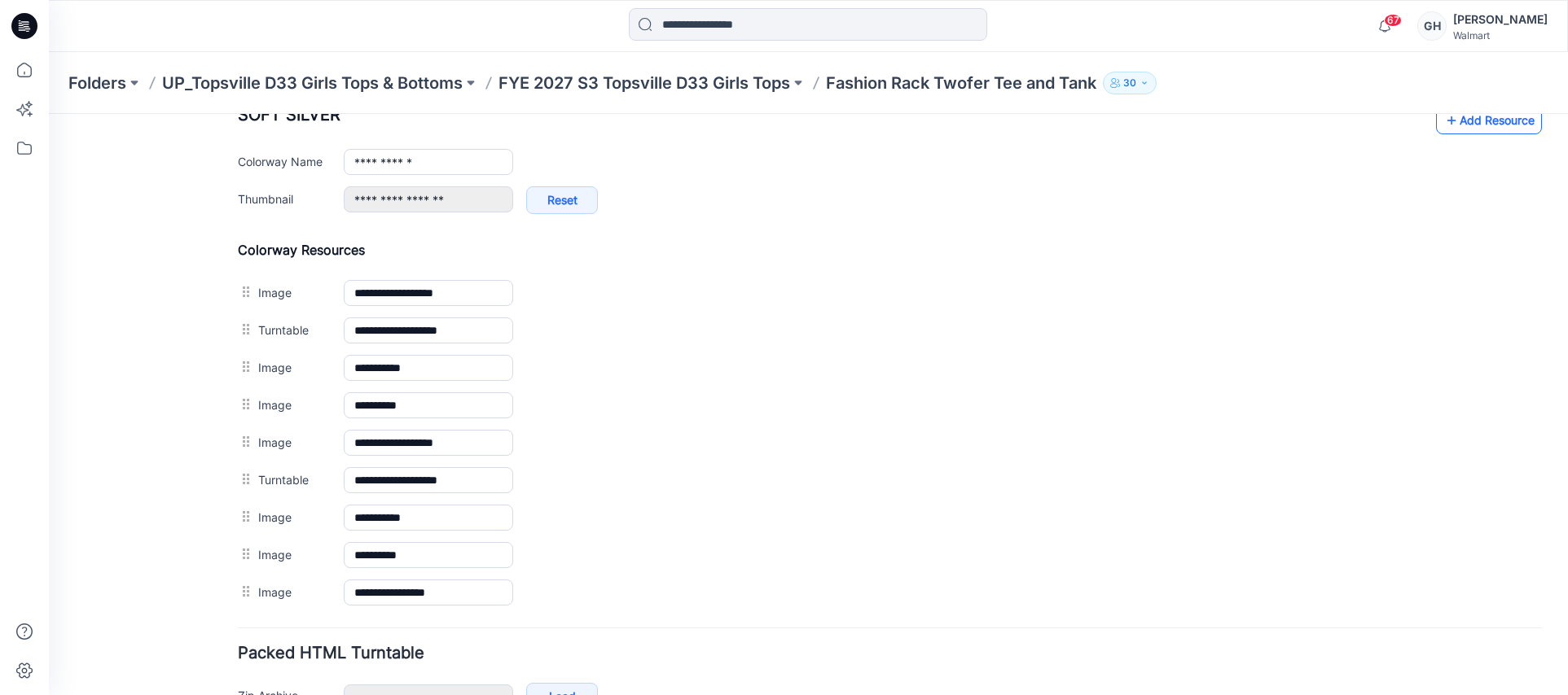
click at [1476, 114] on link "Add Resource" at bounding box center [1489, 121] width 106 height 28
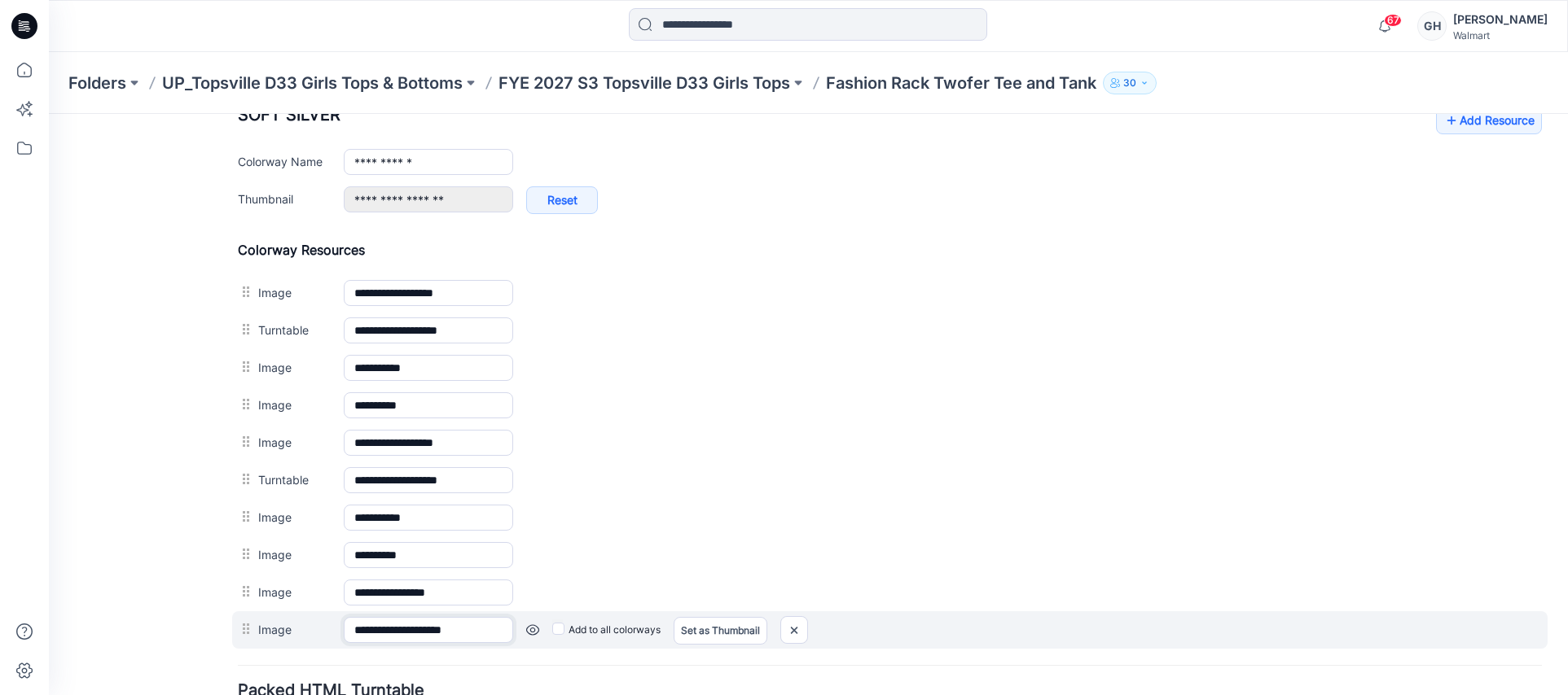
click at [396, 629] on input "**********" at bounding box center [428, 630] width 169 height 26
click at [396, 630] on input "**********" at bounding box center [428, 630] width 169 height 26
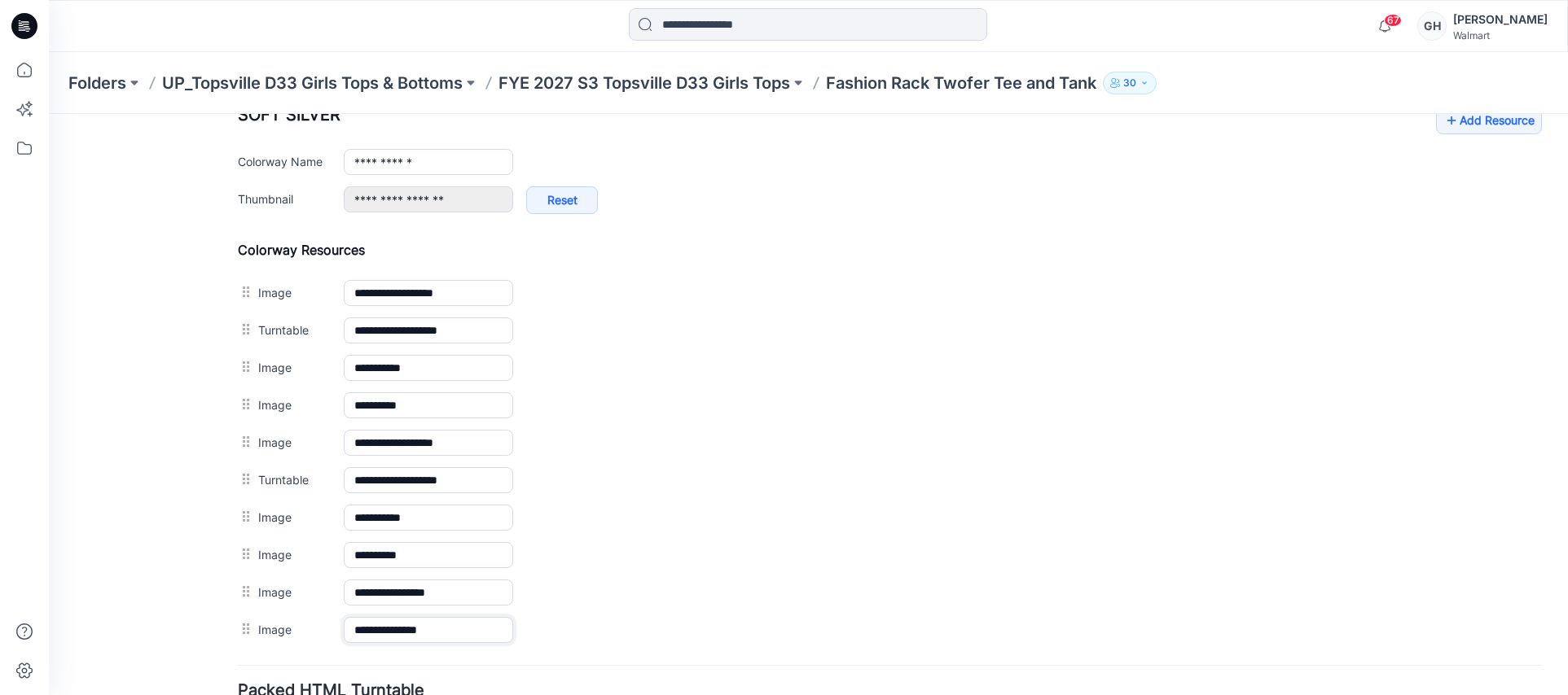
type input "**********"
click at [159, 641] on div "General Cover Image Current Version Colorways Packed Turntable" at bounding box center [147, 147] width 130 height 1345
click at [1463, 130] on link "Add Resource" at bounding box center [1489, 121] width 106 height 28
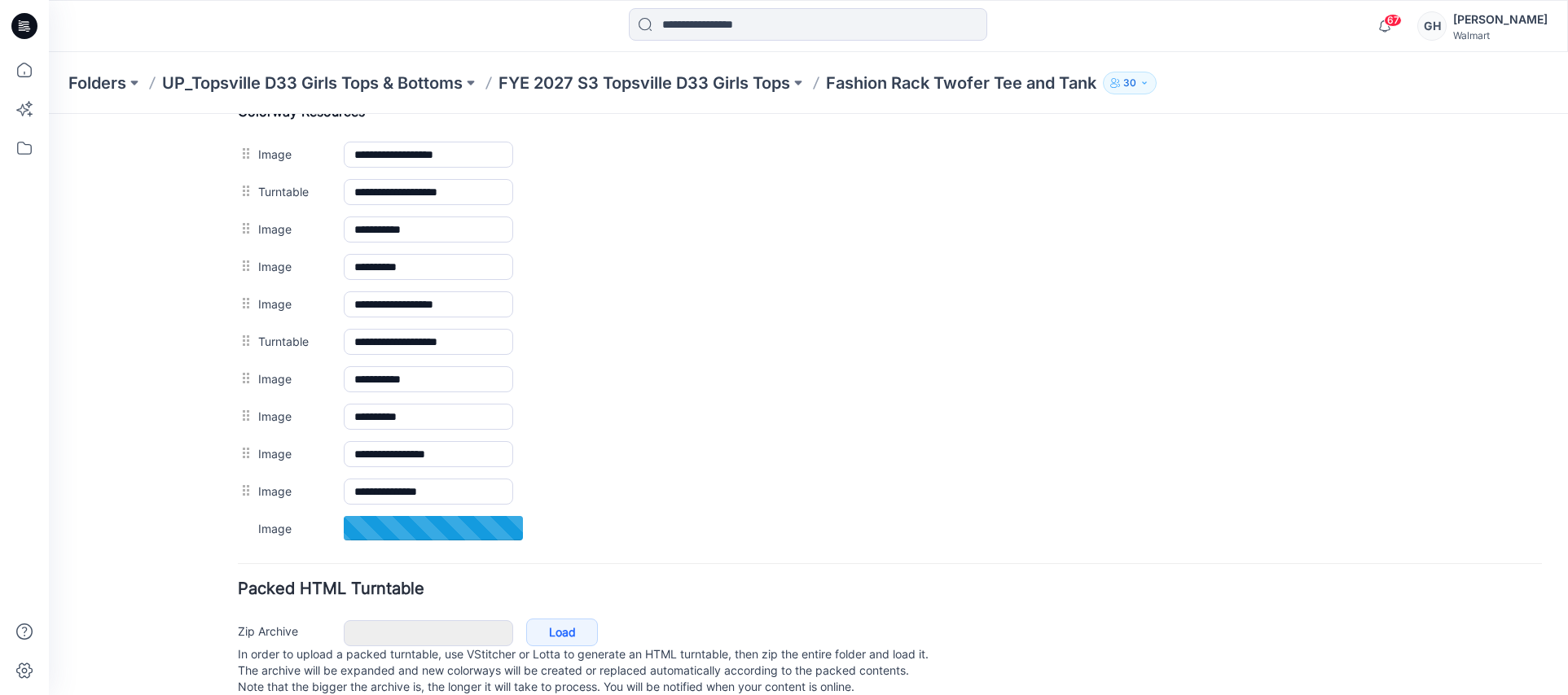
scroll to position [836, 0]
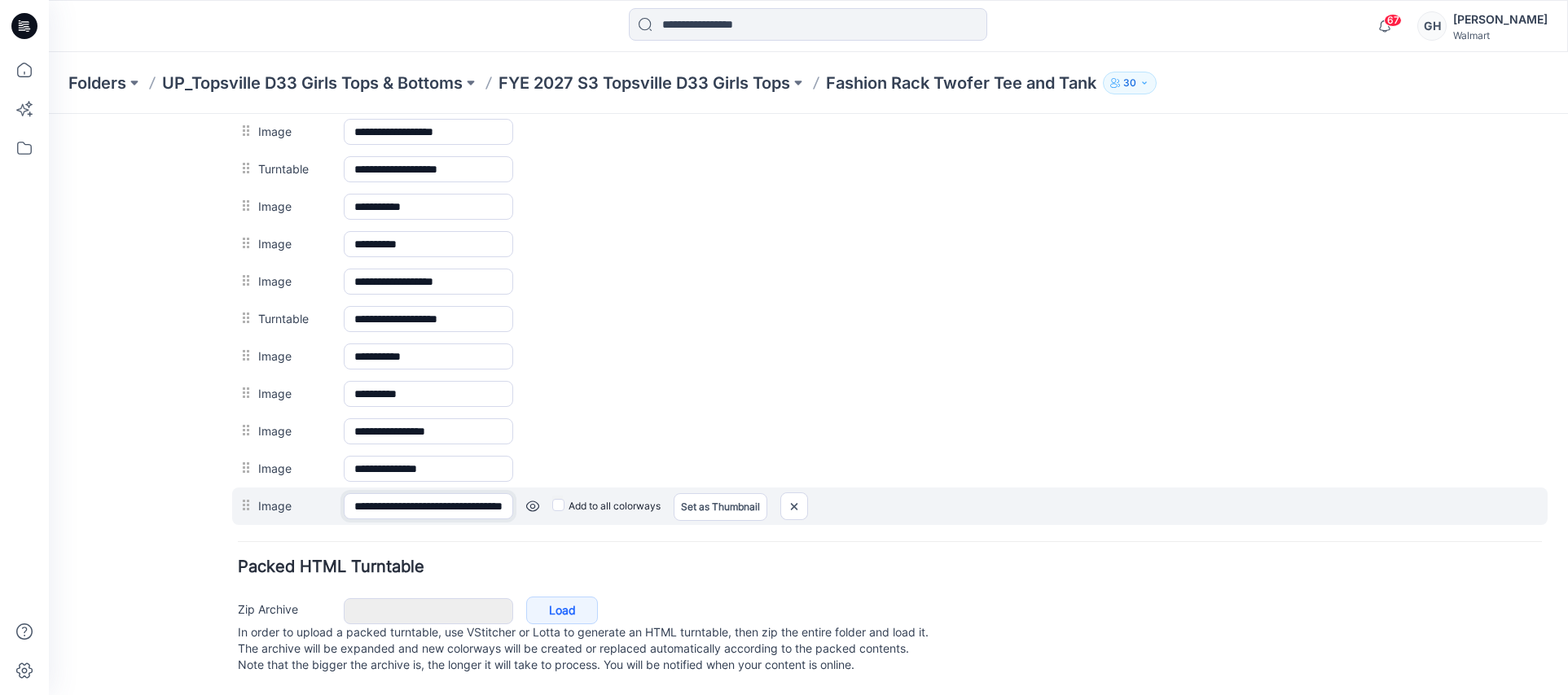
click at [435, 493] on input "**********" at bounding box center [428, 506] width 169 height 26
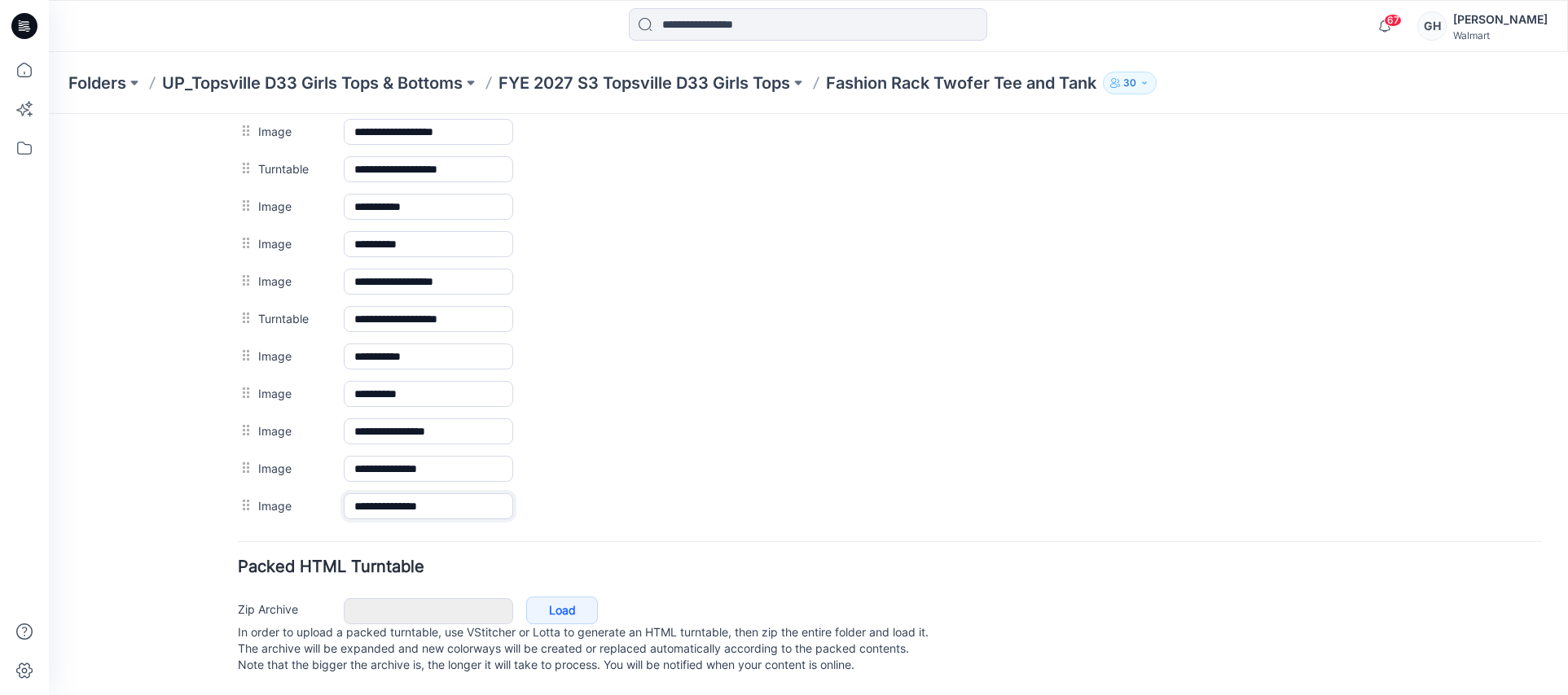
type input "**********"
click at [205, 483] on div "General Cover Image Current Version Colorways Packed Turntable" at bounding box center [147, 4] width 130 height 1383
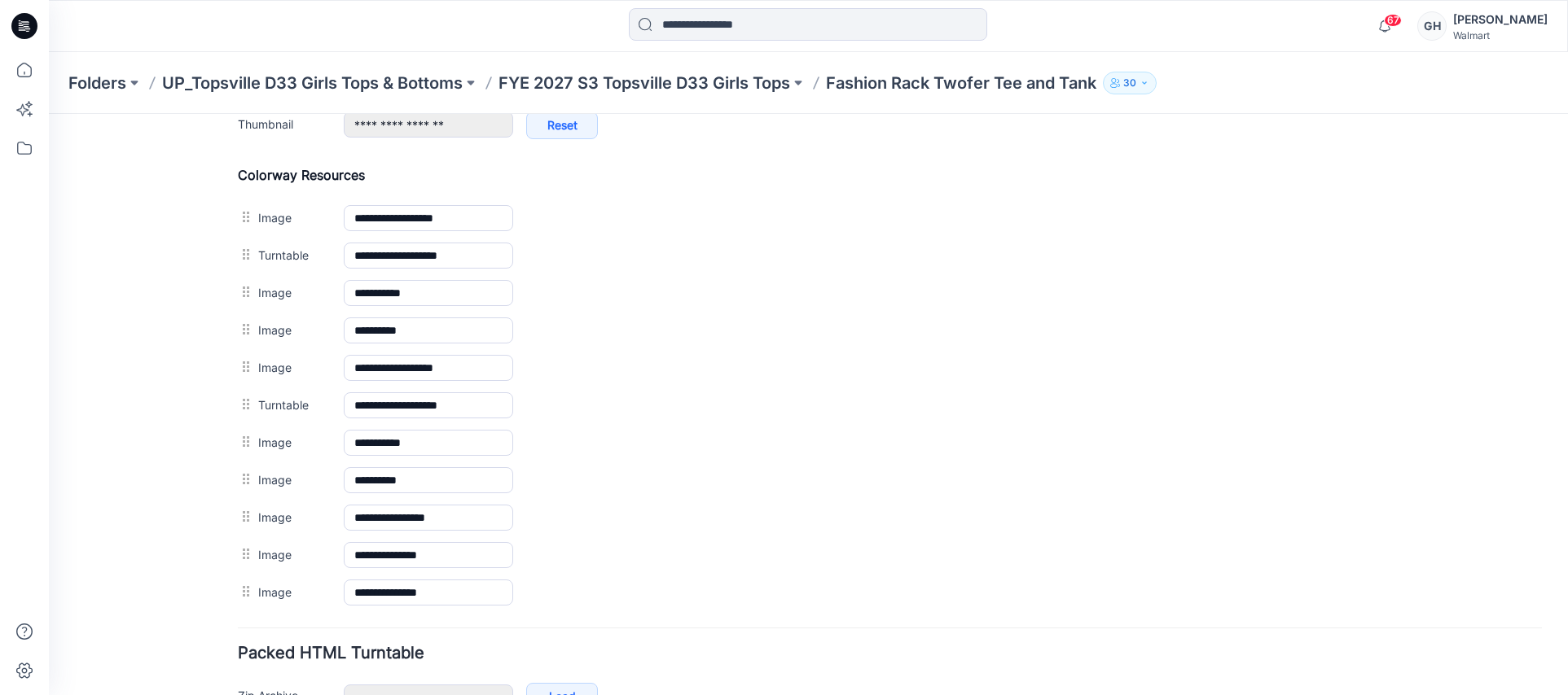
scroll to position [633, 0]
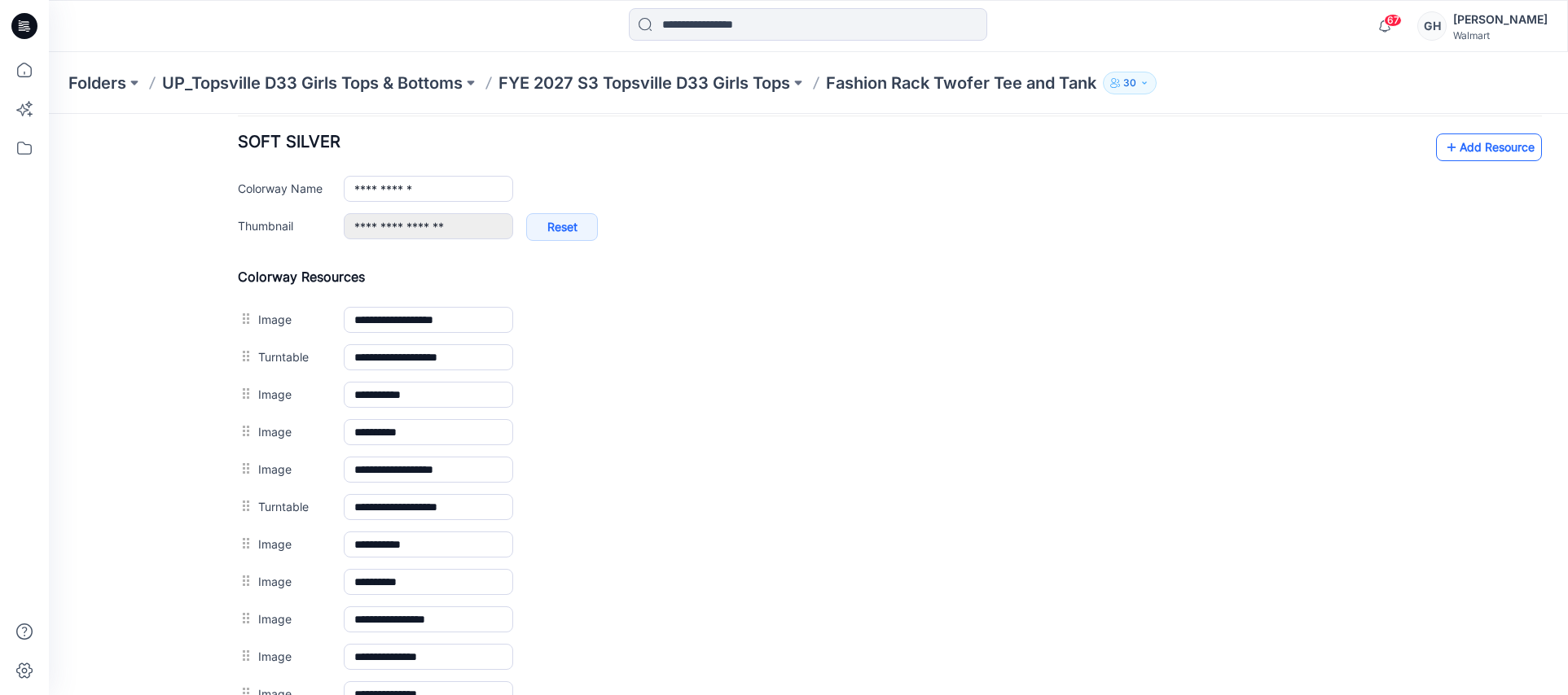
click at [1475, 144] on link "Add Resource" at bounding box center [1489, 147] width 106 height 28
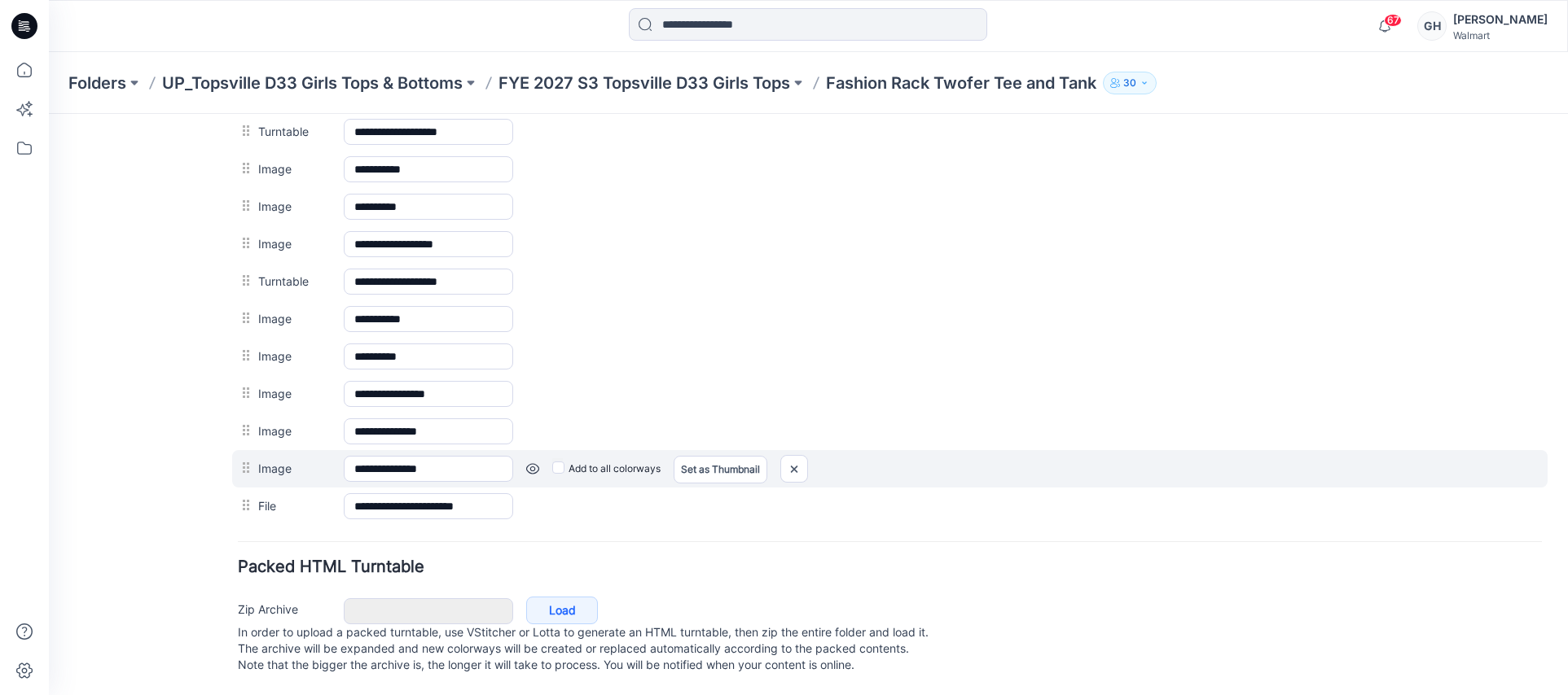
scroll to position [875, 0]
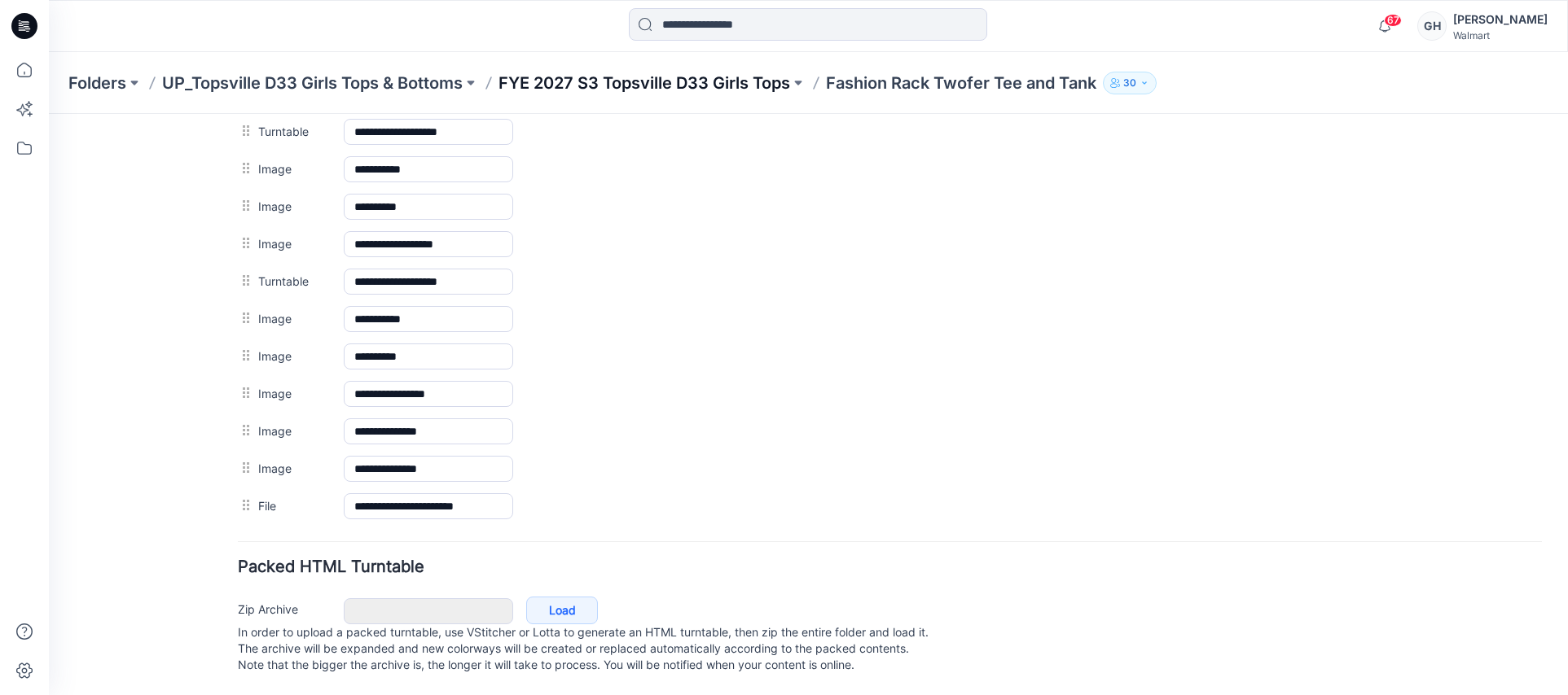
click at [737, 73] on p "FYE 2027 S3 Topsville D33 Girls Tops" at bounding box center [644, 83] width 291 height 23
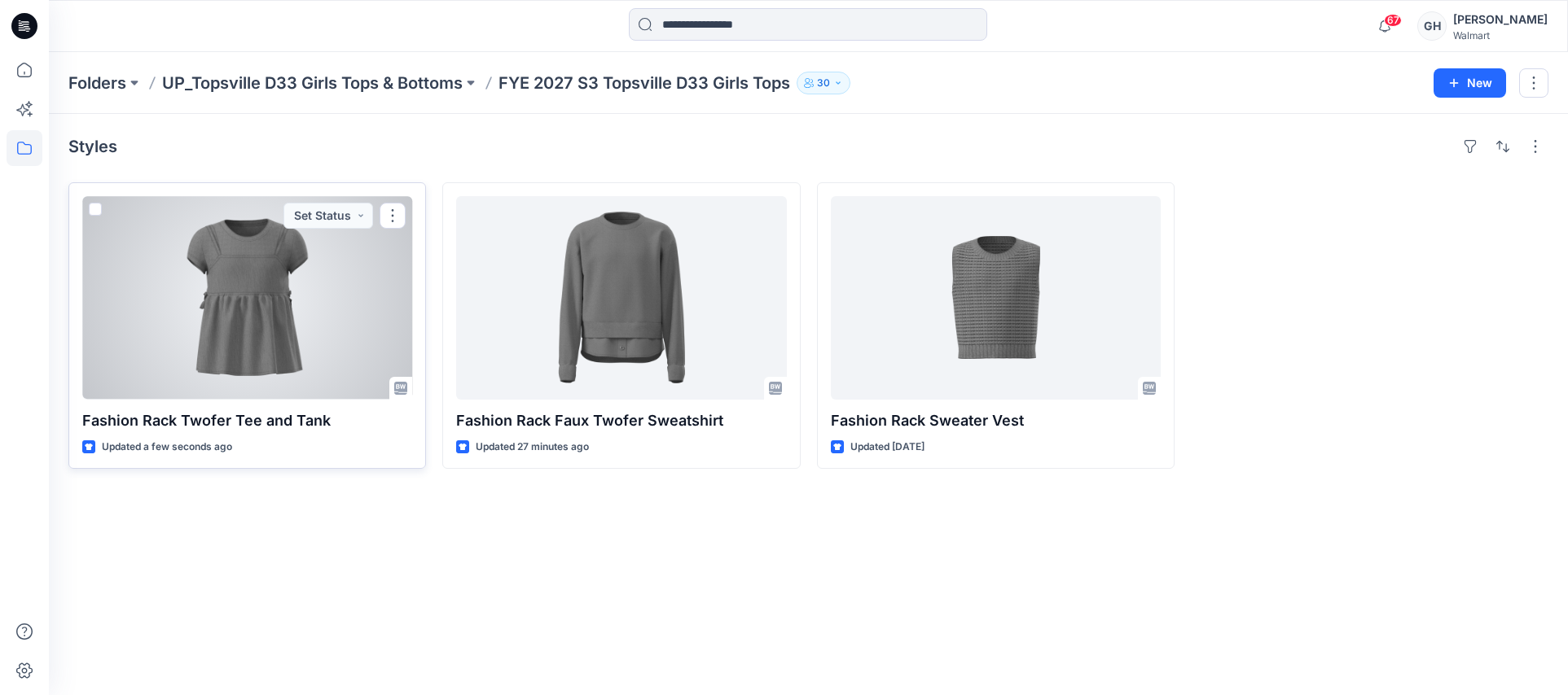
click at [300, 356] on div at bounding box center [248, 298] width 330 height 204
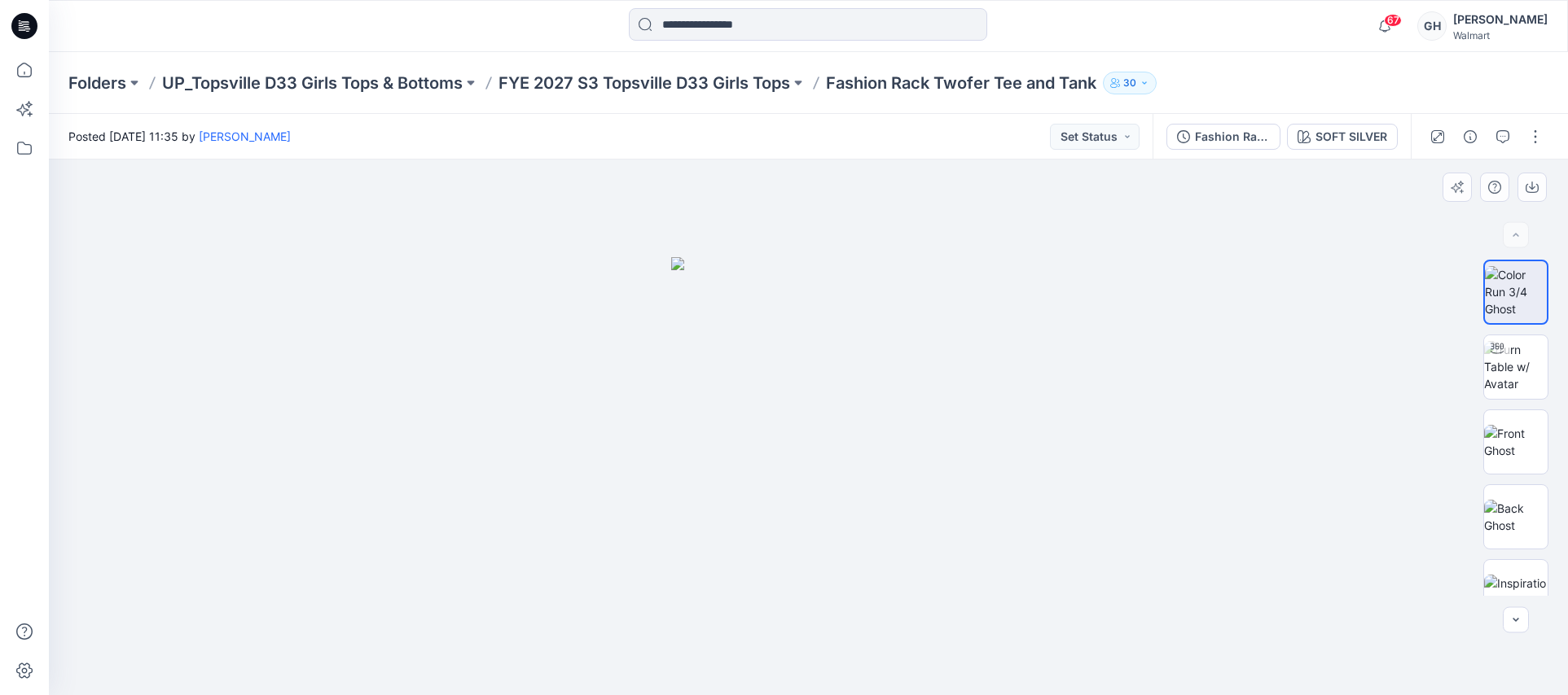
drag, startPoint x: 1020, startPoint y: 560, endPoint x: 1189, endPoint y: 474, distance: 189.6
click at [1020, 560] on div at bounding box center [809, 427] width 1519 height 536
drag, startPoint x: 1513, startPoint y: 334, endPoint x: 1514, endPoint y: 350, distance: 16.0
click at [1513, 341] on img at bounding box center [1516, 367] width 63 height 51
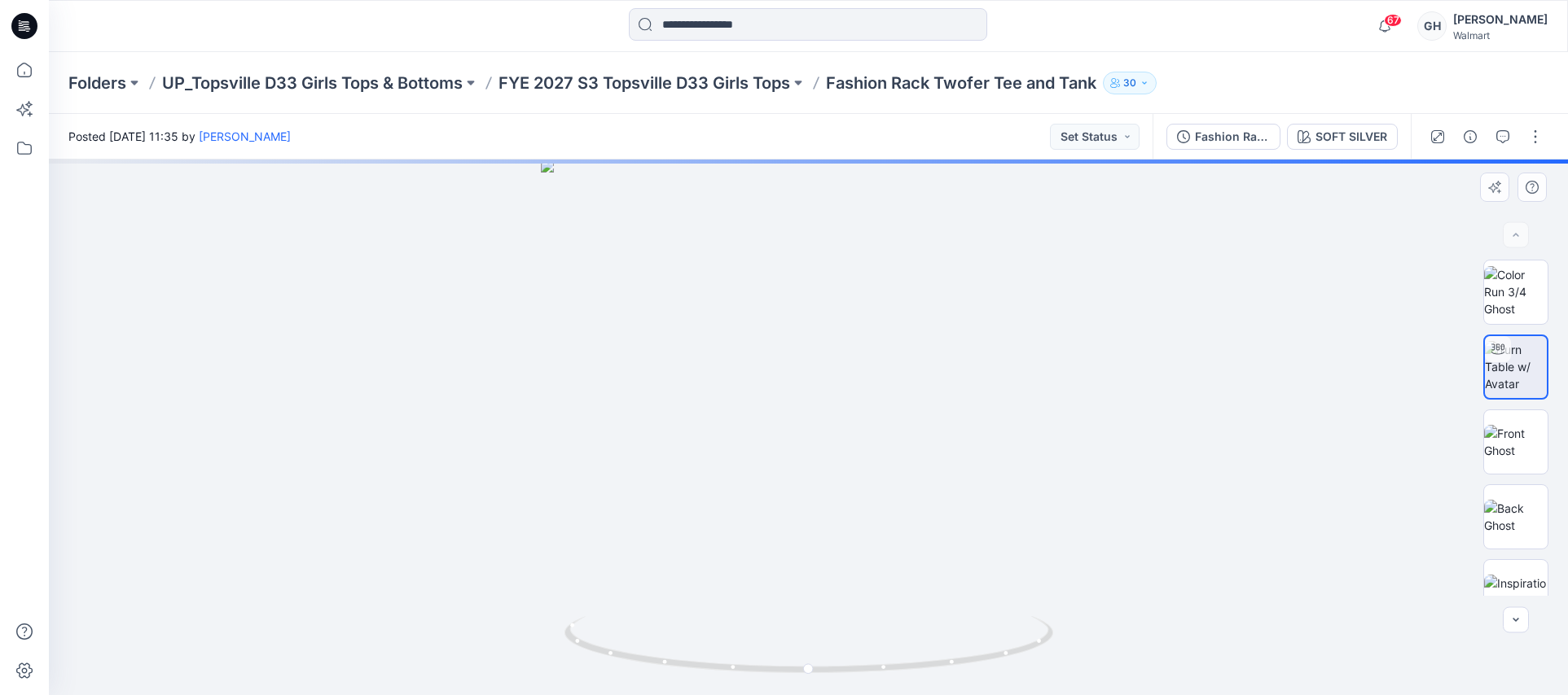
click at [1509, 408] on div "XLSX" at bounding box center [1516, 427] width 65 height 336
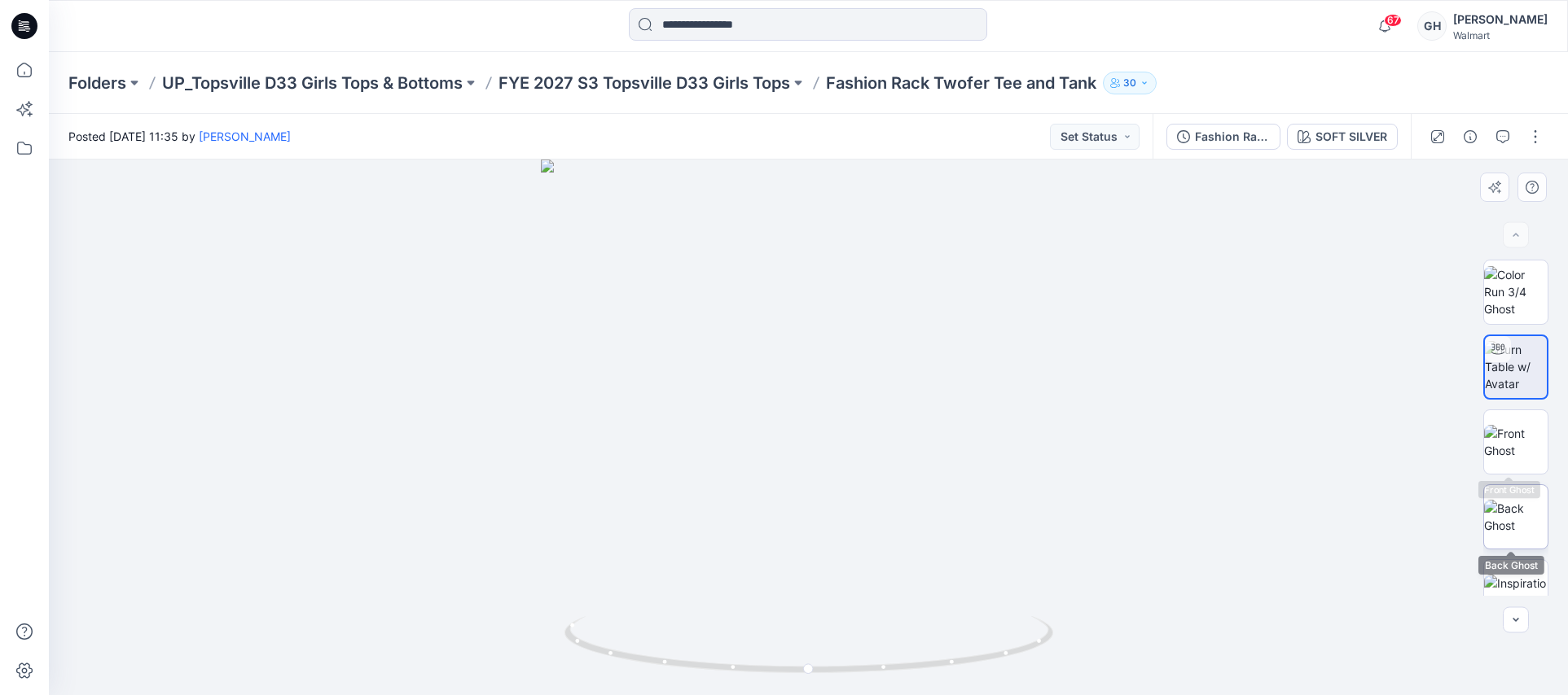
click at [1502, 505] on img at bounding box center [1516, 517] width 63 height 34
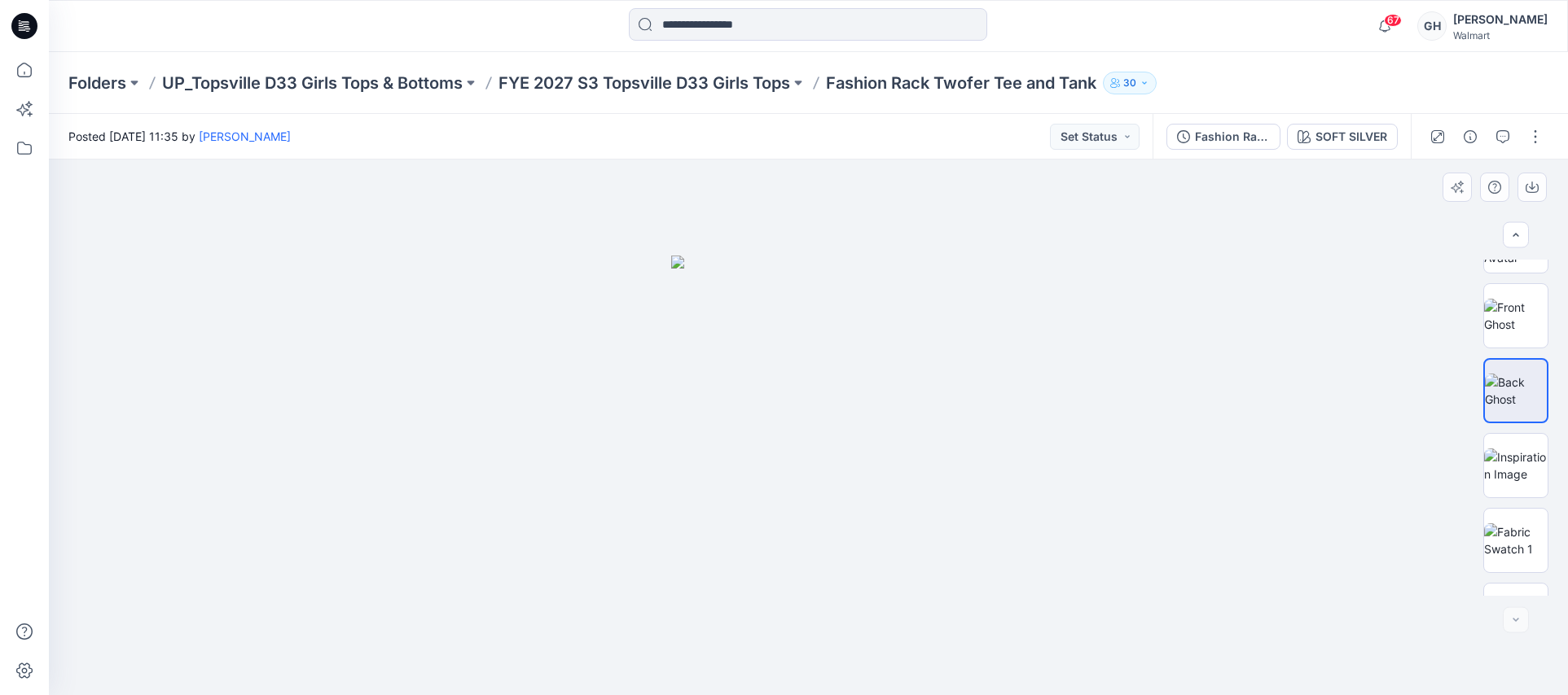
scroll to position [254, 0]
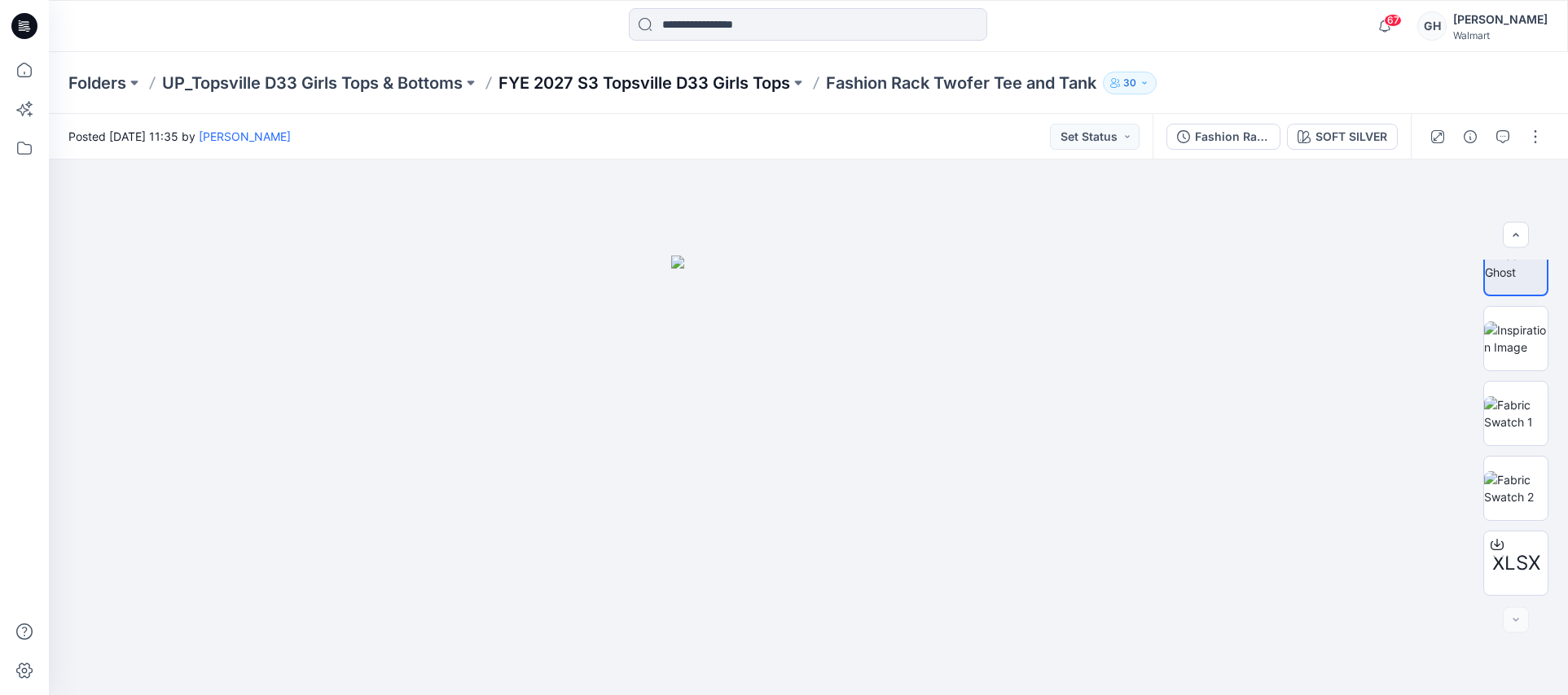
click at [686, 85] on p "FYE 2027 S3 Topsville D33 Girls Tops" at bounding box center [644, 83] width 291 height 23
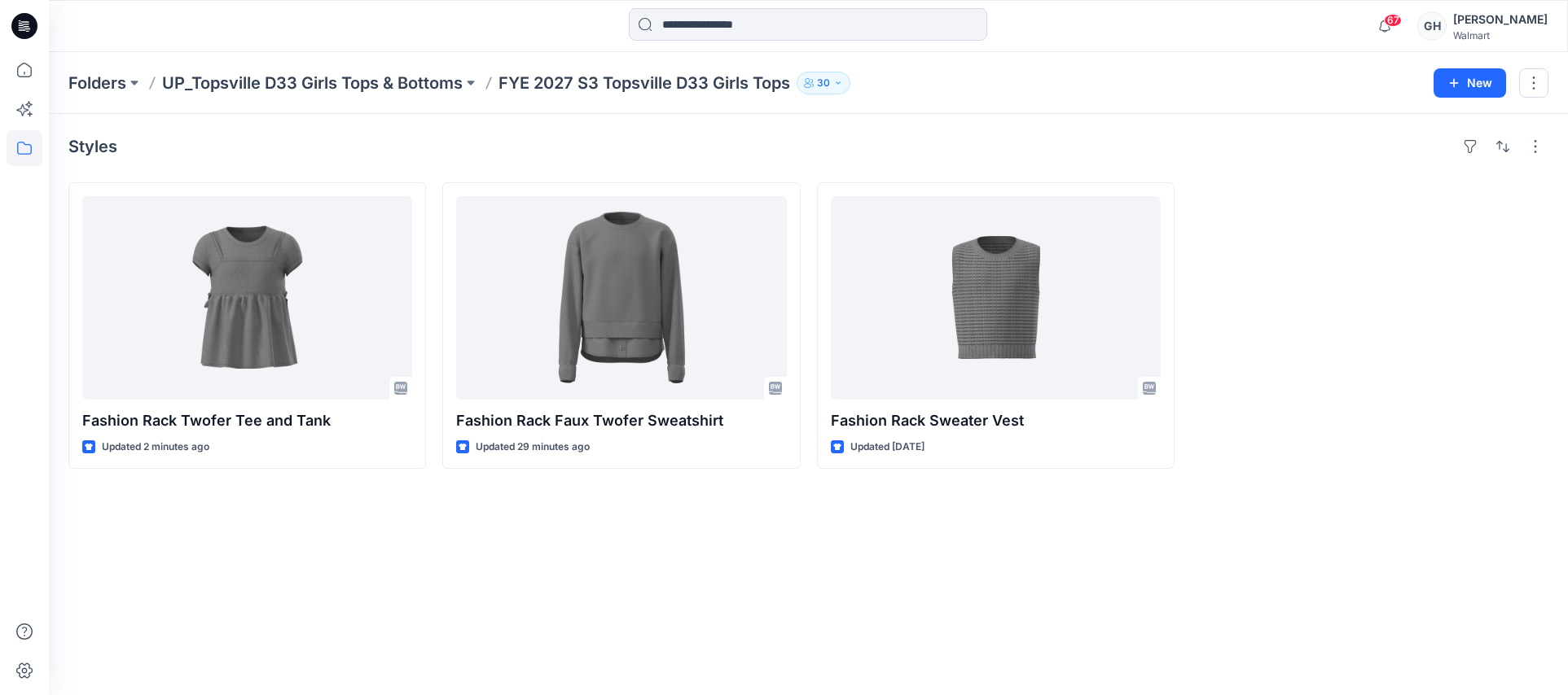
drag, startPoint x: 921, startPoint y: 611, endPoint x: 852, endPoint y: 686, distance: 101.9
click at [921, 611] on div "Styles Fashion Rack Twofer Tee and Tank Updated 2 minutes ago Fashion Rack Faux…" at bounding box center [809, 405] width 1519 height 582
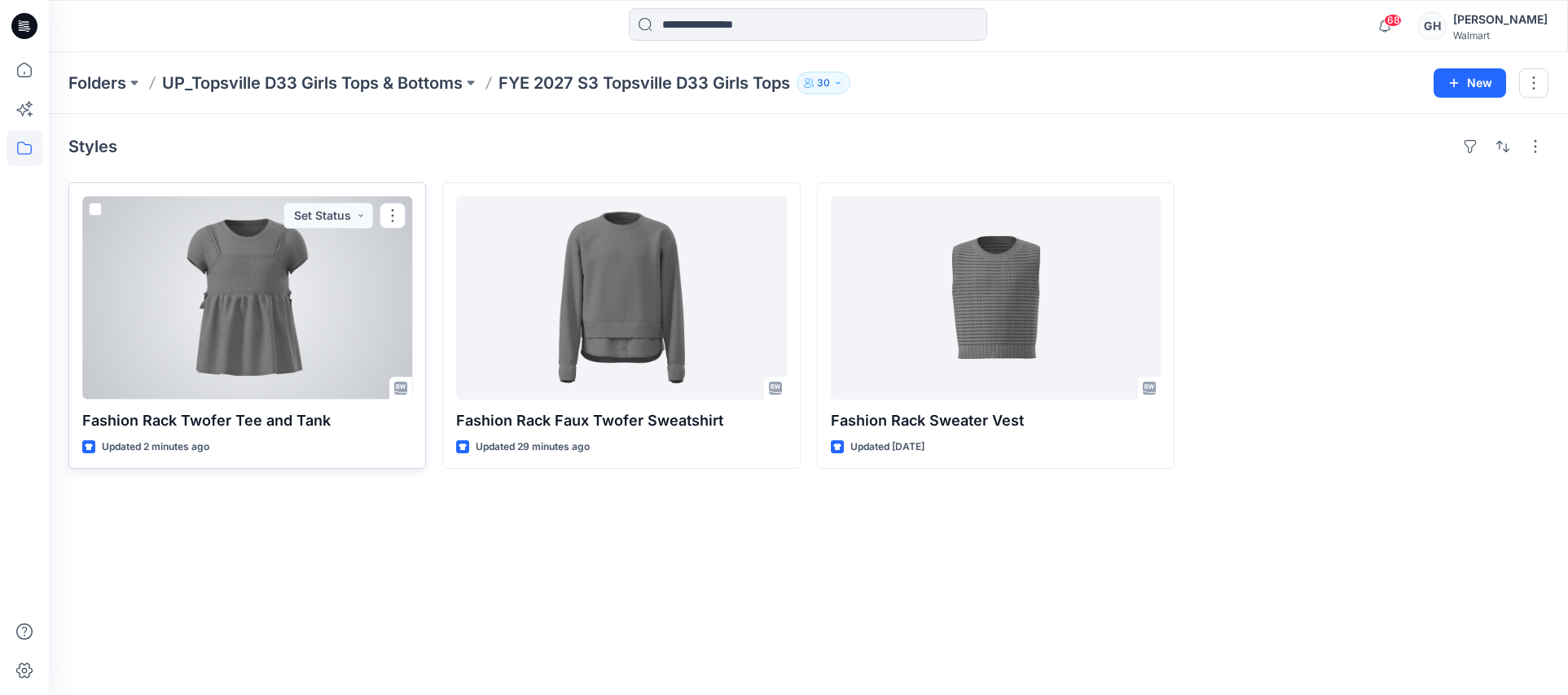
click at [330, 367] on div at bounding box center [248, 298] width 330 height 204
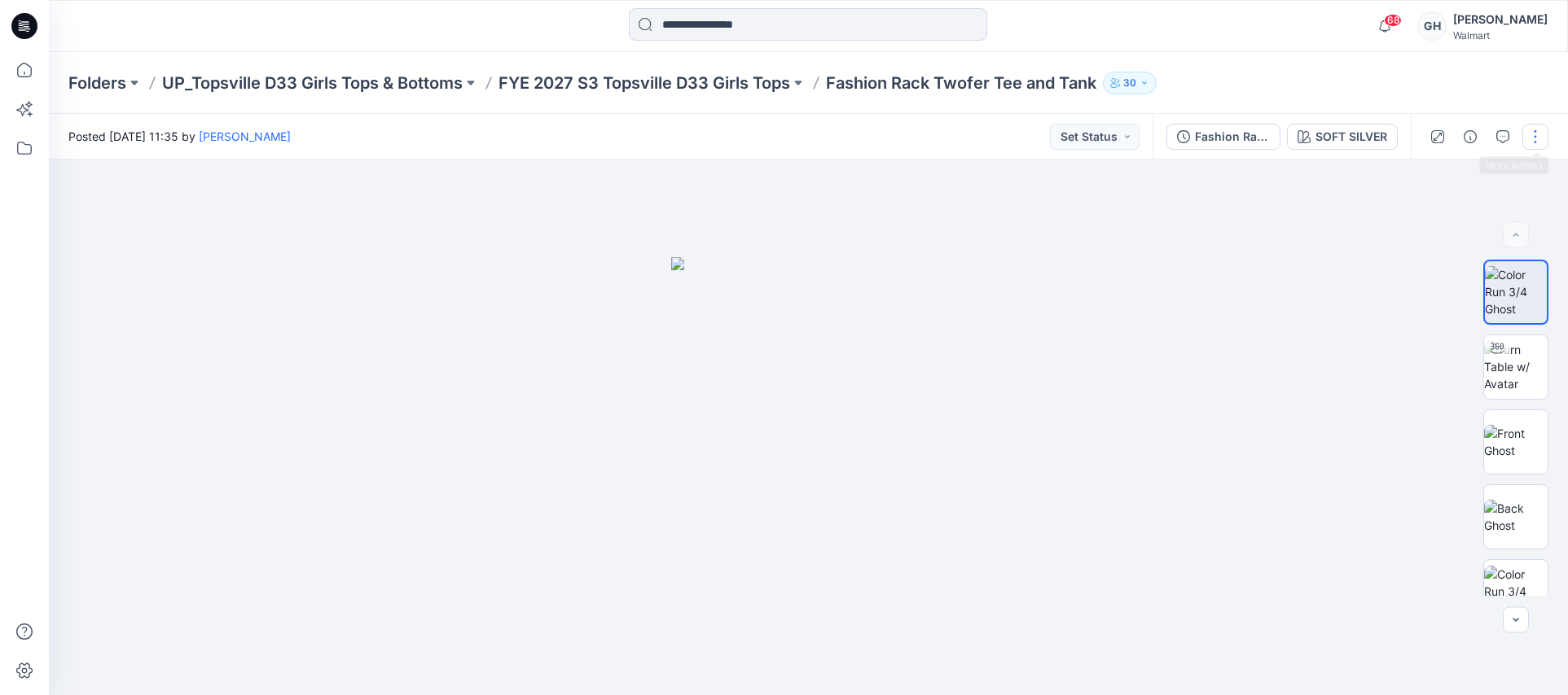
click at [1530, 132] on button "button" at bounding box center [1536, 137] width 26 height 26
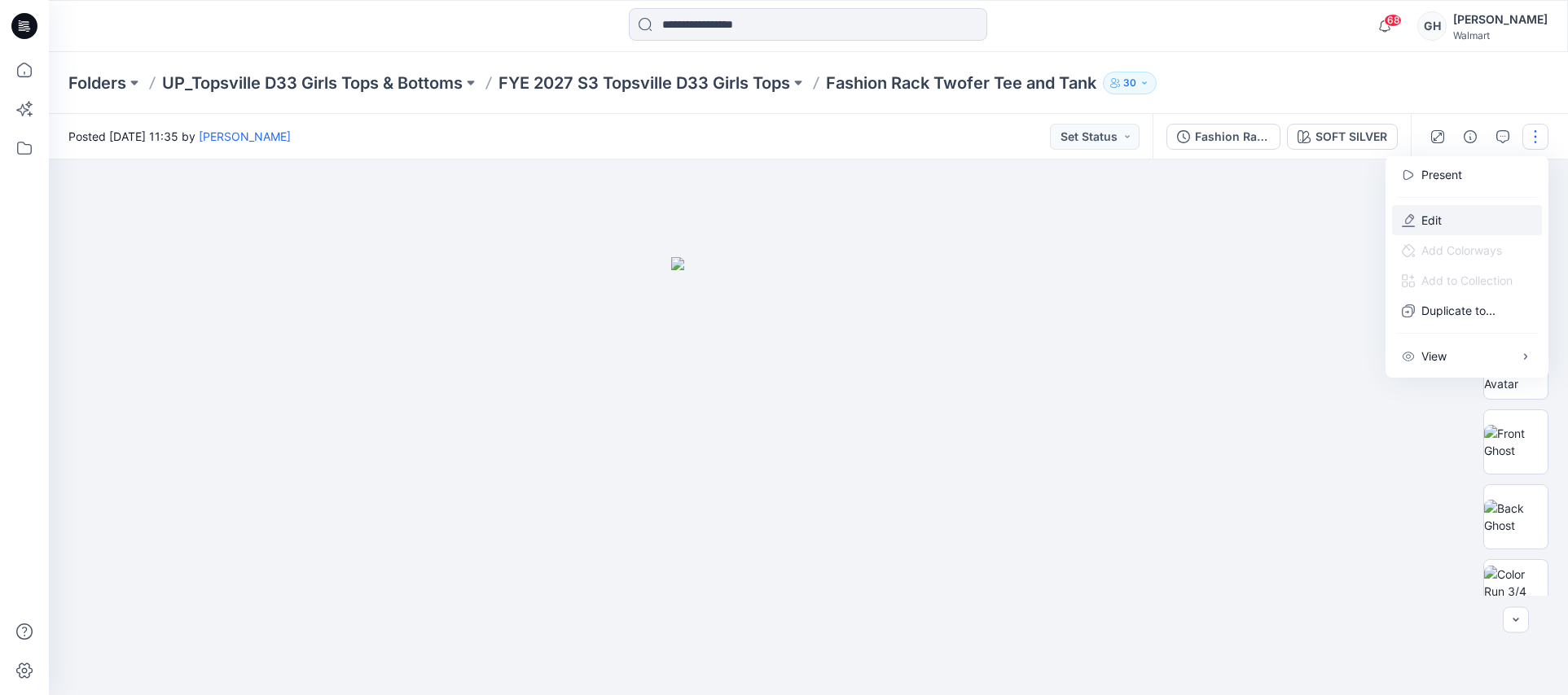
click at [1445, 209] on button "Edit" at bounding box center [1467, 220] width 150 height 30
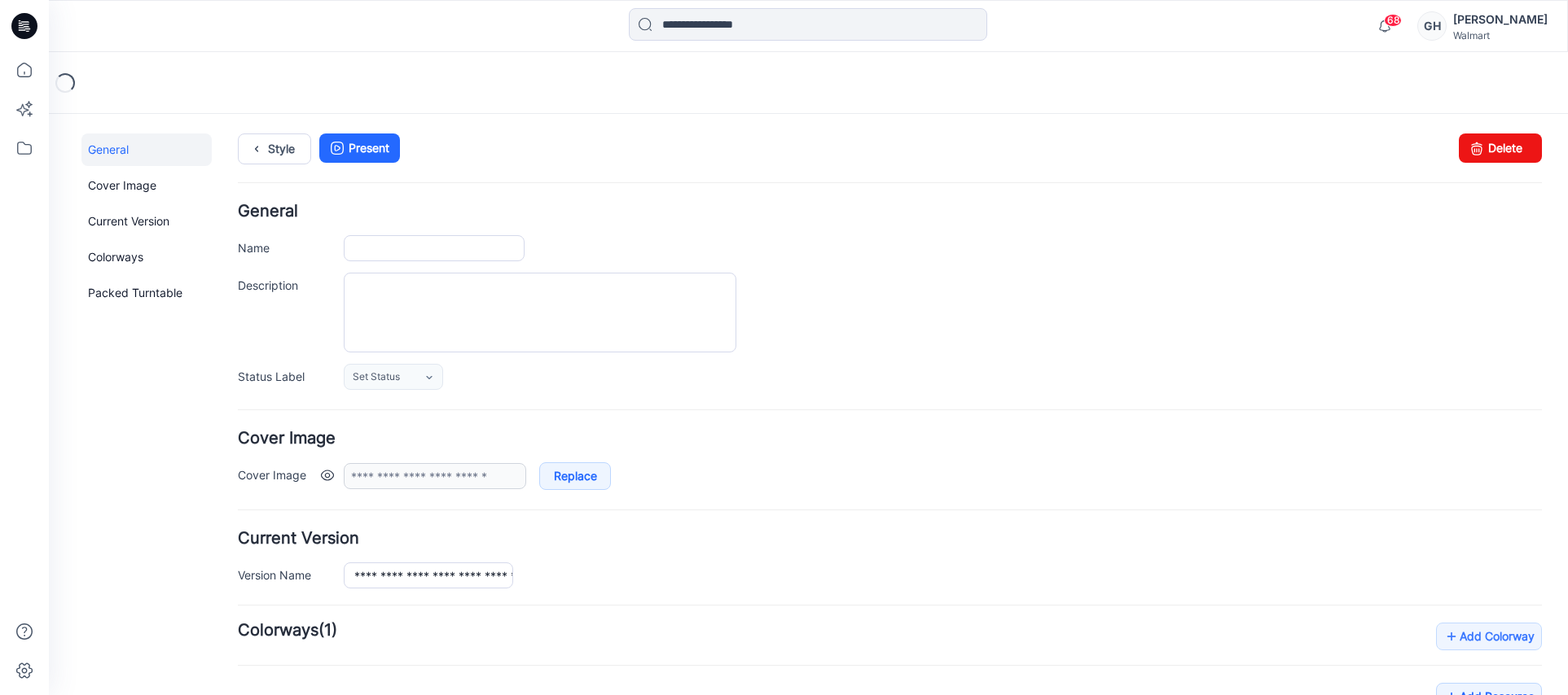
type input "**********"
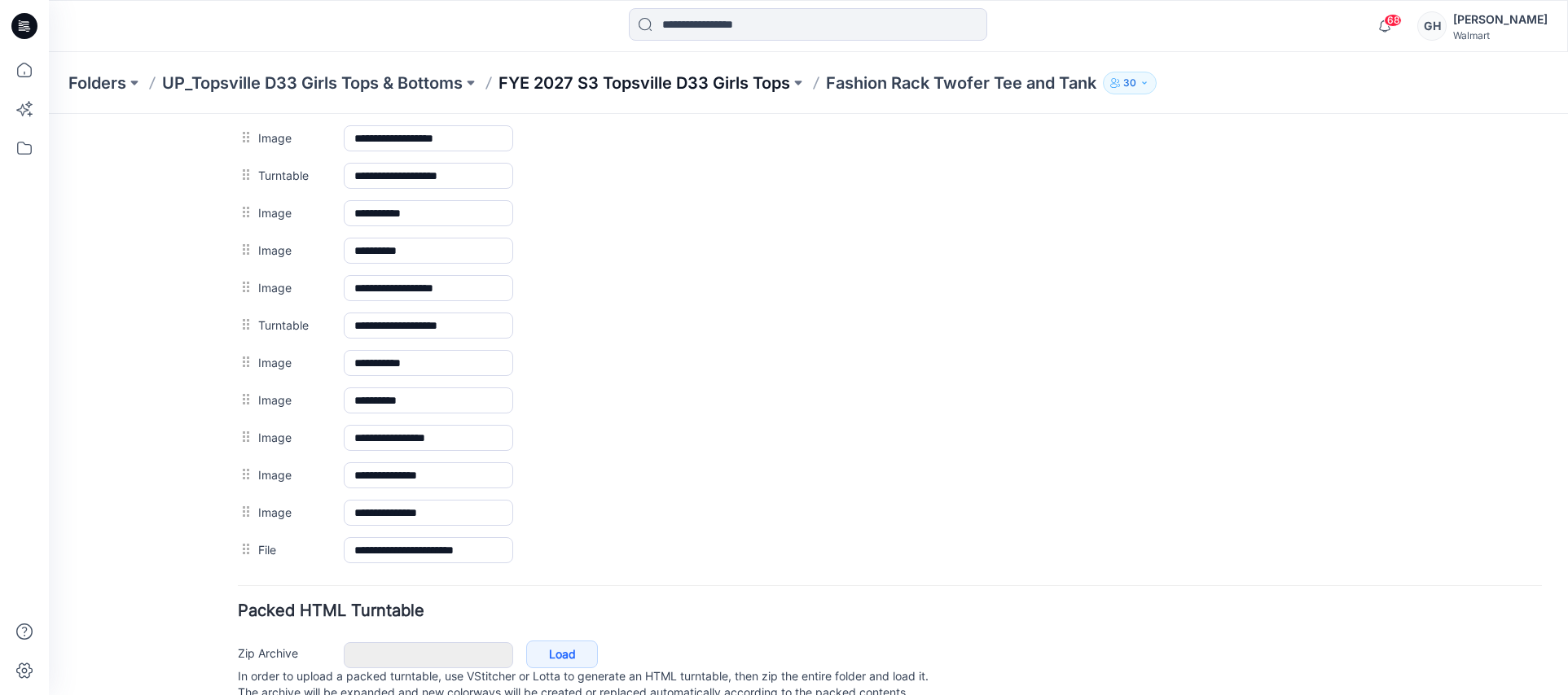
click at [738, 83] on p "FYE 2027 S3 Topsville D33 Girls Tops" at bounding box center [644, 83] width 291 height 23
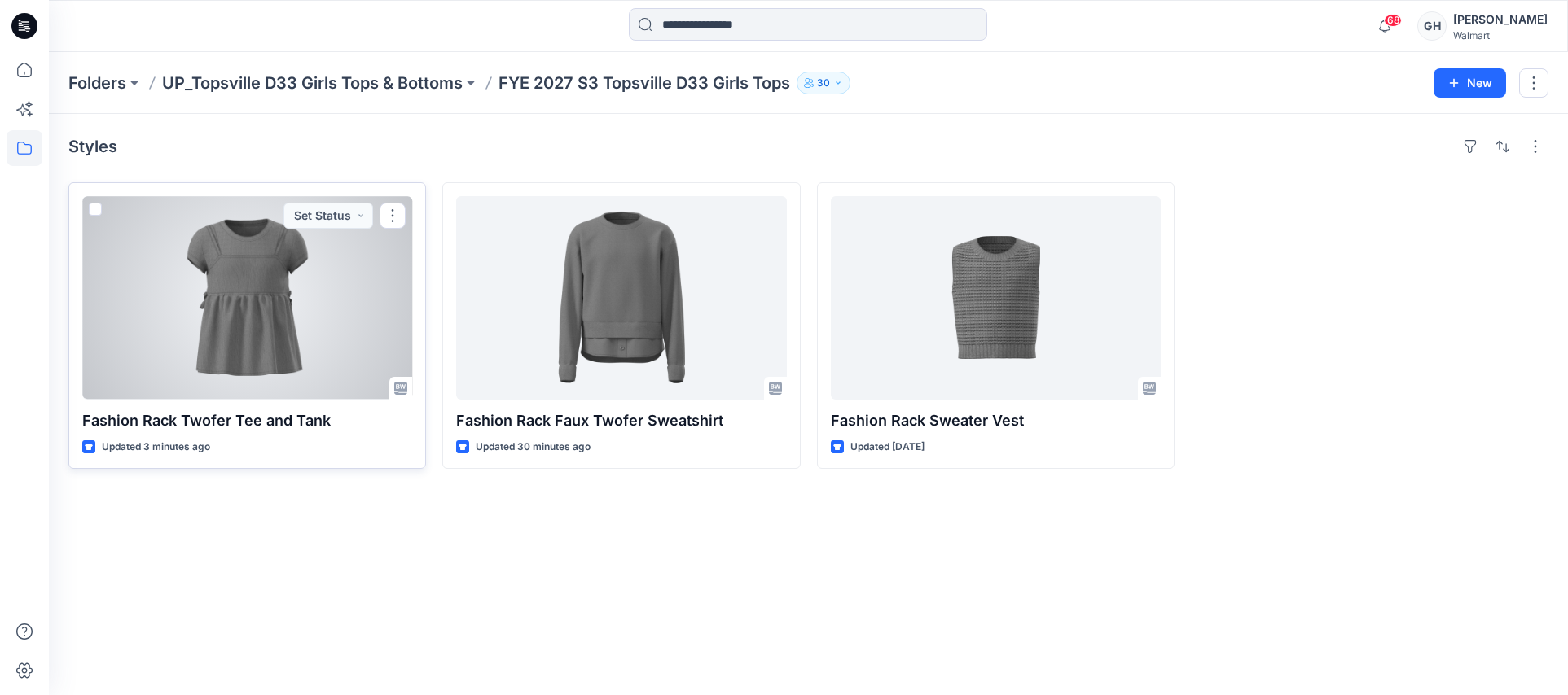
click at [195, 357] on div at bounding box center [248, 298] width 330 height 204
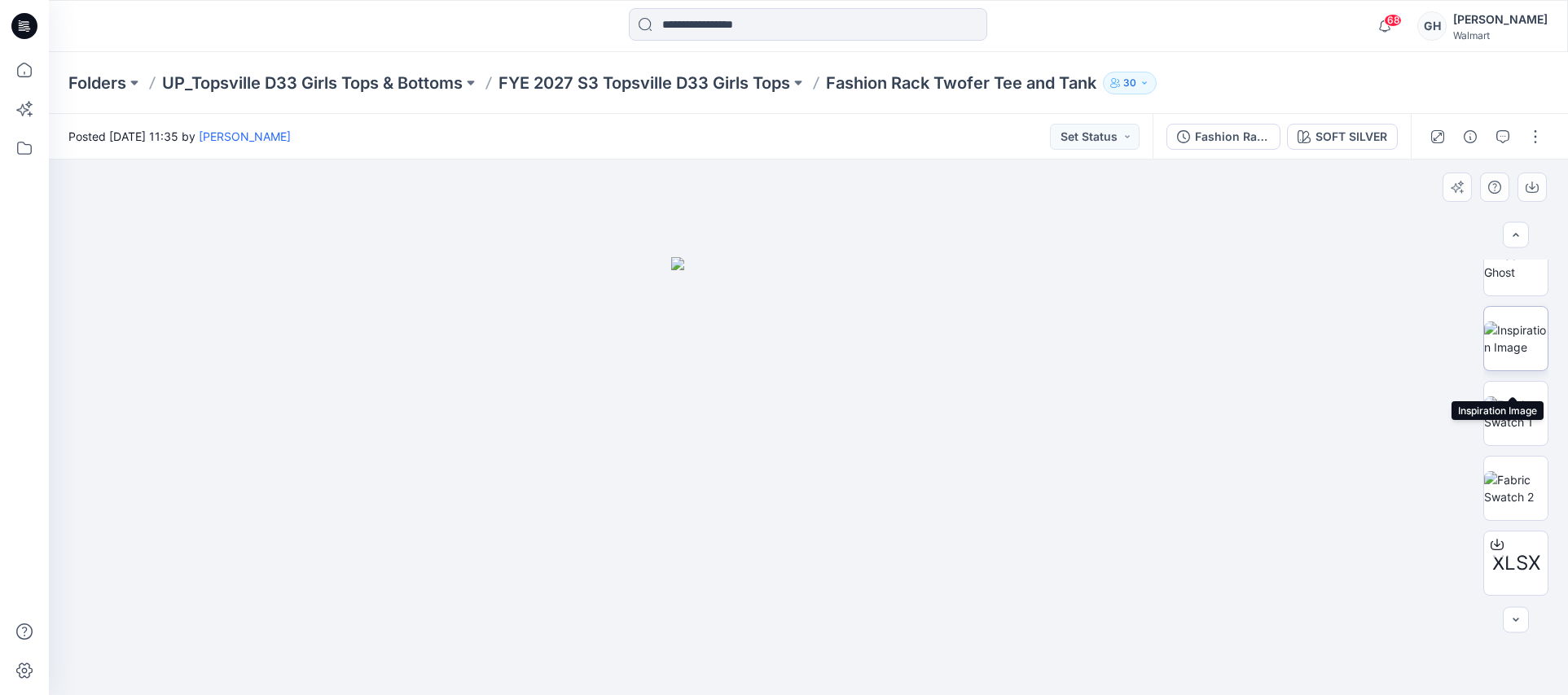
scroll to position [146, 0]
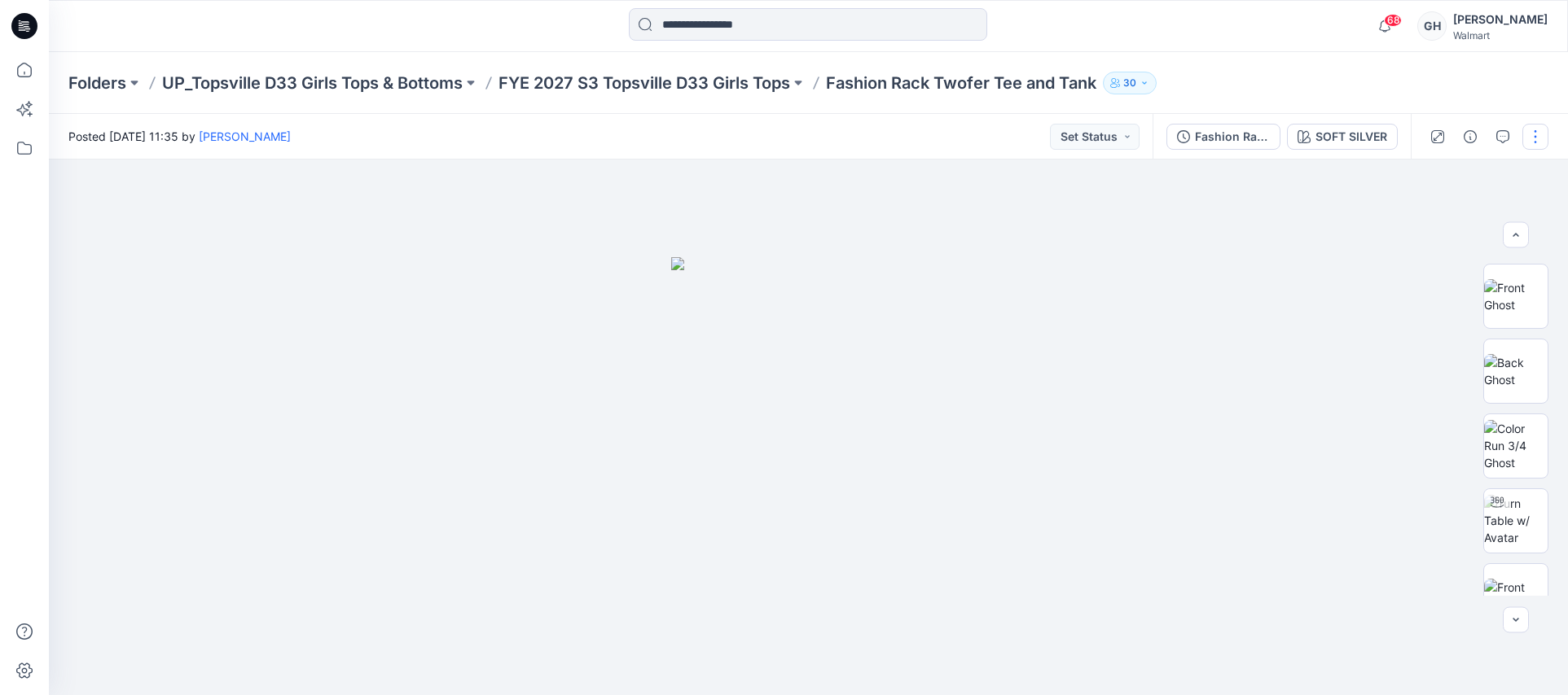
click at [1536, 141] on button "button" at bounding box center [1536, 137] width 26 height 26
click at [1424, 216] on p "Edit" at bounding box center [1431, 219] width 20 height 17
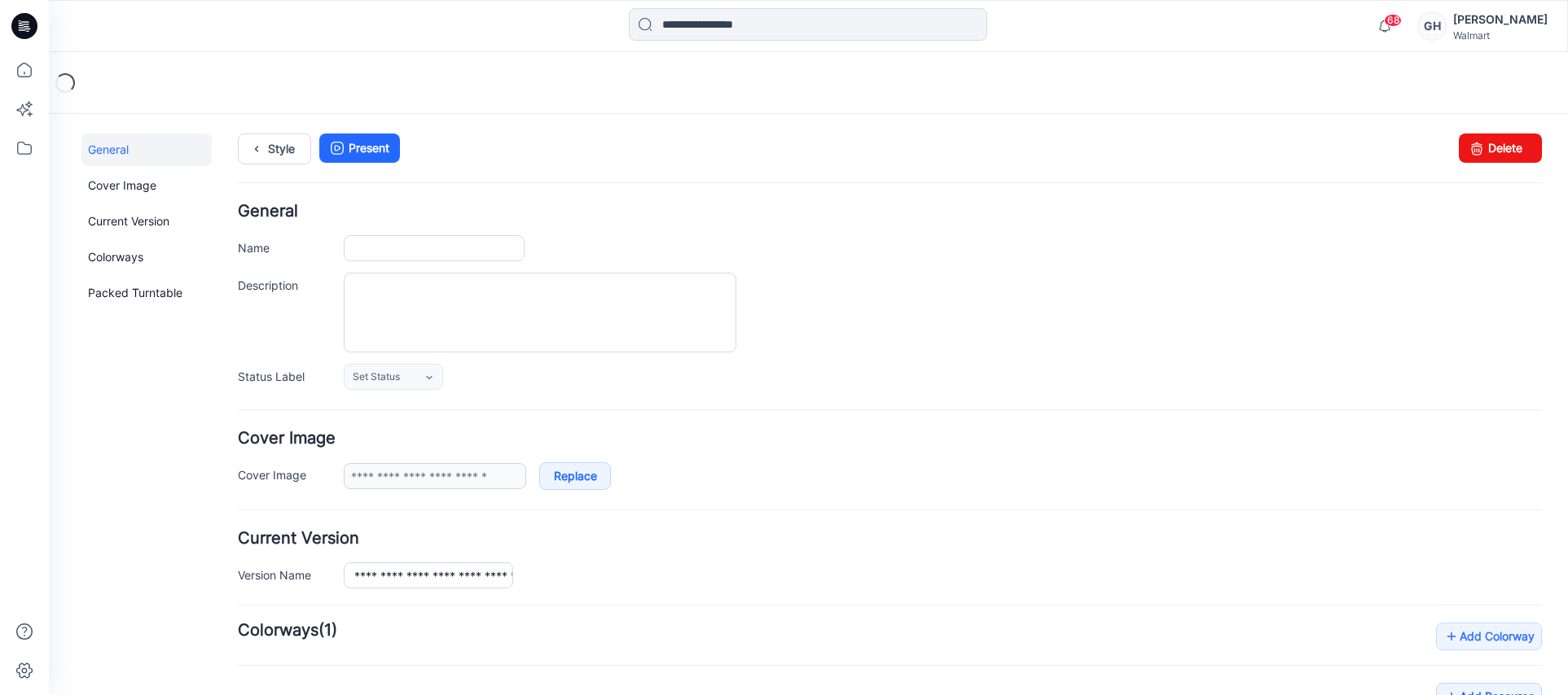
type input "**********"
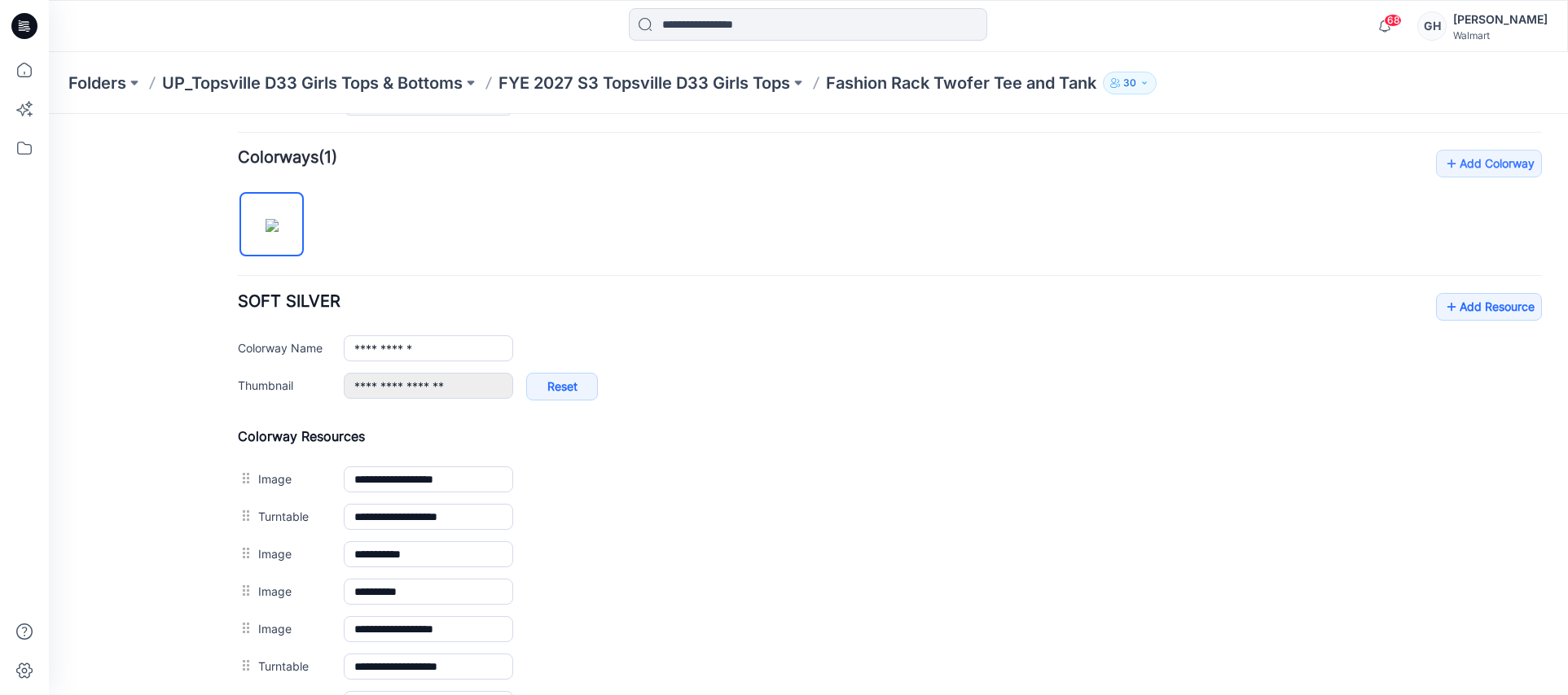
scroll to position [509, 0]
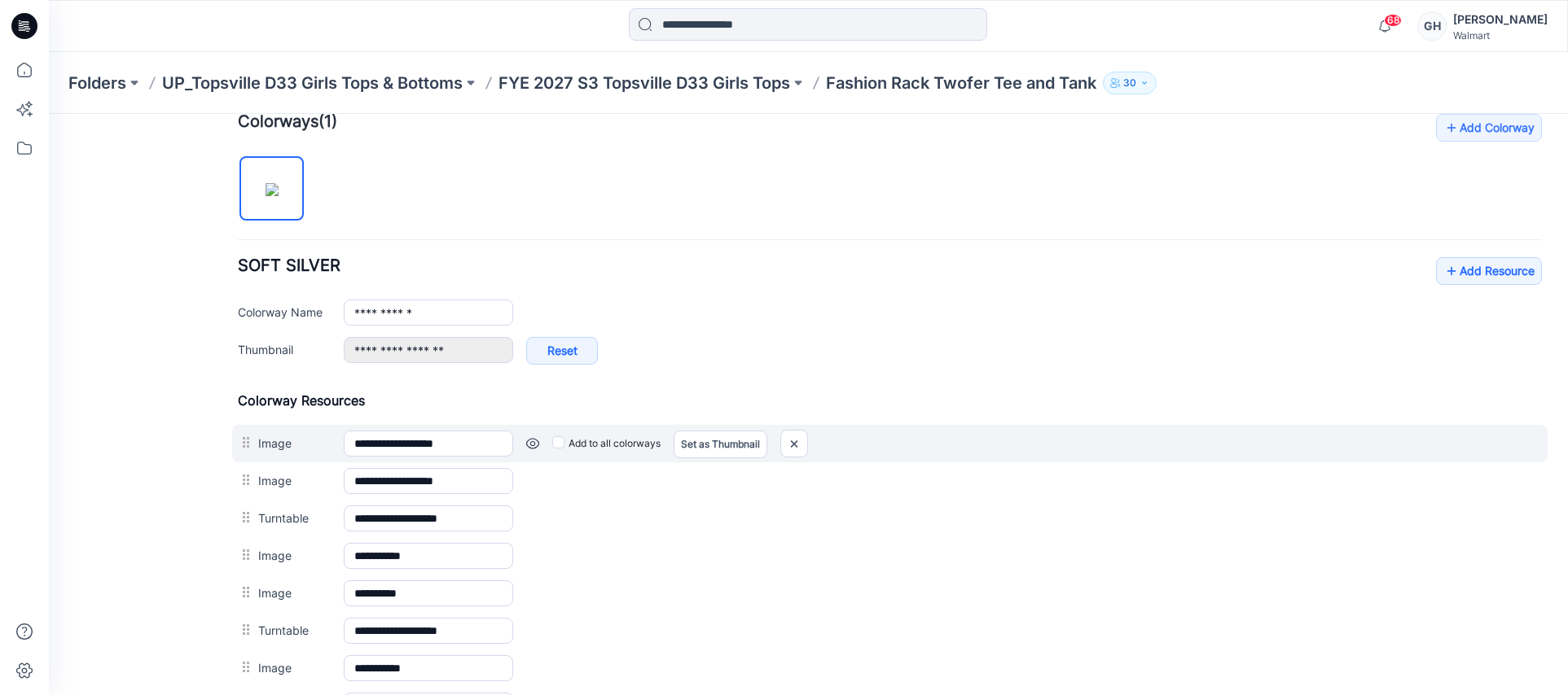
click at [529, 443] on link at bounding box center [532, 443] width 13 height 13
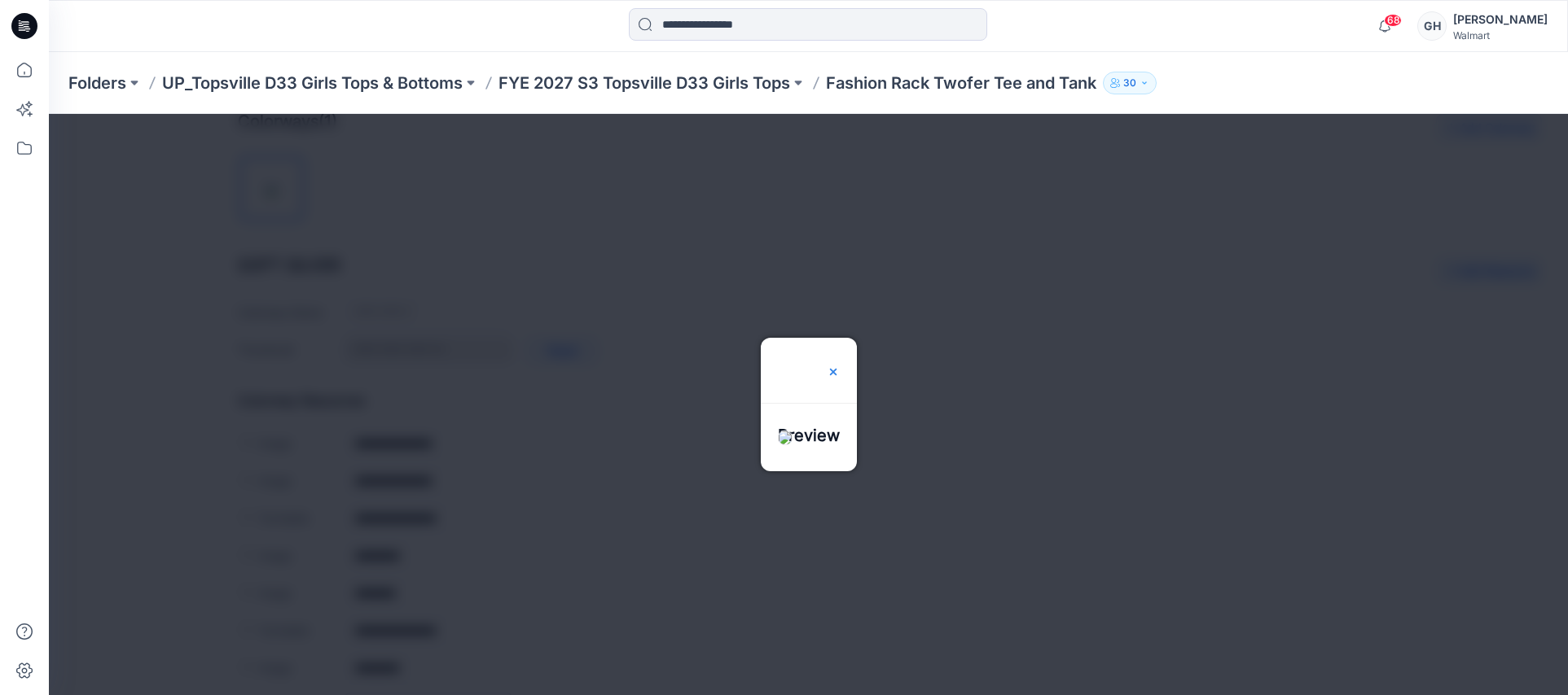
click at [840, 366] on img at bounding box center [833, 372] width 13 height 13
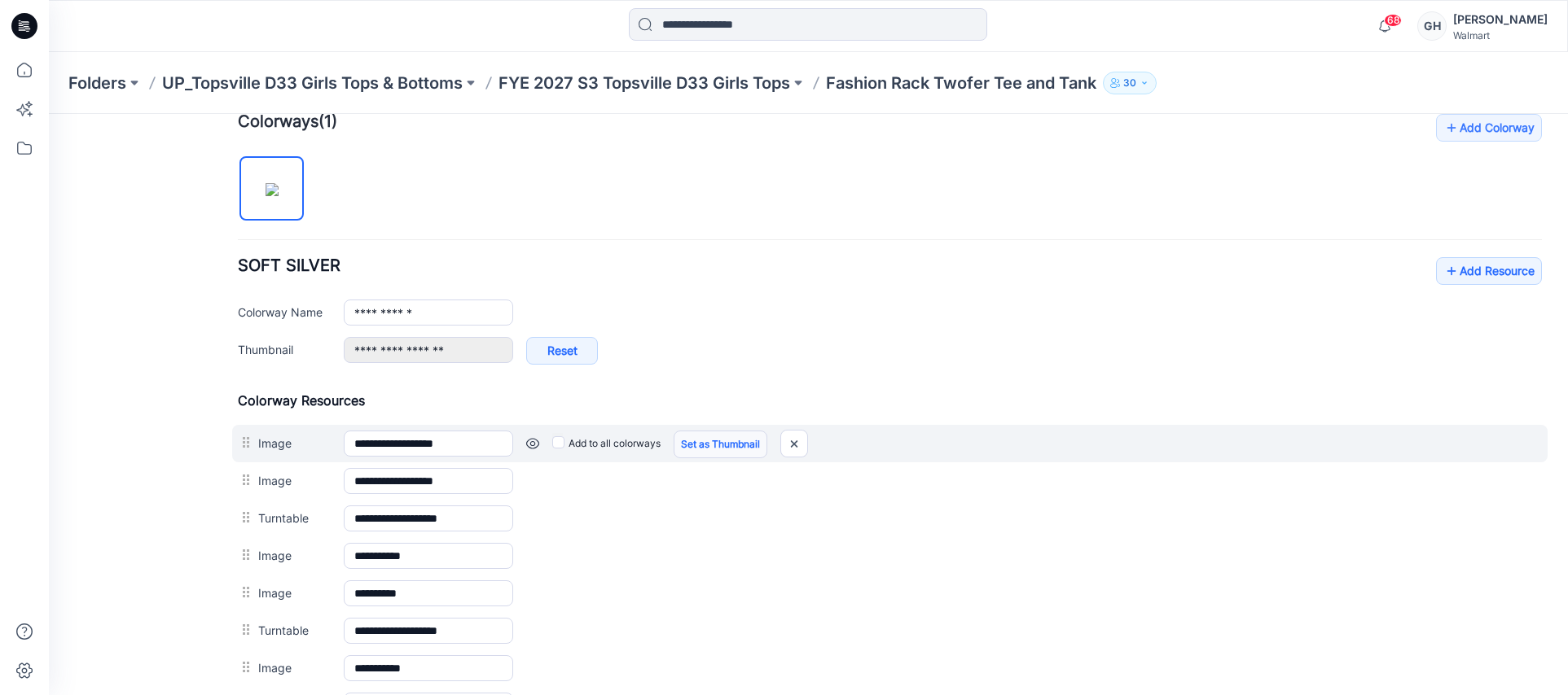
click at [743, 442] on link "Set as Thumbnail" at bounding box center [720, 445] width 94 height 28
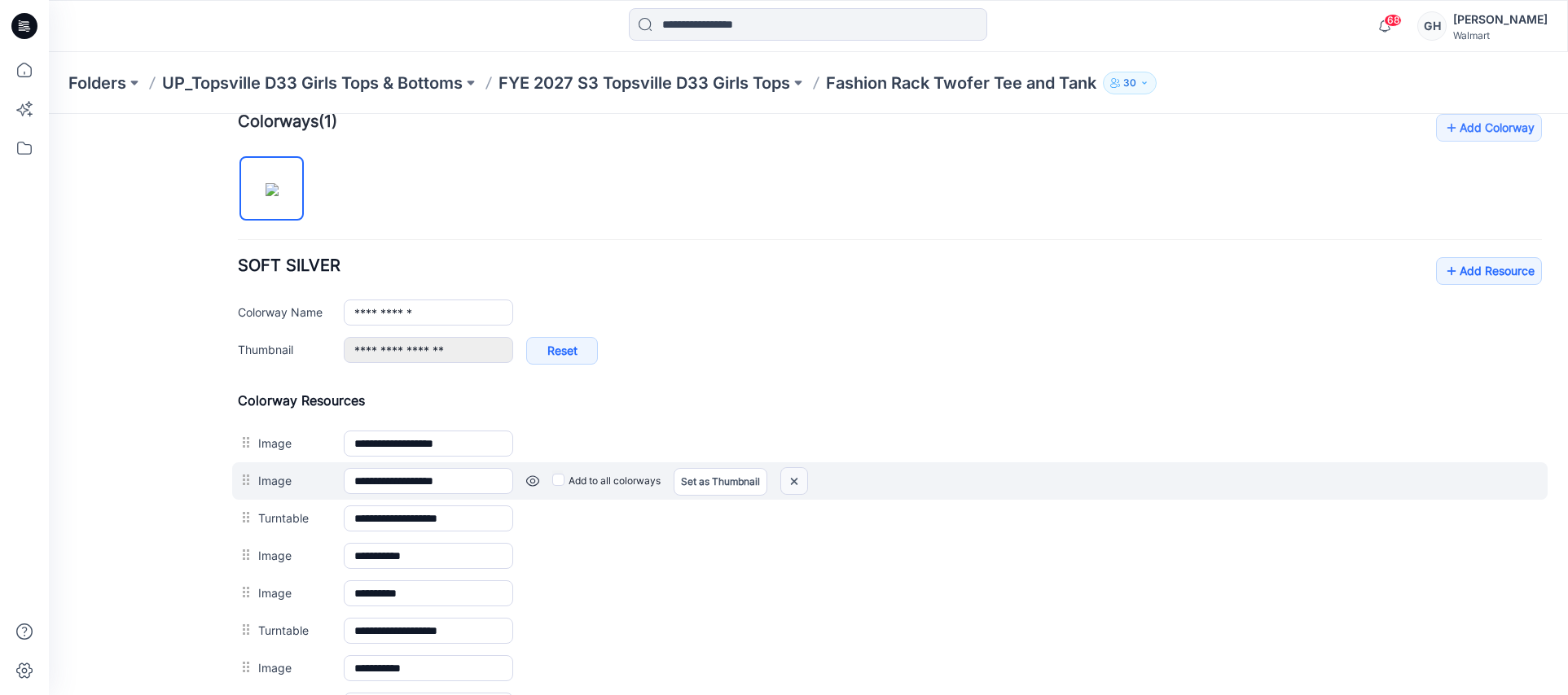
drag, startPoint x: 795, startPoint y: 484, endPoint x: 904, endPoint y: 220, distance: 285.6
click at [795, 484] on img at bounding box center [795, 482] width 26 height 27
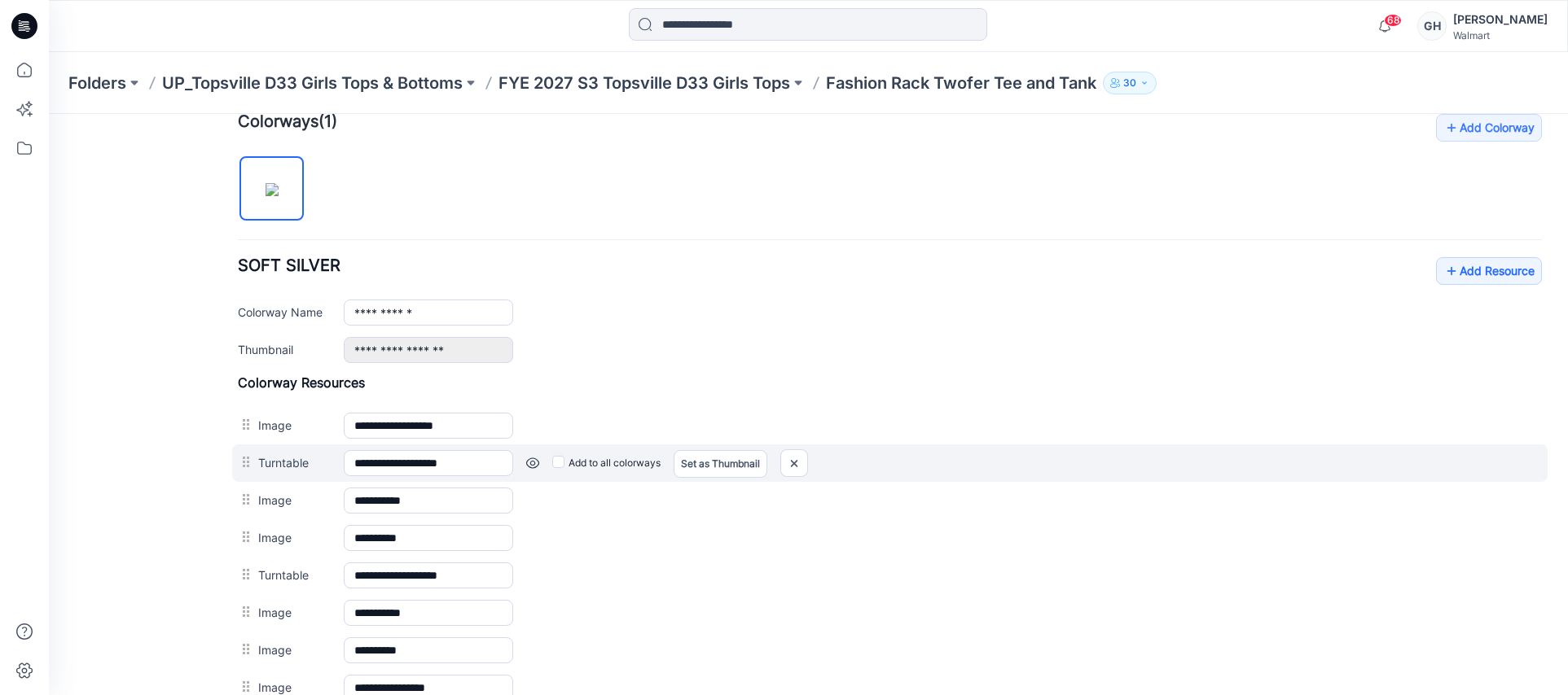
click at [536, 462] on link at bounding box center [532, 463] width 13 height 13
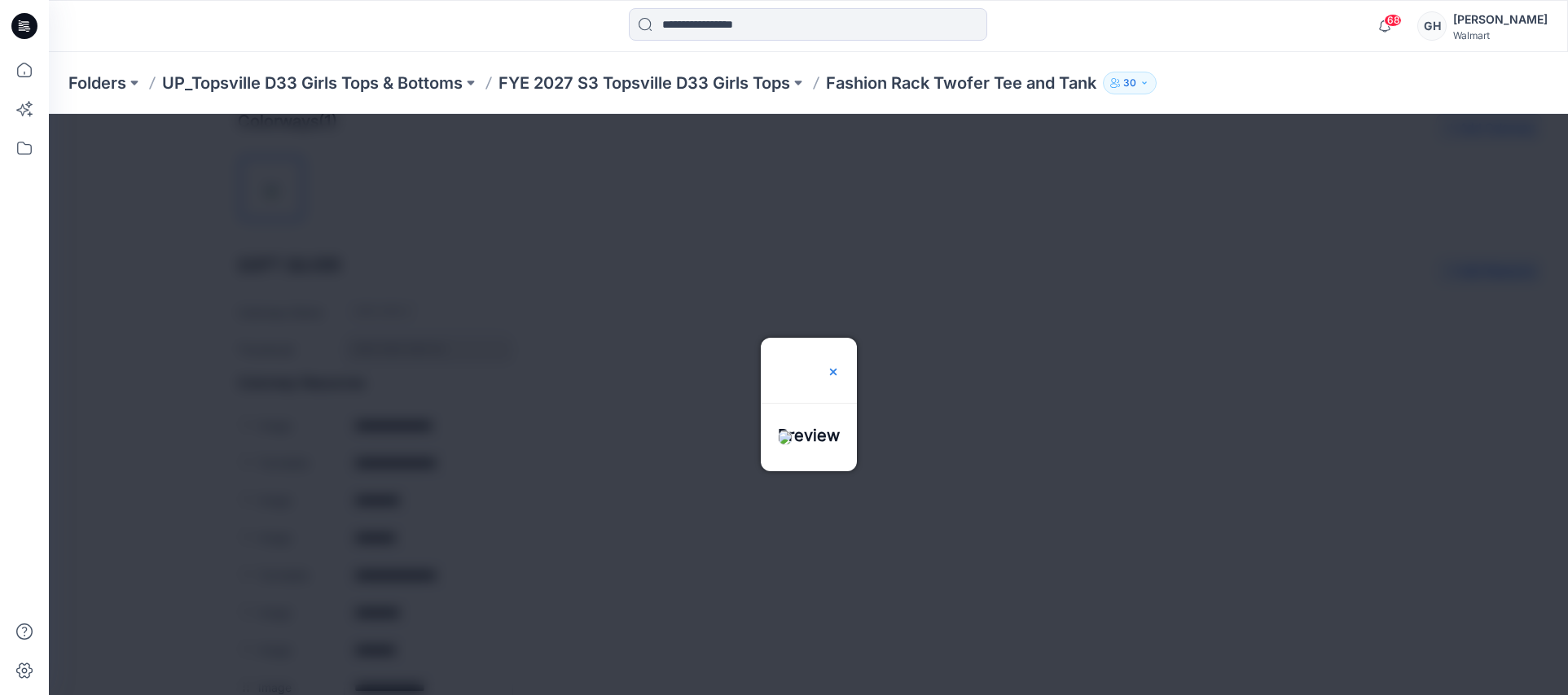
click at [840, 338] on div at bounding box center [833, 370] width 13 height 65
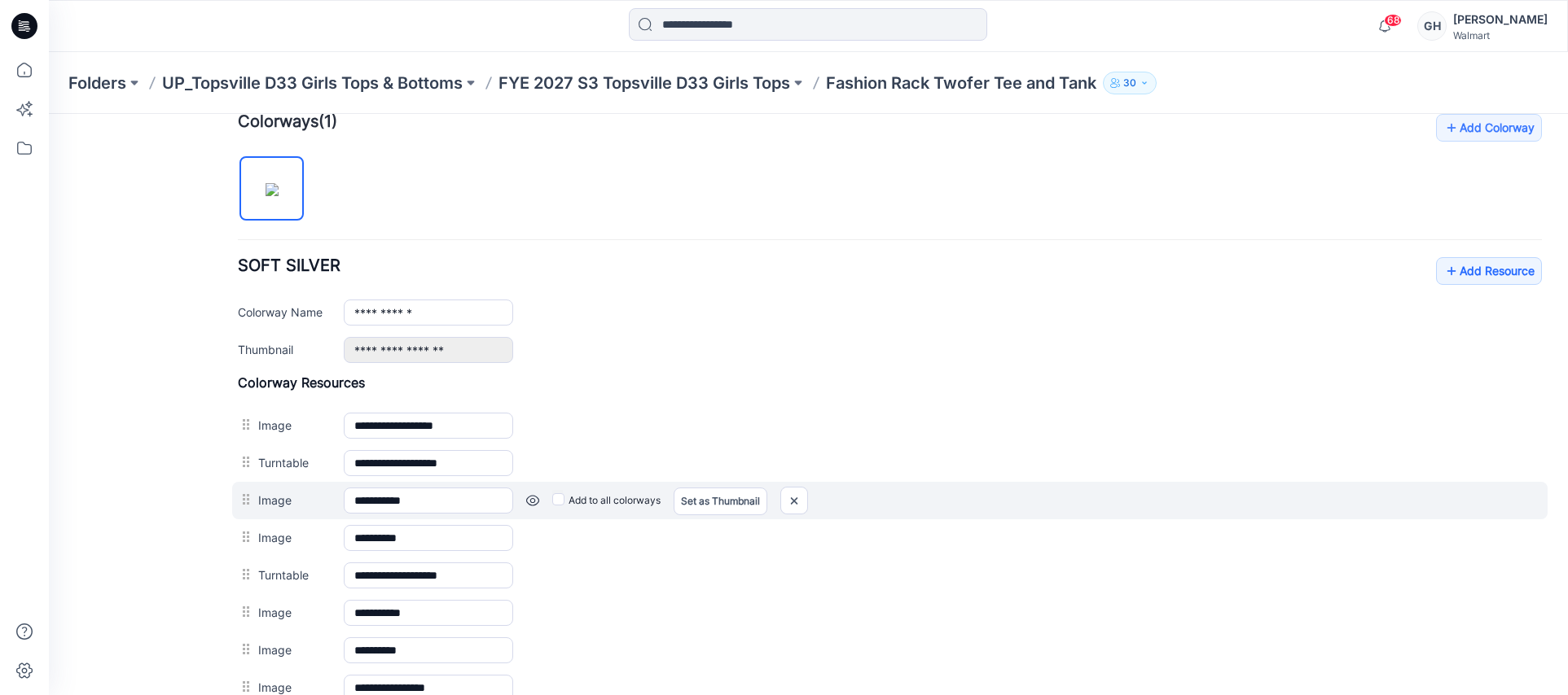
click at [530, 498] on link at bounding box center [532, 500] width 13 height 13
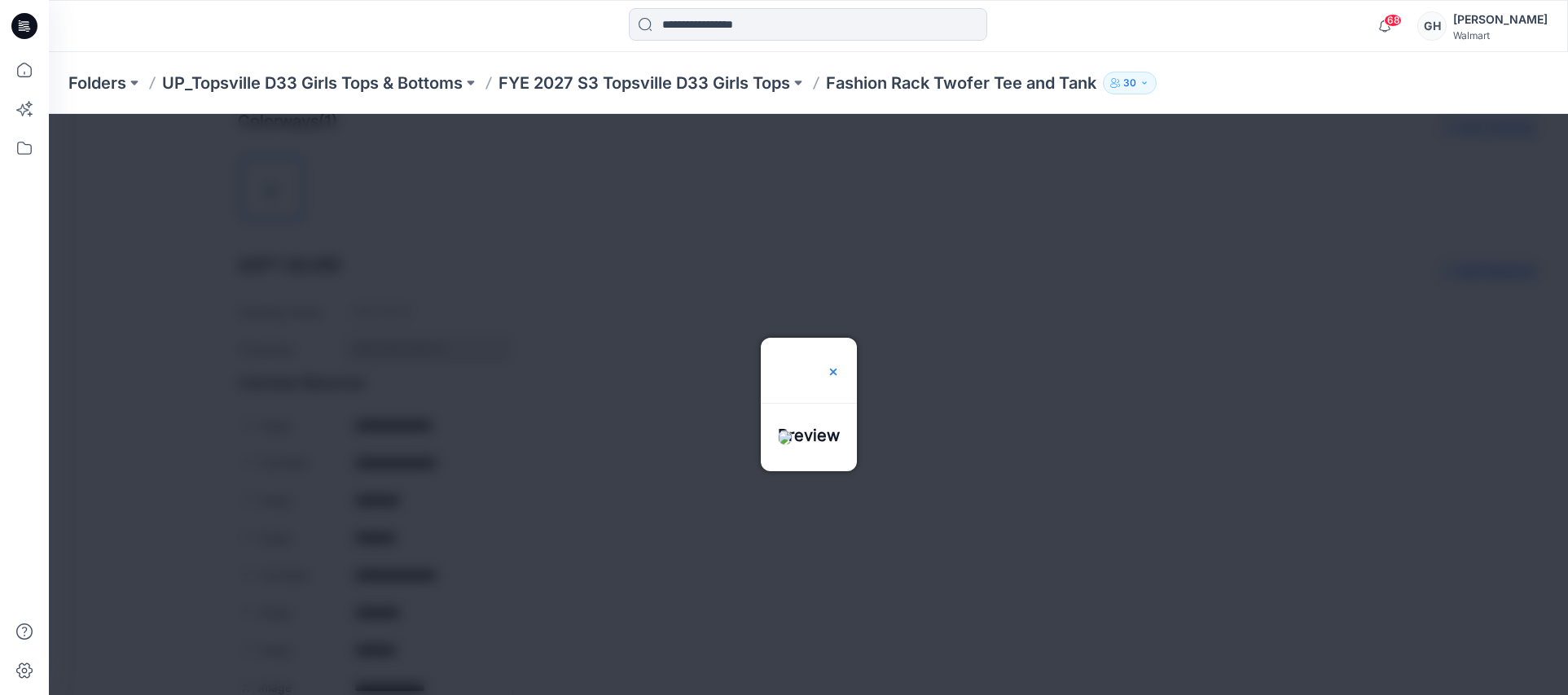
click at [840, 366] on img at bounding box center [833, 372] width 13 height 13
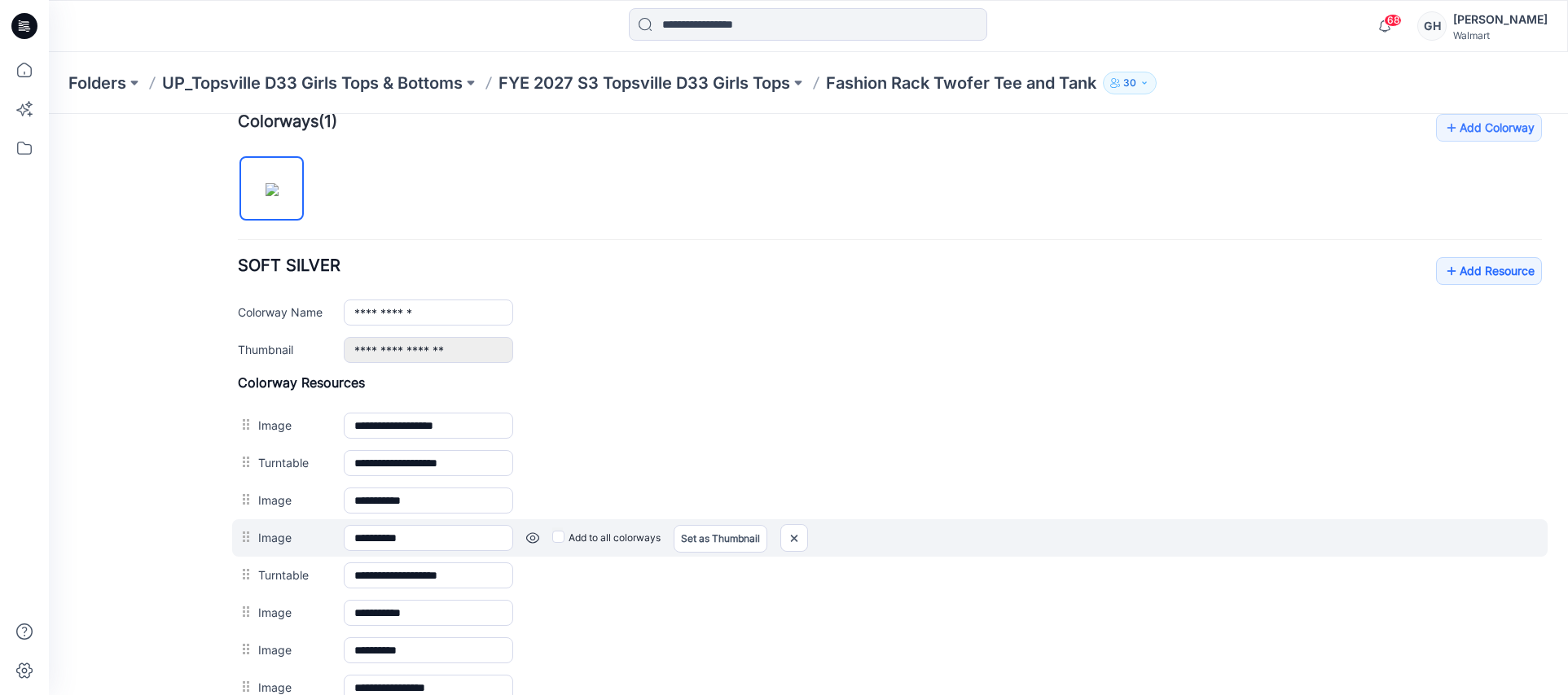
click at [536, 534] on link at bounding box center [532, 538] width 13 height 13
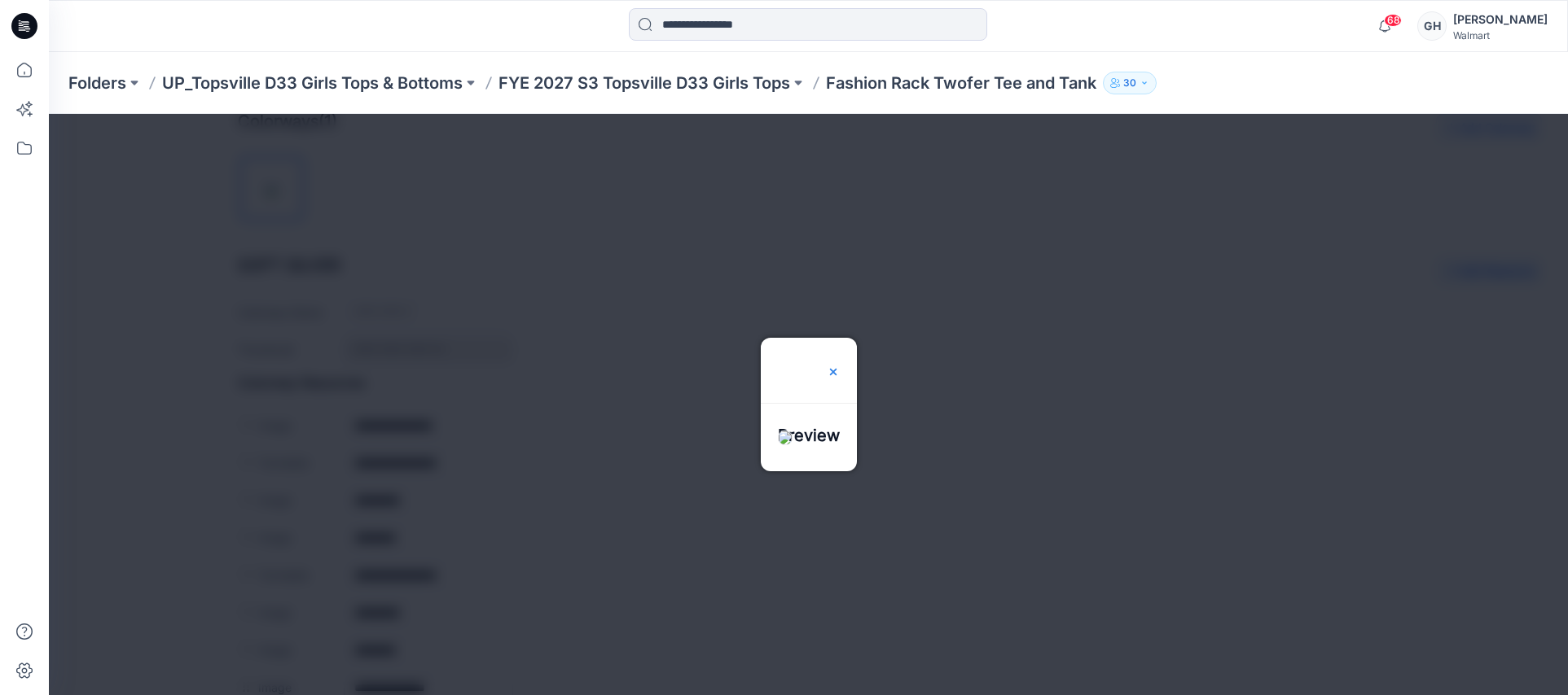
click at [840, 366] on img at bounding box center [833, 372] width 13 height 13
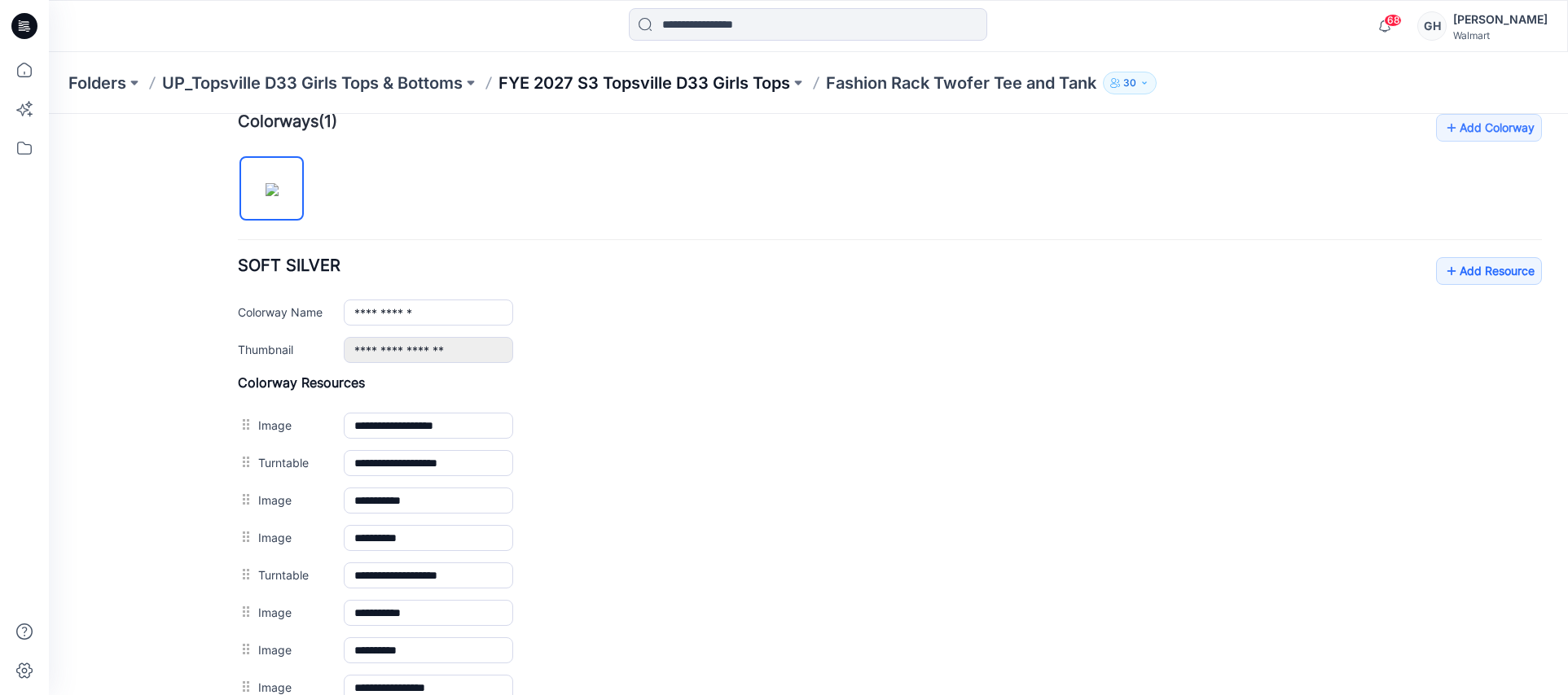
click at [760, 90] on p "FYE 2027 S3 Topsville D33 Girls Tops" at bounding box center [644, 83] width 291 height 23
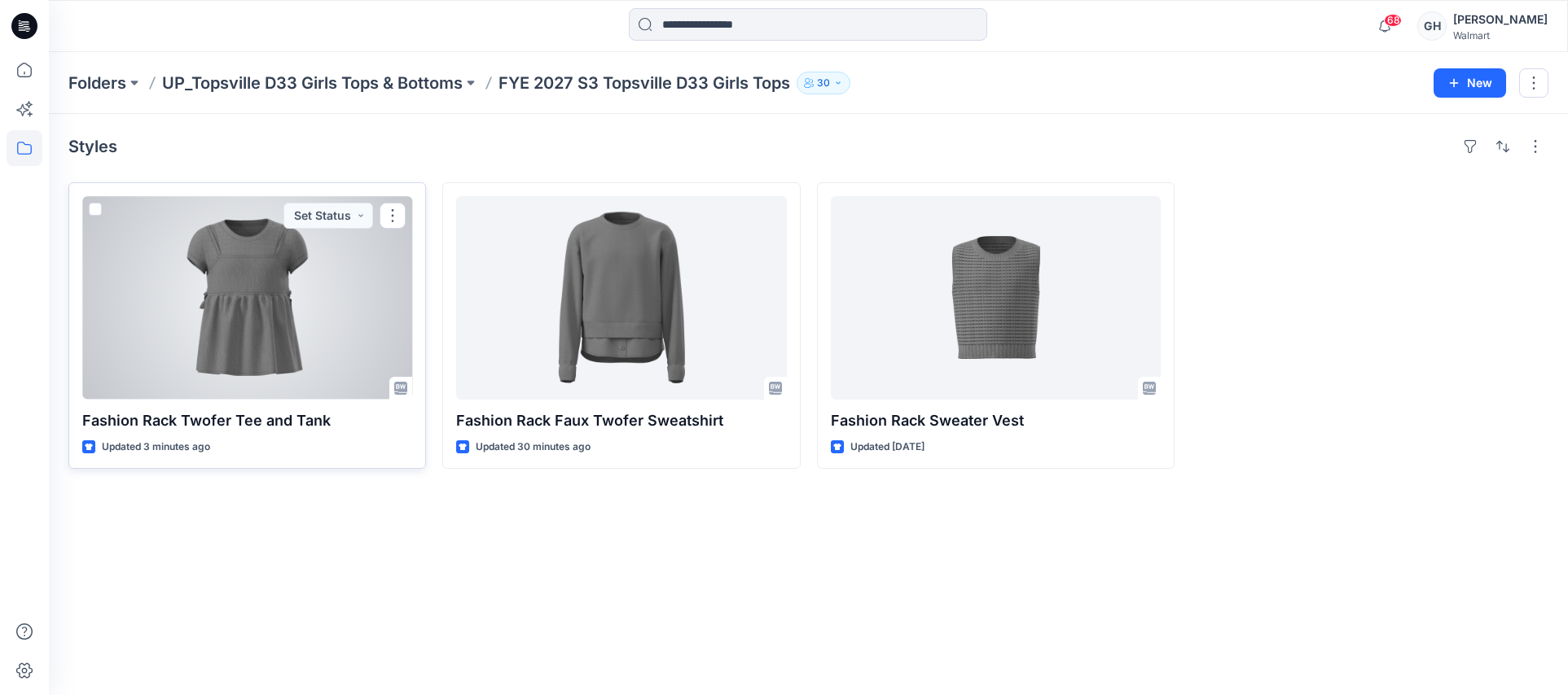
click at [306, 333] on div at bounding box center [248, 298] width 330 height 204
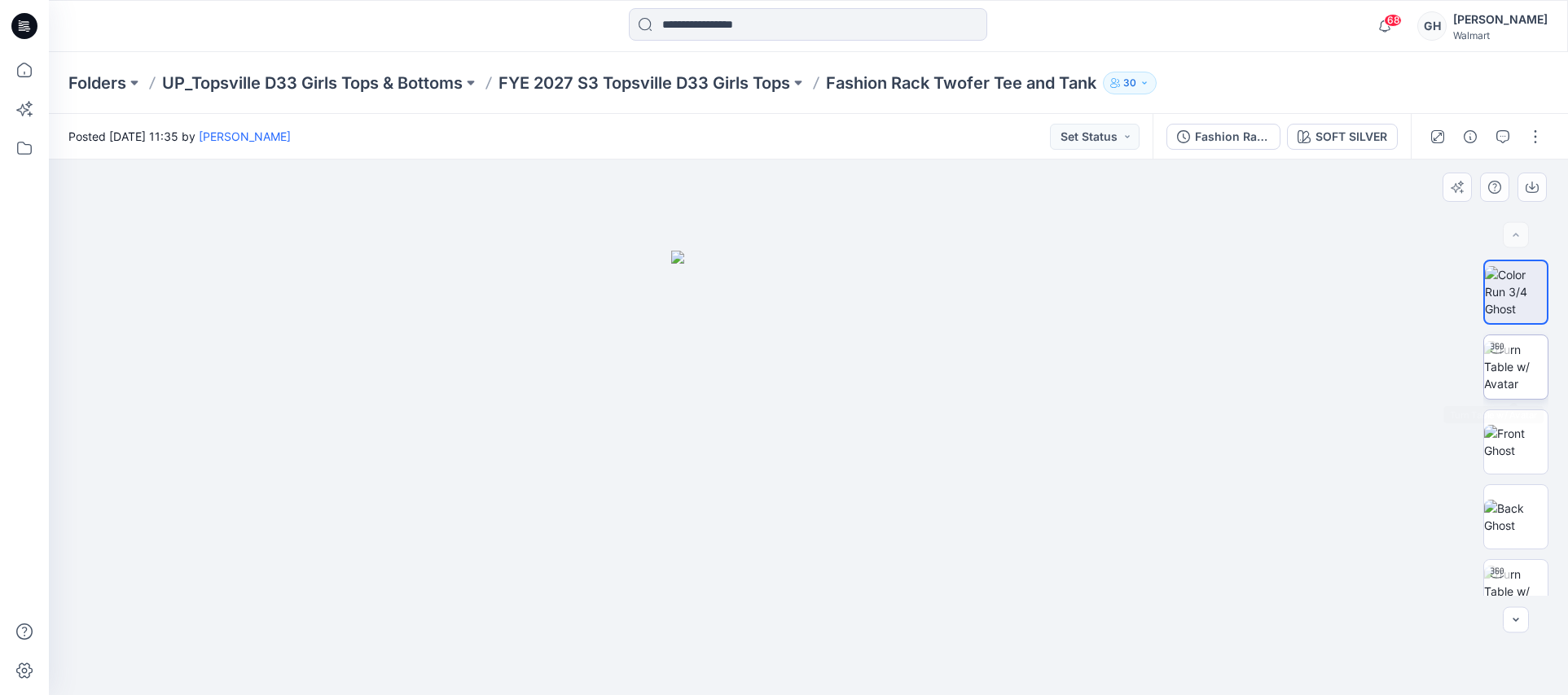
click at [1503, 355] on div at bounding box center [1498, 348] width 26 height 26
drag, startPoint x: 779, startPoint y: 670, endPoint x: 576, endPoint y: 647, distance: 204.3
click at [576, 647] on icon at bounding box center [810, 647] width 493 height 61
drag, startPoint x: 586, startPoint y: 648, endPoint x: 491, endPoint y: 623, distance: 98.2
click at [491, 623] on div at bounding box center [809, 427] width 1519 height 536
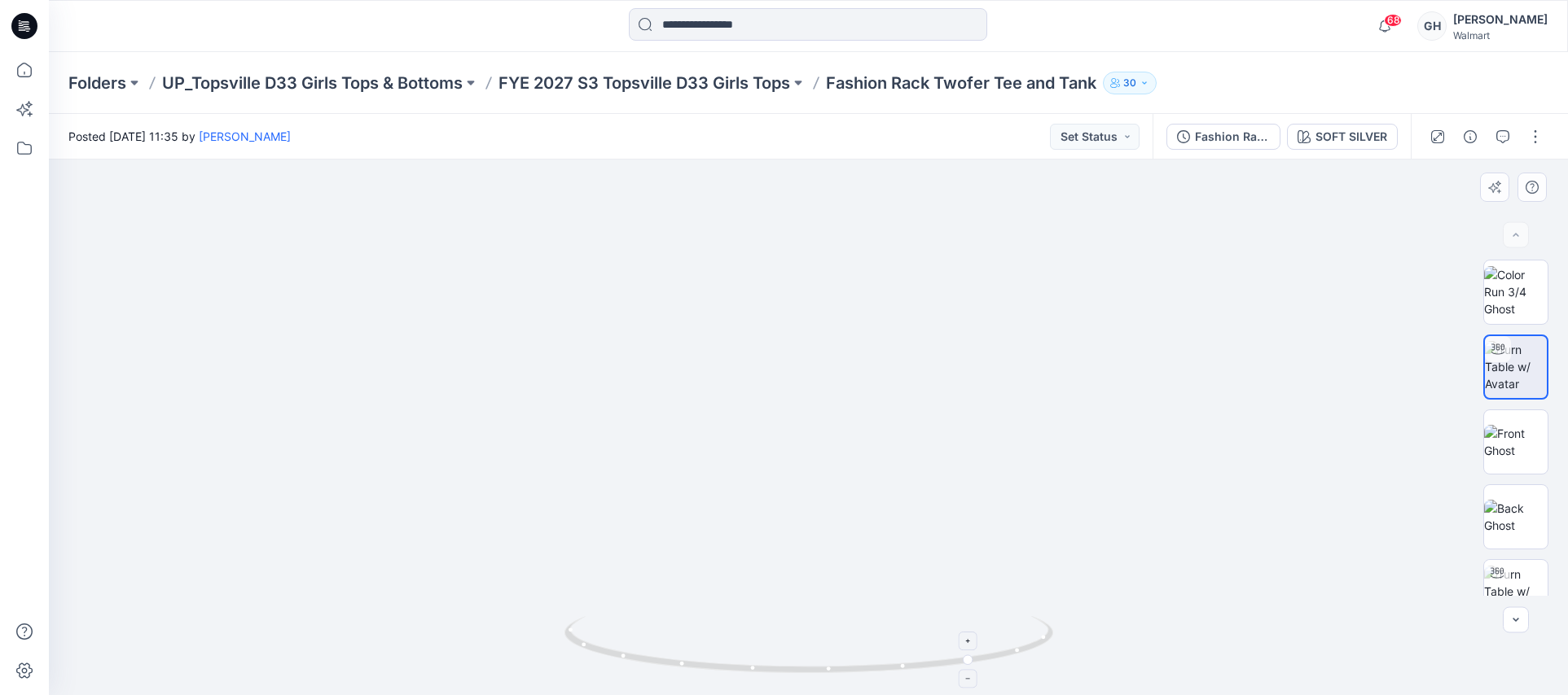
drag, startPoint x: 802, startPoint y: 201, endPoint x: 828, endPoint y: 629, distance: 428.8
click at [828, 629] on div at bounding box center [809, 427] width 1519 height 536
drag, startPoint x: 967, startPoint y: 661, endPoint x: 795, endPoint y: 646, distance: 172.7
click at [795, 646] on icon at bounding box center [810, 647] width 493 height 61
click at [1507, 448] on img at bounding box center [1516, 441] width 63 height 34
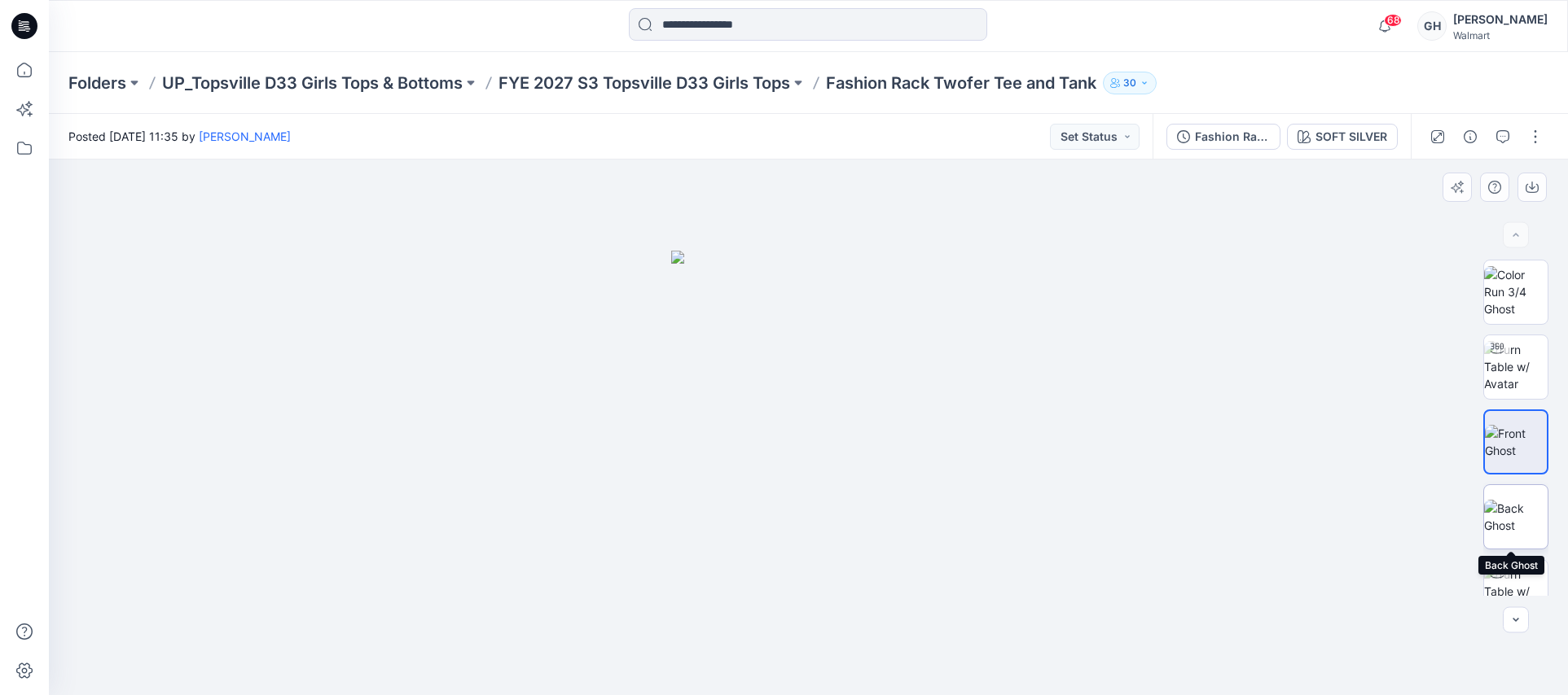
click at [1514, 510] on img at bounding box center [1516, 517] width 63 height 34
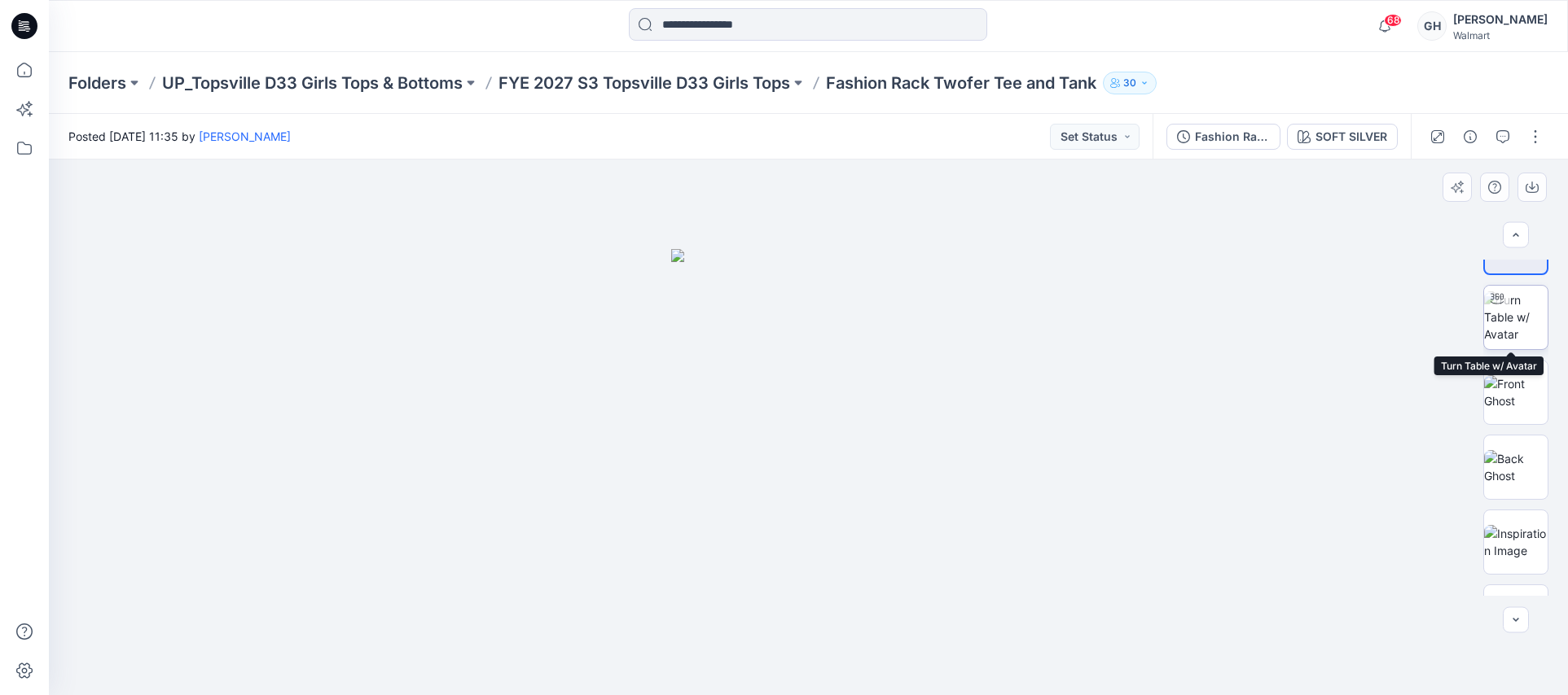
click at [1505, 328] on img at bounding box center [1516, 317] width 63 height 51
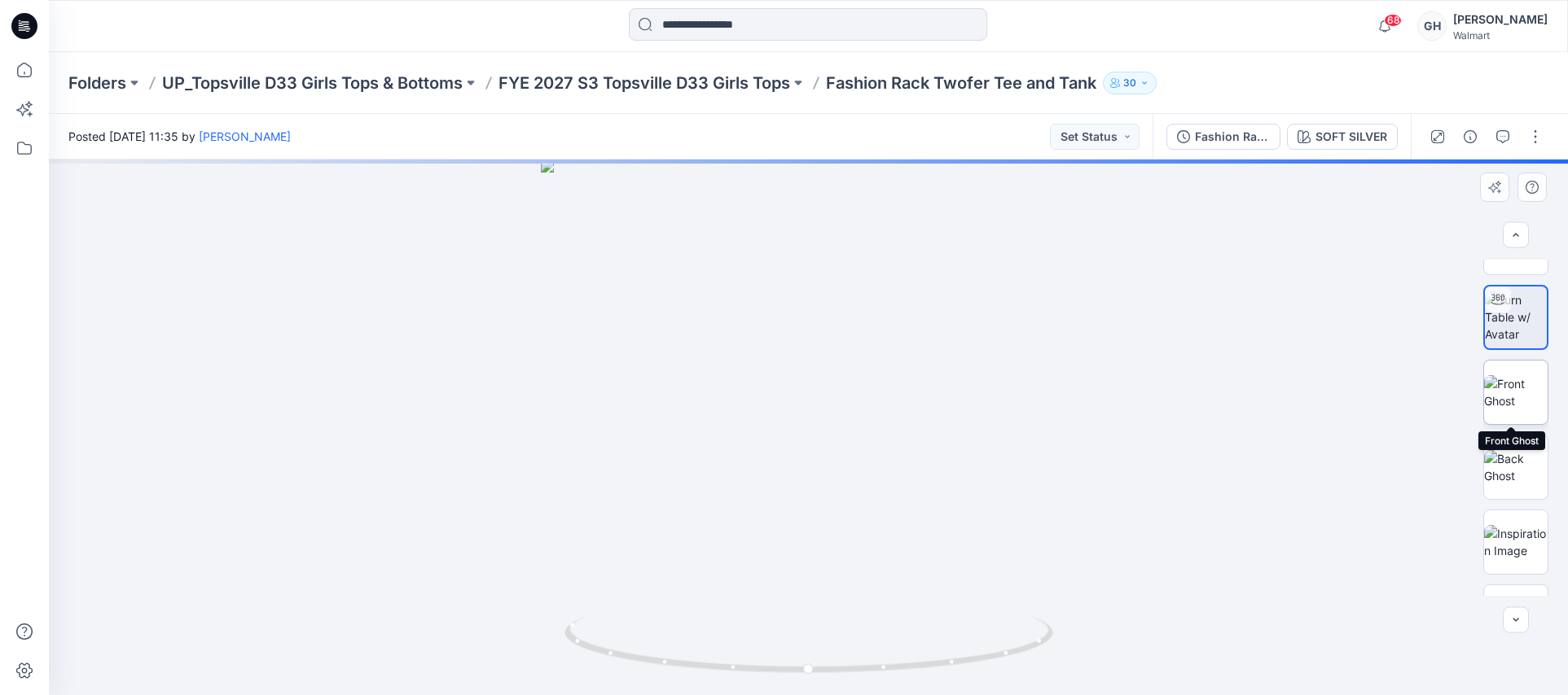
click at [1505, 405] on img at bounding box center [1516, 392] width 63 height 34
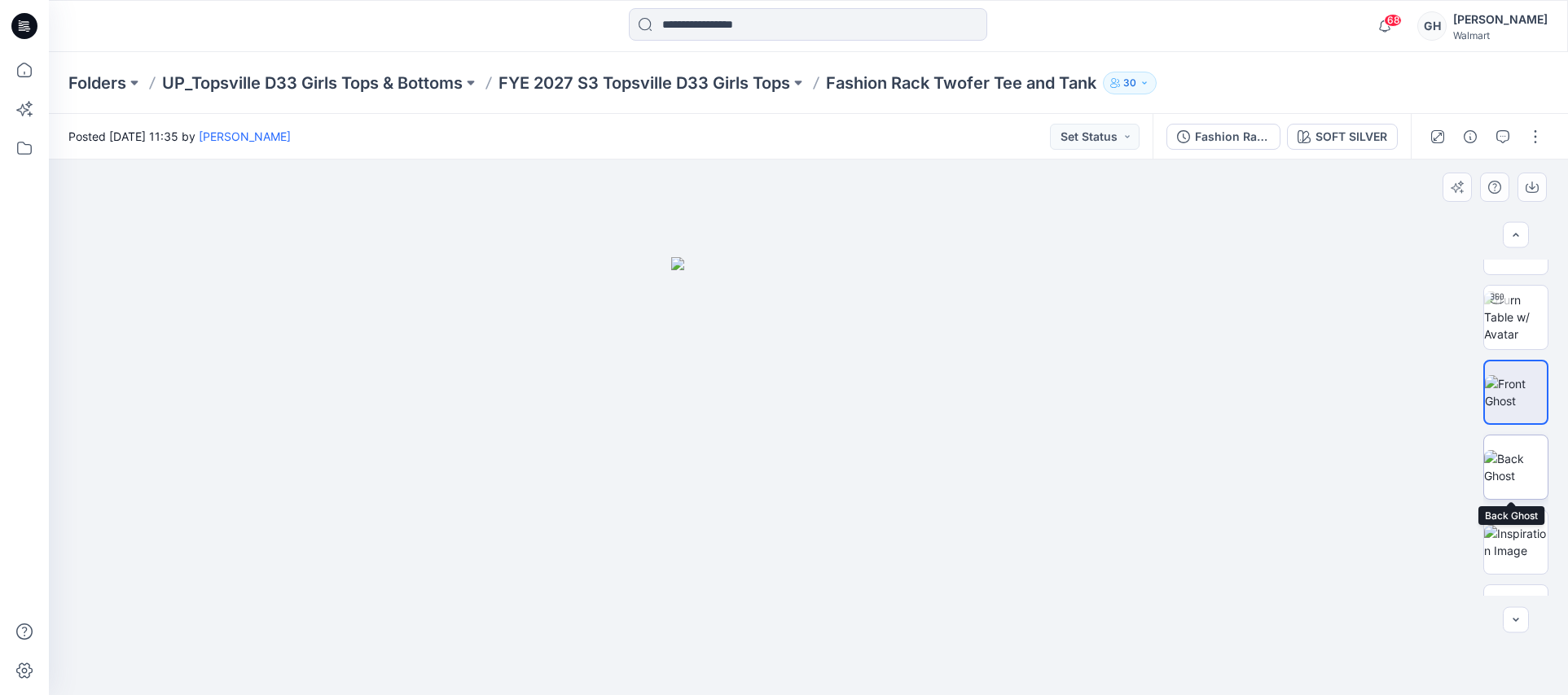
click at [1505, 462] on img at bounding box center [1516, 467] width 63 height 34
click at [621, 62] on div "Folders UP_Topsville D33 Girls Tops & Bottoms FYE 2027 S3 Topsville D33 Girls T…" at bounding box center [809, 82] width 1519 height 62
drag, startPoint x: 622, startPoint y: 69, endPoint x: 620, endPoint y: 82, distance: 13.2
click at [622, 71] on div "Folders UP_Topsville D33 Girls Tops & Bottoms FYE 2027 S3 Topsville D33 Girls T…" at bounding box center [809, 82] width 1519 height 62
click at [607, 97] on div "Folders UP_Topsville D33 Girls Tops & Bottoms FYE 2027 S3 Topsville D33 Girls T…" at bounding box center [809, 82] width 1519 height 62
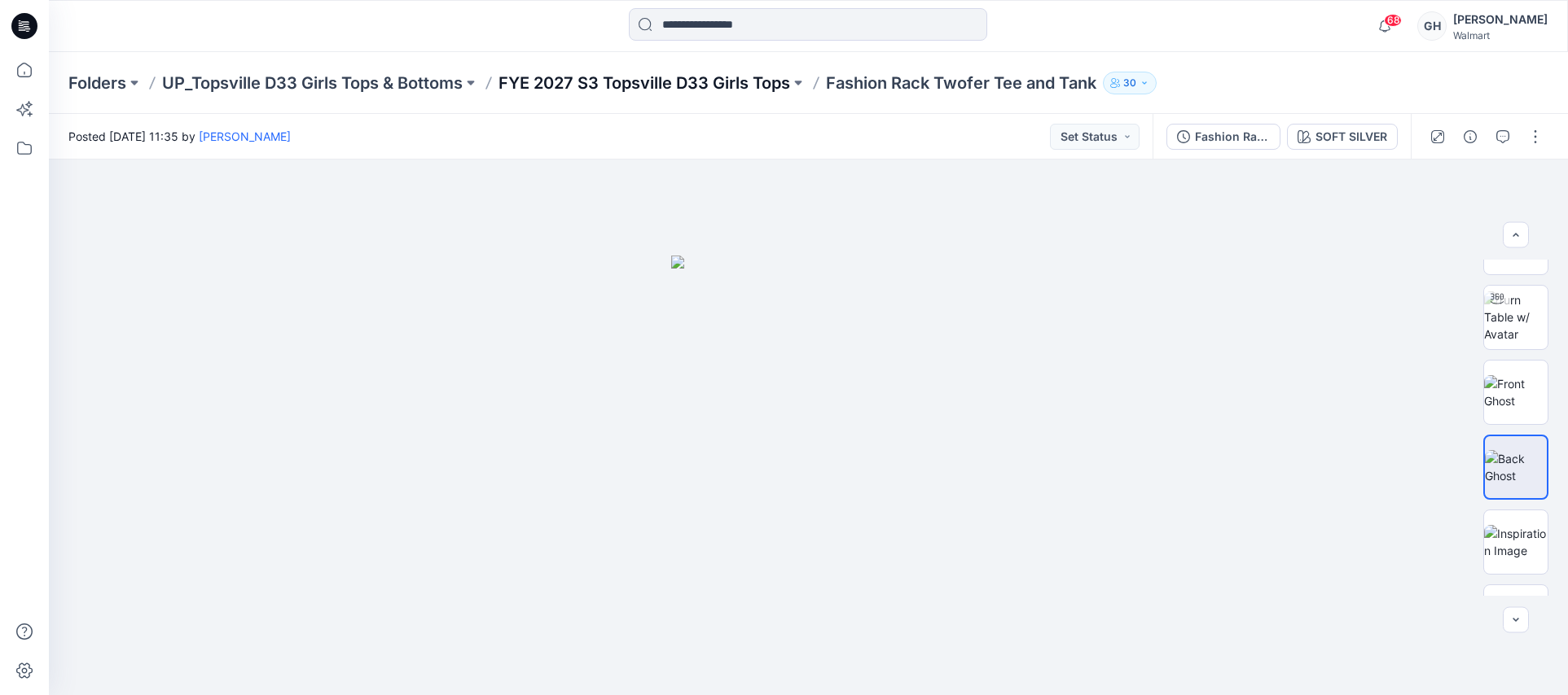
click at [613, 90] on p "FYE 2027 S3 Topsville D33 Girls Tops" at bounding box center [644, 83] width 291 height 23
